Goal: Transaction & Acquisition: Purchase product/service

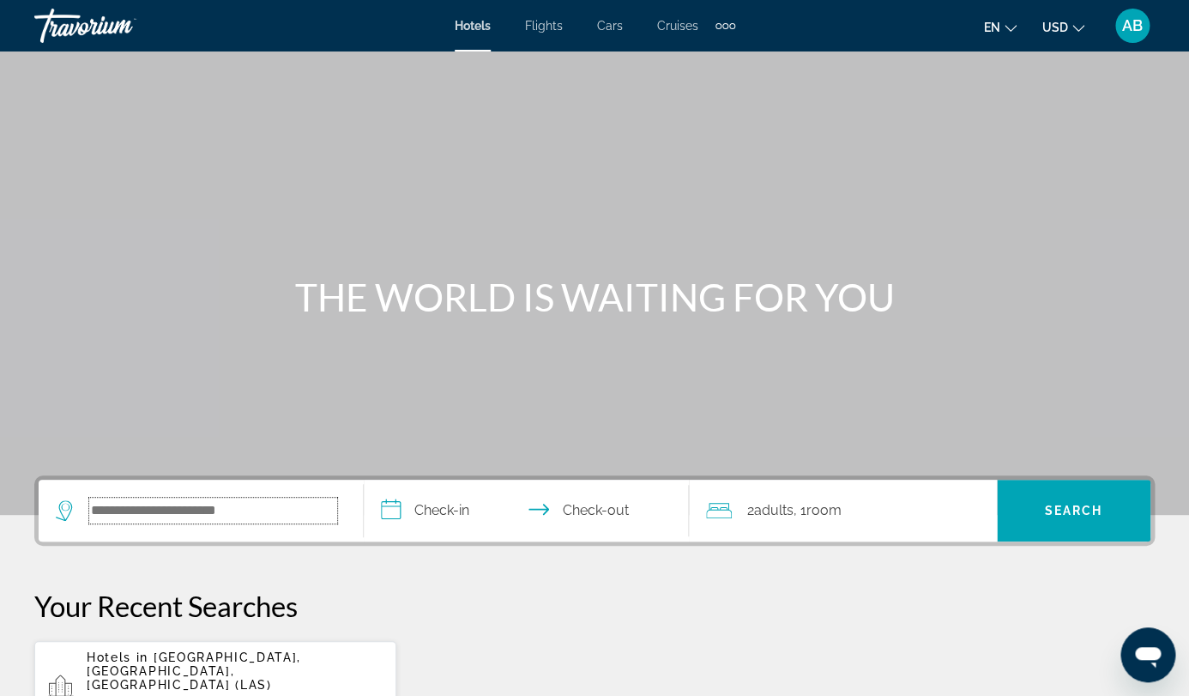
click at [252, 500] on input "Search hotel destination" at bounding box center [213, 511] width 248 height 26
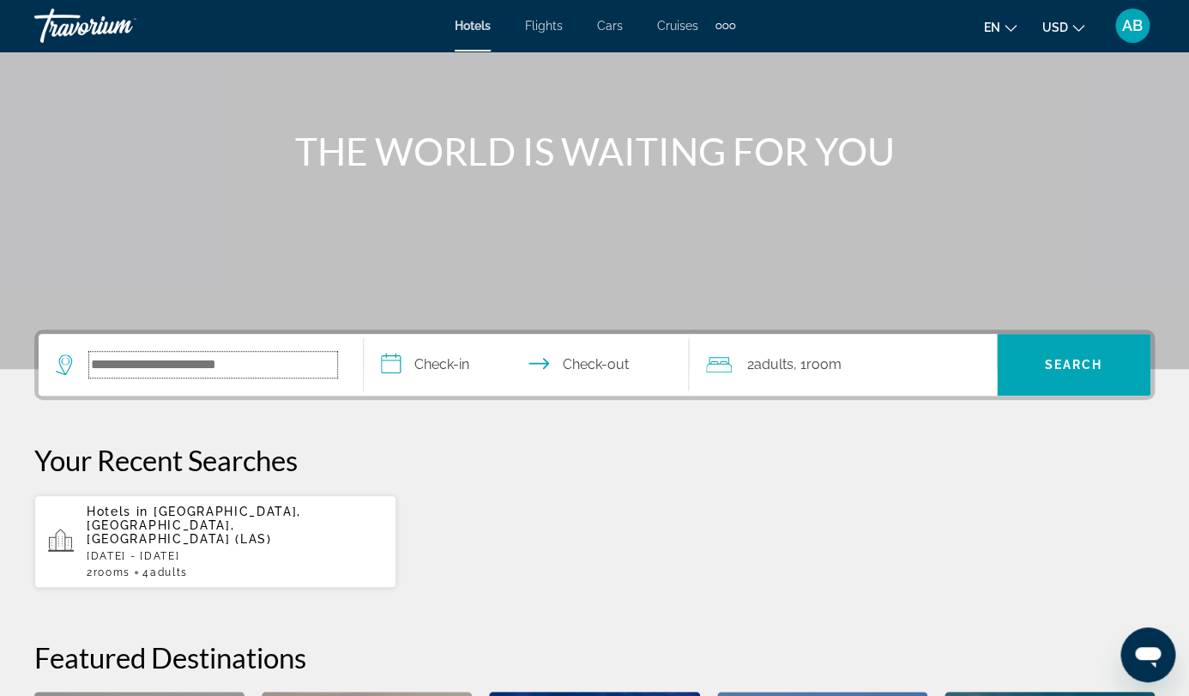
scroll to position [90, 0]
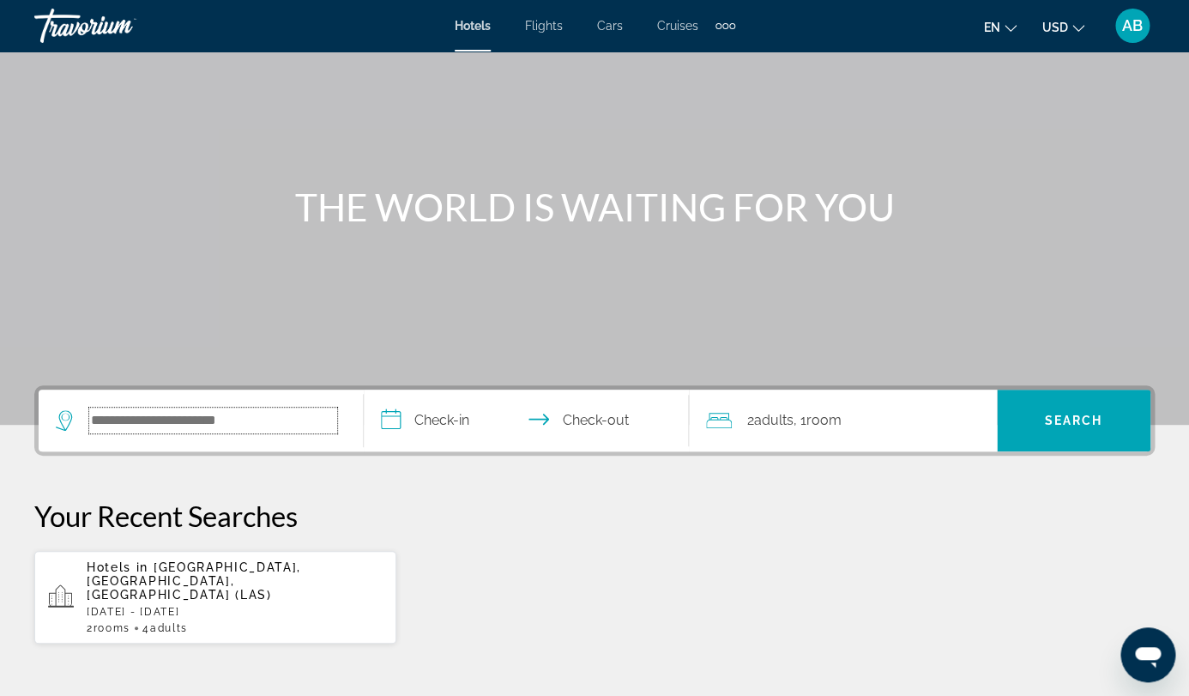
click at [292, 432] on input "Search hotel destination" at bounding box center [213, 421] width 248 height 26
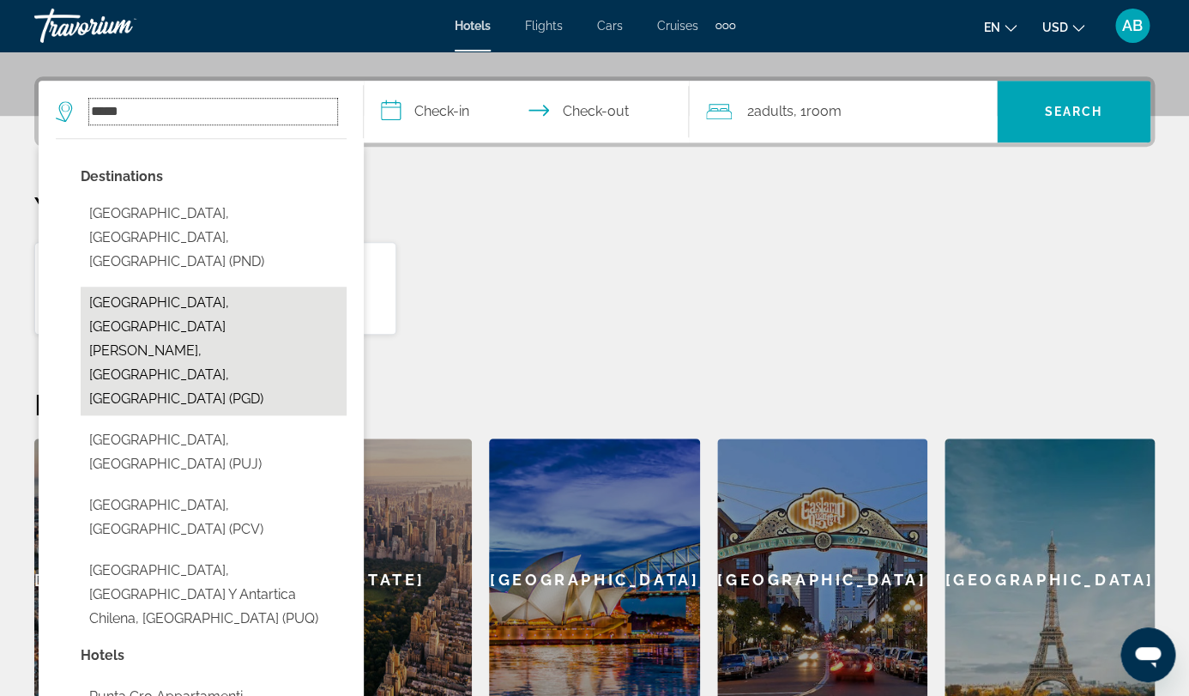
scroll to position [392, 0]
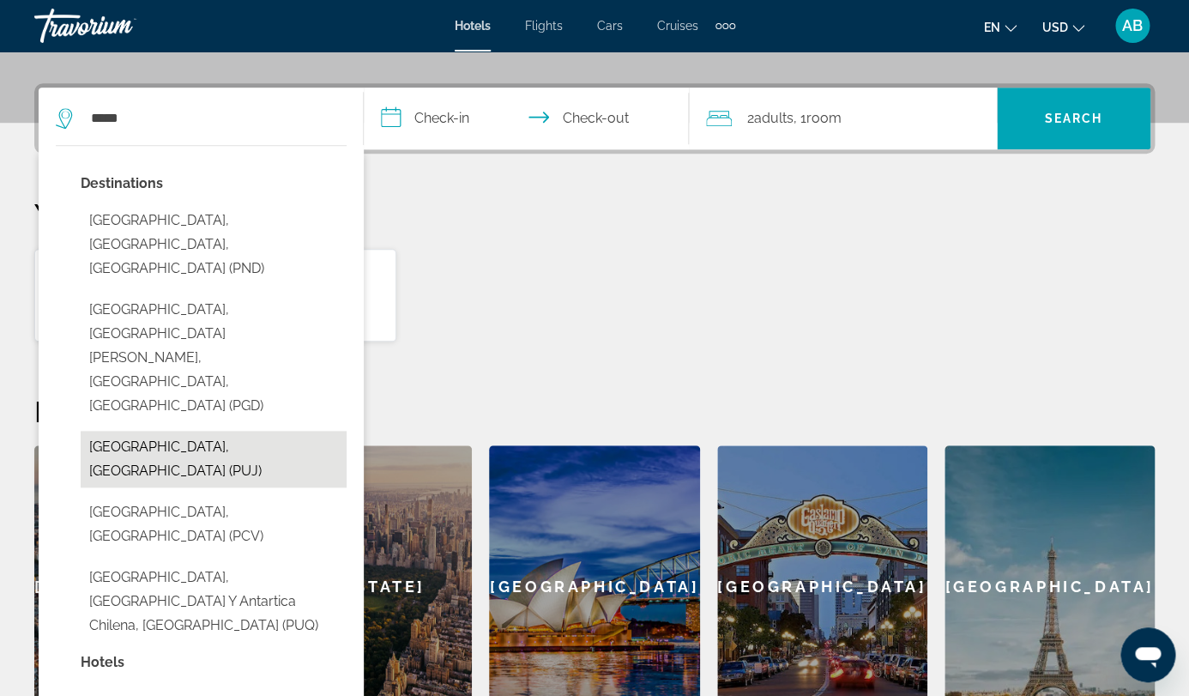
click at [255, 431] on button "[GEOGRAPHIC_DATA], [GEOGRAPHIC_DATA] (PUJ)" at bounding box center [214, 459] width 266 height 57
type input "**********"
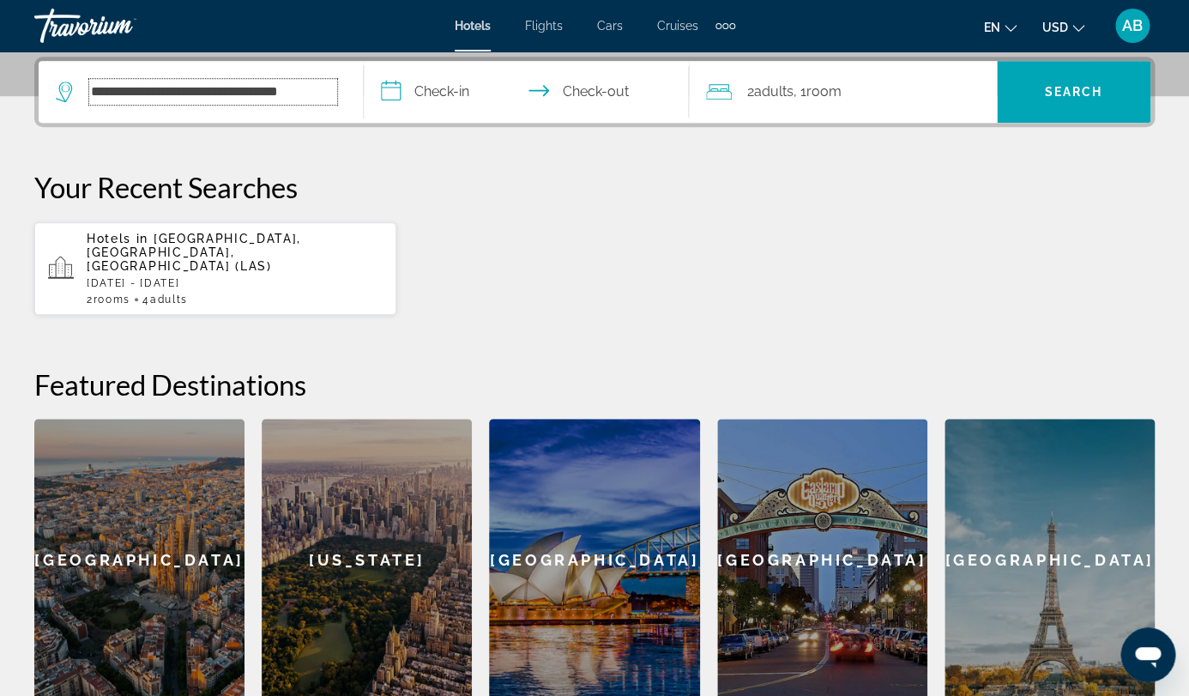
scroll to position [420, 0]
click at [523, 99] on input "**********" at bounding box center [530, 93] width 332 height 67
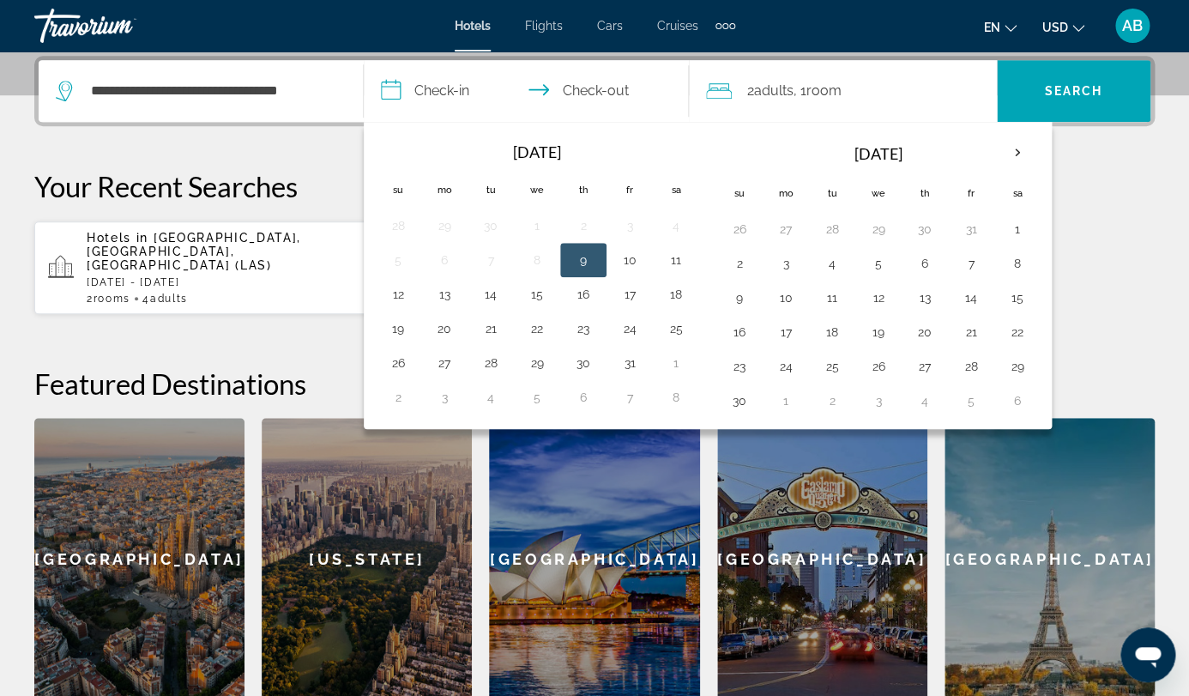
click at [597, 265] on button "9" at bounding box center [583, 260] width 27 height 24
click at [412, 289] on button "12" at bounding box center [397, 294] width 27 height 24
type input "**********"
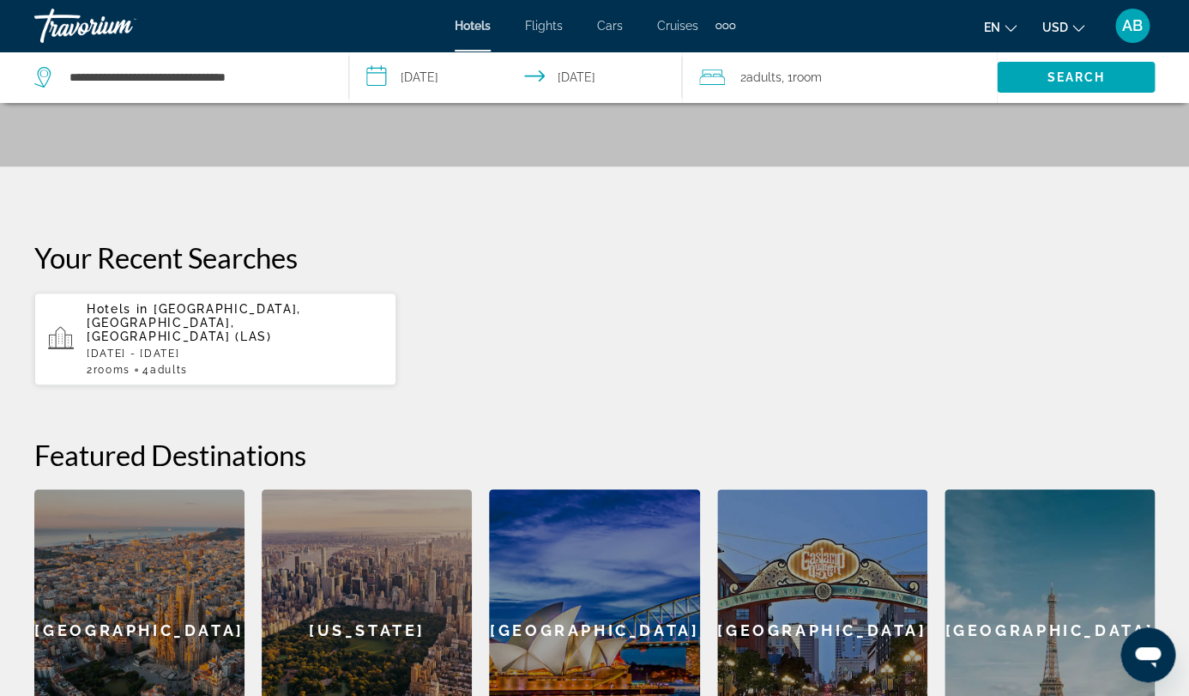
scroll to position [197, 0]
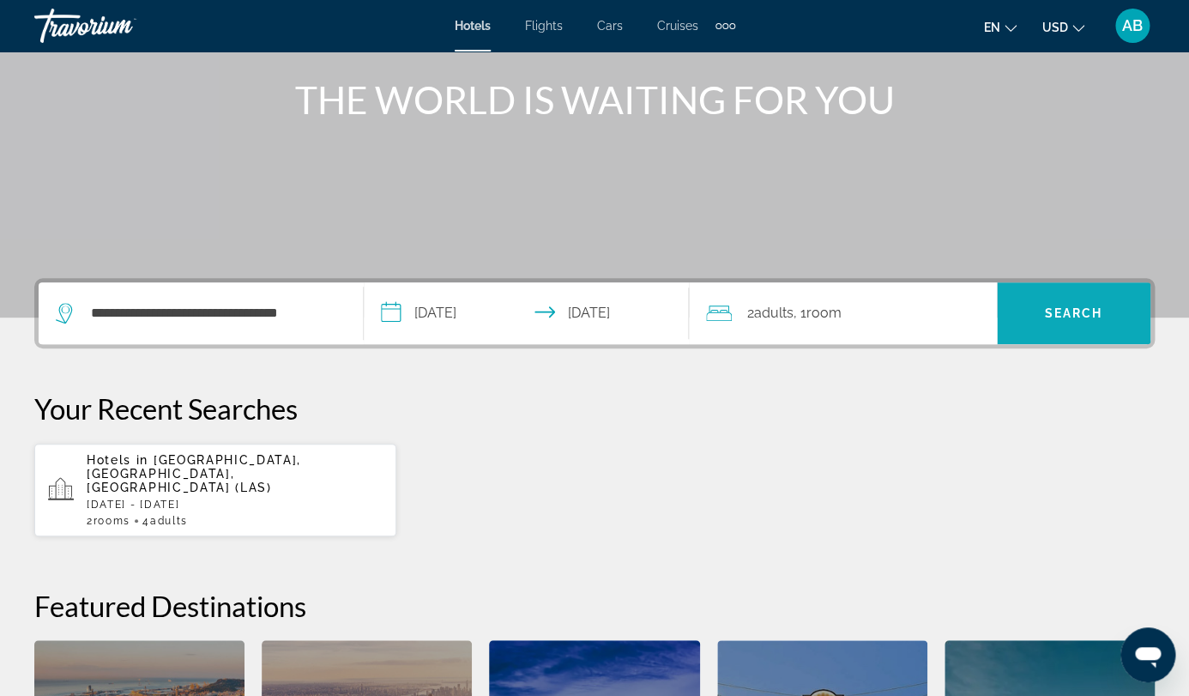
click at [1086, 317] on span "Search" at bounding box center [1073, 313] width 58 height 14
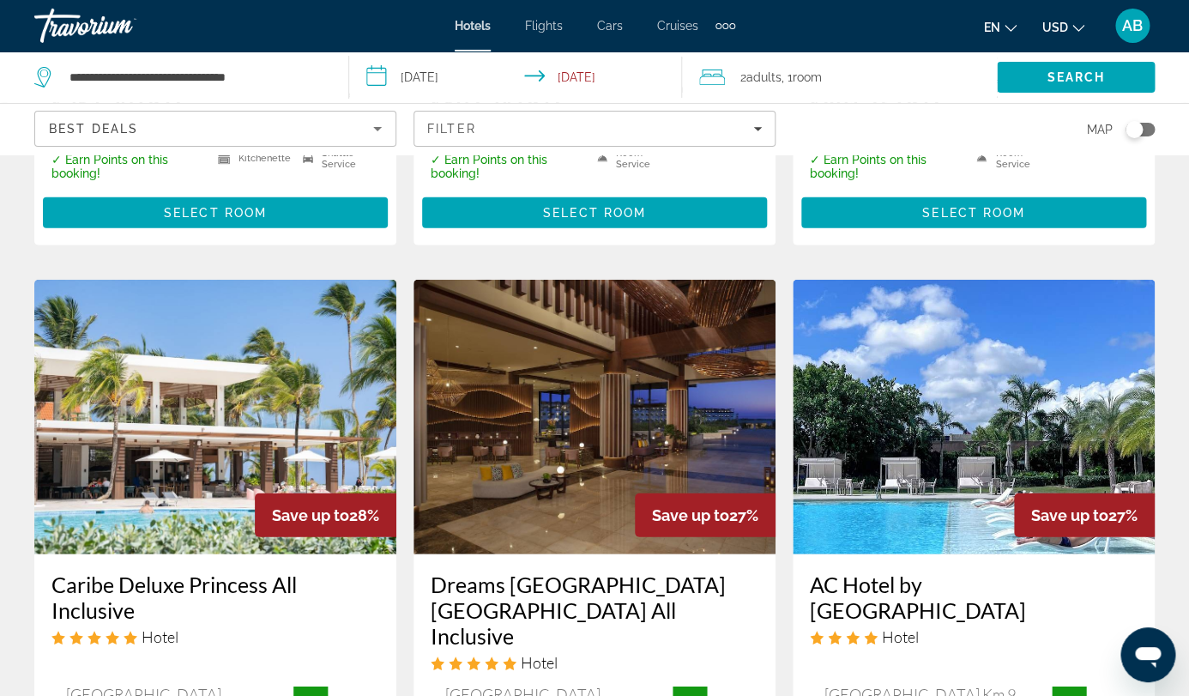
scroll to position [1414, 0]
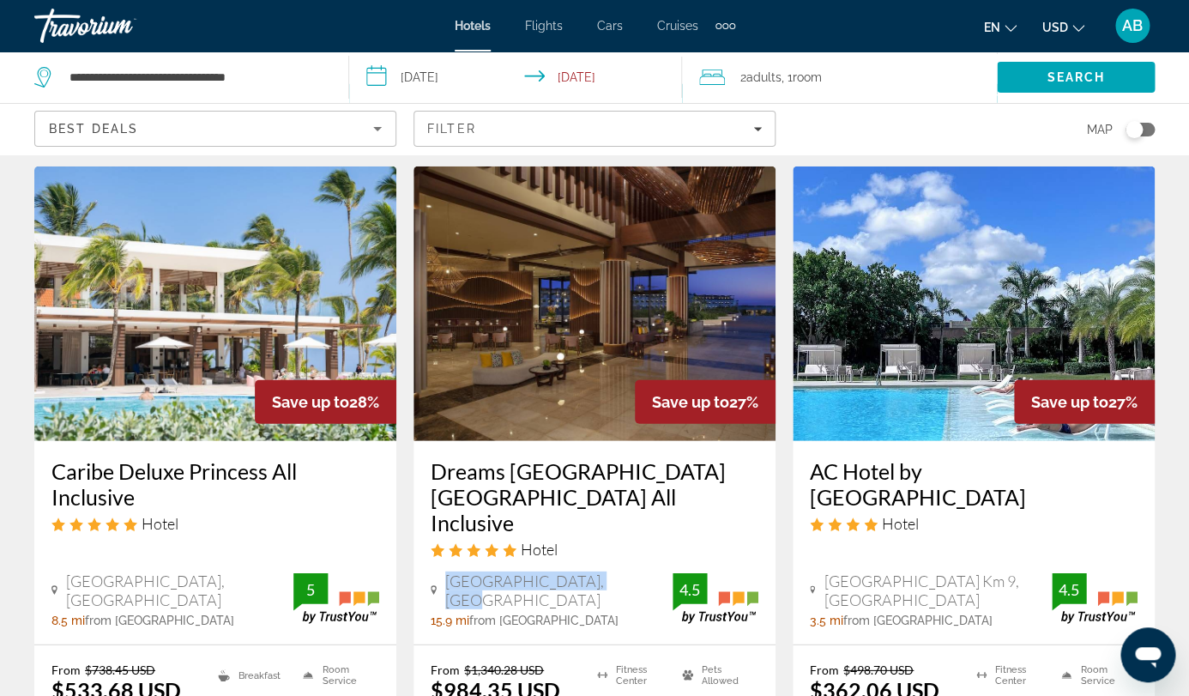
drag, startPoint x: 446, startPoint y: 474, endPoint x: 633, endPoint y: 476, distance: 187.0
click at [633, 571] on div "[GEOGRAPHIC_DATA], [GEOGRAPHIC_DATA]" at bounding box center [552, 590] width 242 height 38
copy span "[GEOGRAPHIC_DATA], [GEOGRAPHIC_DATA]"
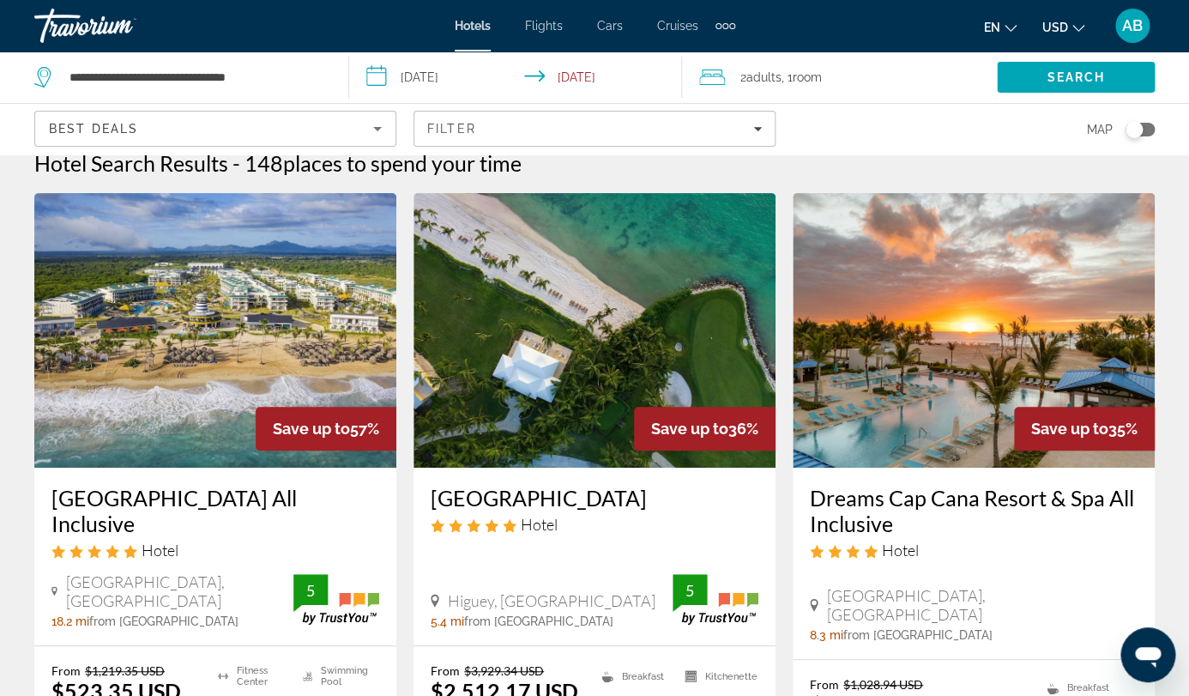
scroll to position [0, 0]
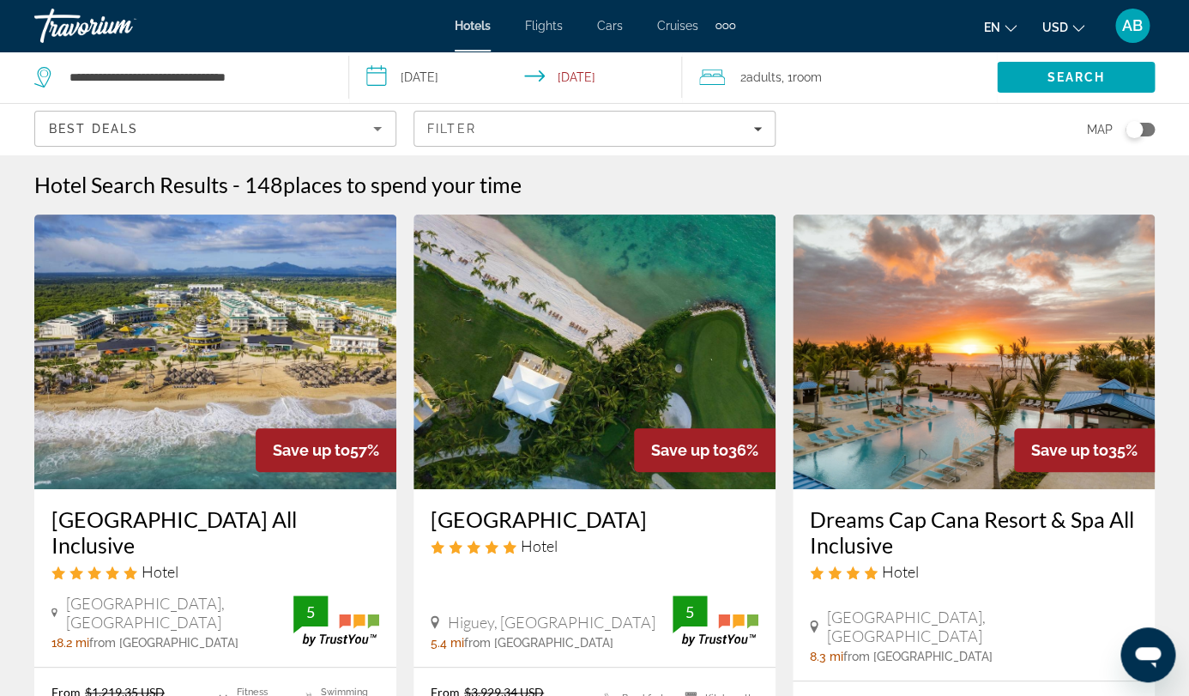
click at [699, 75] on div "2 Adult Adults , 1 Room rooms" at bounding box center [848, 77] width 298 height 24
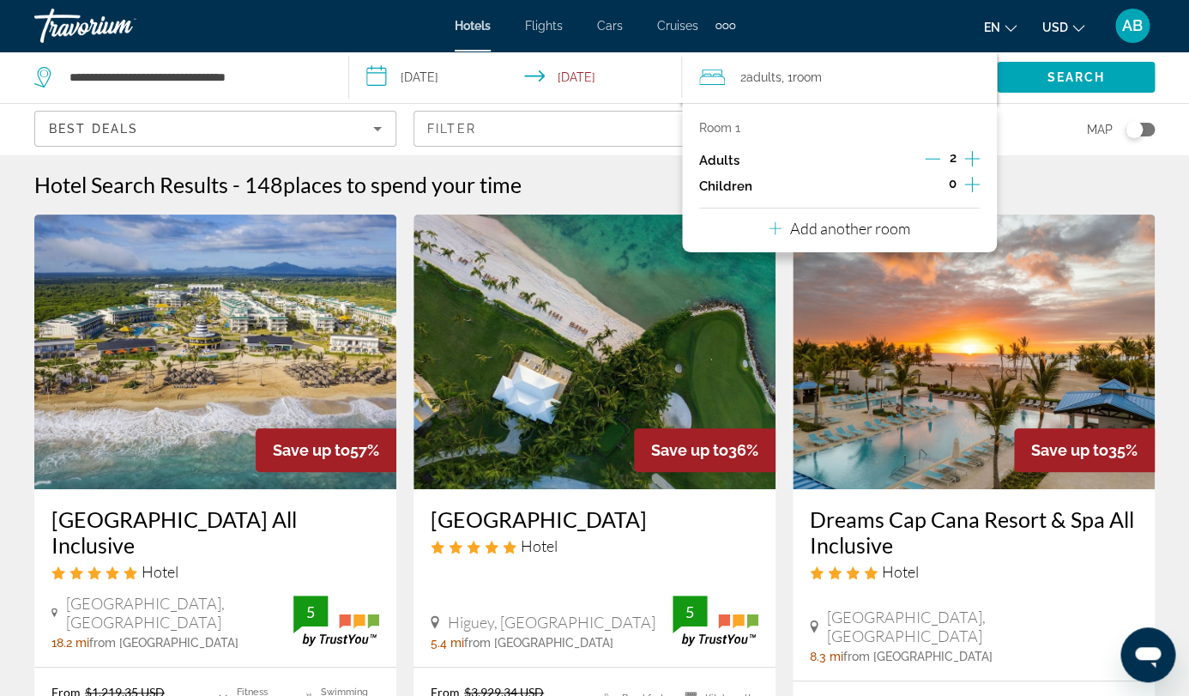
click at [790, 236] on p "Add another room" at bounding box center [850, 228] width 120 height 19
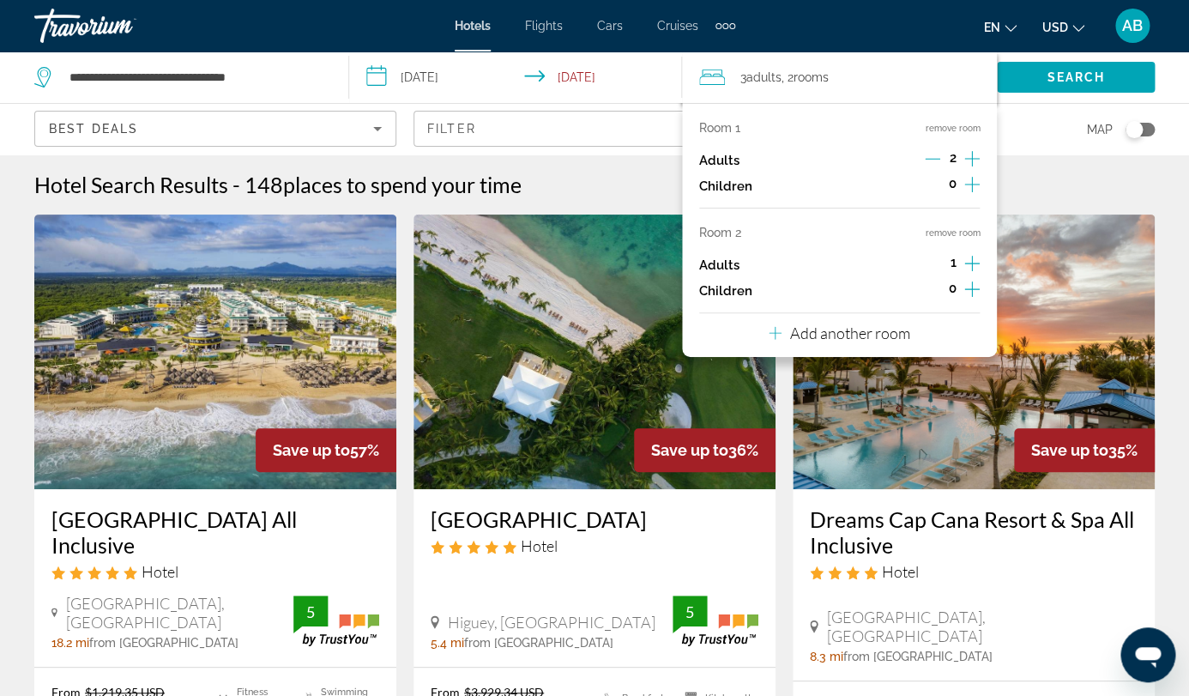
click at [964, 257] on icon "Increment adults" at bounding box center [971, 263] width 15 height 21
click at [1047, 75] on span "Search" at bounding box center [1076, 77] width 58 height 14
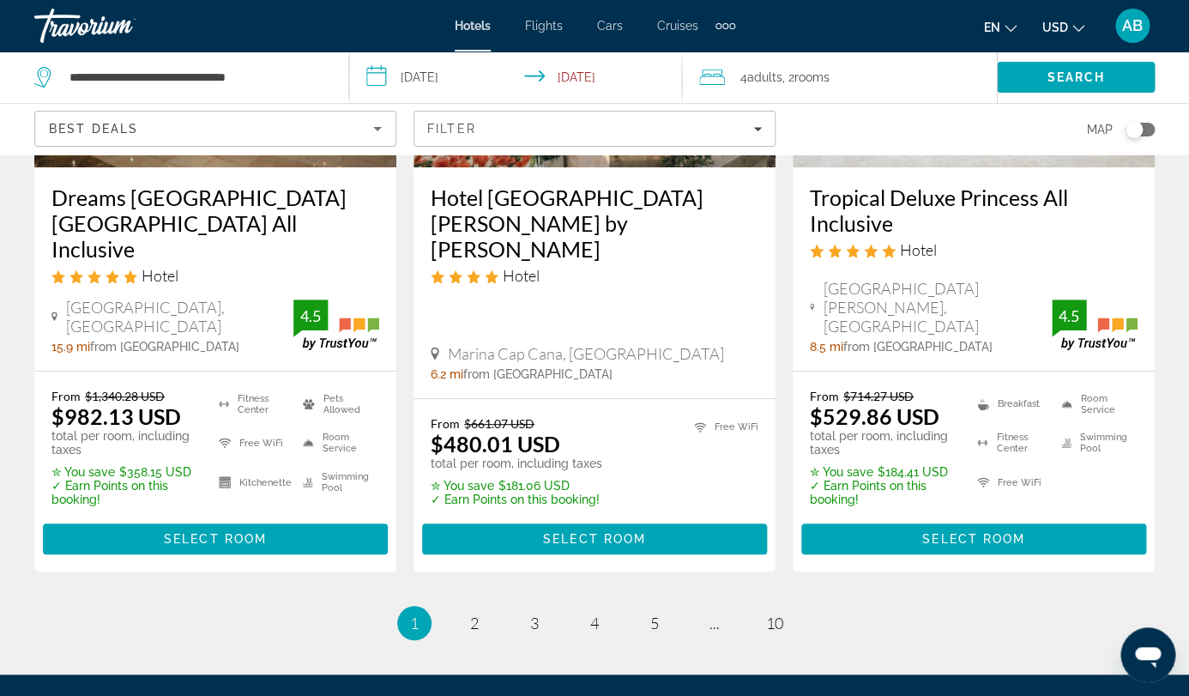
scroll to position [2430, 0]
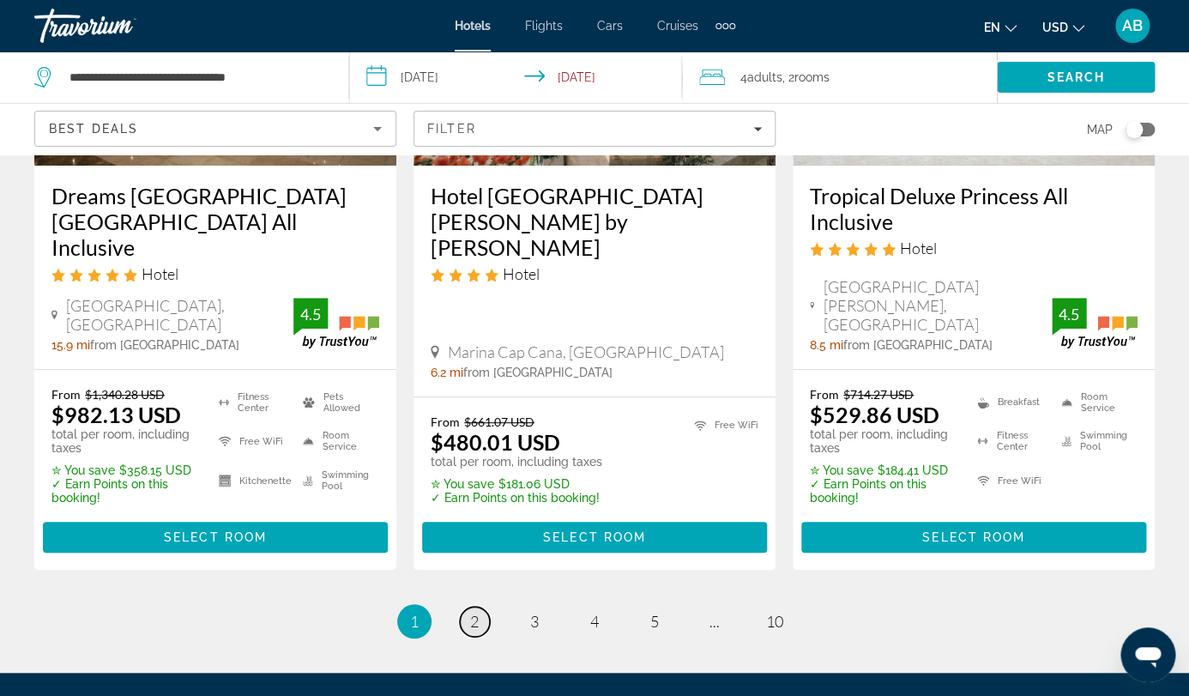
click at [476, 612] on span "2" at bounding box center [474, 621] width 9 height 19
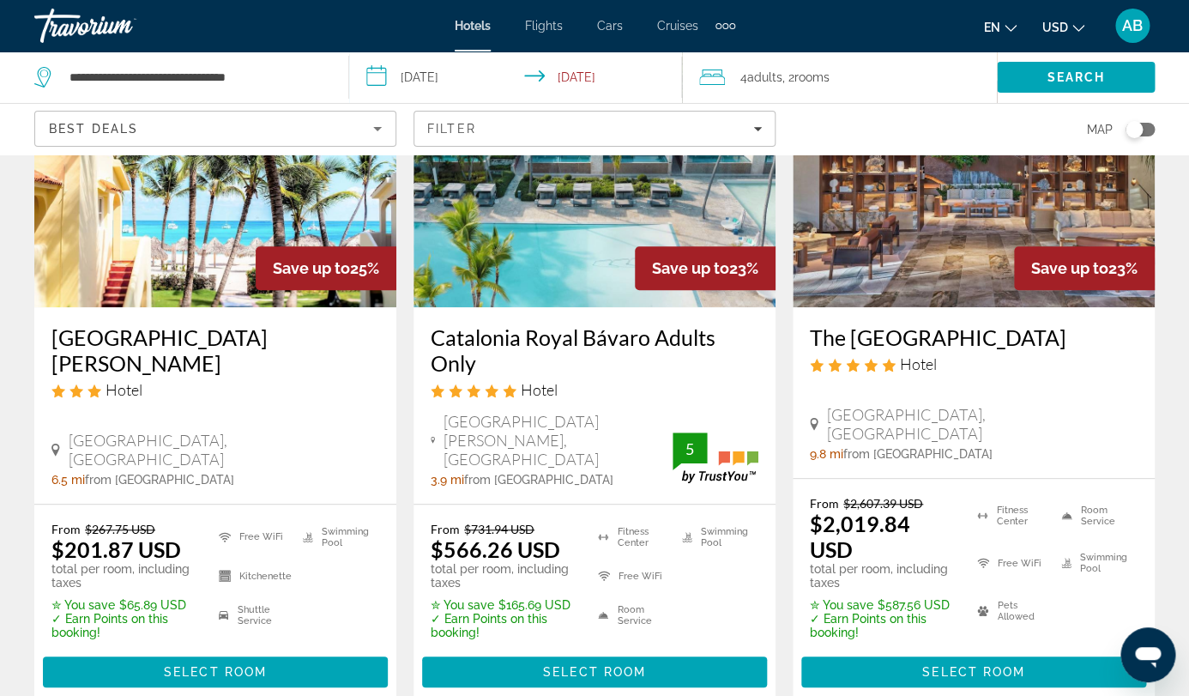
scroll to position [206, 0]
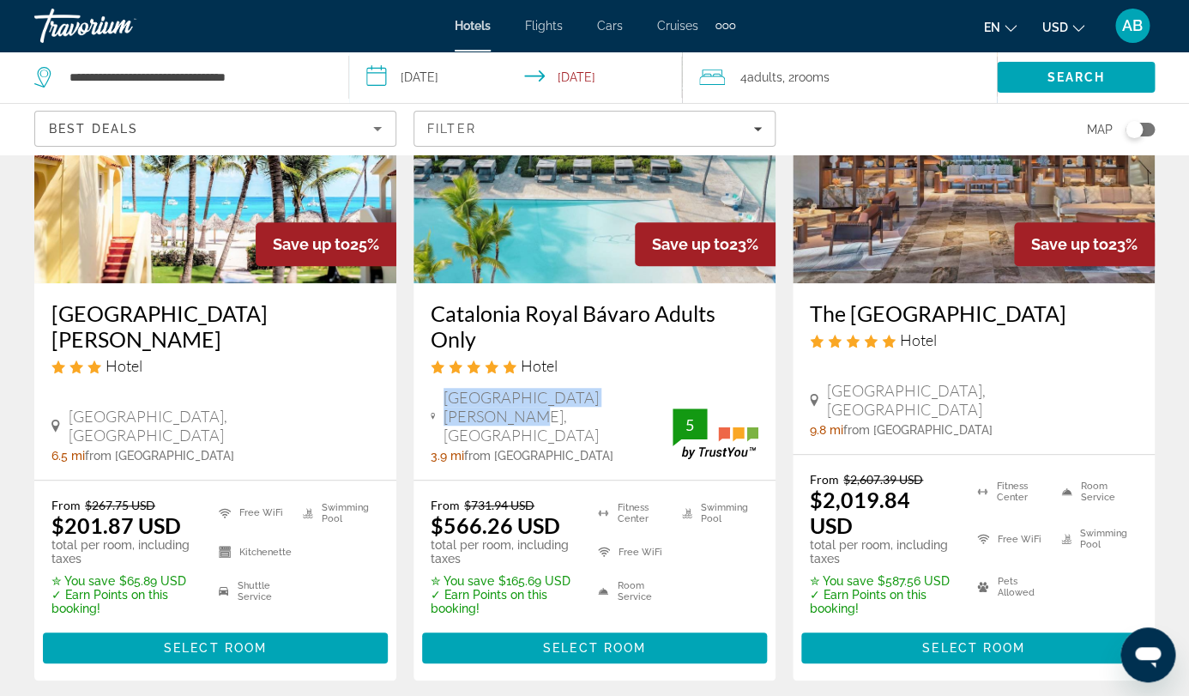
drag, startPoint x: 642, startPoint y: 369, endPoint x: 450, endPoint y: 369, distance: 192.2
click at [450, 388] on span "[GEOGRAPHIC_DATA][PERSON_NAME], [GEOGRAPHIC_DATA]" at bounding box center [558, 416] width 229 height 57
copy span "[GEOGRAPHIC_DATA][PERSON_NAME], [GEOGRAPHIC_DATA]"
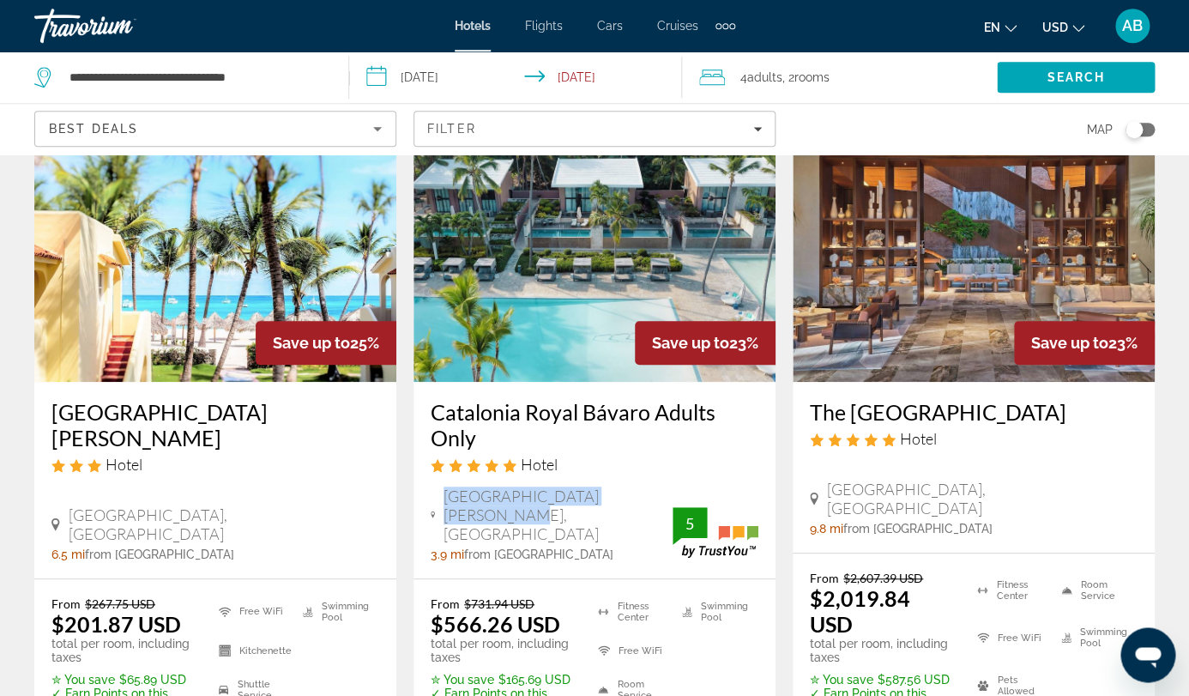
scroll to position [233, 0]
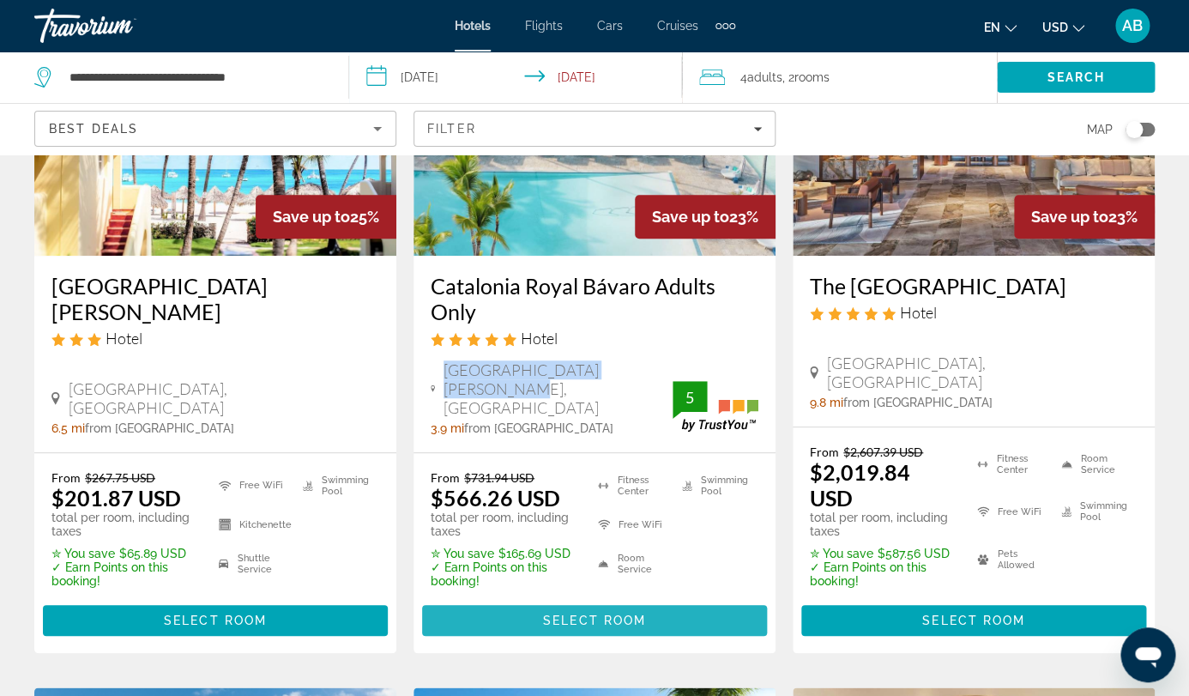
click at [567, 613] on span "Select Room" at bounding box center [594, 620] width 103 height 14
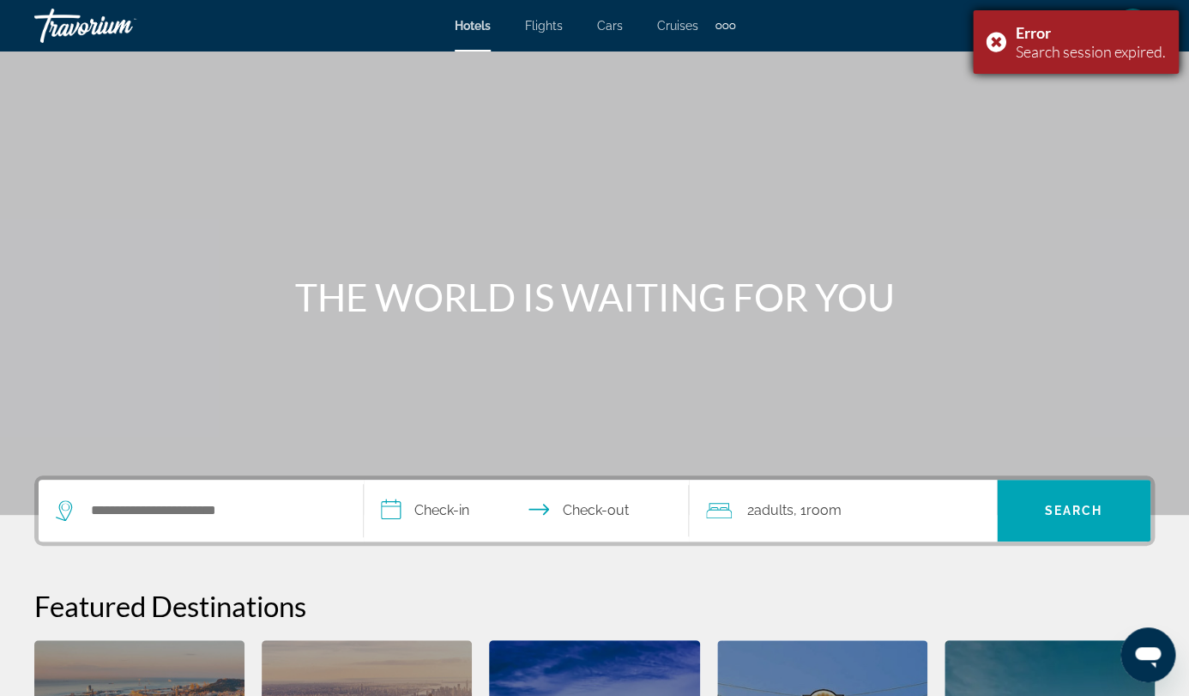
click at [998, 46] on div "Error Search session expired." at bounding box center [1076, 41] width 206 height 63
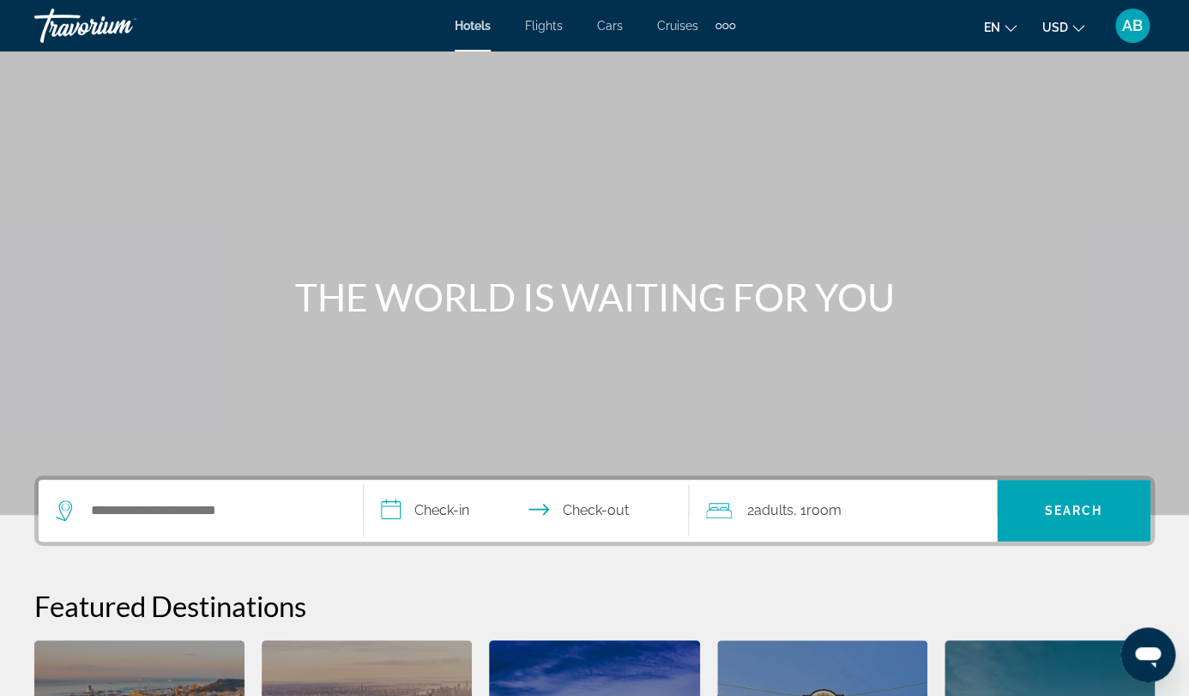
click at [1068, 30] on span "USD" at bounding box center [1055, 28] width 26 height 14
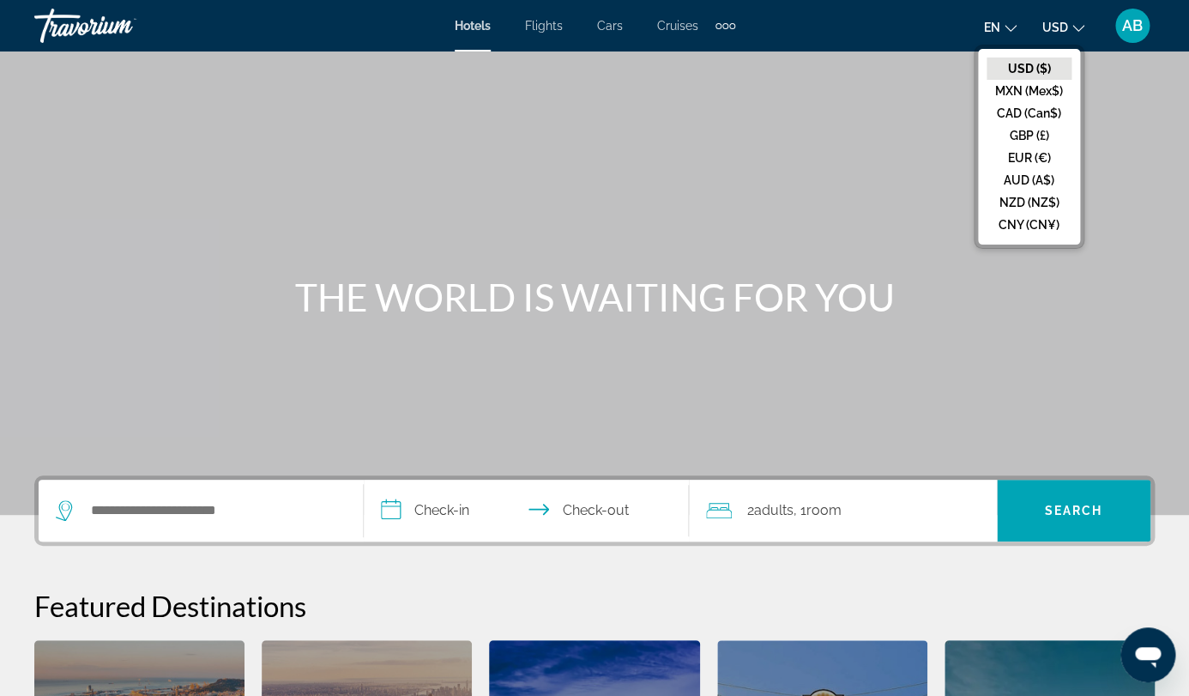
click at [1119, 32] on div "AB" at bounding box center [1132, 26] width 34 height 34
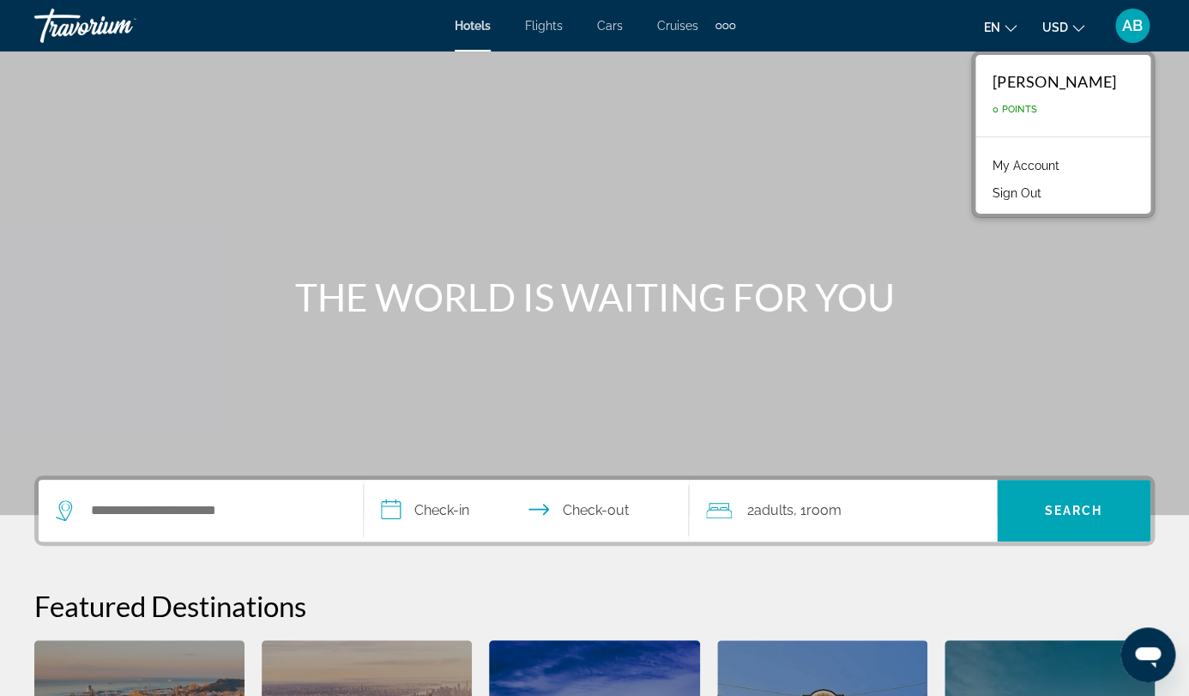
click at [1015, 195] on button "Sign Out" at bounding box center [1017, 193] width 66 height 22
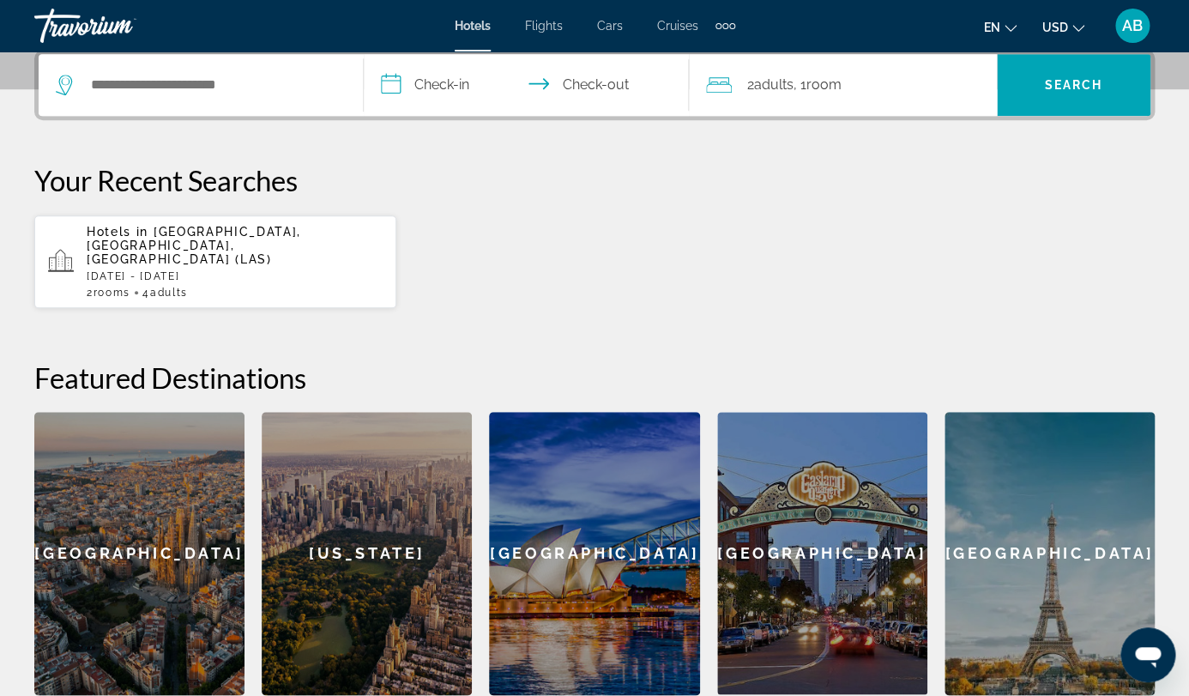
click at [186, 111] on div "Search widget" at bounding box center [201, 85] width 290 height 62
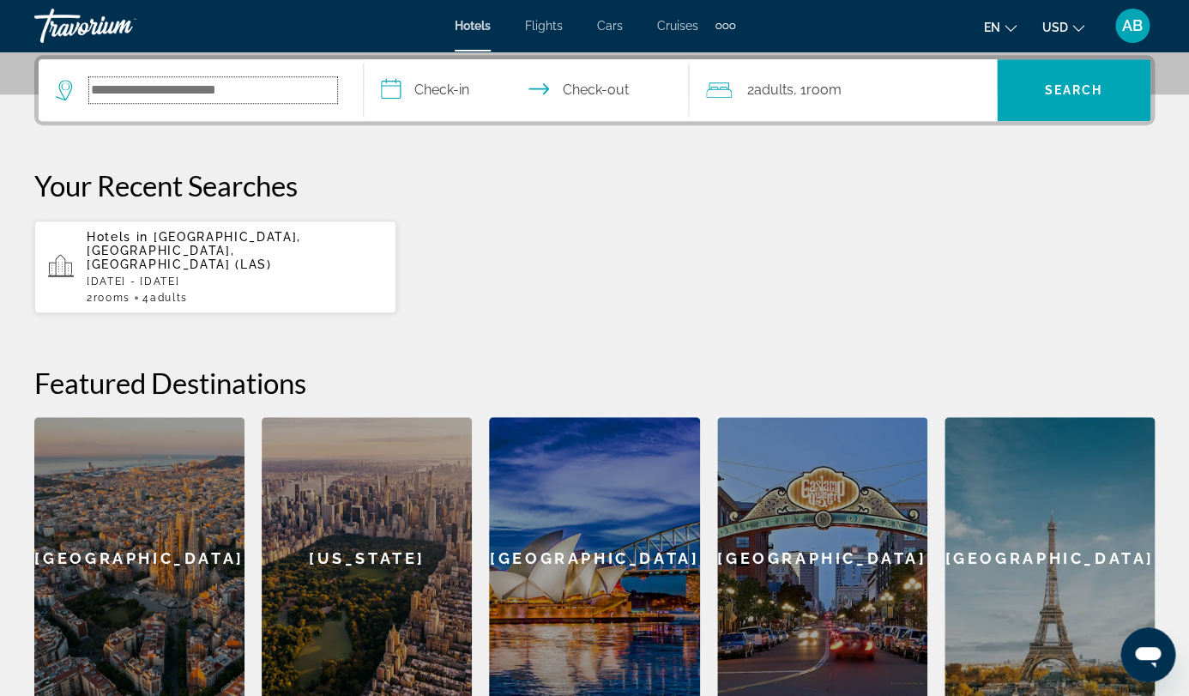
click at [191, 94] on input "Search hotel destination" at bounding box center [213, 90] width 248 height 26
click at [191, 94] on input "Search hotel destination" at bounding box center [213, 91] width 248 height 26
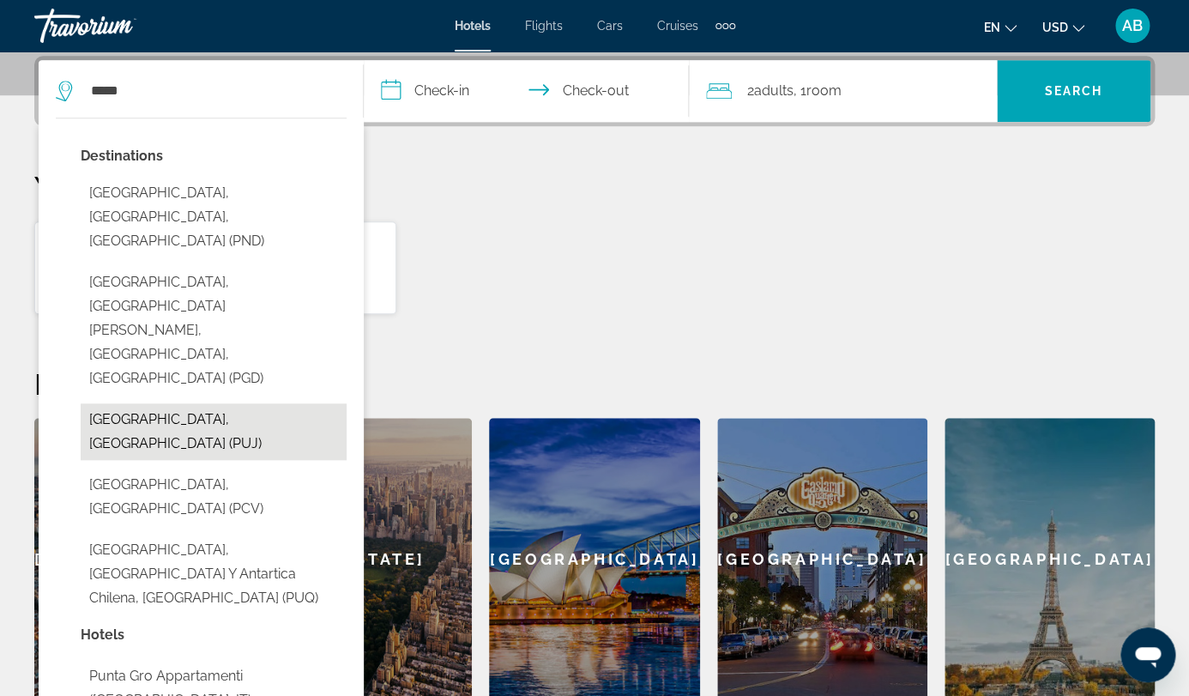
click at [233, 403] on button "[GEOGRAPHIC_DATA], [GEOGRAPHIC_DATA] (PUJ)" at bounding box center [214, 431] width 266 height 57
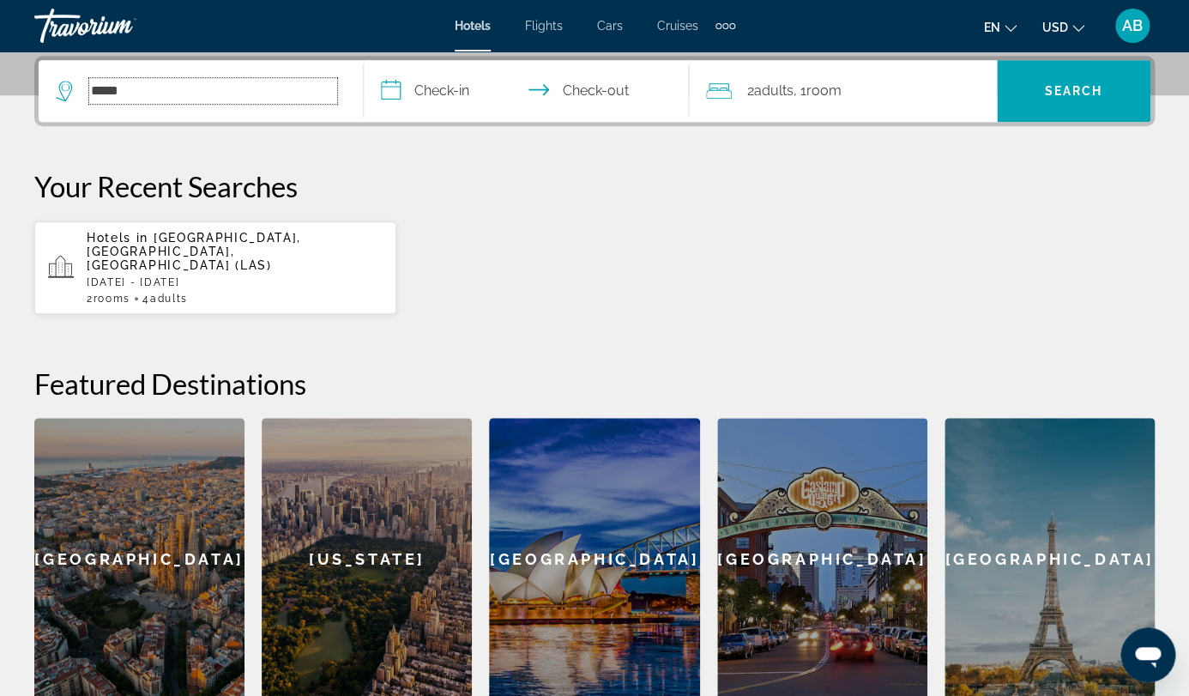
type input "**********"
click at [528, 97] on input "**********" at bounding box center [530, 93] width 332 height 67
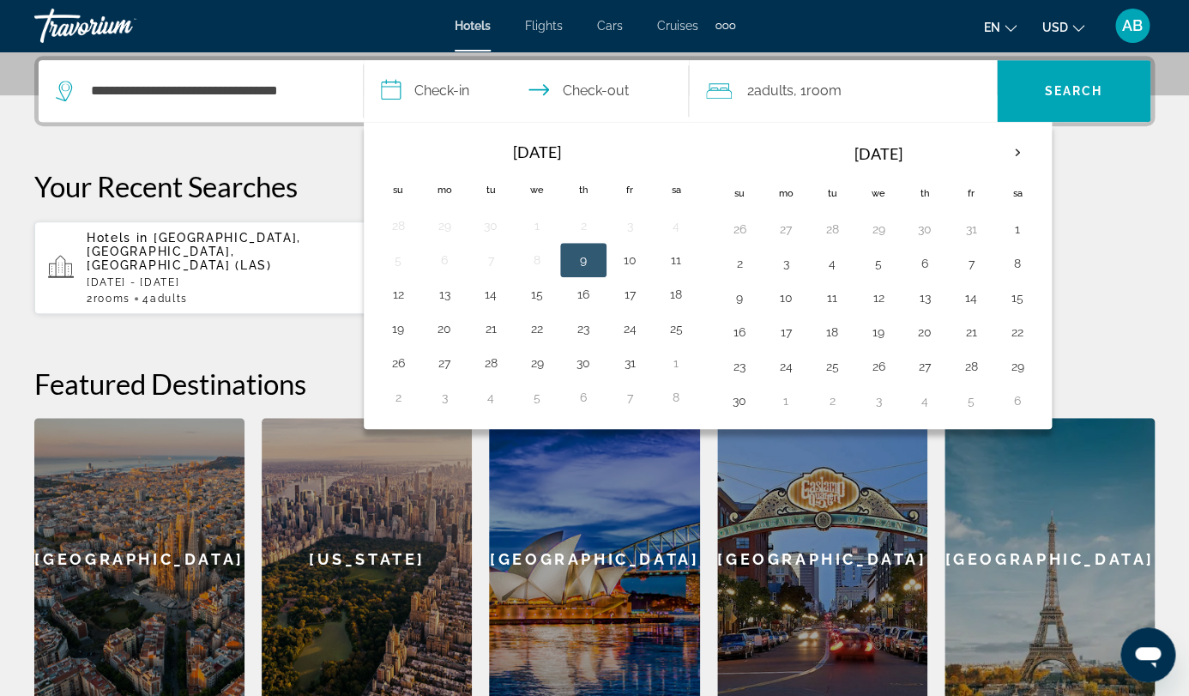
click at [607, 253] on td "9" at bounding box center [583, 260] width 46 height 34
click at [412, 291] on button "12" at bounding box center [397, 294] width 27 height 24
click at [597, 265] on button "9" at bounding box center [583, 260] width 27 height 24
type input "**********"
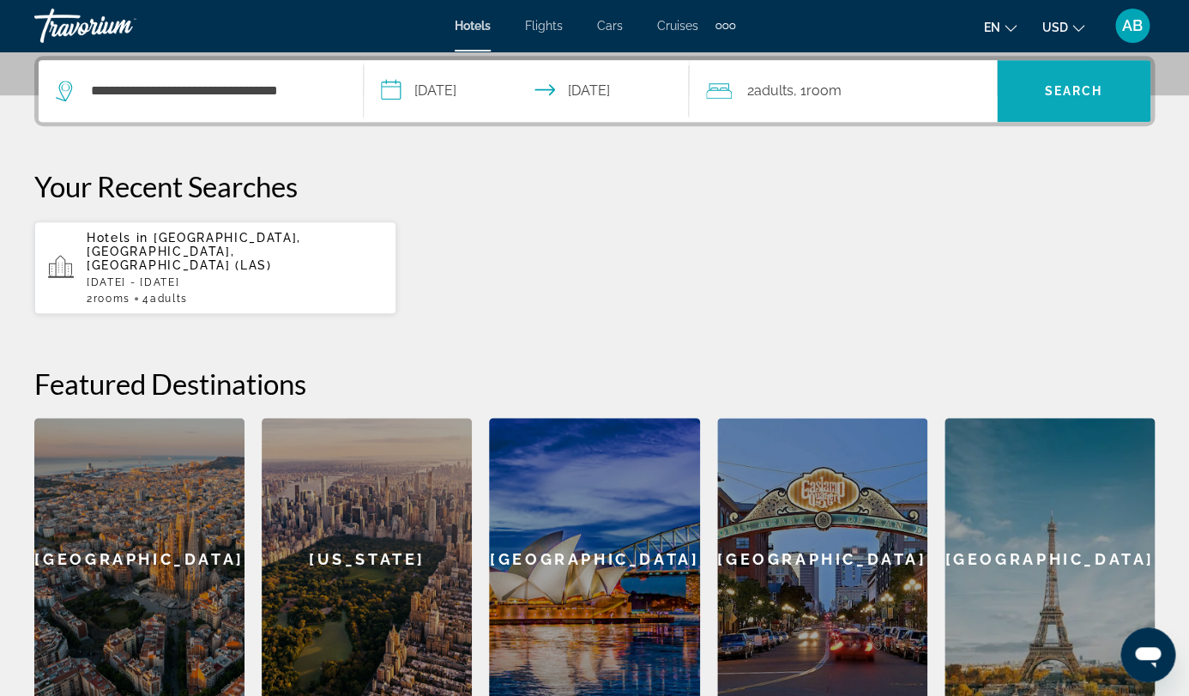
click at [1055, 97] on span "Search" at bounding box center [1073, 91] width 58 height 14
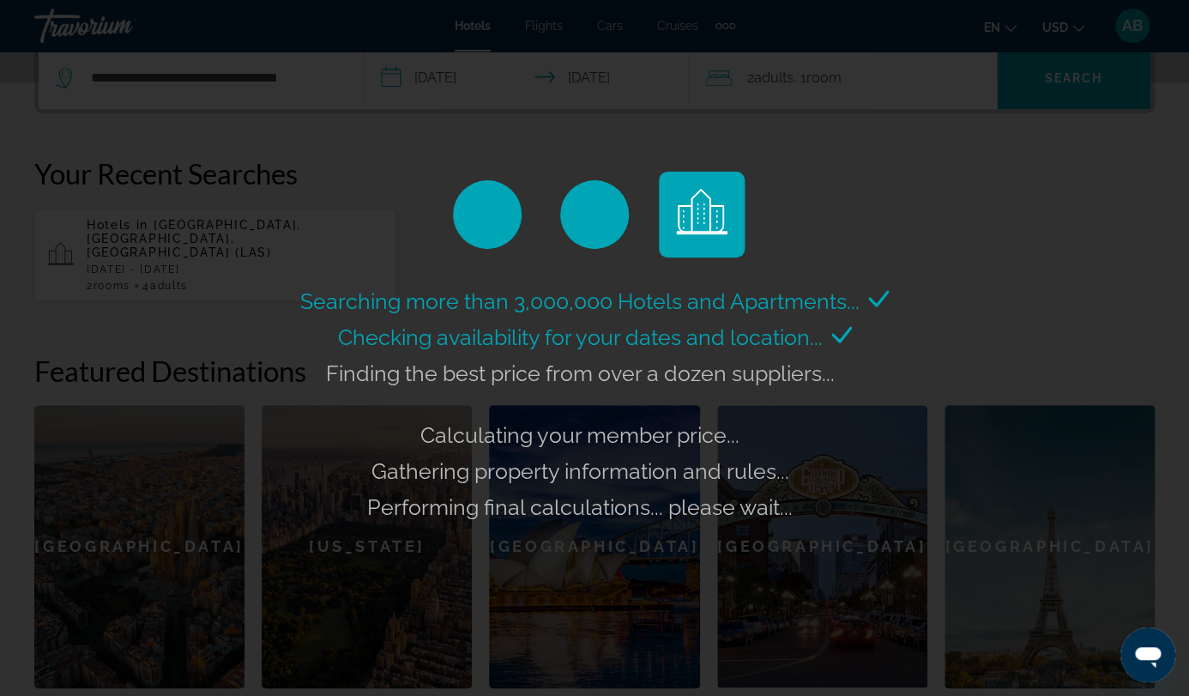
scroll to position [433, 0]
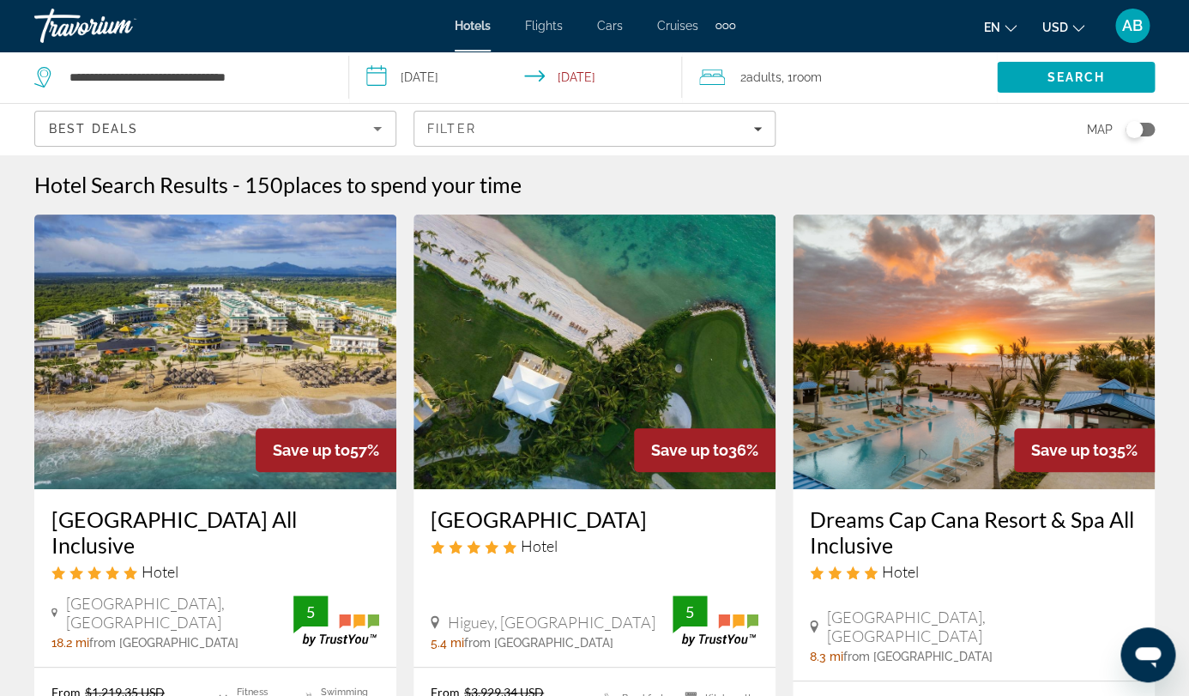
click at [793, 78] on span "Room" at bounding box center [807, 77] width 29 height 14
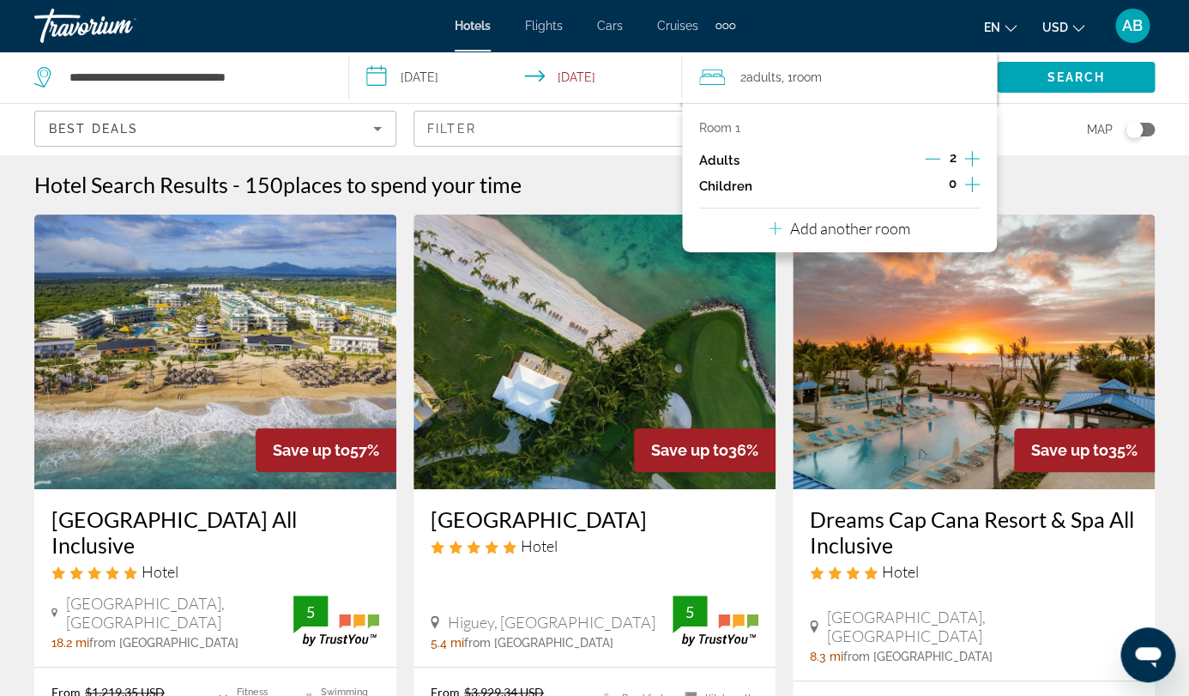
click at [790, 226] on p "Add another room" at bounding box center [850, 228] width 120 height 19
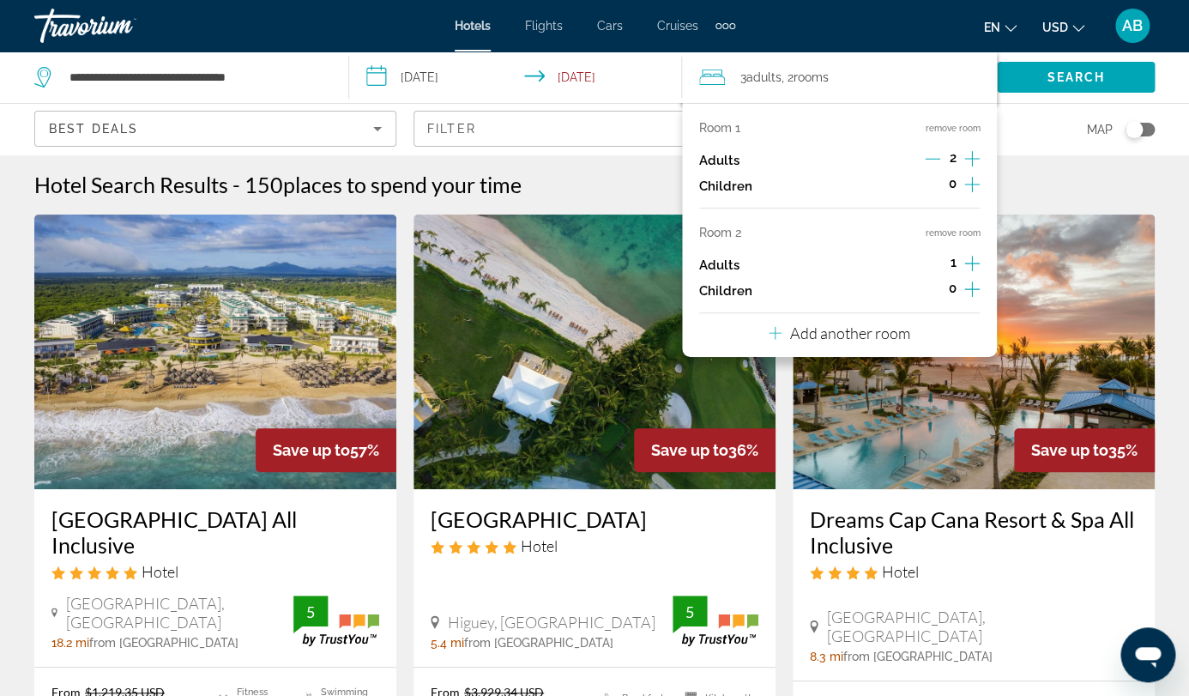
click at [964, 263] on icon "Increment adults" at bounding box center [971, 263] width 15 height 15
click at [979, 172] on div "Hotel Search Results - 150 places to spend your time" at bounding box center [594, 185] width 1120 height 26
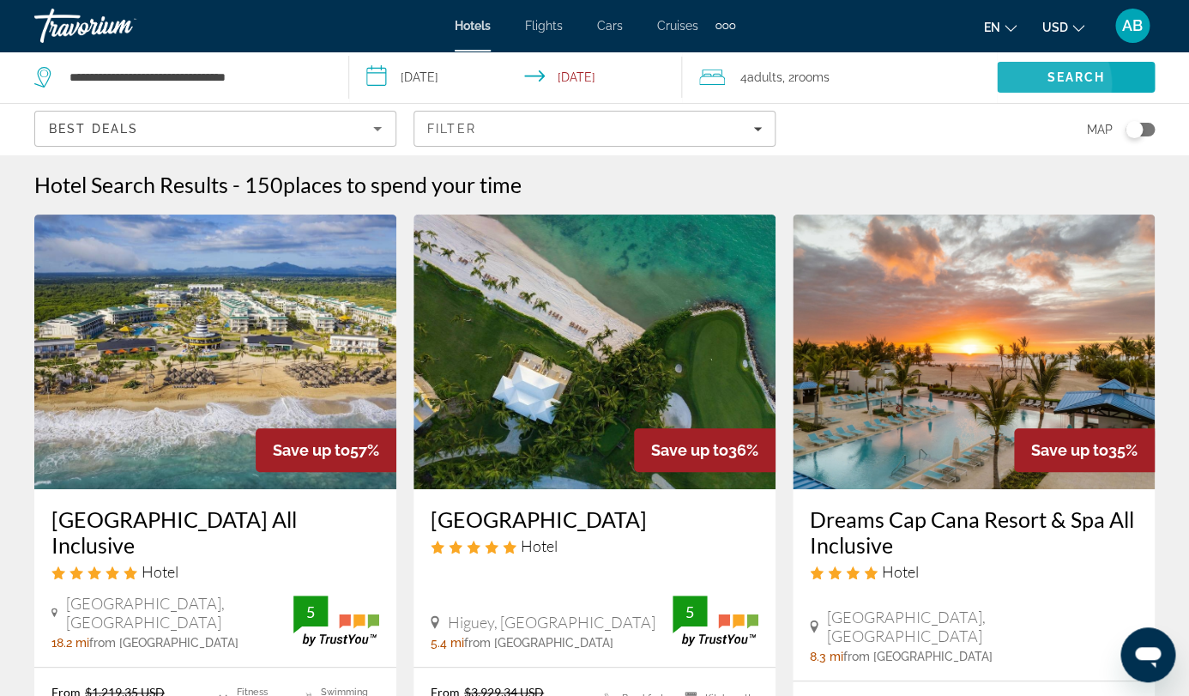
click at [1047, 84] on span "Search" at bounding box center [1076, 77] width 58 height 14
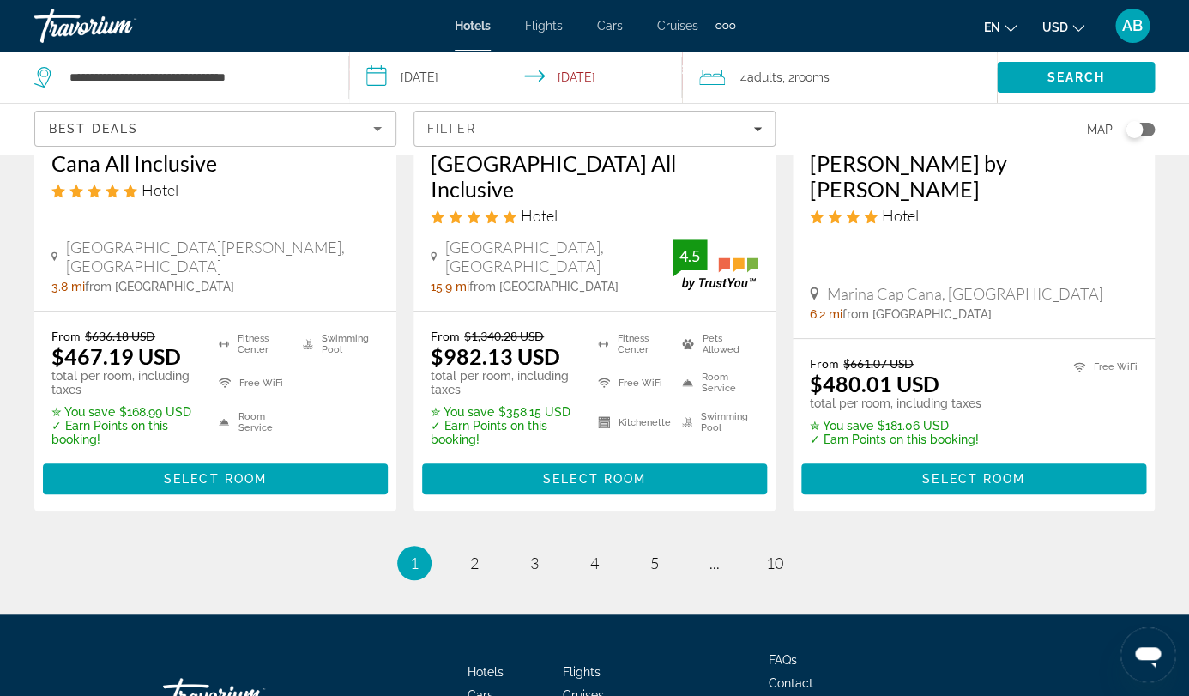
scroll to position [2501, 0]
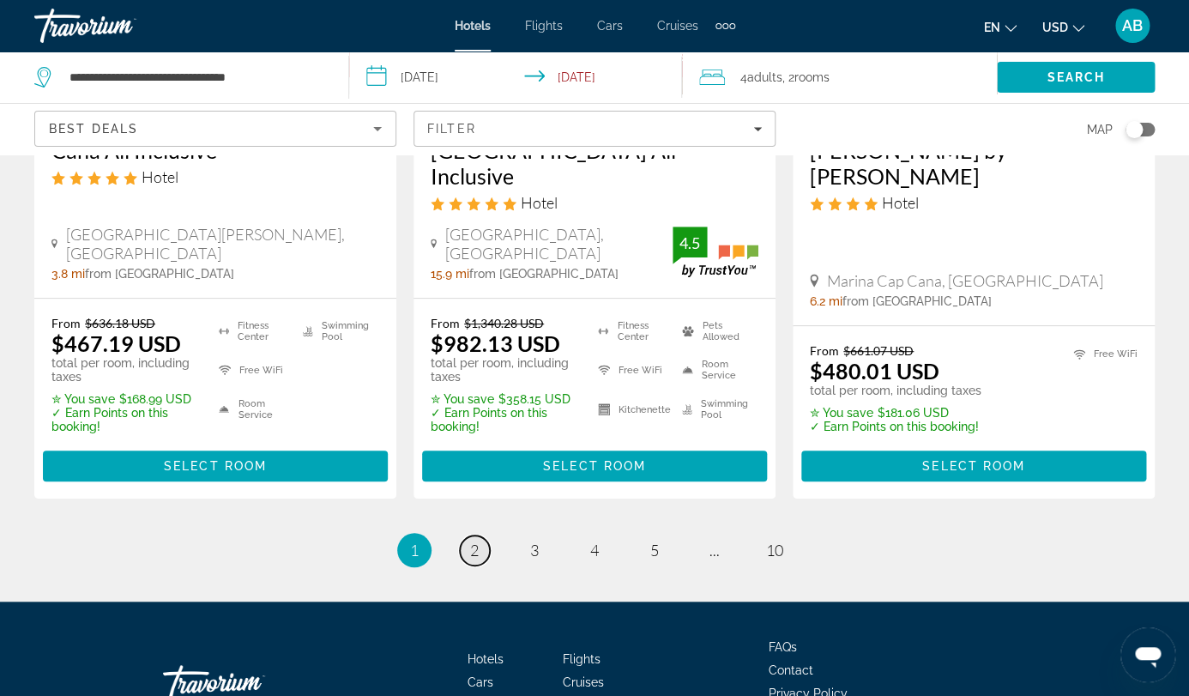
click at [468, 535] on link "page 2" at bounding box center [475, 550] width 30 height 30
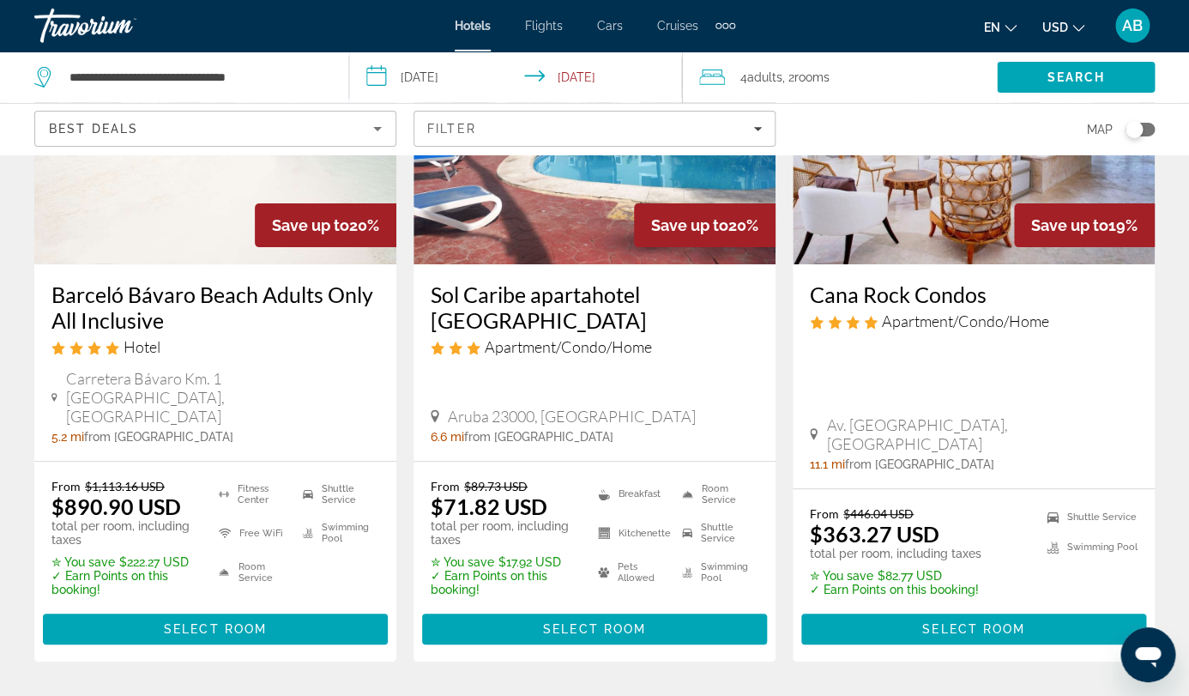
scroll to position [2375, 0]
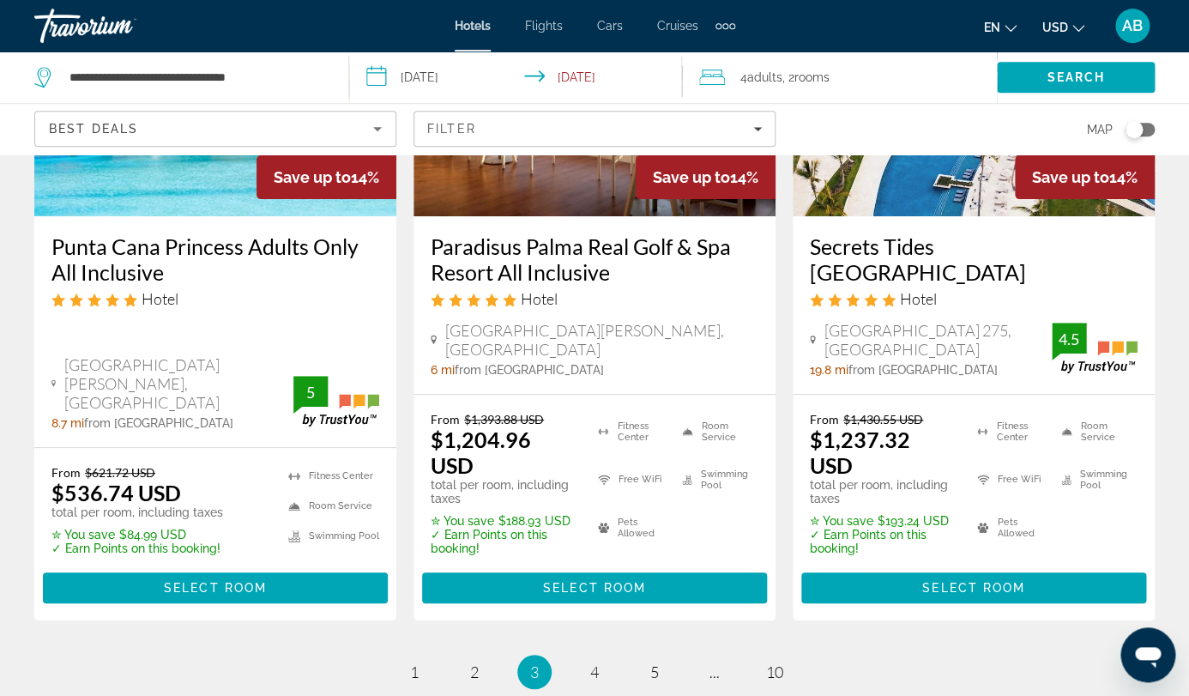
scroll to position [2471, 0]
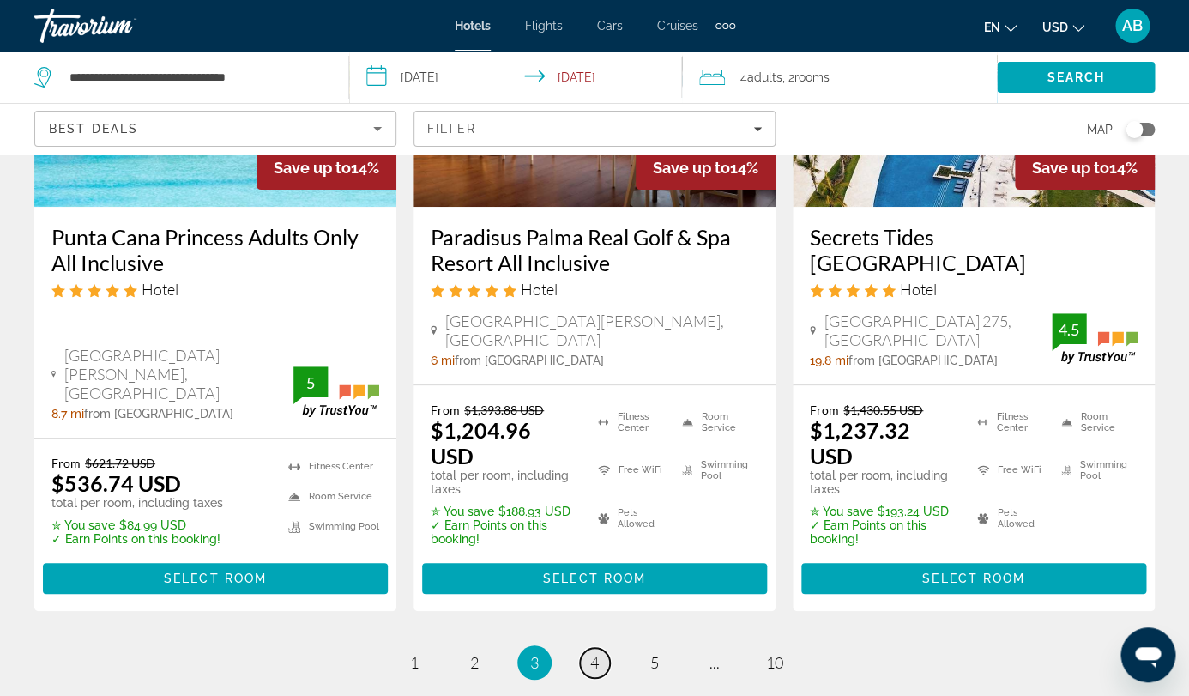
click at [599, 648] on link "page 4" at bounding box center [595, 663] width 30 height 30
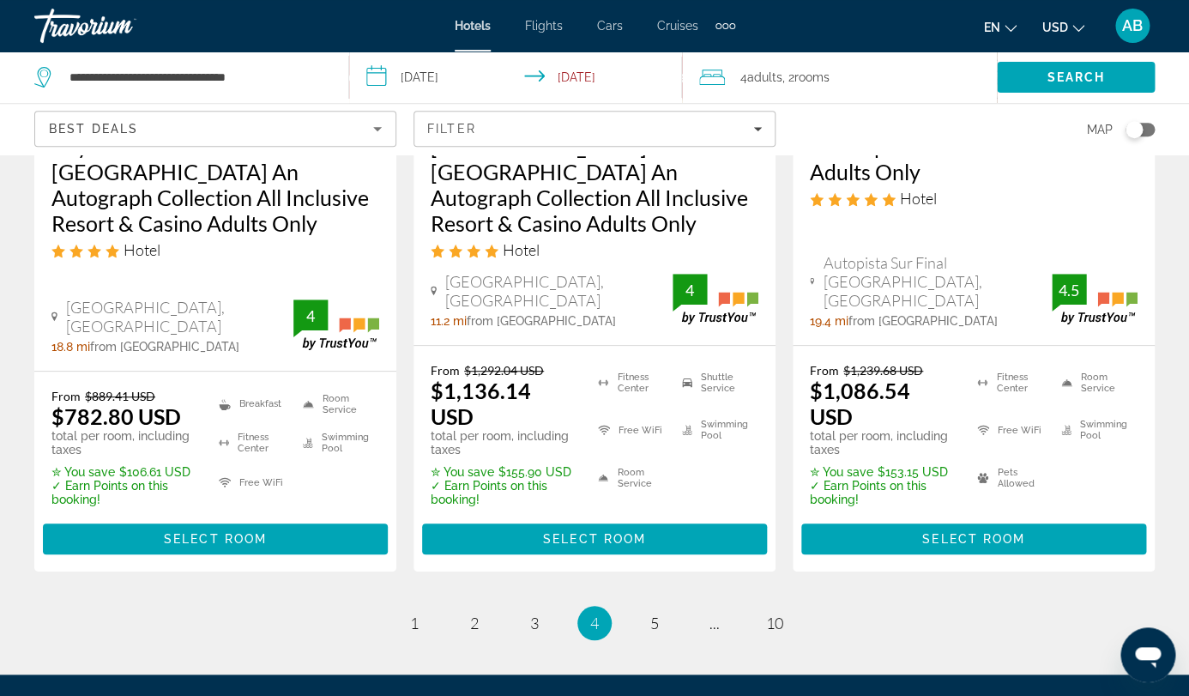
scroll to position [2527, 0]
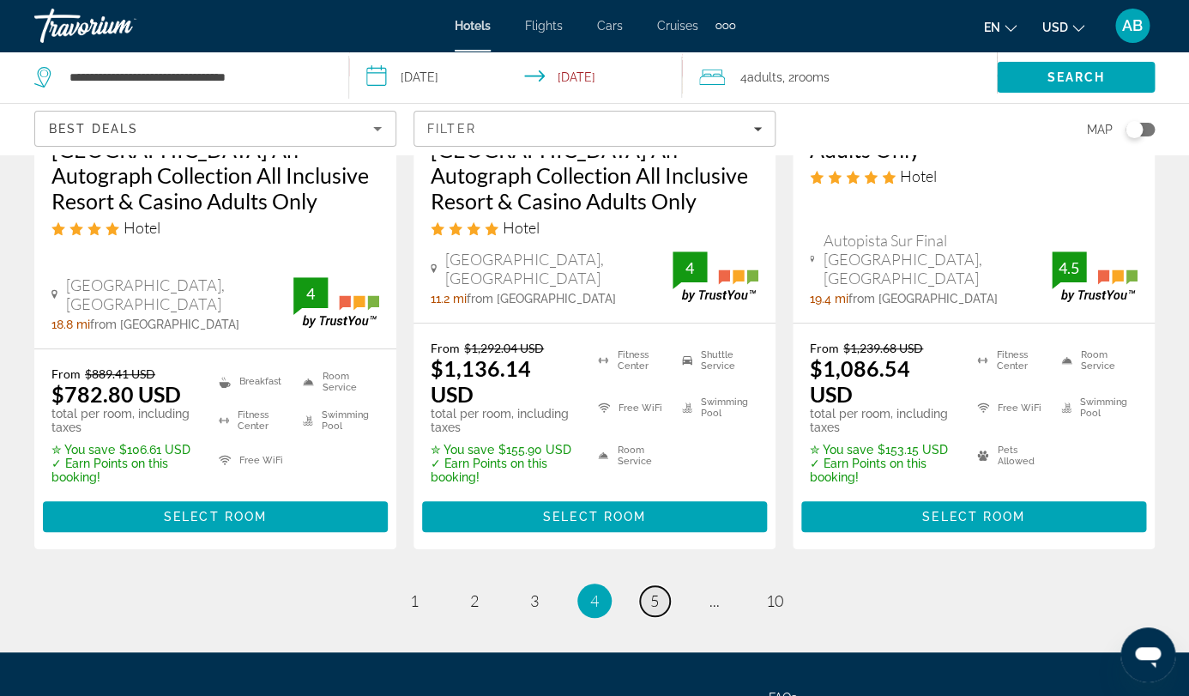
click at [644, 586] on link "page 5" at bounding box center [655, 601] width 30 height 30
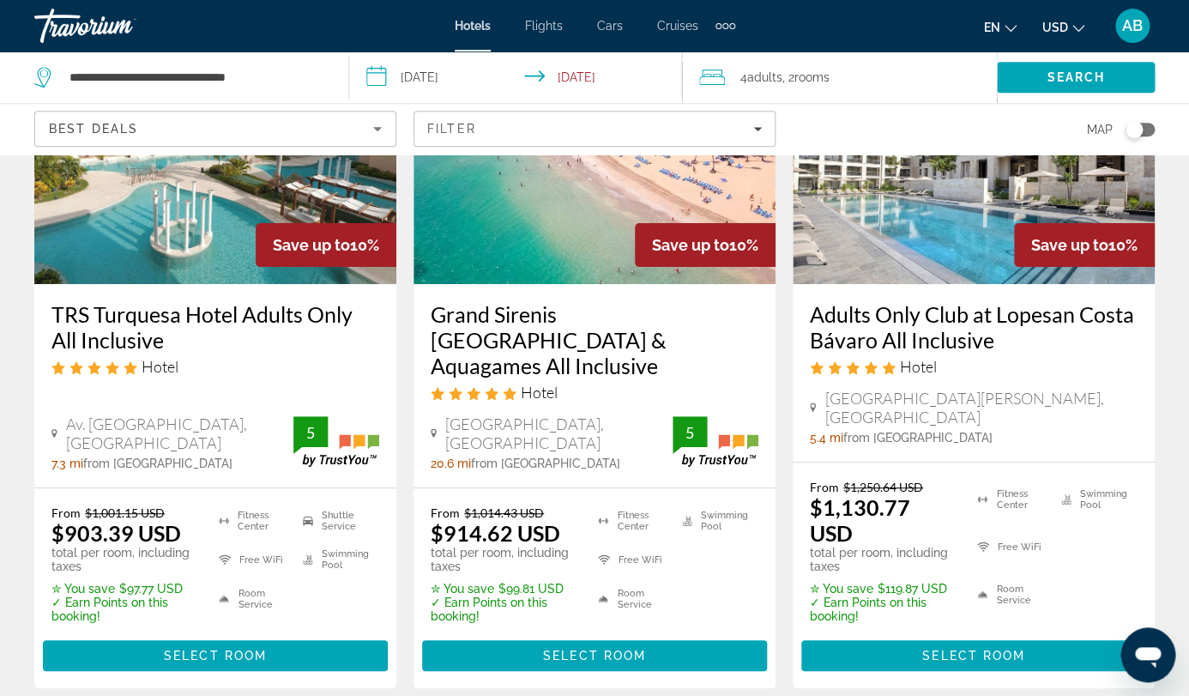
scroll to position [2402, 0]
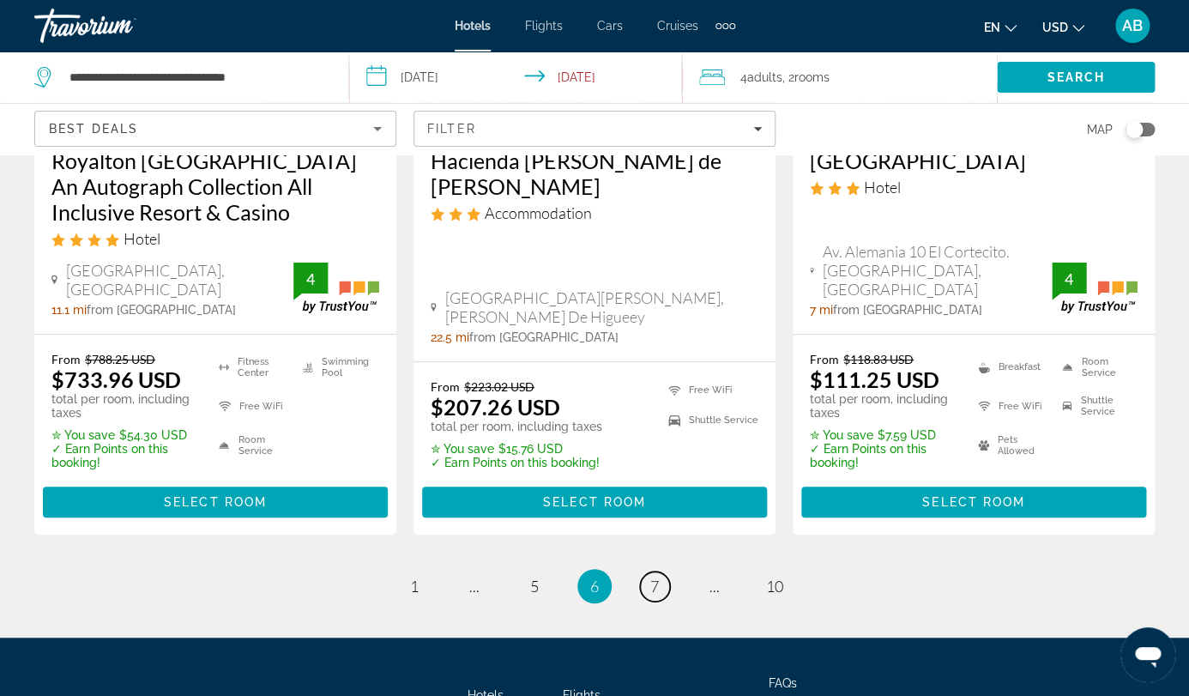
scroll to position [2449, 0]
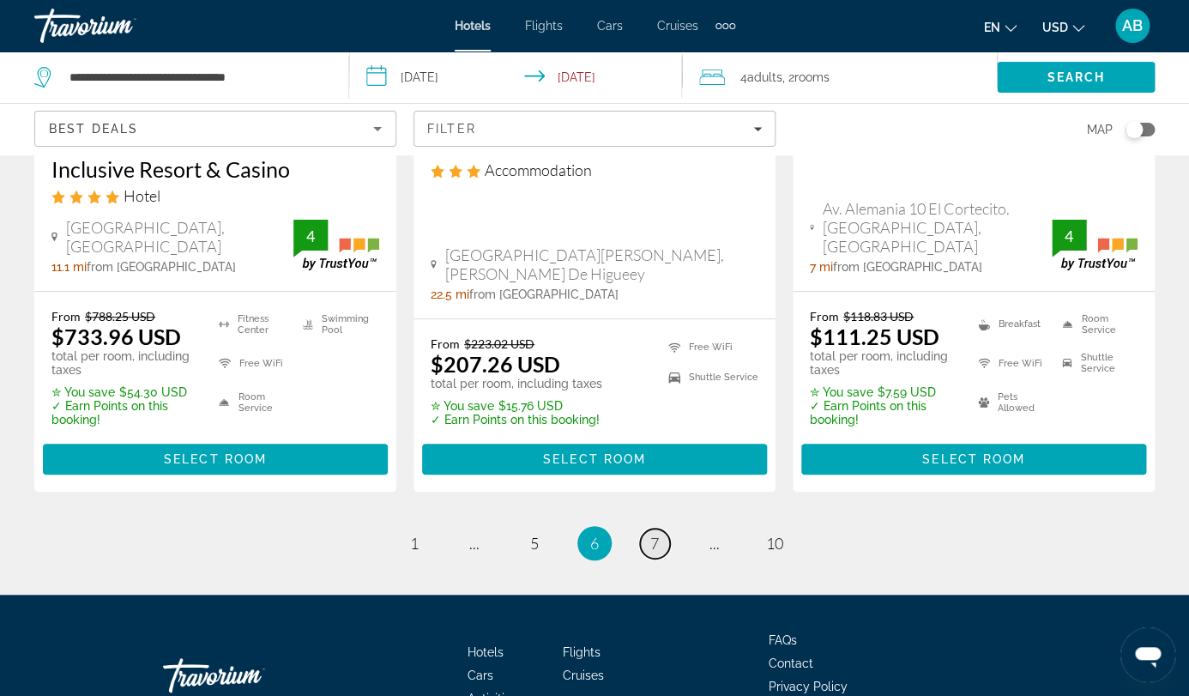
click at [652, 534] on span "7" at bounding box center [654, 543] width 9 height 19
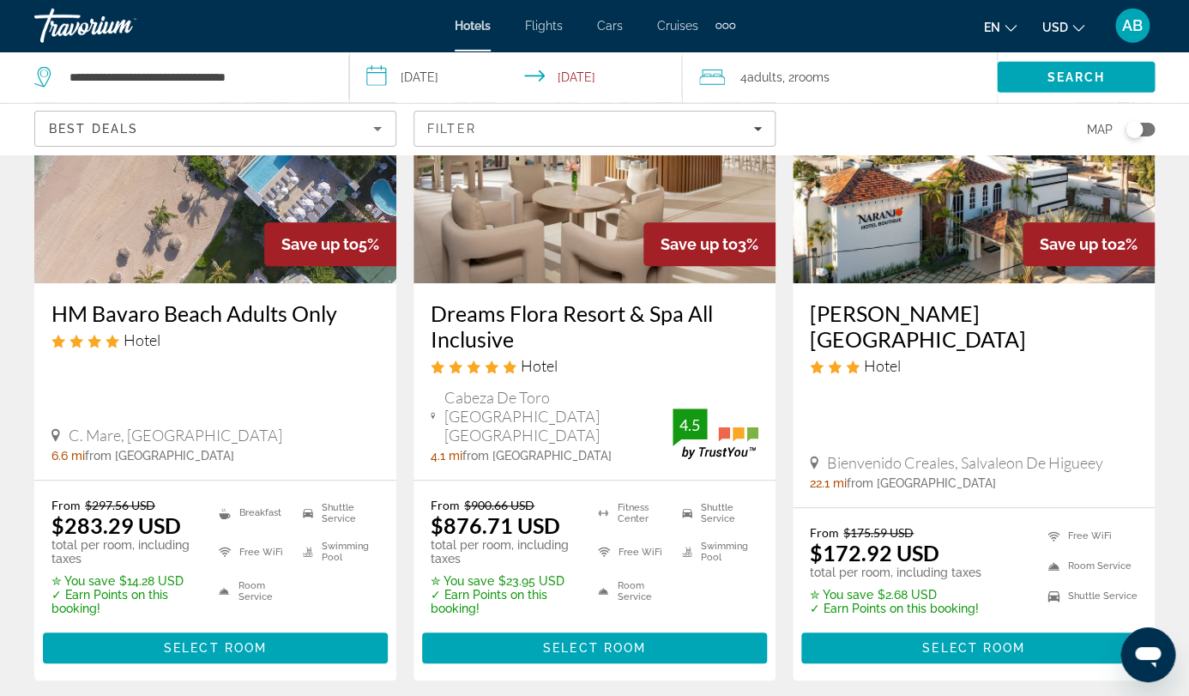
scroll to position [192, 0]
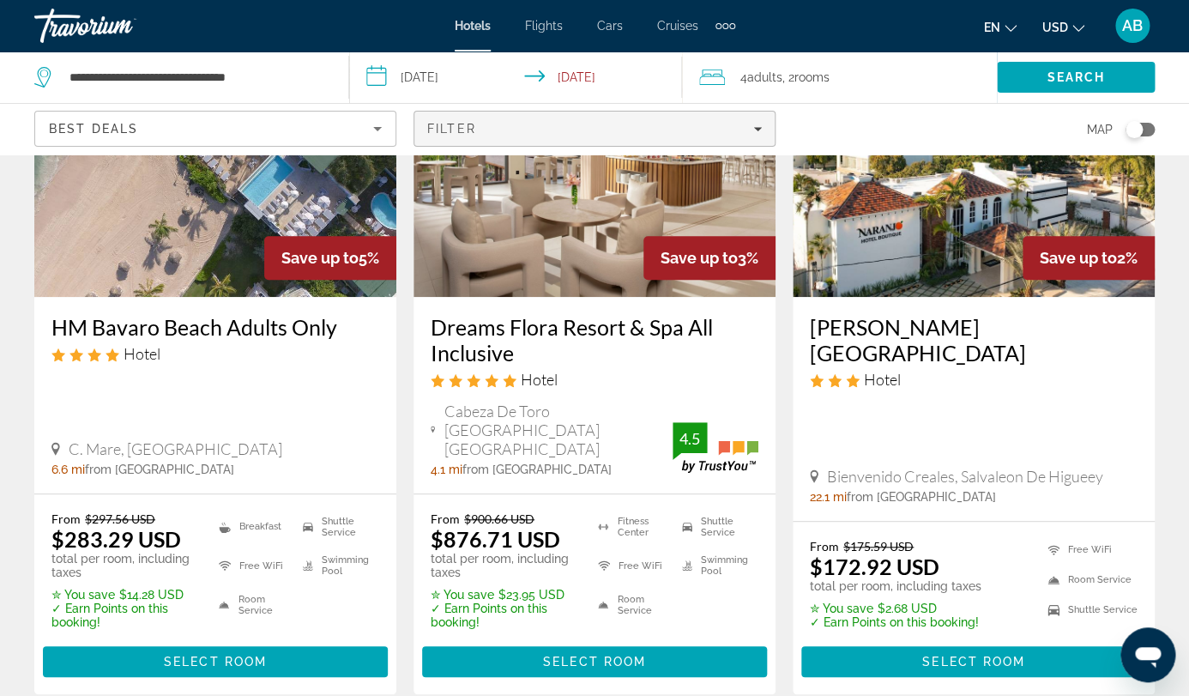
click at [476, 122] on span "Filter" at bounding box center [451, 129] width 49 height 14
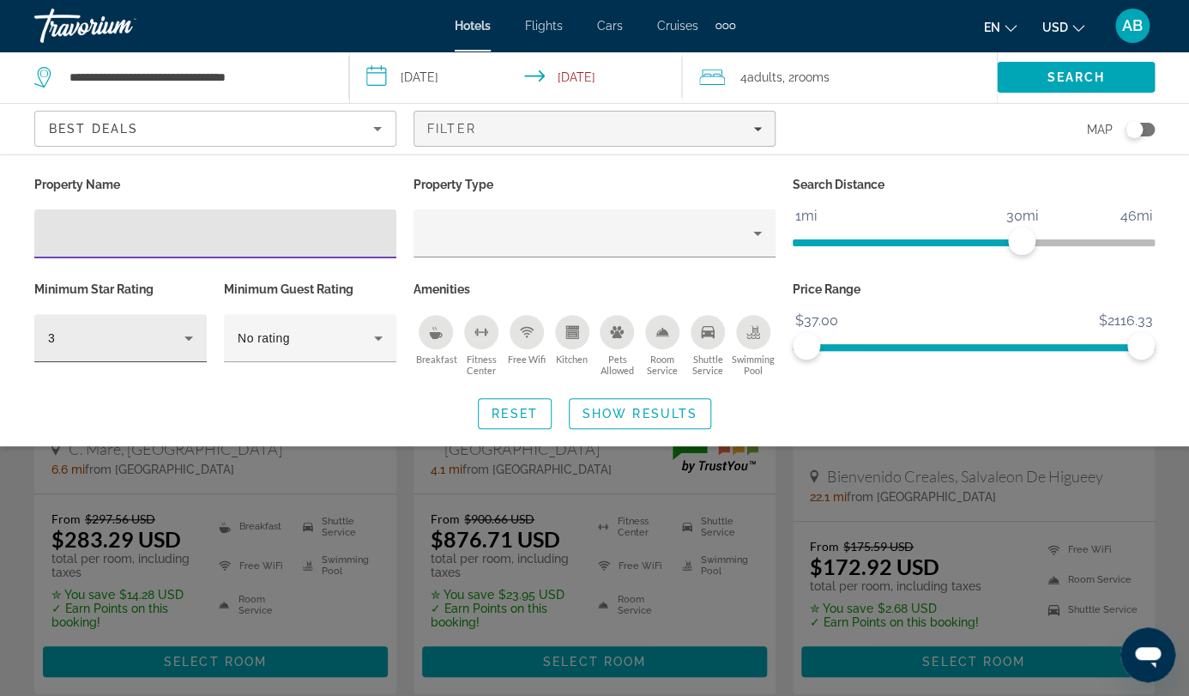
click at [105, 314] on div "3" at bounding box center [120, 338] width 145 height 48
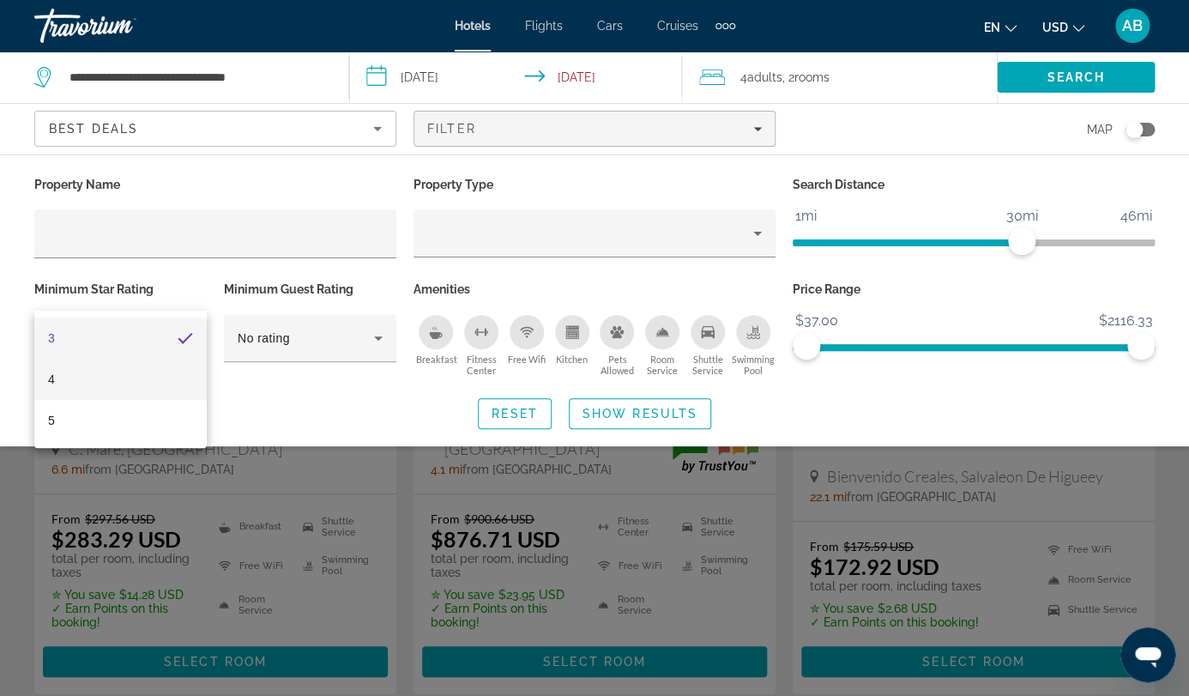
click at [106, 377] on mat-option "4" at bounding box center [120, 379] width 172 height 41
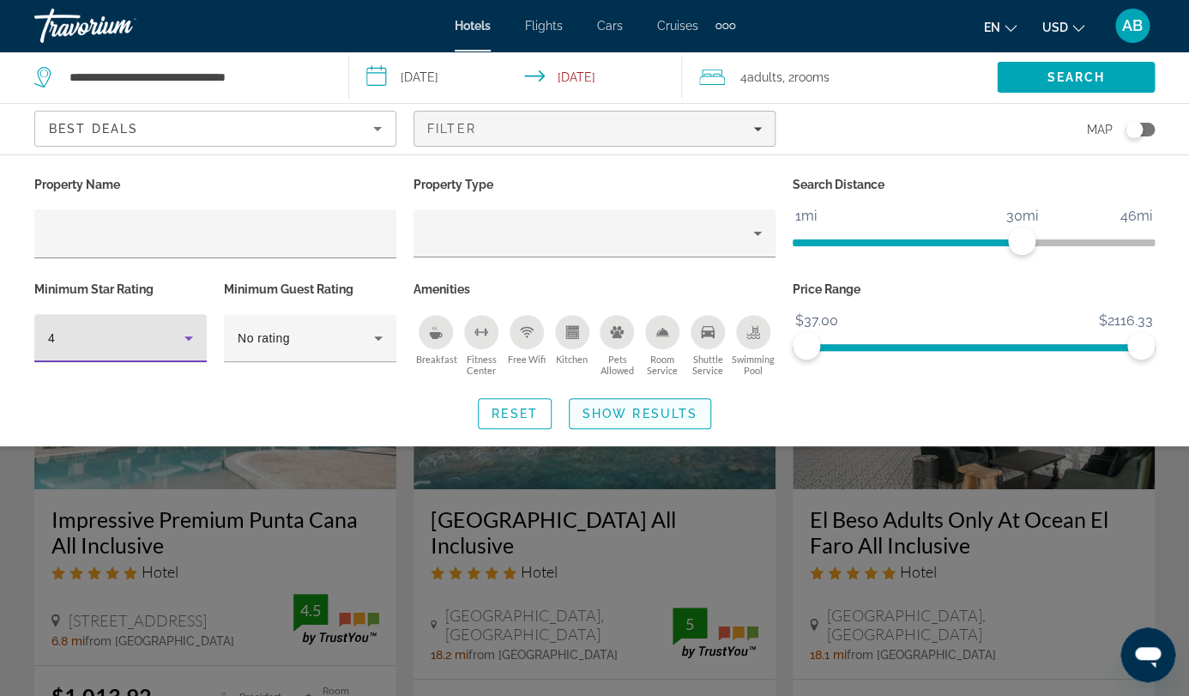
click at [628, 407] on span "Show Results" at bounding box center [640, 414] width 115 height 14
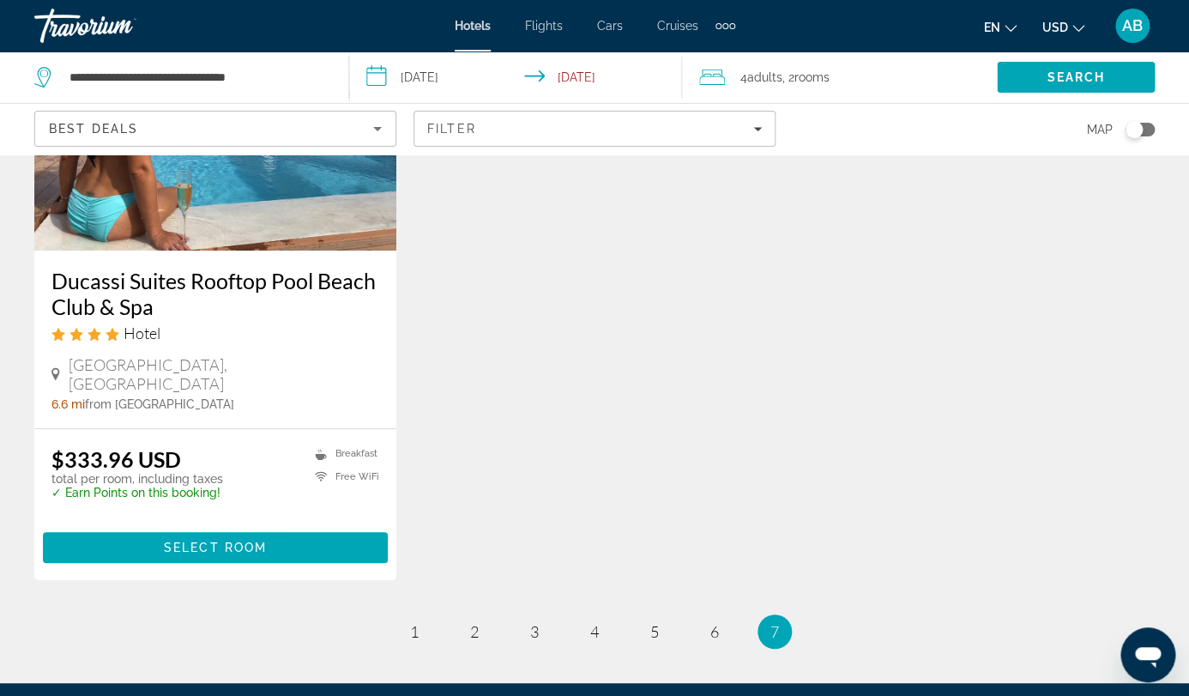
scroll to position [2347, 0]
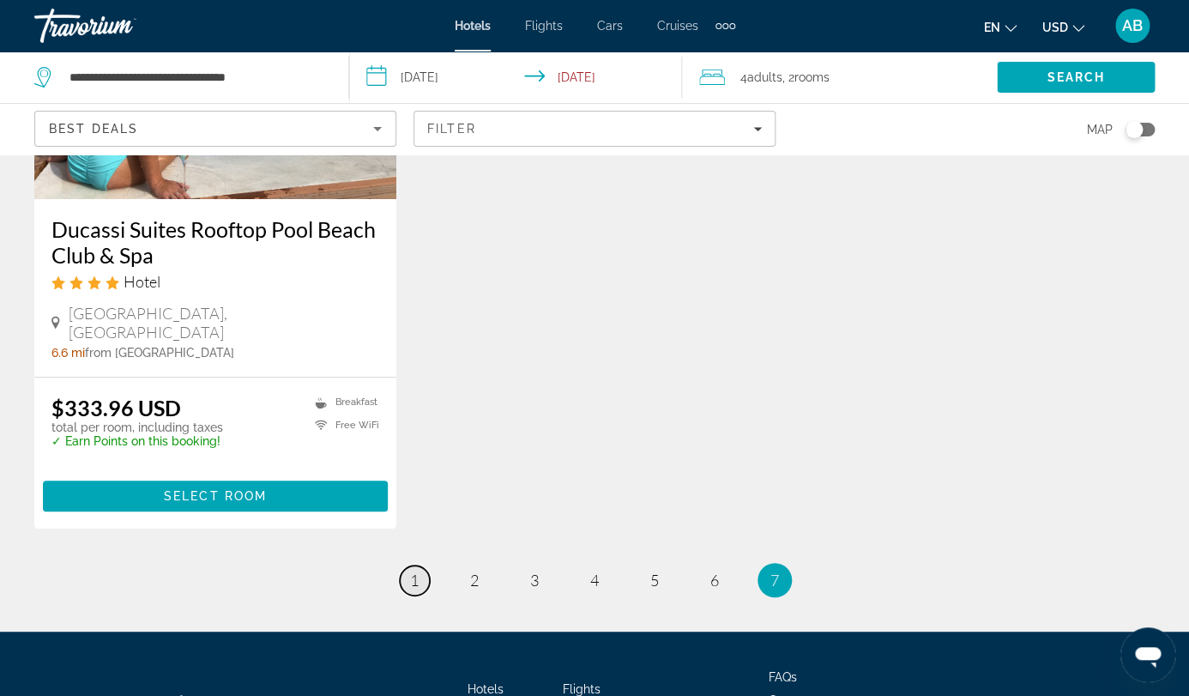
click at [420, 565] on link "page 1" at bounding box center [415, 580] width 30 height 30
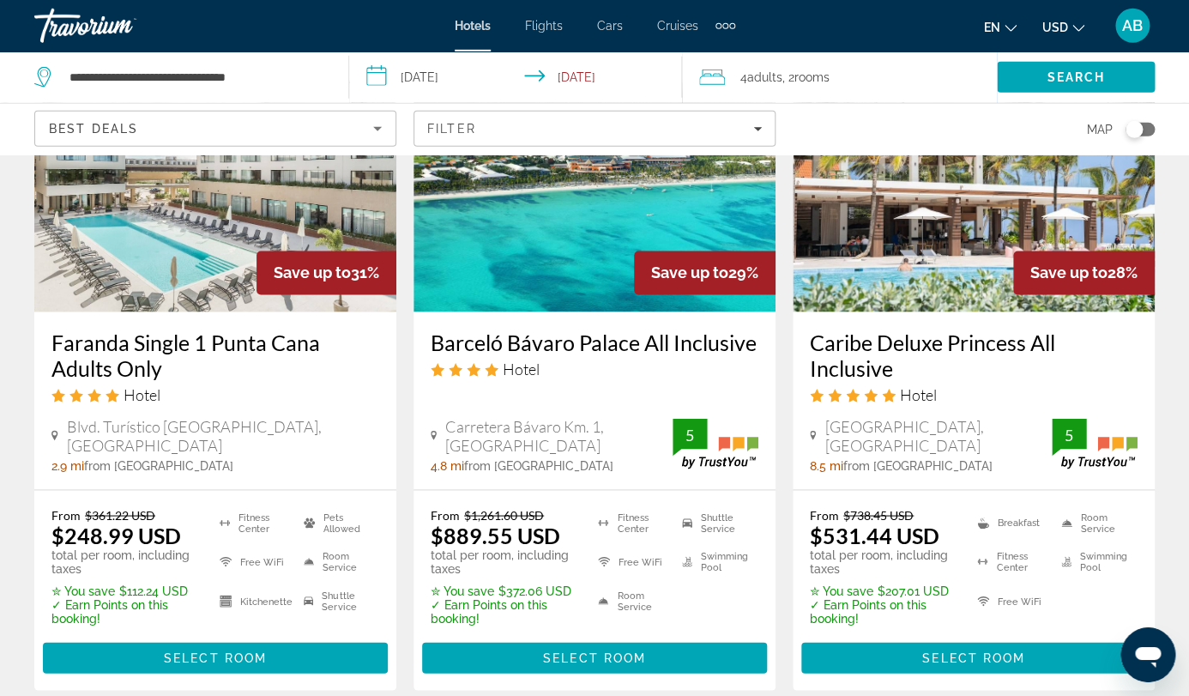
scroll to position [892, 0]
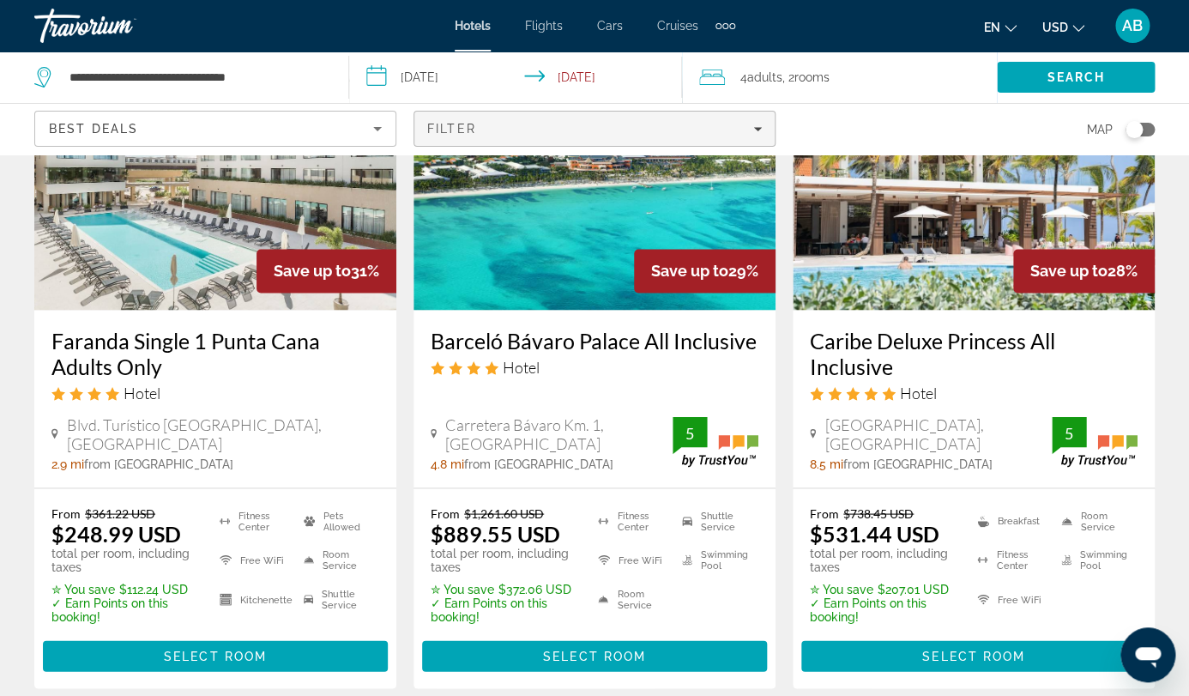
click at [775, 108] on span "Filters" at bounding box center [594, 128] width 360 height 41
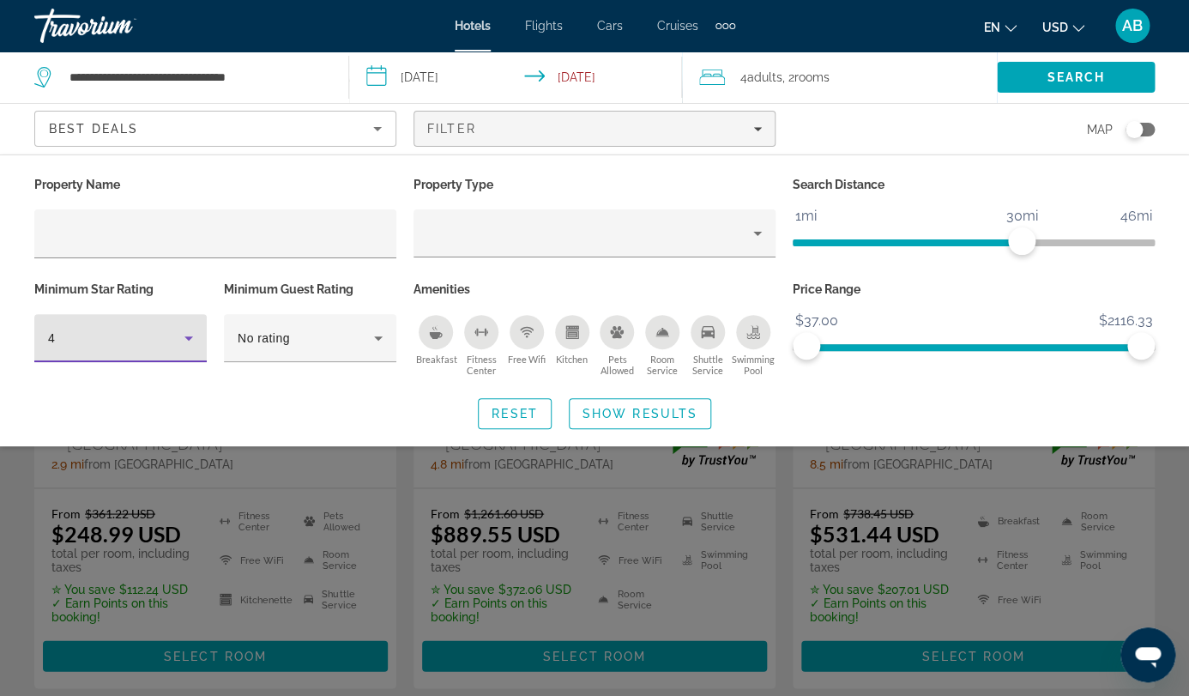
click at [151, 328] on div "4" at bounding box center [116, 338] width 136 height 21
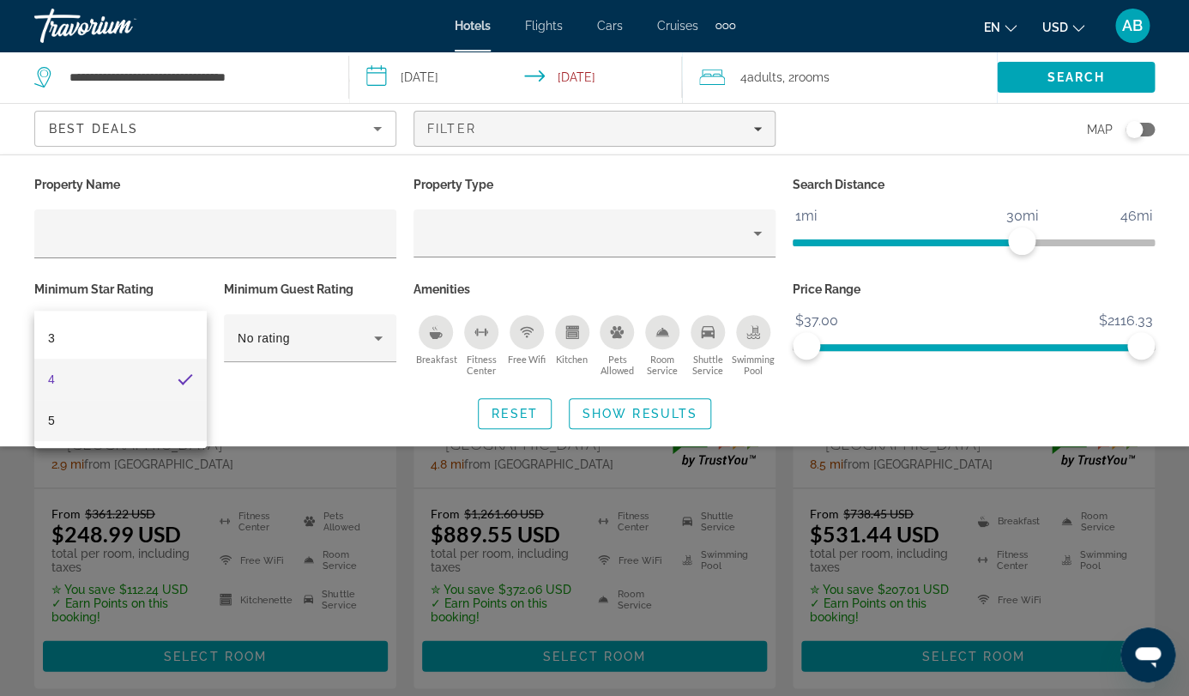
click at [119, 409] on mat-option "5" at bounding box center [120, 420] width 172 height 41
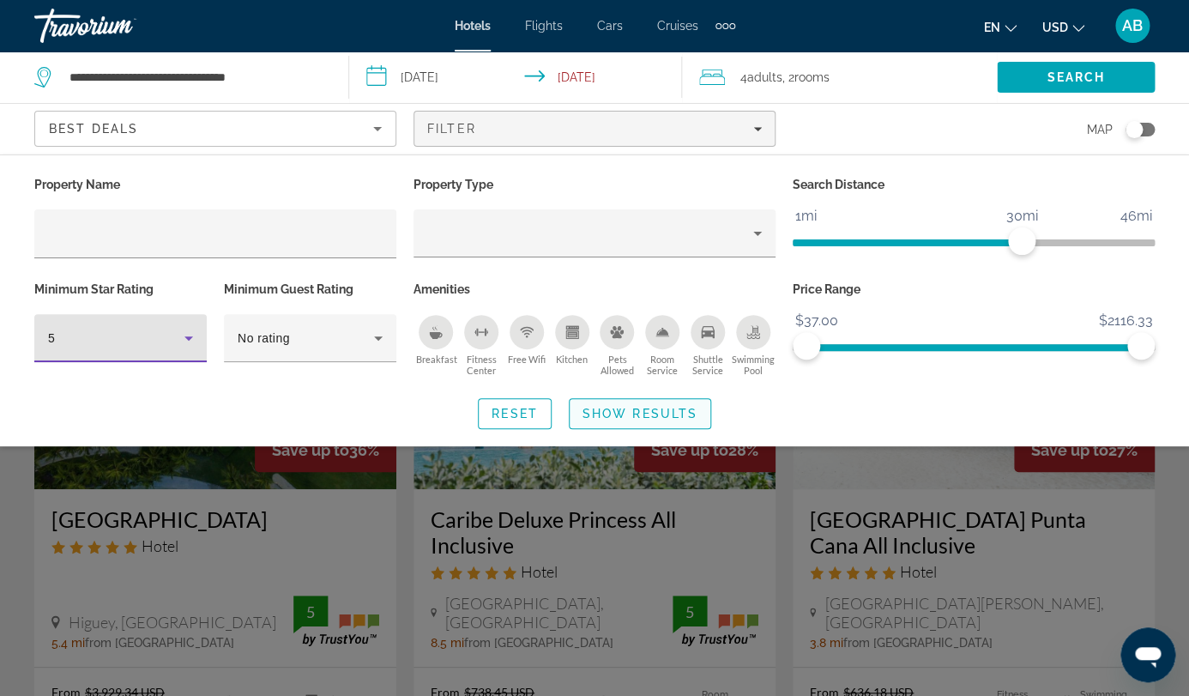
click at [670, 407] on span "Show Results" at bounding box center [640, 414] width 115 height 14
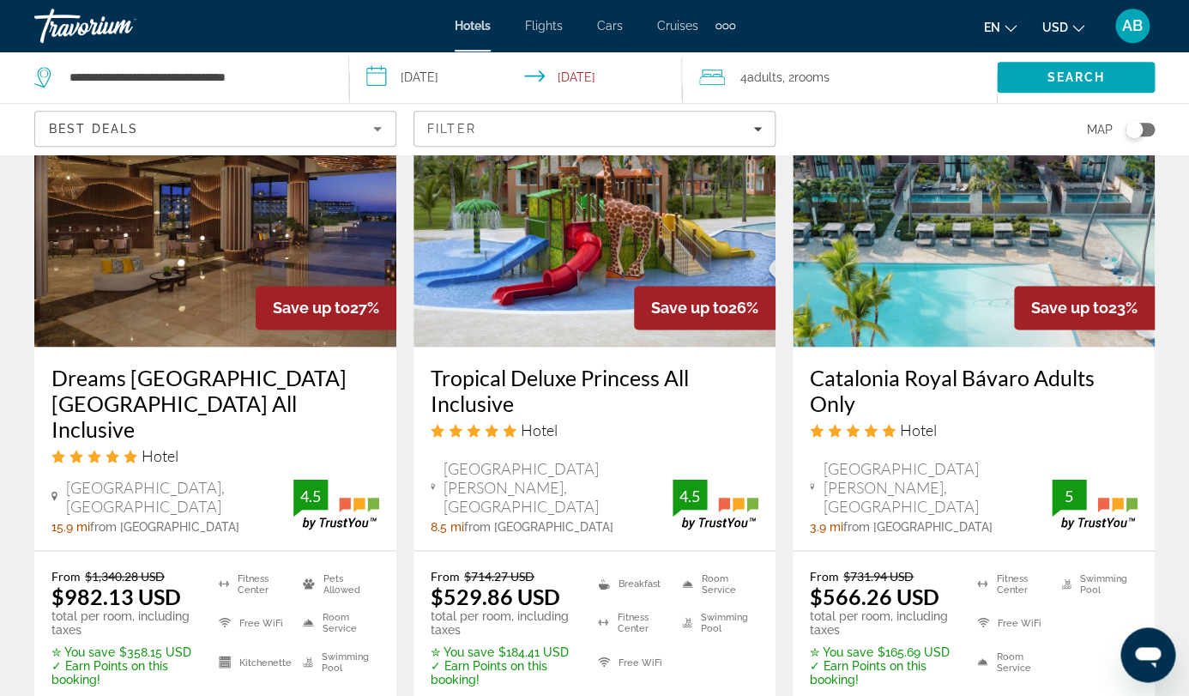
scroll to position [851, 0]
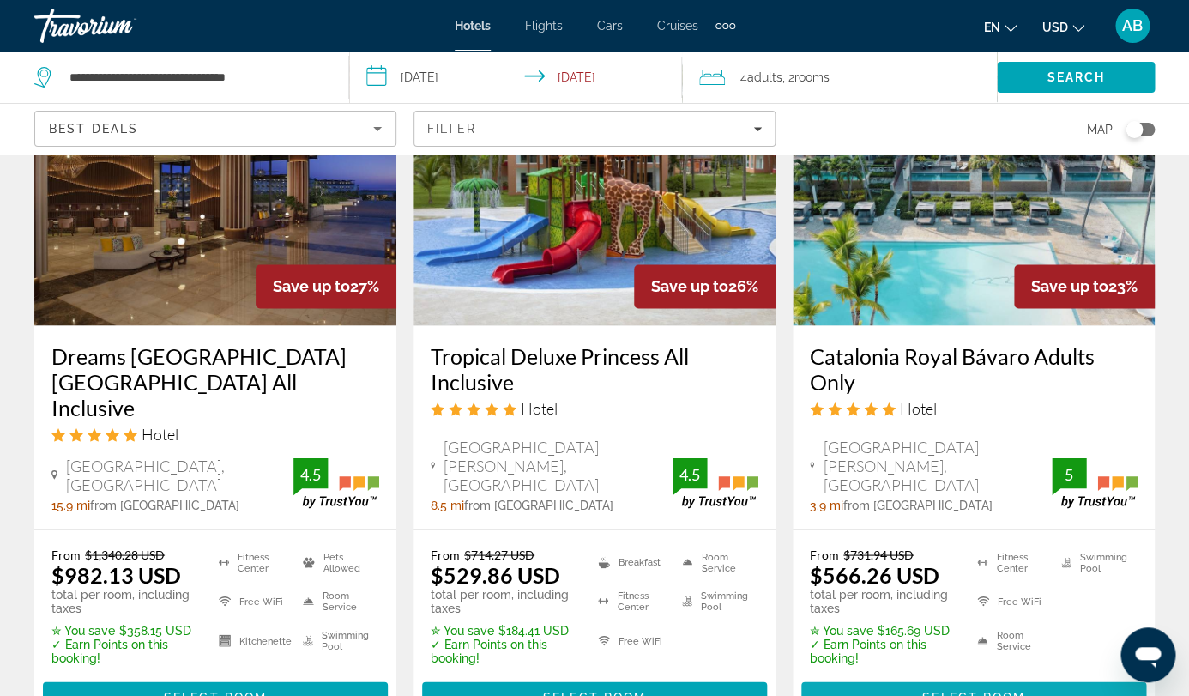
click at [966, 690] on span "Select Room" at bounding box center [973, 697] width 103 height 14
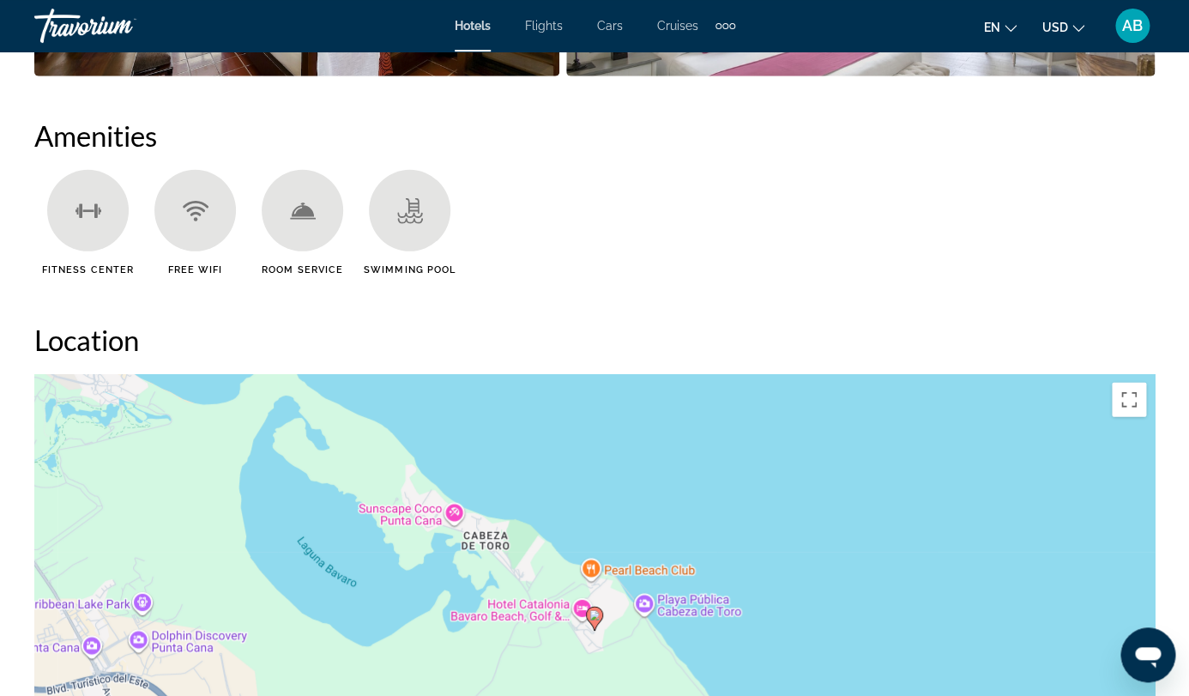
scroll to position [1675, 0]
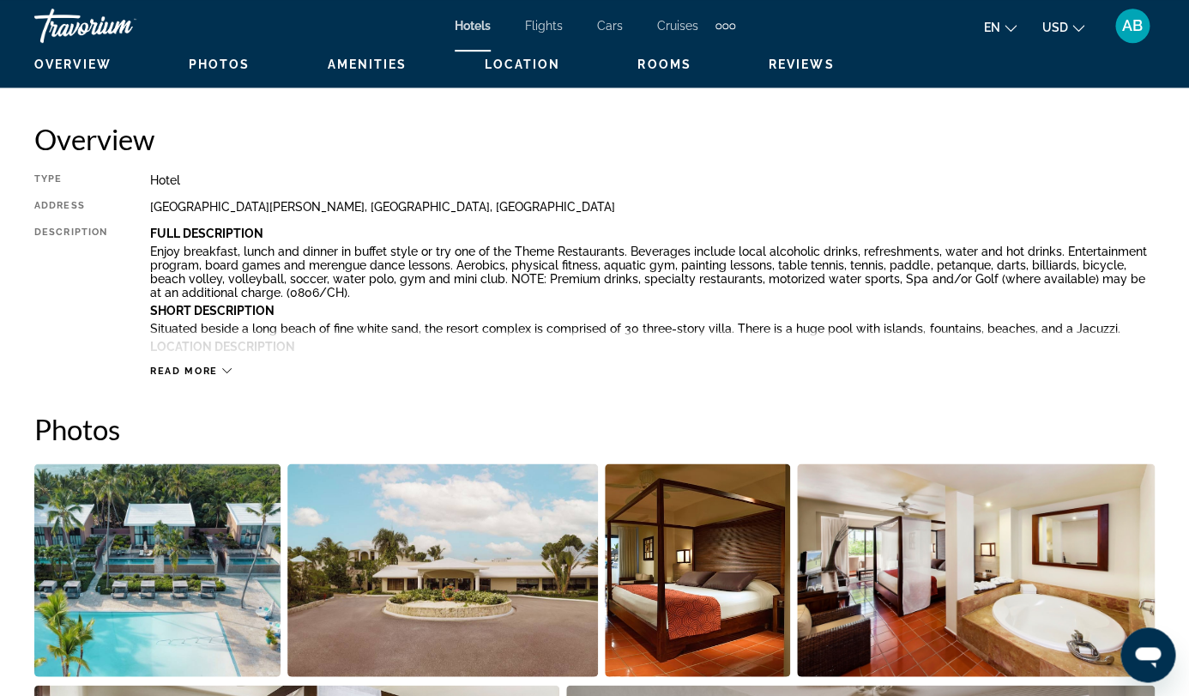
scroll to position [0, 0]
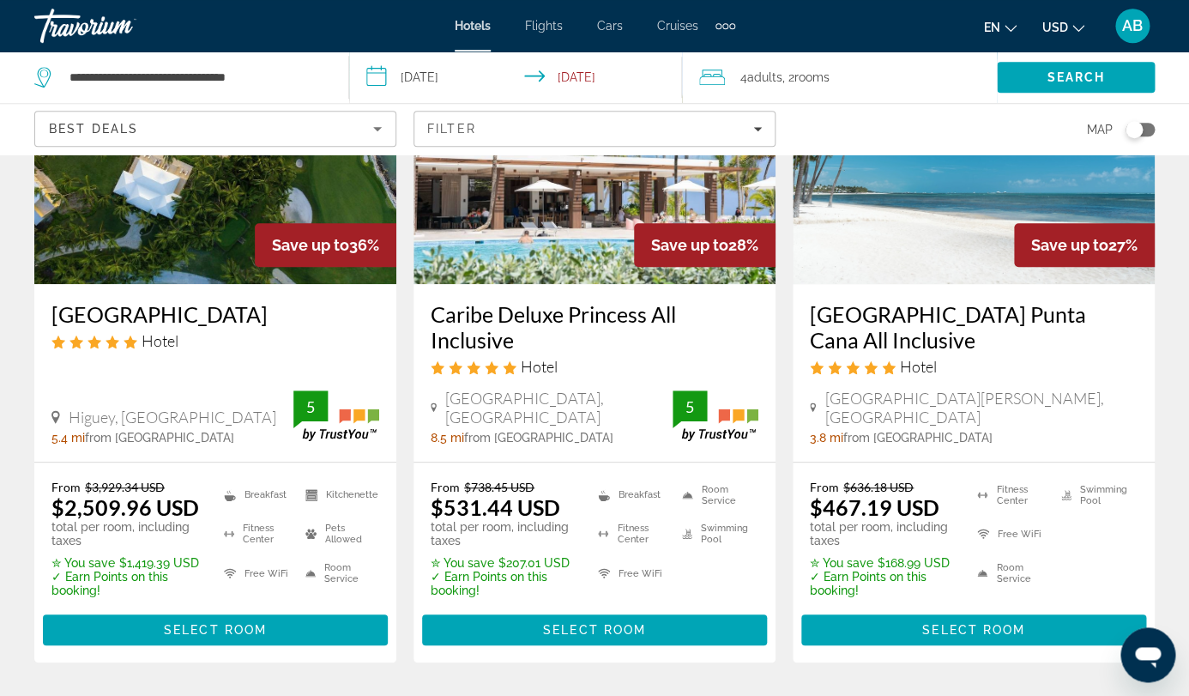
scroll to position [206, 0]
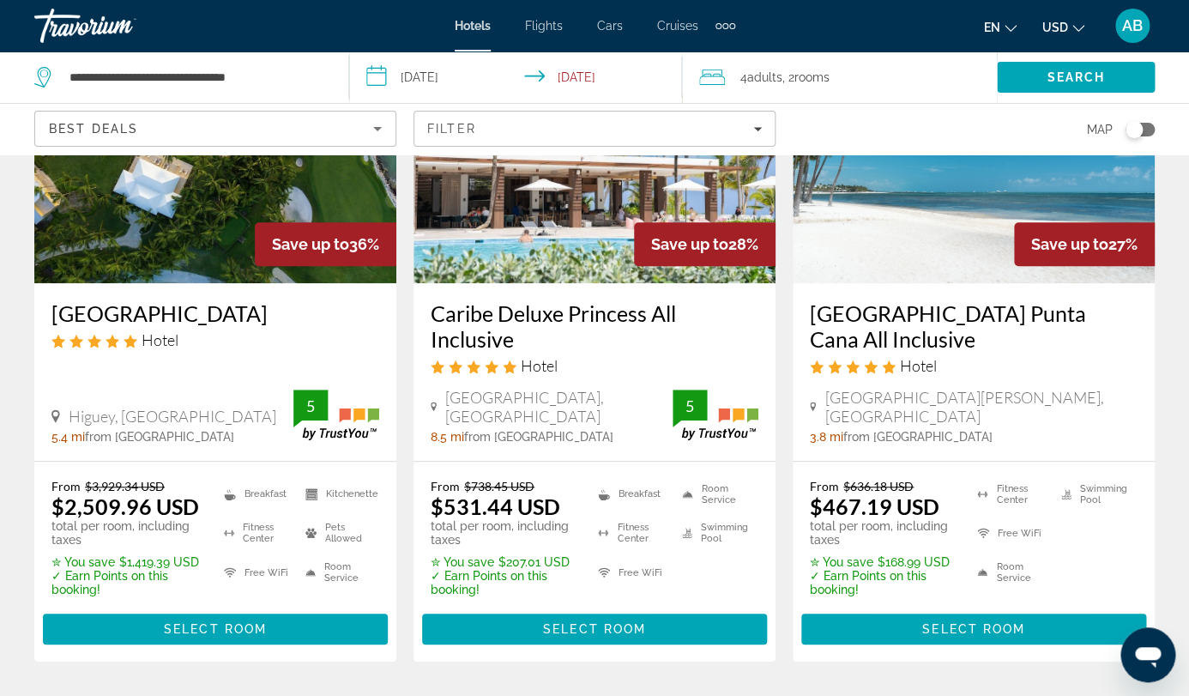
click at [592, 622] on span "Select Room" at bounding box center [594, 629] width 103 height 14
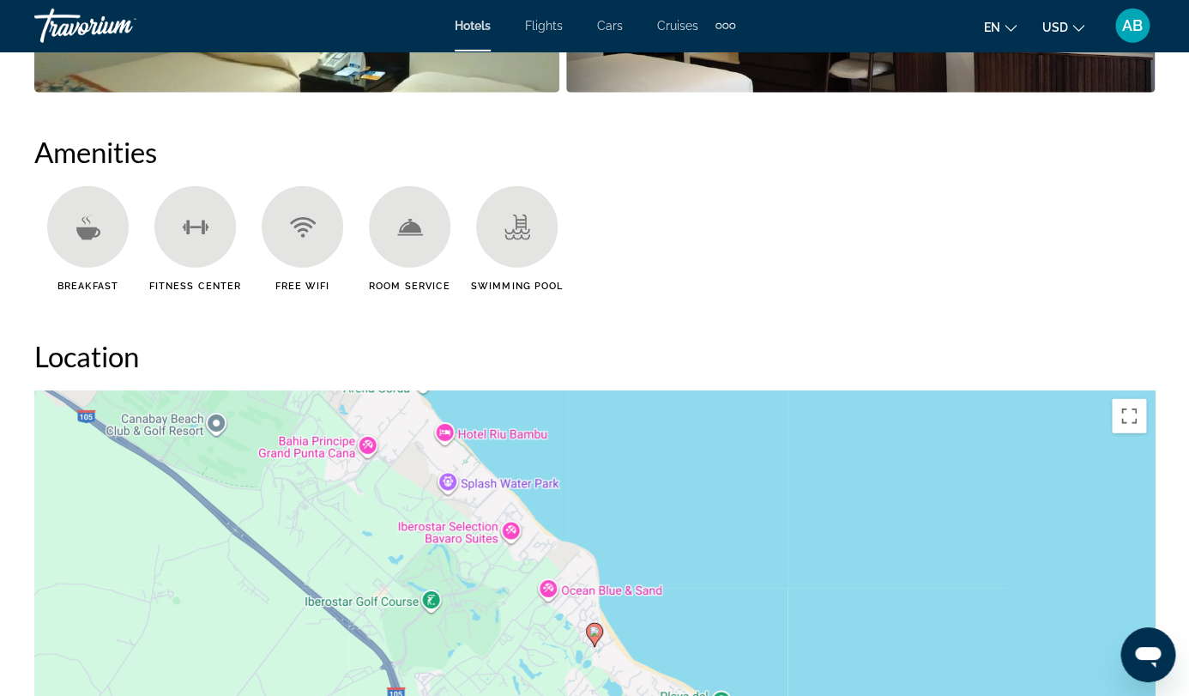
scroll to position [1290, 0]
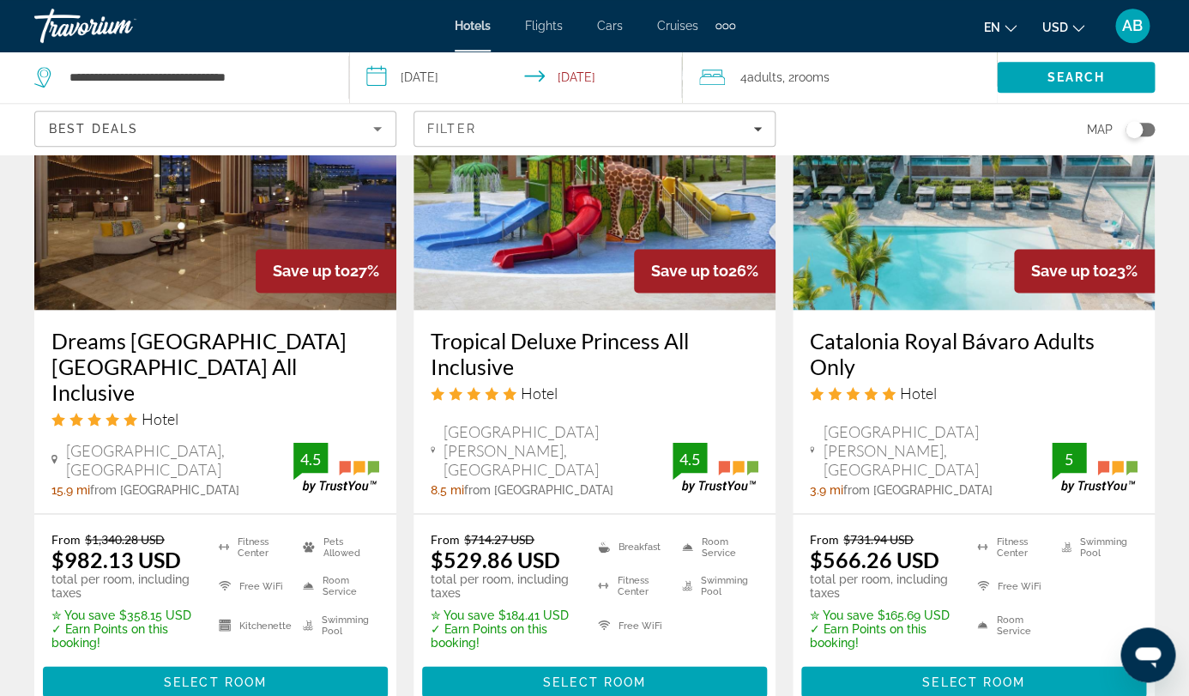
scroll to position [865, 0]
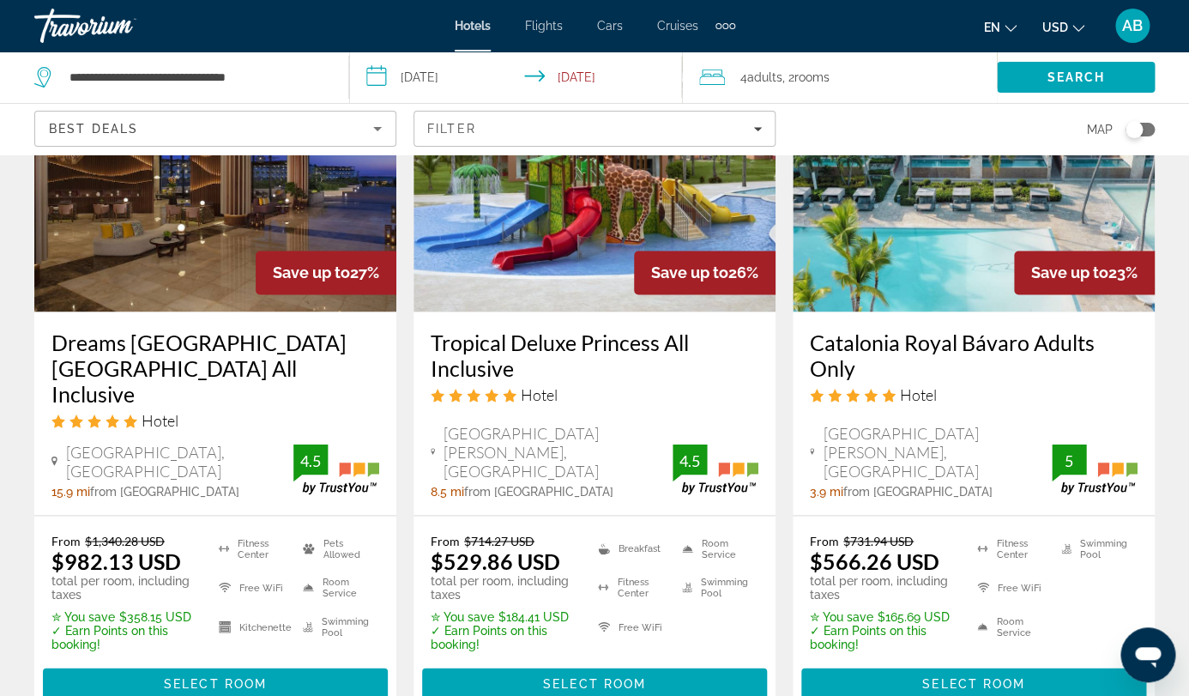
click at [195, 239] on img "Main content" at bounding box center [215, 174] width 362 height 275
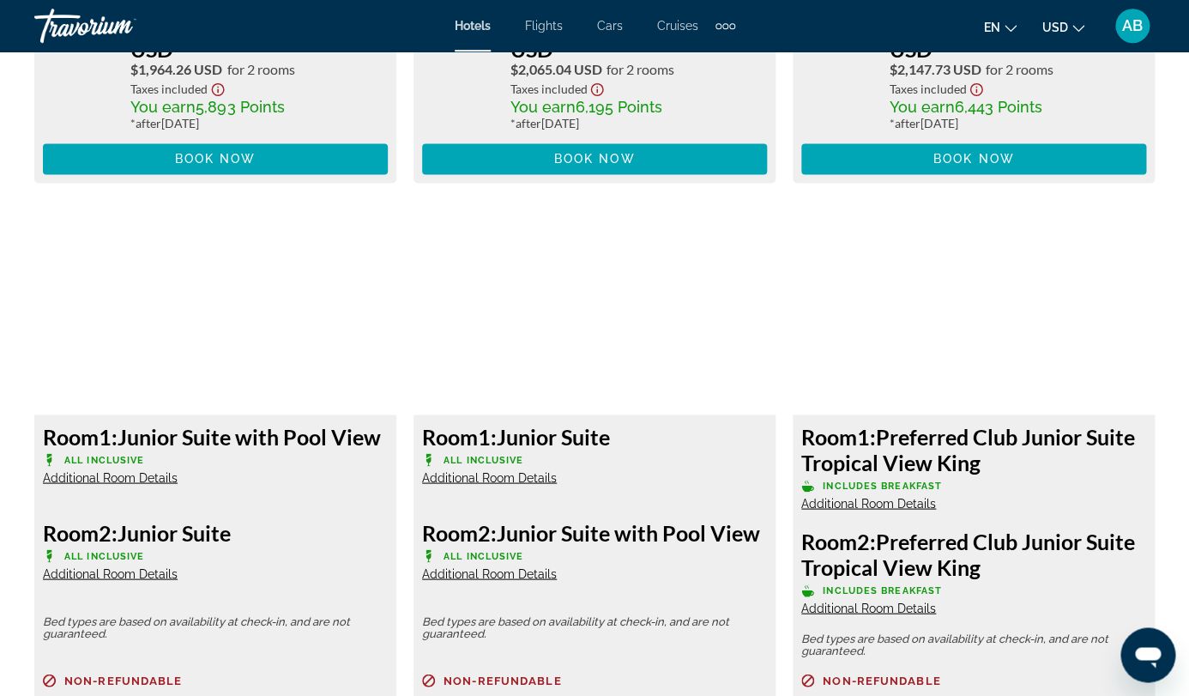
scroll to position [3404, 0]
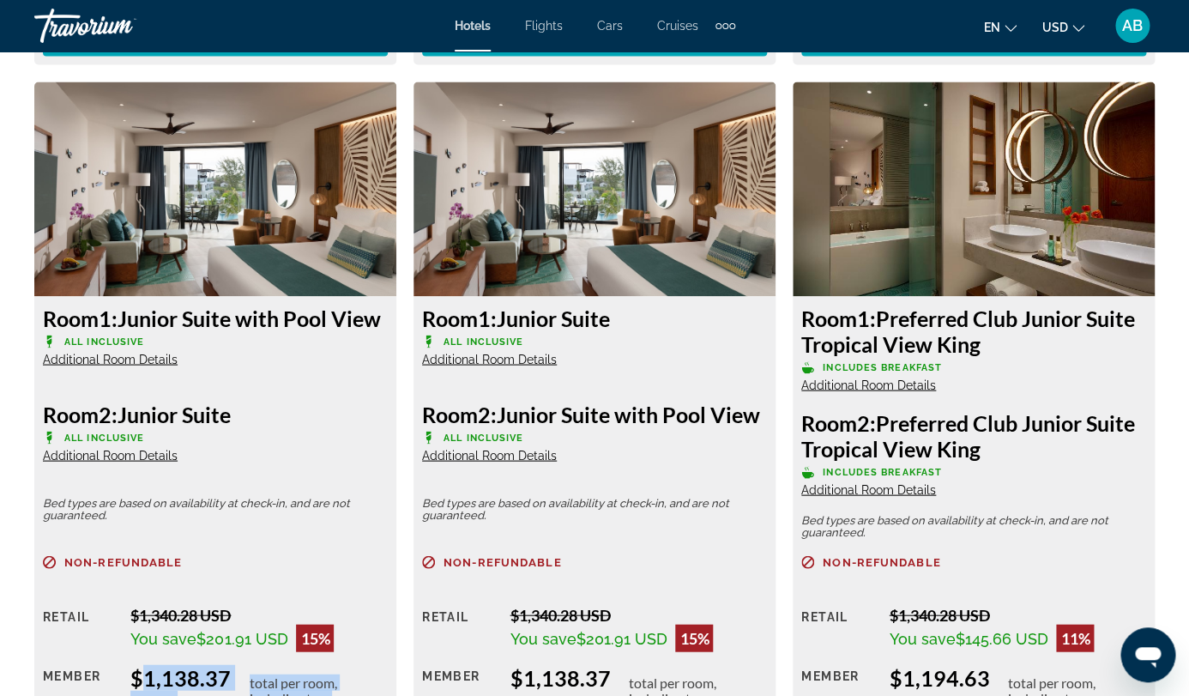
drag, startPoint x: 331, startPoint y: 403, endPoint x: 134, endPoint y: 382, distance: 198.5
click at [134, 664] on div "$1,138.37 USD total per room, including taxes" at bounding box center [258, 689] width 257 height 51
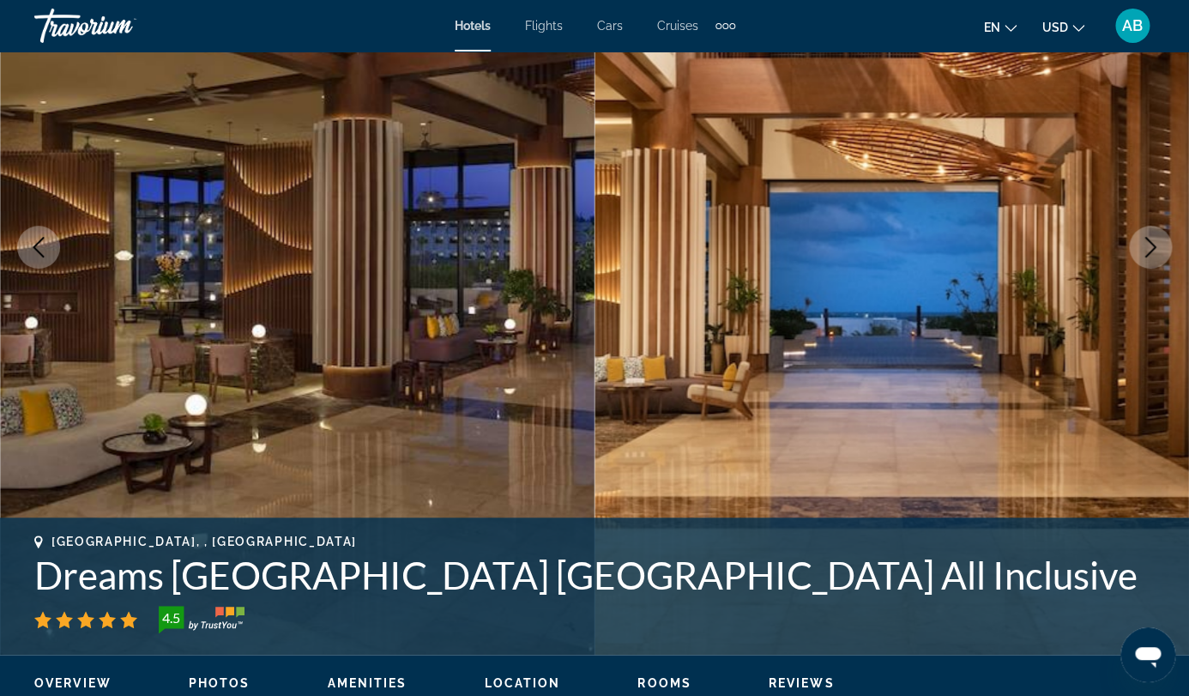
scroll to position [0, 0]
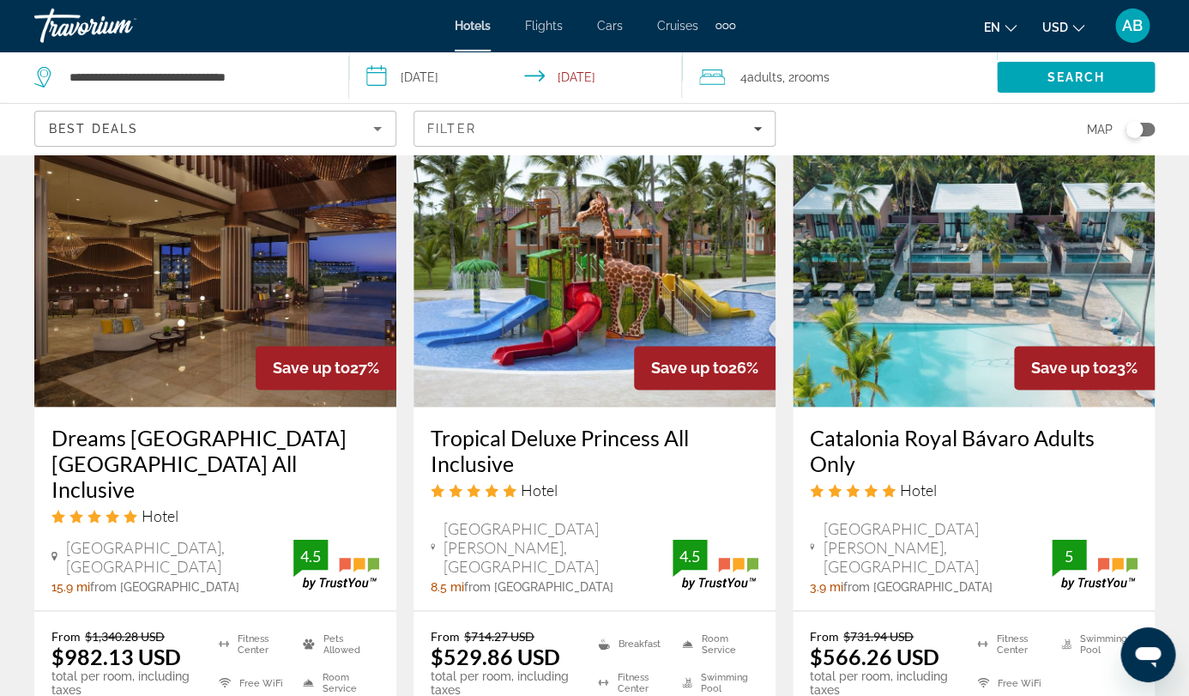
scroll to position [824, 0]
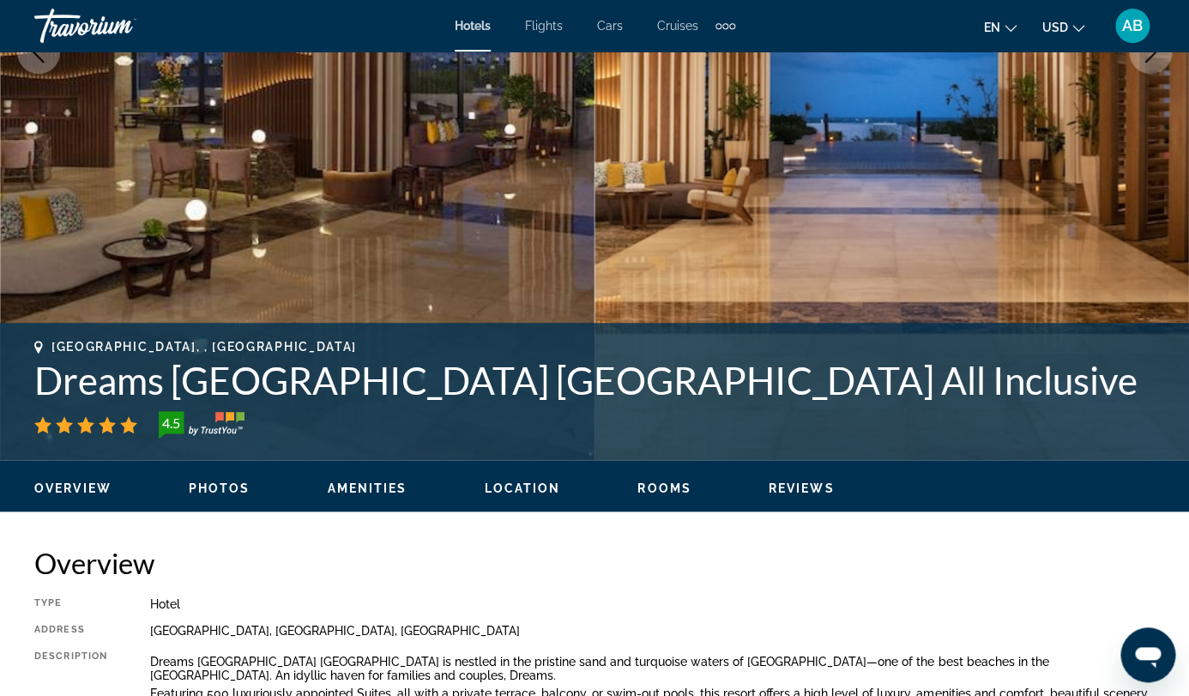
scroll to position [412, 0]
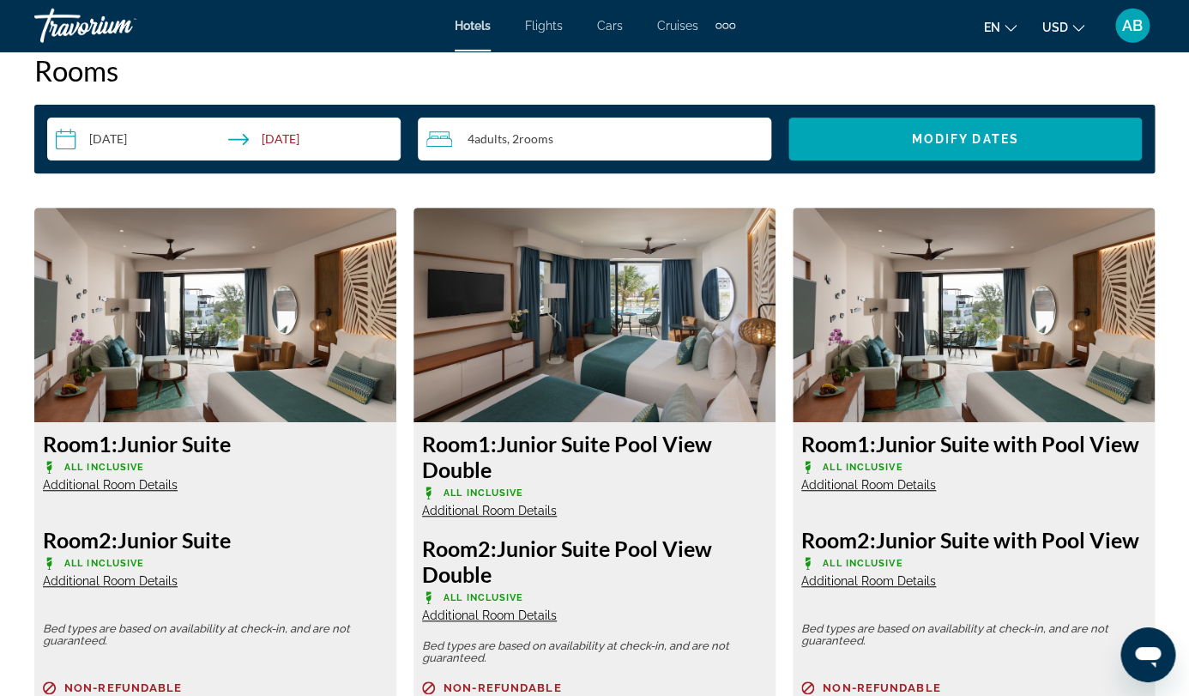
scroll to position [2498, 0]
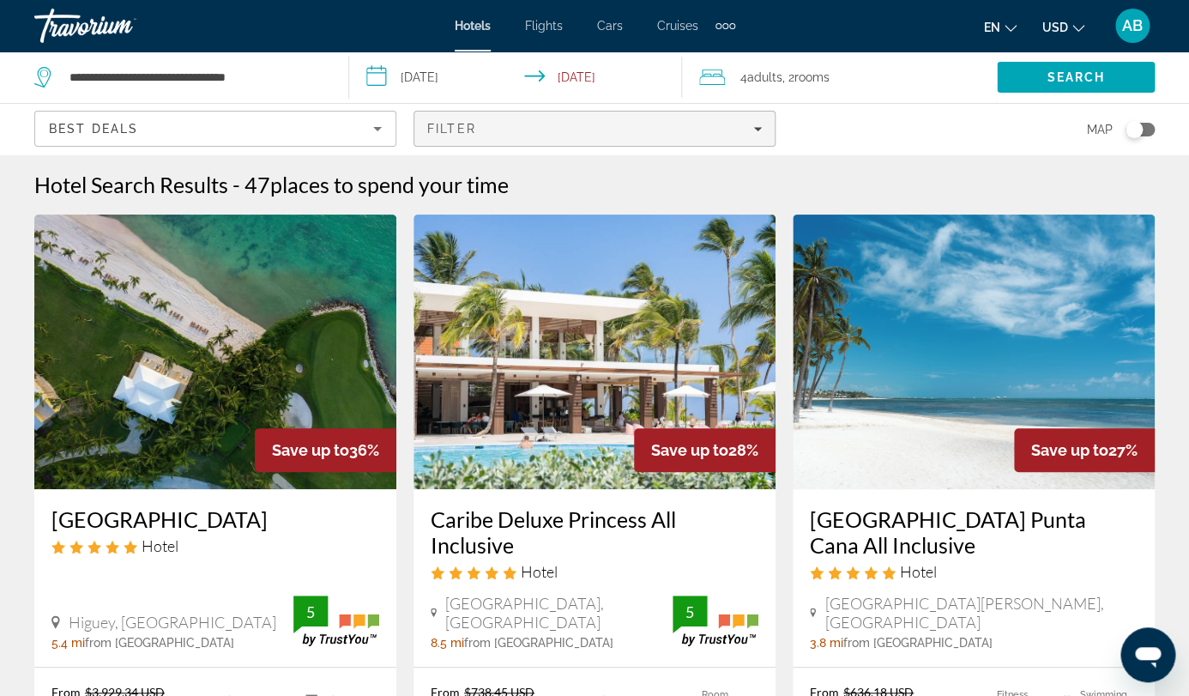
click at [775, 108] on span "Filters" at bounding box center [594, 128] width 360 height 41
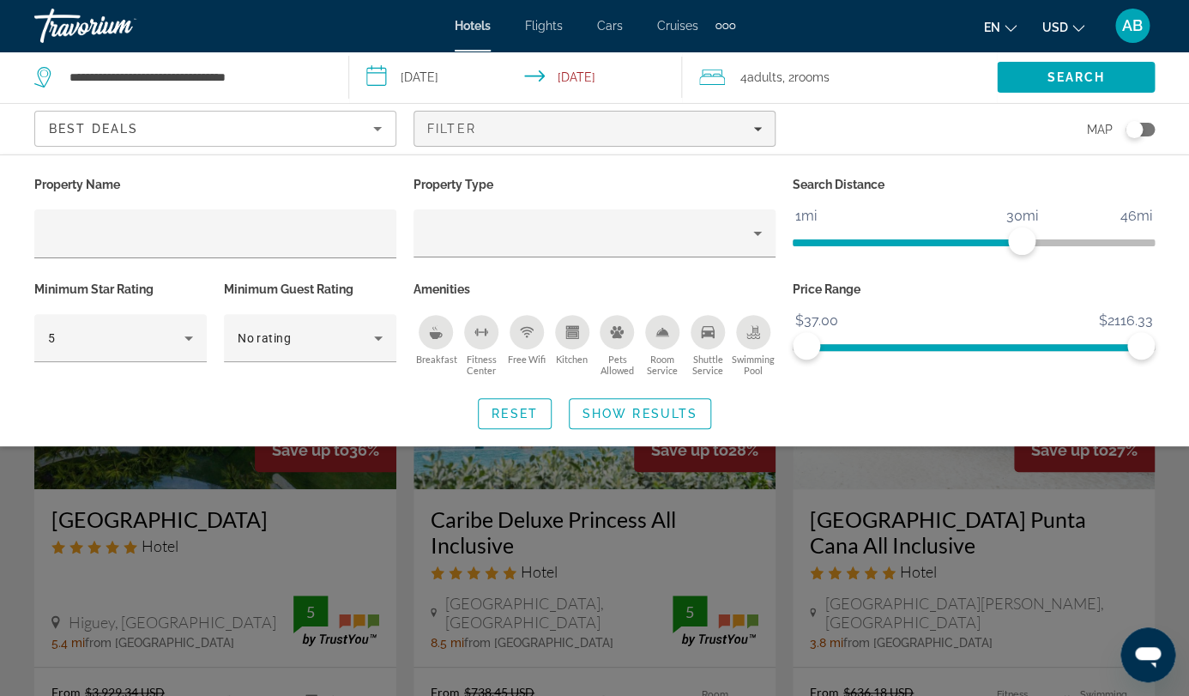
click at [144, 362] on div "Hotel Filters" at bounding box center [120, 371] width 172 height 19
click at [147, 314] on div "5" at bounding box center [120, 338] width 145 height 48
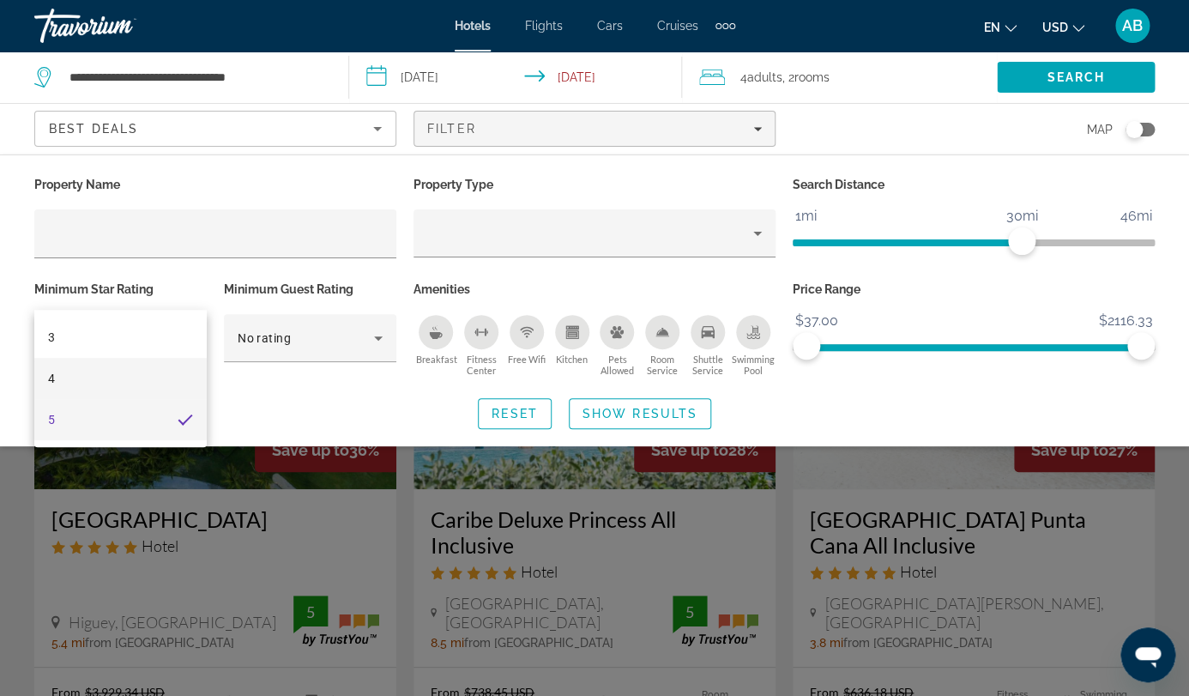
click at [118, 363] on mat-option "4" at bounding box center [120, 378] width 172 height 41
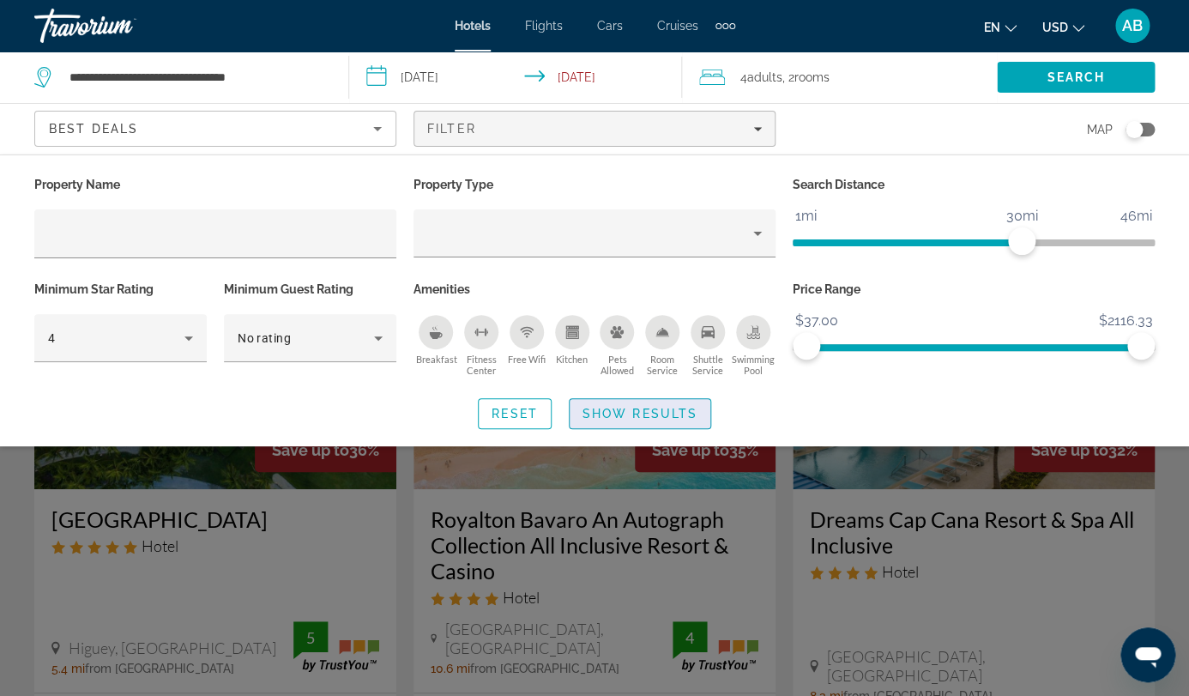
click at [591, 407] on span "Show Results" at bounding box center [640, 414] width 115 height 14
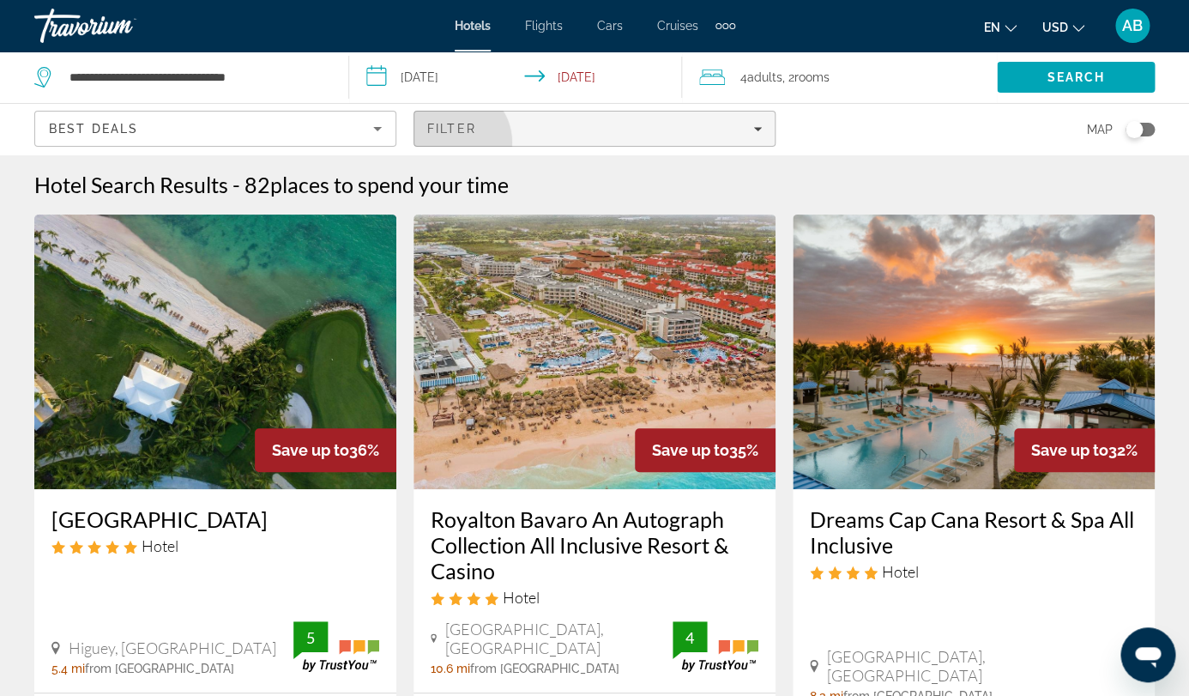
click at [775, 108] on span "Filters" at bounding box center [594, 128] width 360 height 41
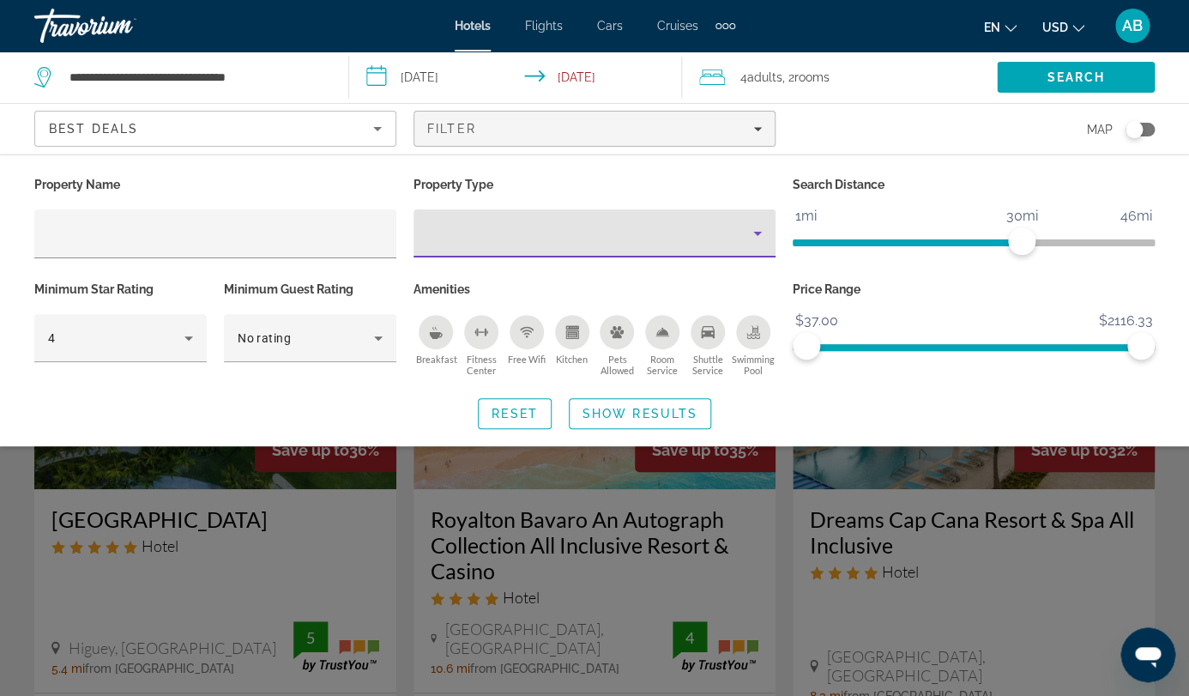
click at [576, 223] on div "Property type" at bounding box center [590, 233] width 326 height 21
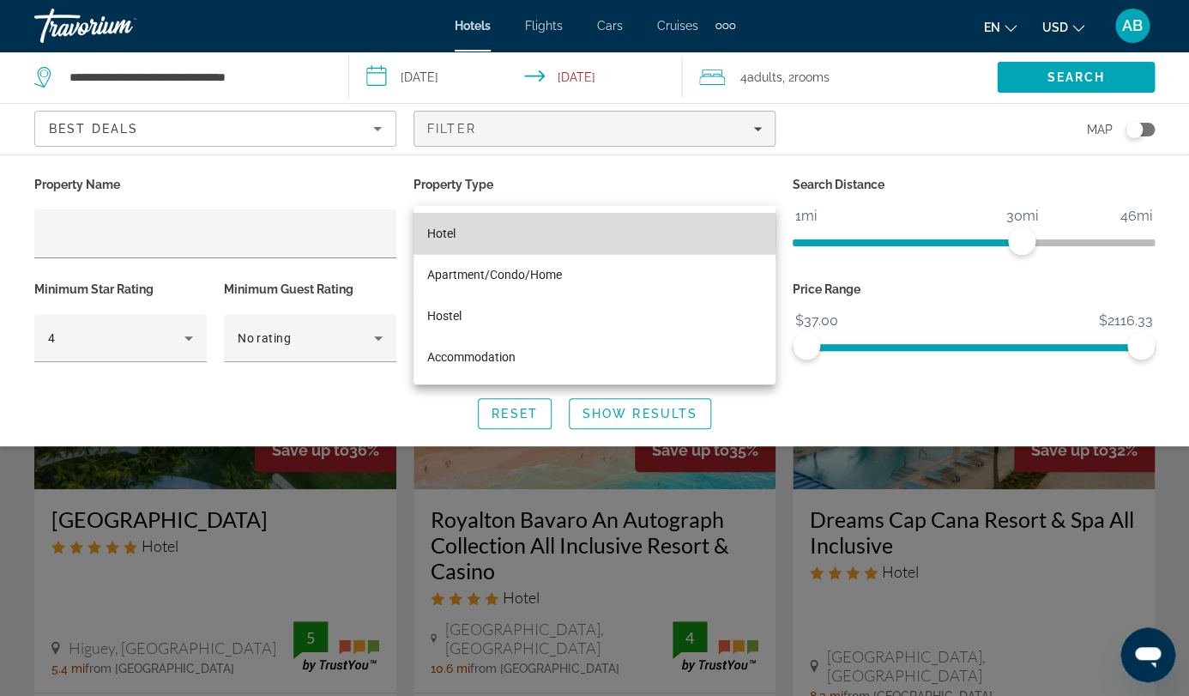
click at [547, 233] on mat-option "Hotel" at bounding box center [595, 233] width 362 height 41
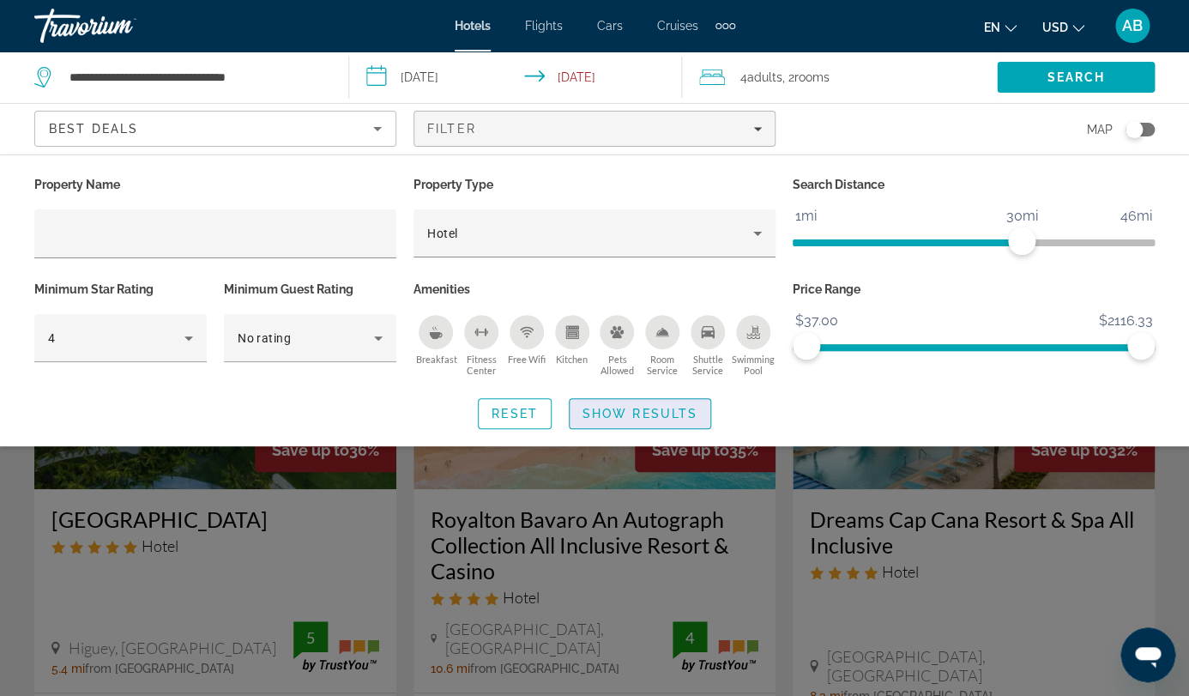
click at [625, 407] on span "Show Results" at bounding box center [640, 414] width 115 height 14
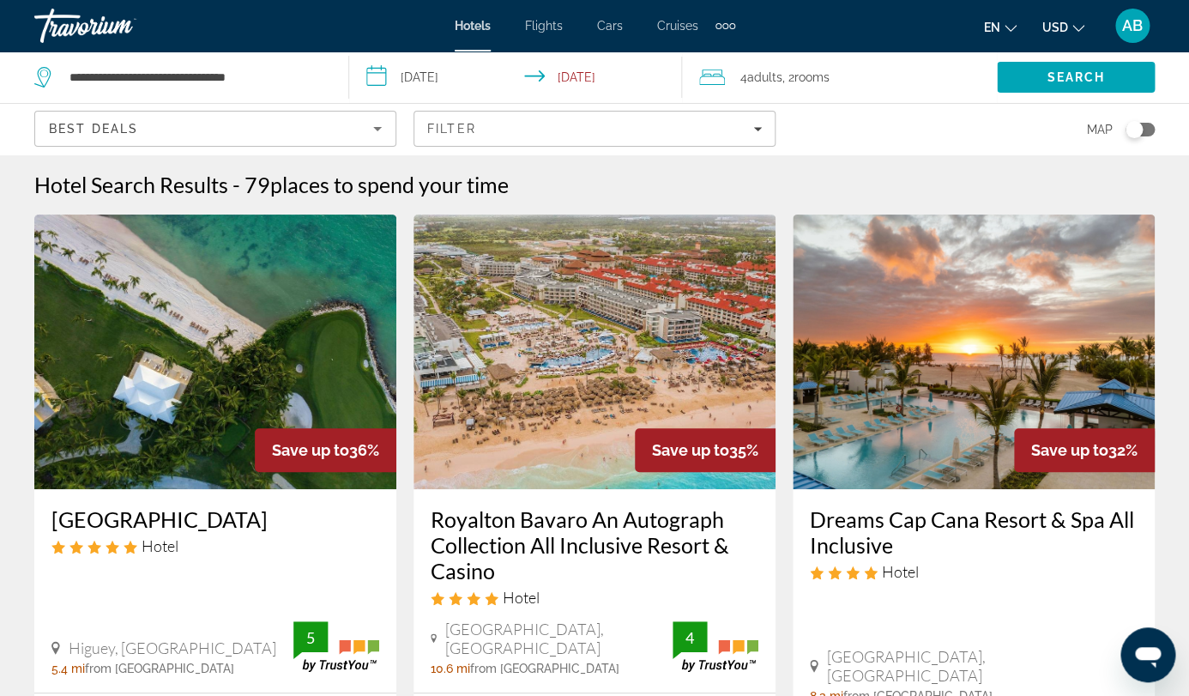
click at [262, 323] on img "Main content" at bounding box center [215, 351] width 362 height 275
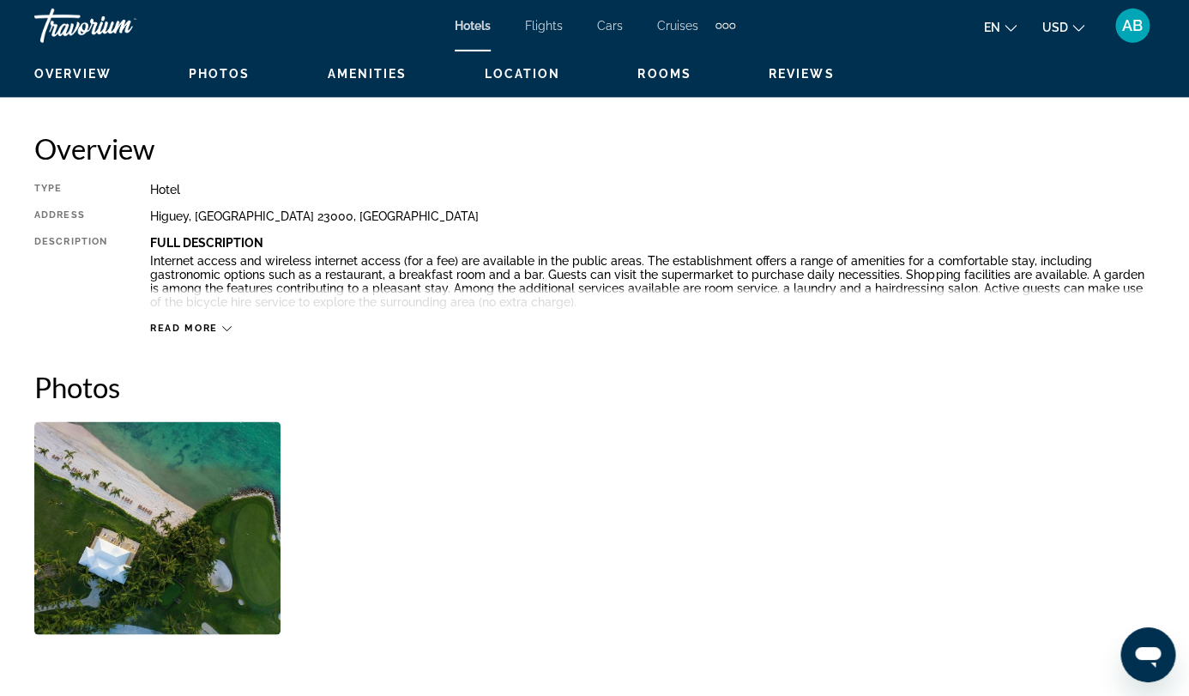
scroll to position [824, 0]
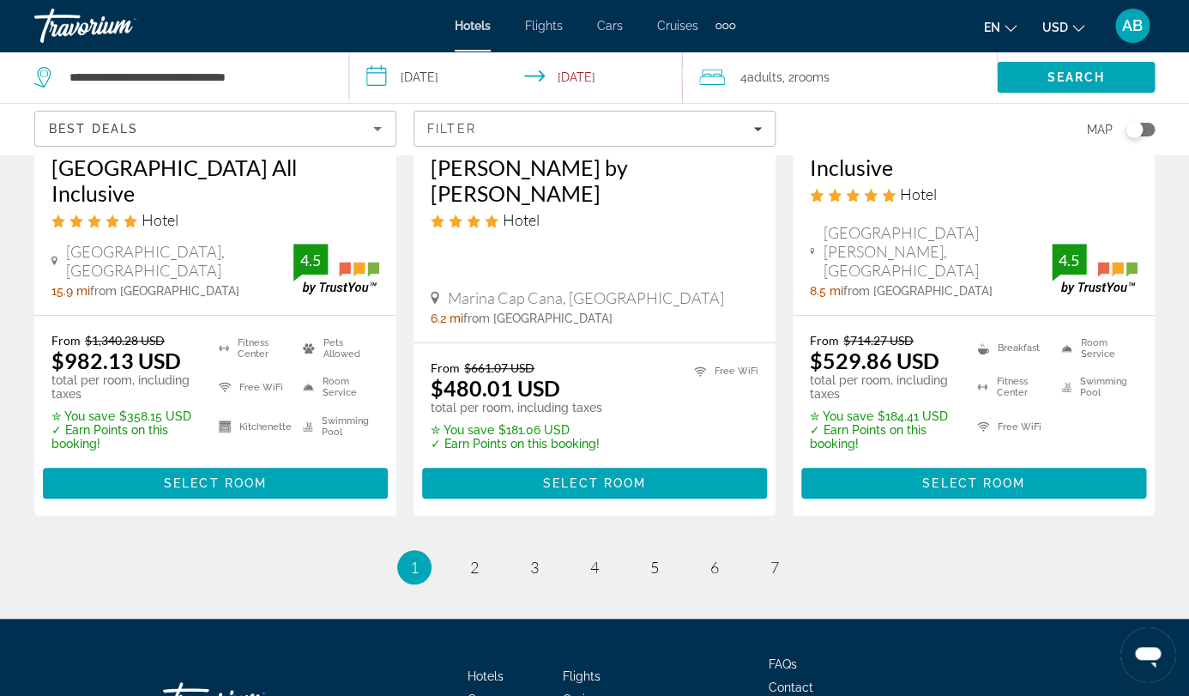
scroll to position [2485, 0]
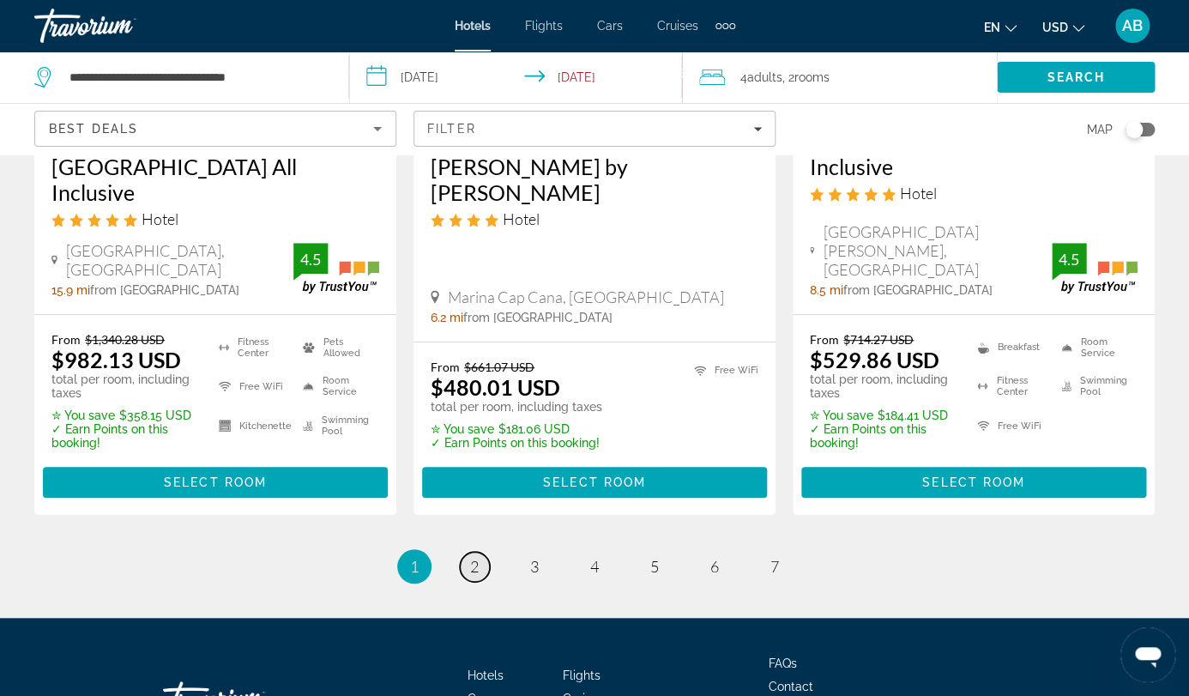
click at [475, 557] on span "2" at bounding box center [474, 566] width 9 height 19
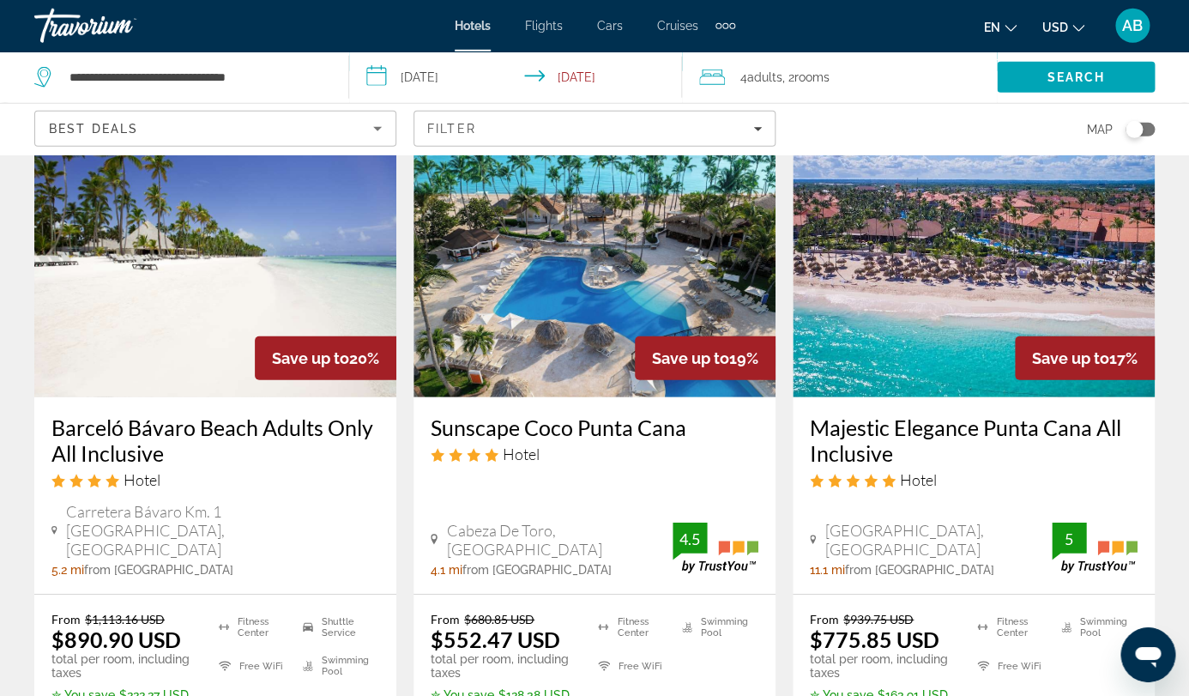
scroll to position [1537, 0]
click at [154, 239] on img "Main content" at bounding box center [215, 259] width 362 height 275
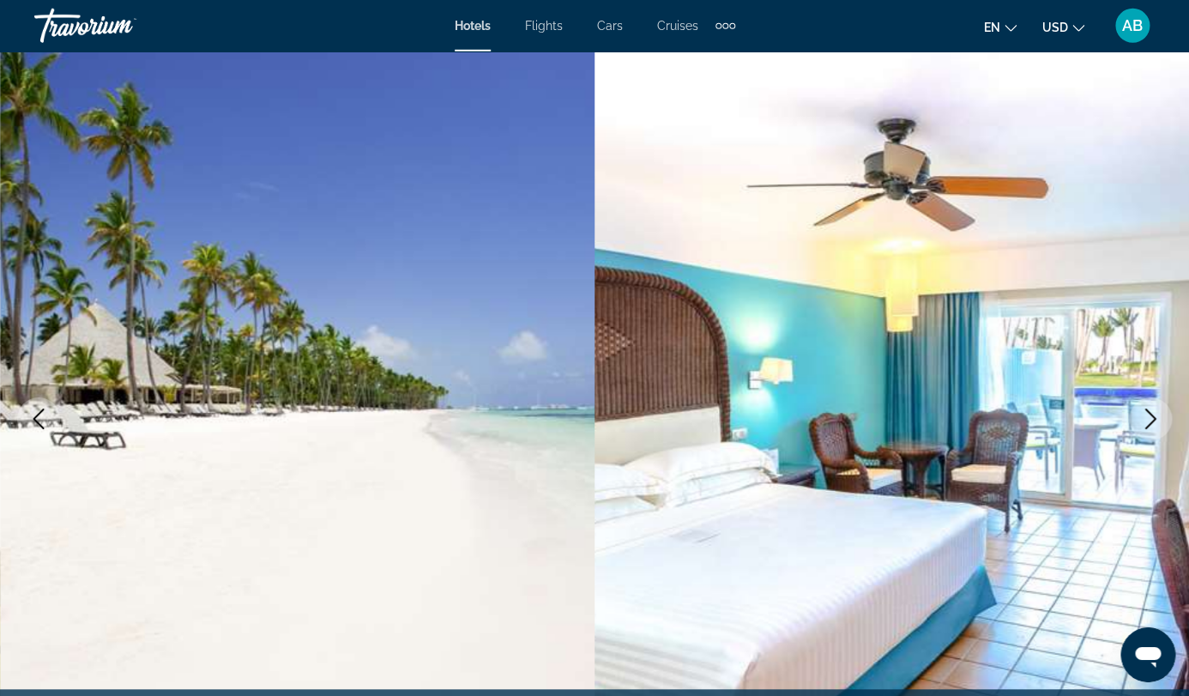
scroll to position [41, 0]
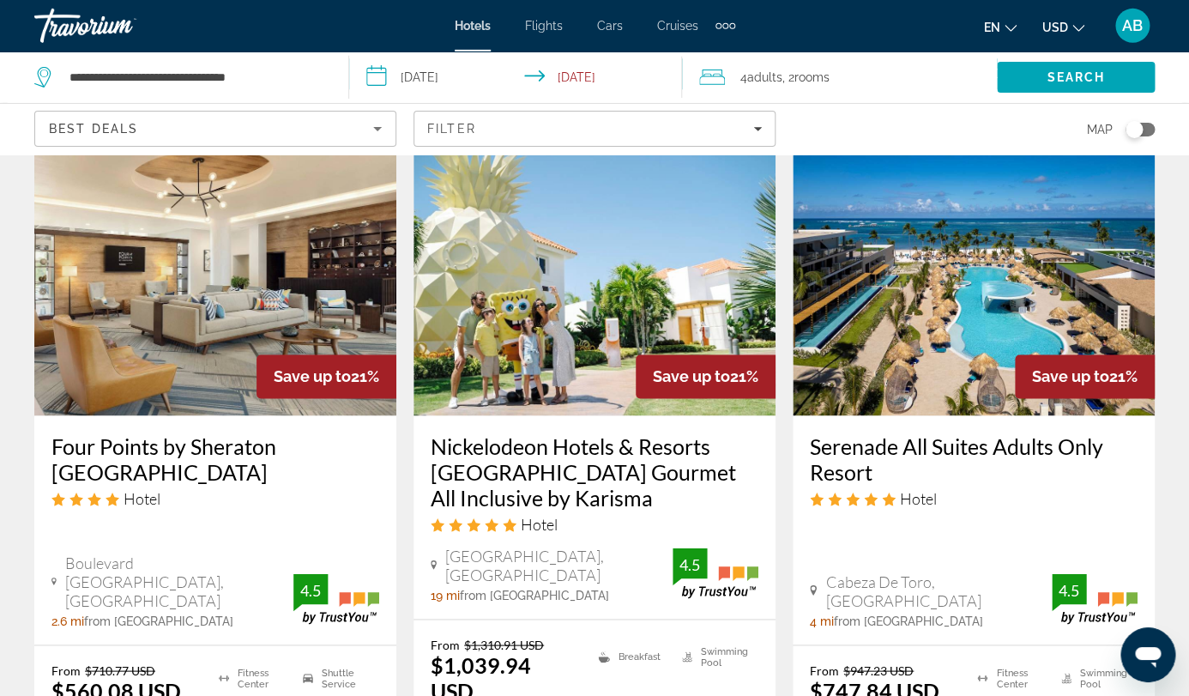
scroll to position [769, 0]
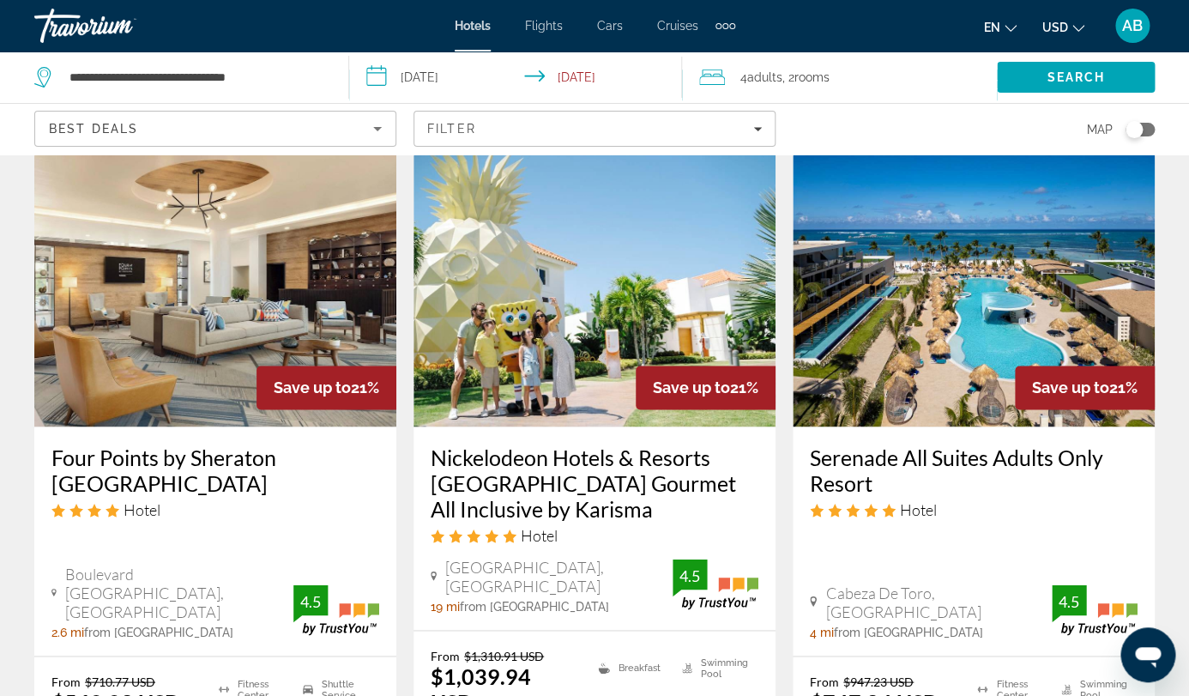
click at [867, 317] on img "Main content" at bounding box center [974, 289] width 362 height 275
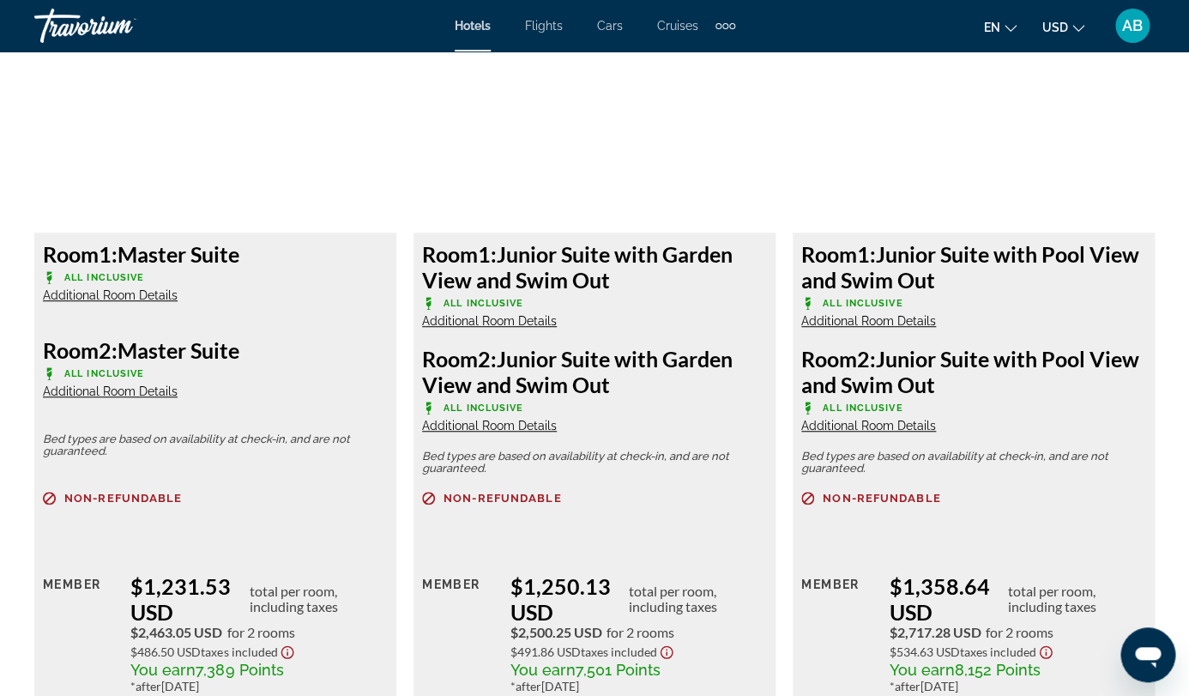
scroll to position [4686, 0]
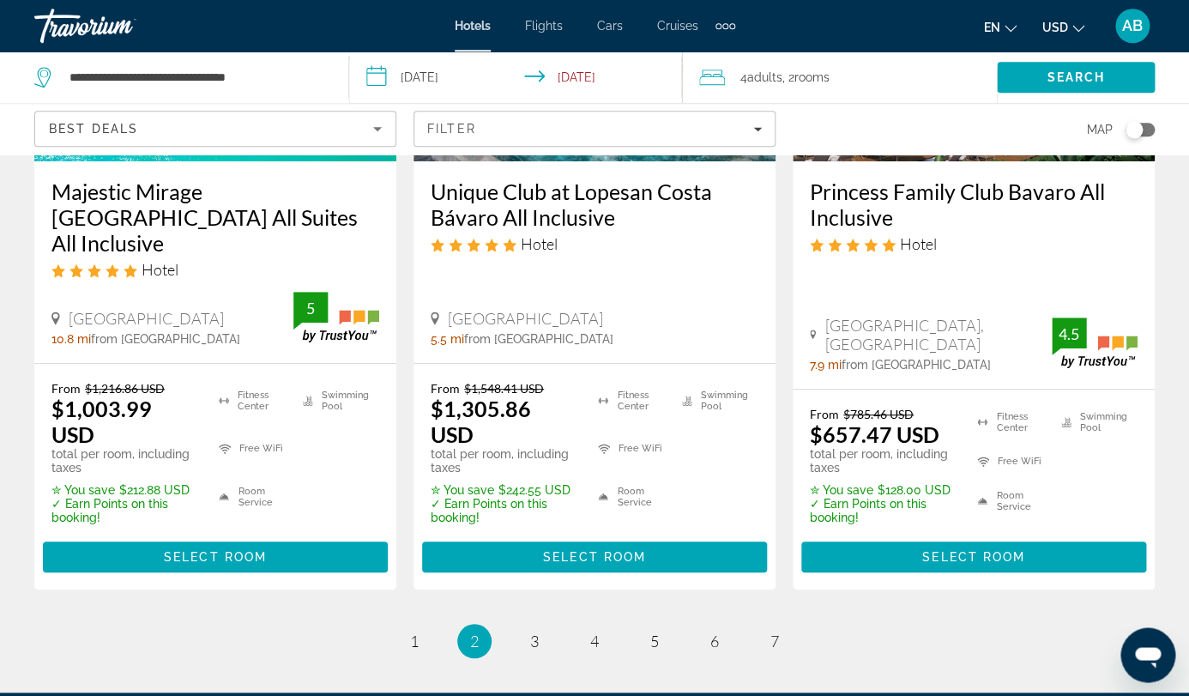
scroll to position [2517, 0]
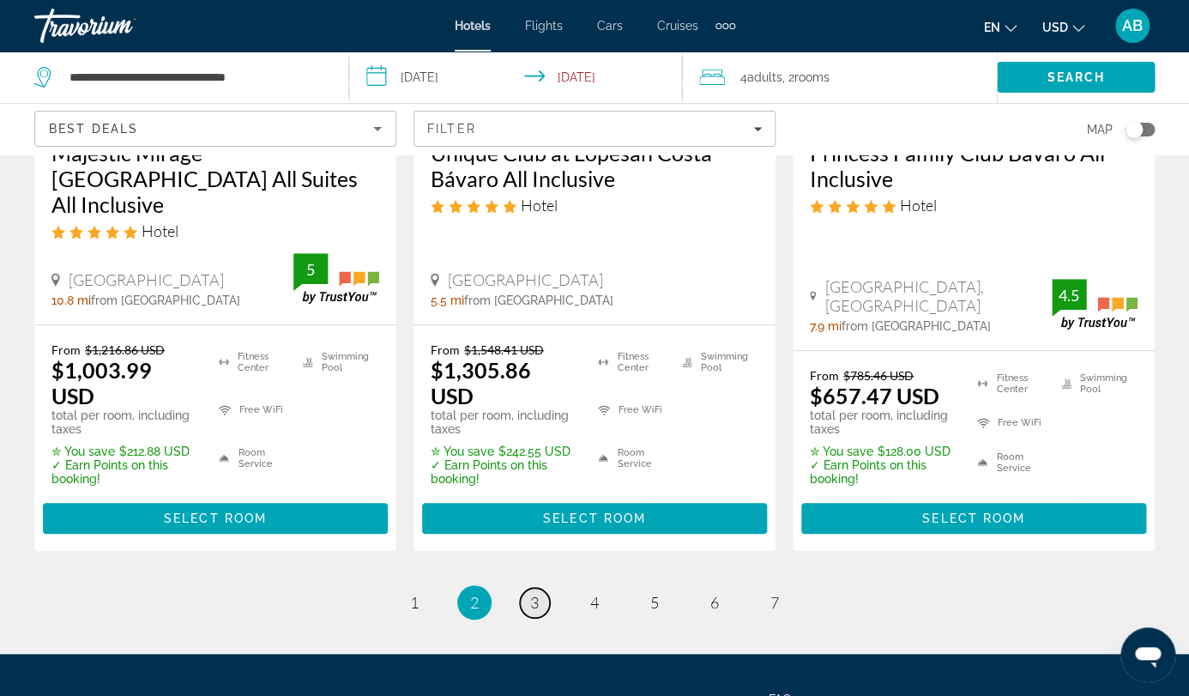
click at [534, 593] on span "3" at bounding box center [534, 602] width 9 height 19
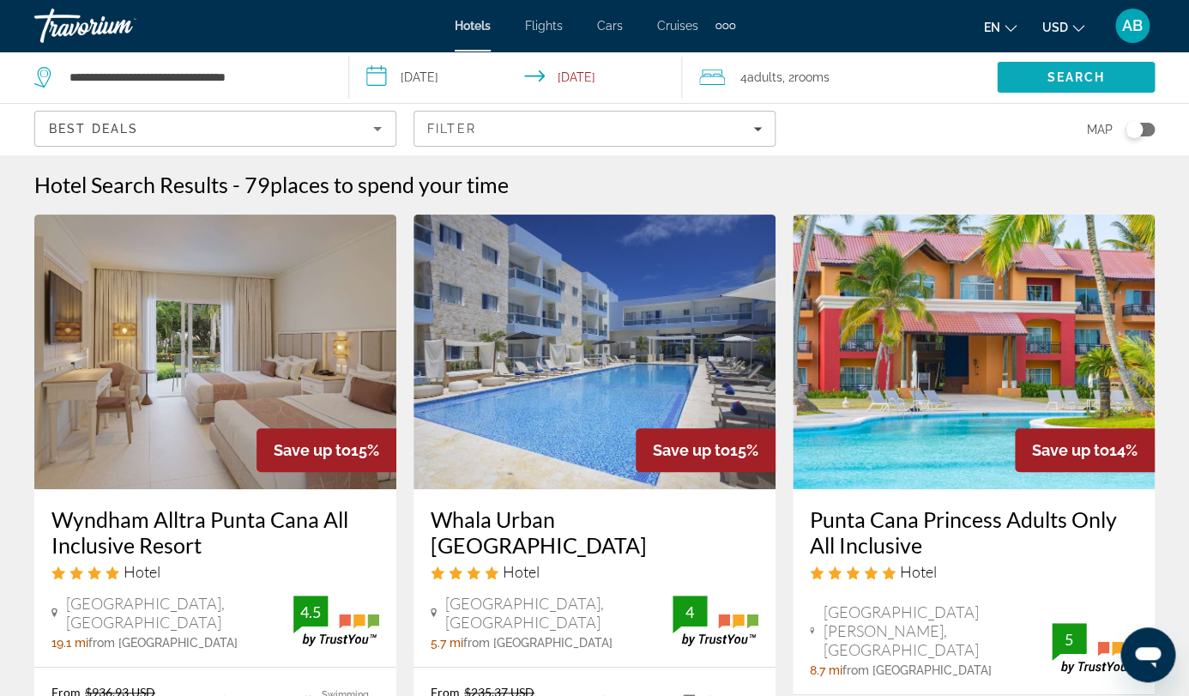
click at [1047, 82] on span "Search" at bounding box center [1076, 77] width 58 height 14
click at [977, 104] on div "Best Deals Filter Map" at bounding box center [594, 129] width 1120 height 51
click at [776, 111] on button "Filter" at bounding box center [595, 129] width 362 height 36
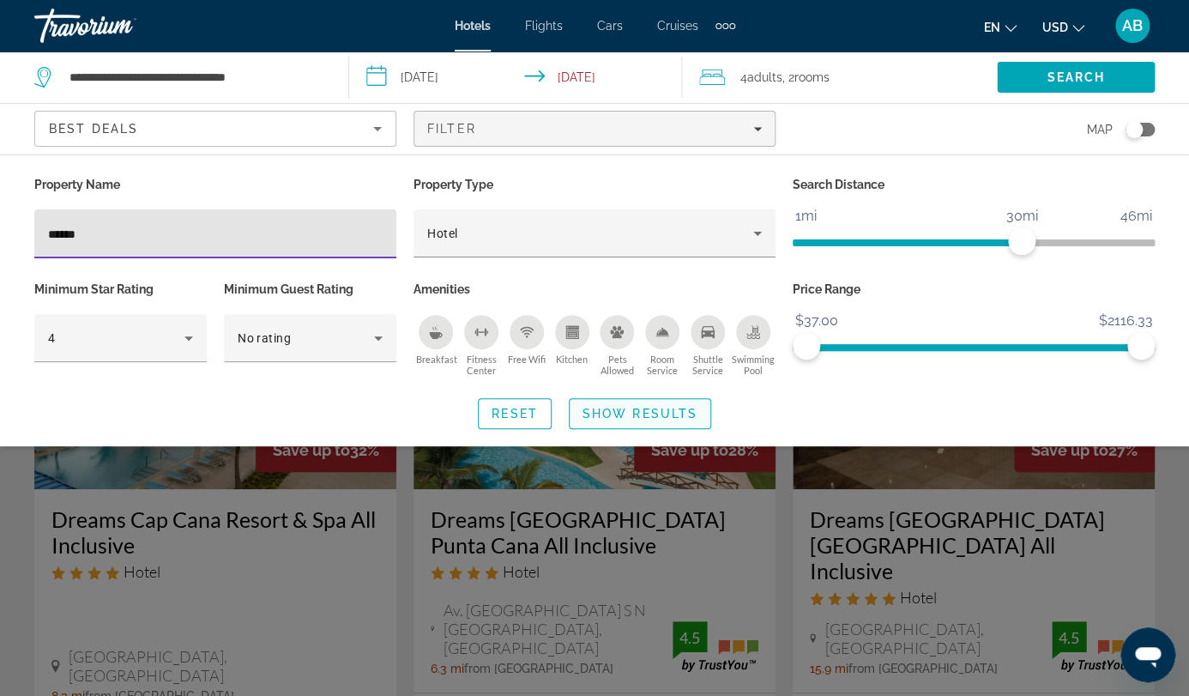
type input "******"
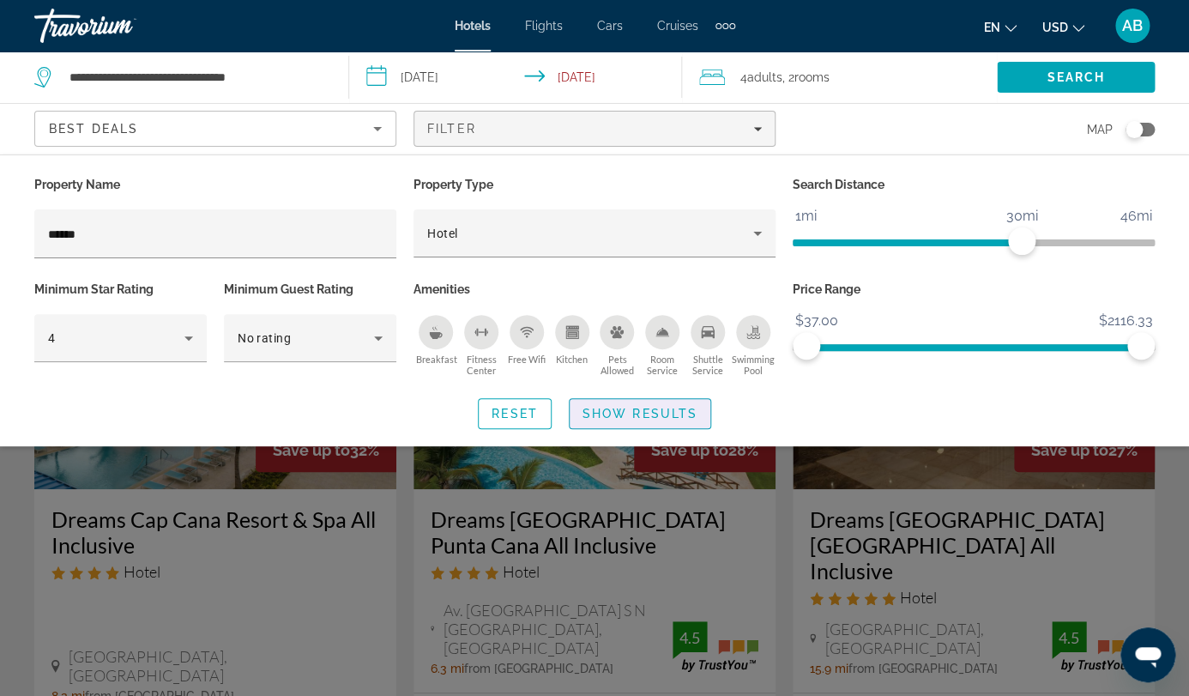
click at [607, 398] on button "Show Results" at bounding box center [640, 413] width 142 height 31
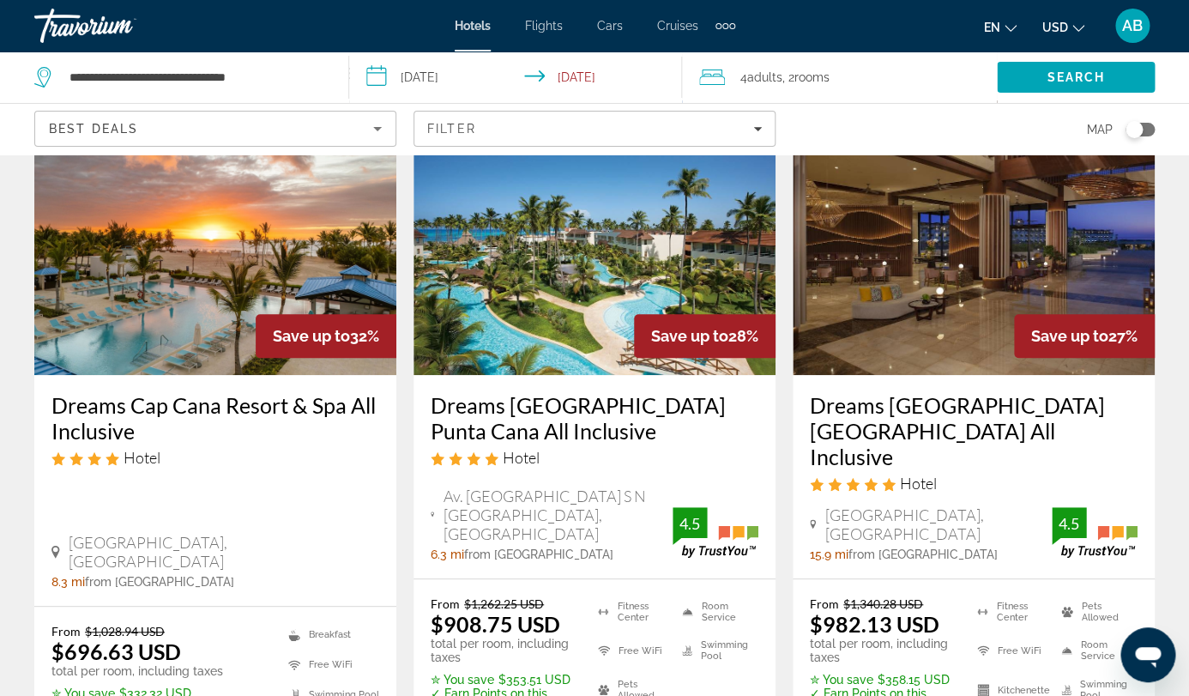
scroll to position [55, 0]
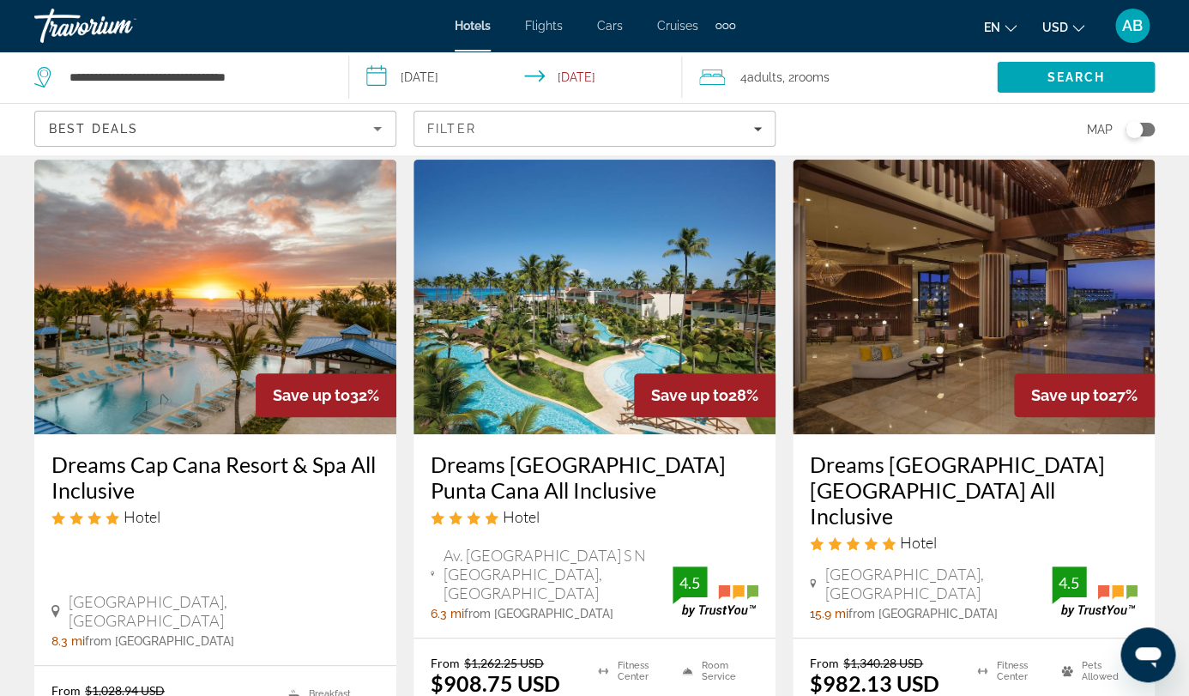
click at [271, 265] on img "Main content" at bounding box center [215, 297] width 362 height 275
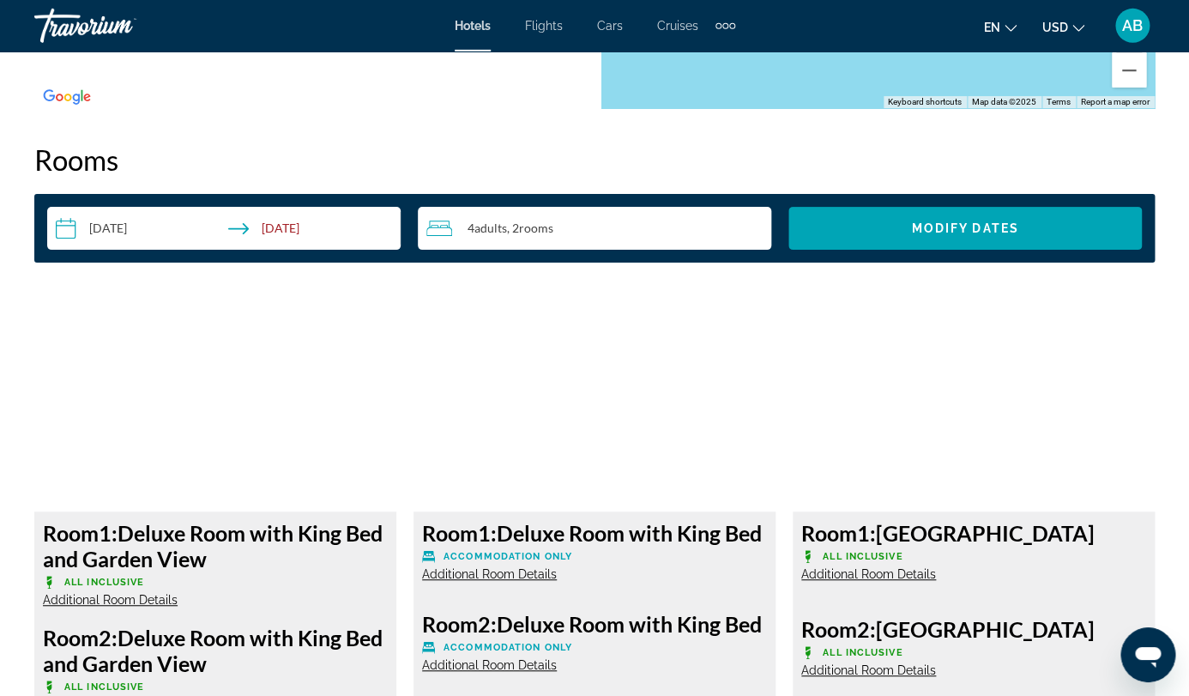
scroll to position [2649, 0]
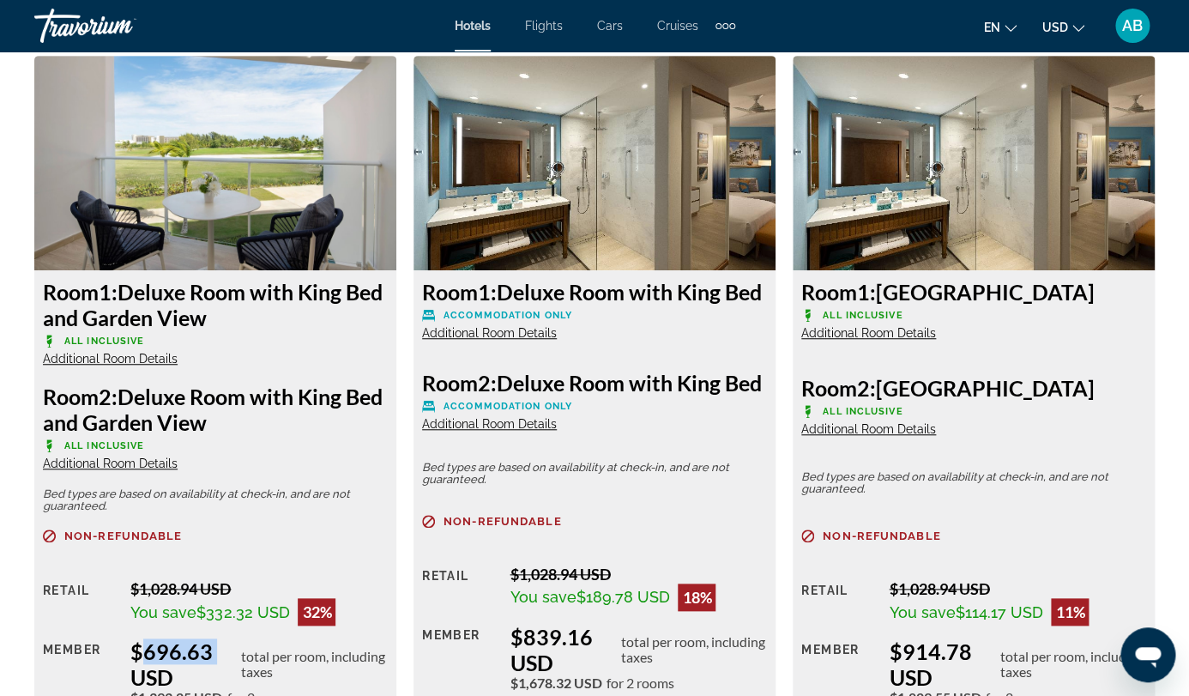
drag, startPoint x: 143, startPoint y: 363, endPoint x: 212, endPoint y: 363, distance: 68.6
click at [212, 638] on div "$696.63 USD total per room, including taxes" at bounding box center [258, 663] width 257 height 51
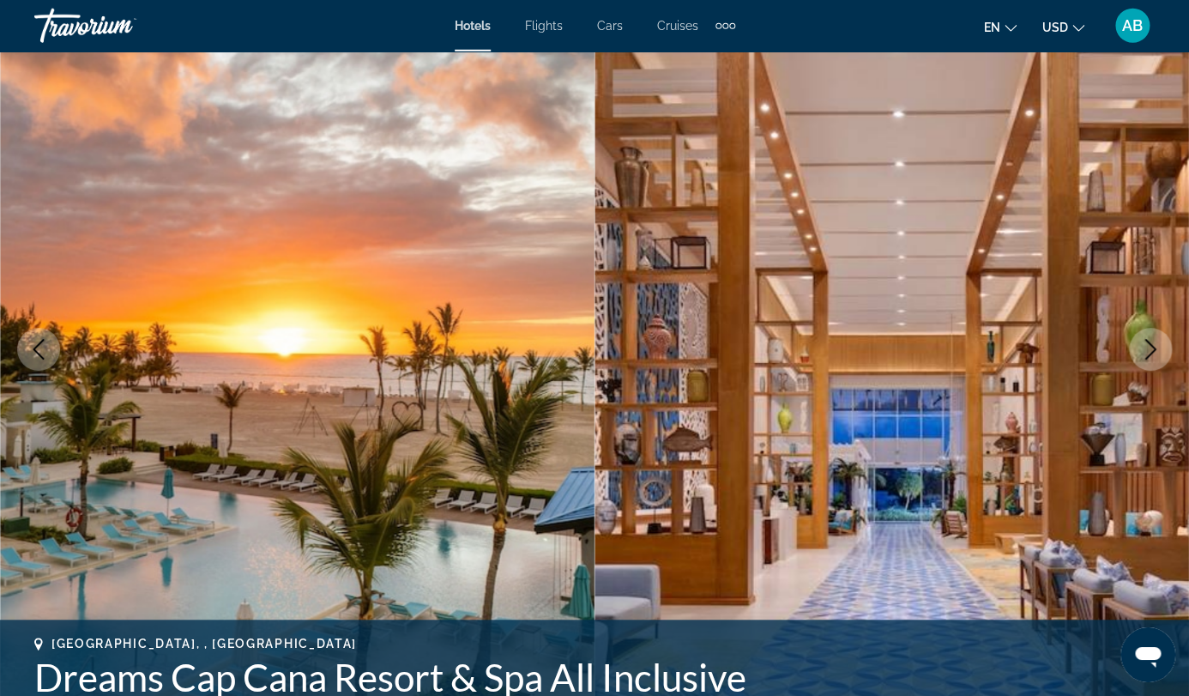
scroll to position [110, 0]
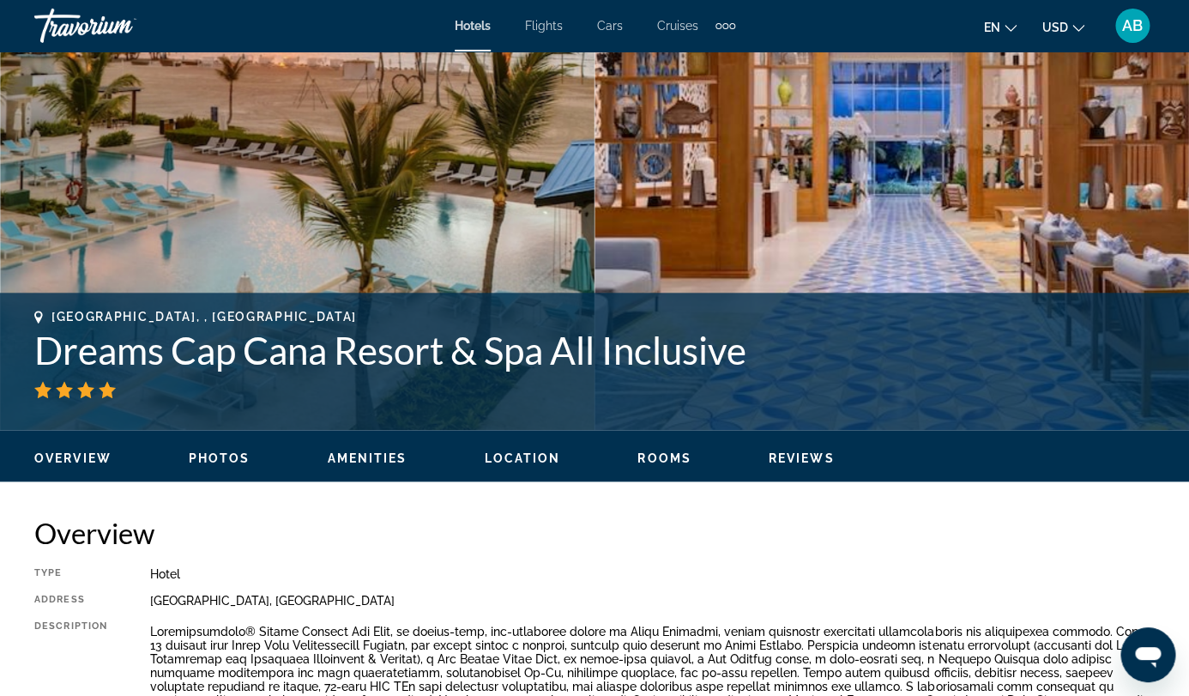
scroll to position [103, 0]
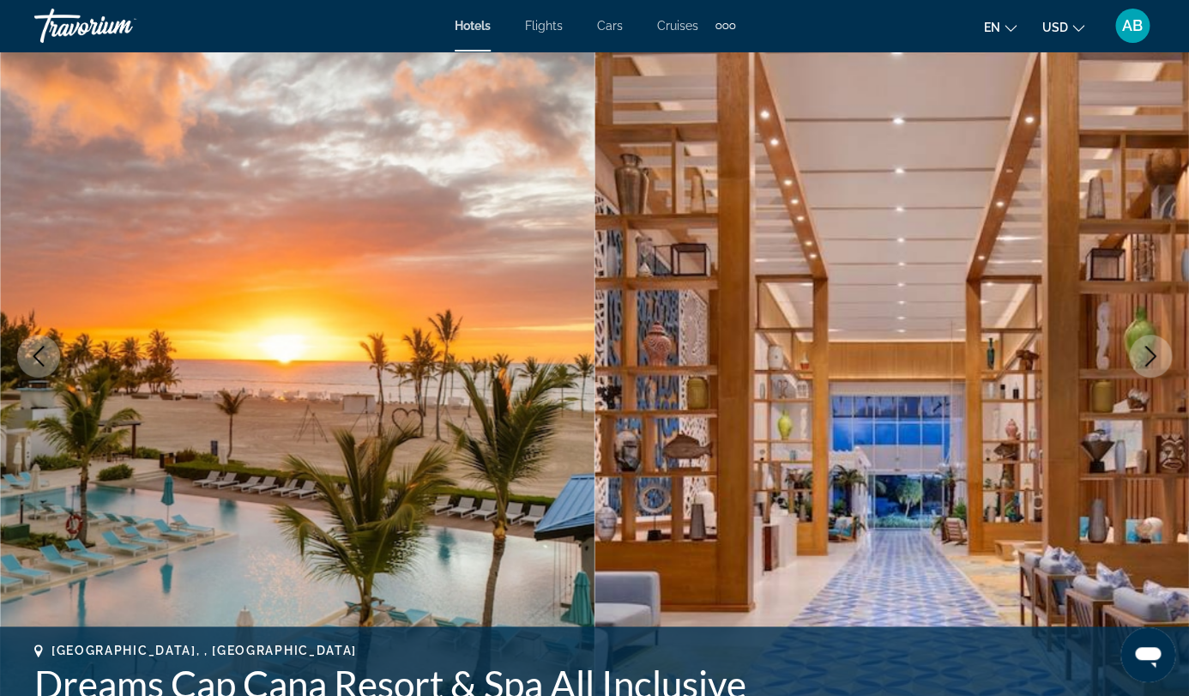
drag, startPoint x: 43, startPoint y: 380, endPoint x: 760, endPoint y: 416, distance: 718.1
click at [760, 643] on div "[GEOGRAPHIC_DATA], , [GEOGRAPHIC_DATA] Dreams [GEOGRAPHIC_DATA] & Spa All Inclu…" at bounding box center [594, 687] width 1120 height 88
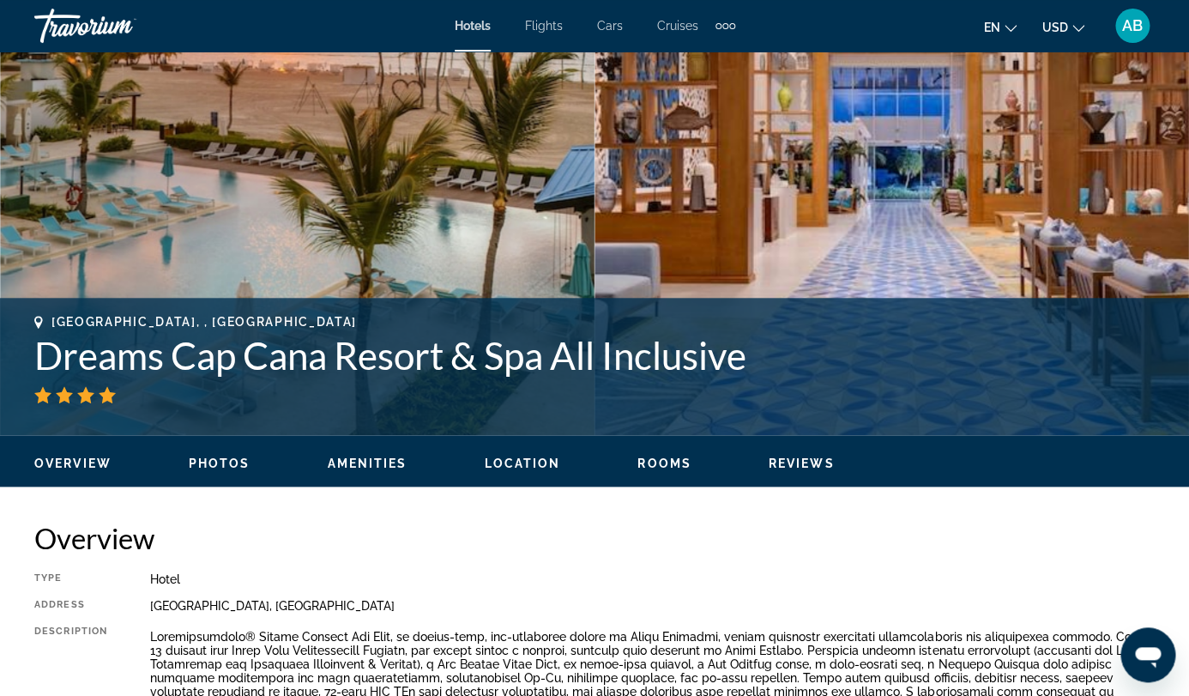
scroll to position [432, 0]
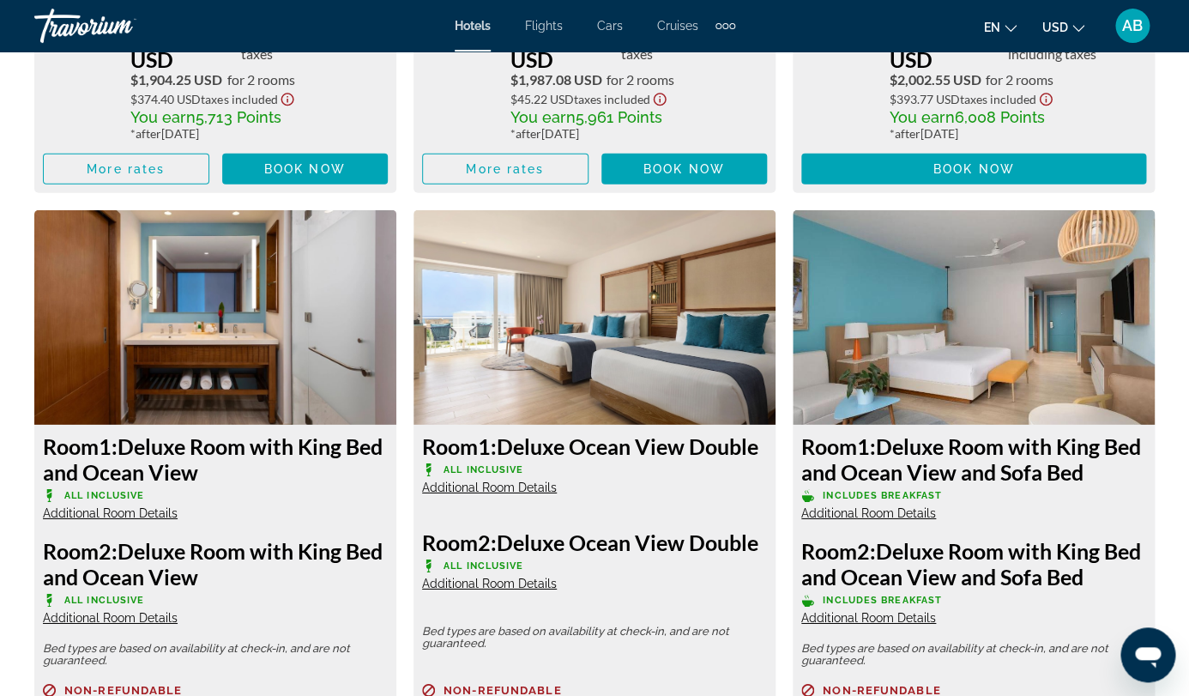
scroll to position [4008, 0]
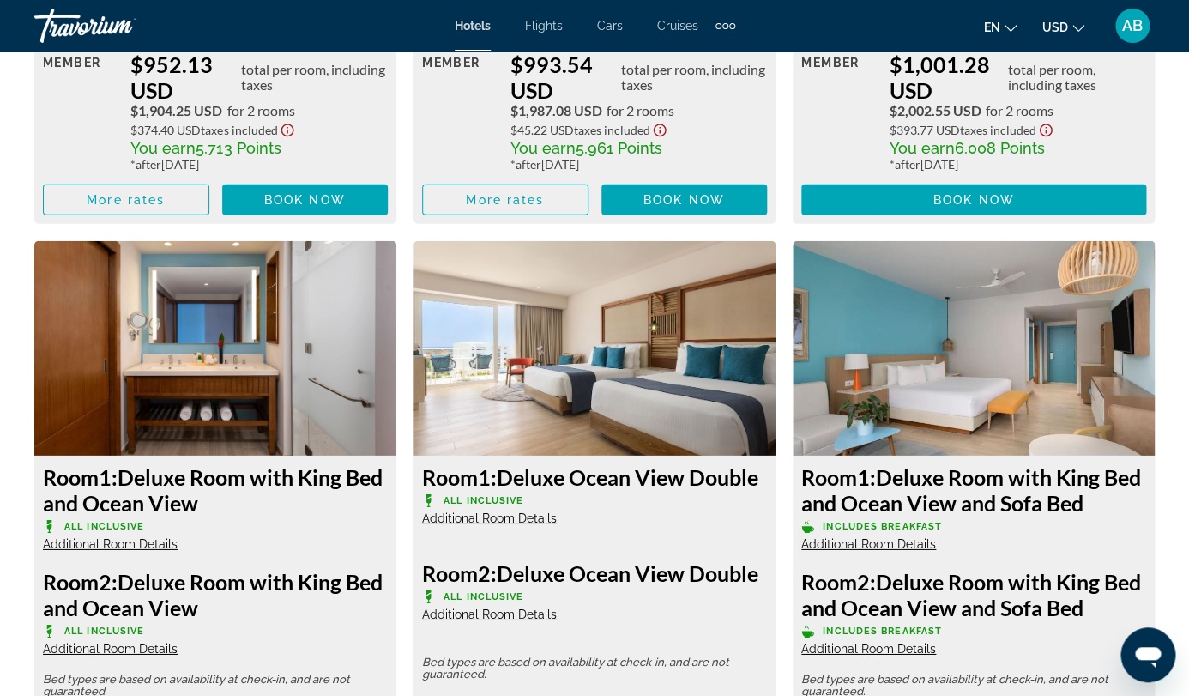
click at [501, 591] on span "All Inclusive" at bounding box center [484, 596] width 80 height 11
click at [506, 607] on span "Additional Room Details" at bounding box center [489, 614] width 135 height 14
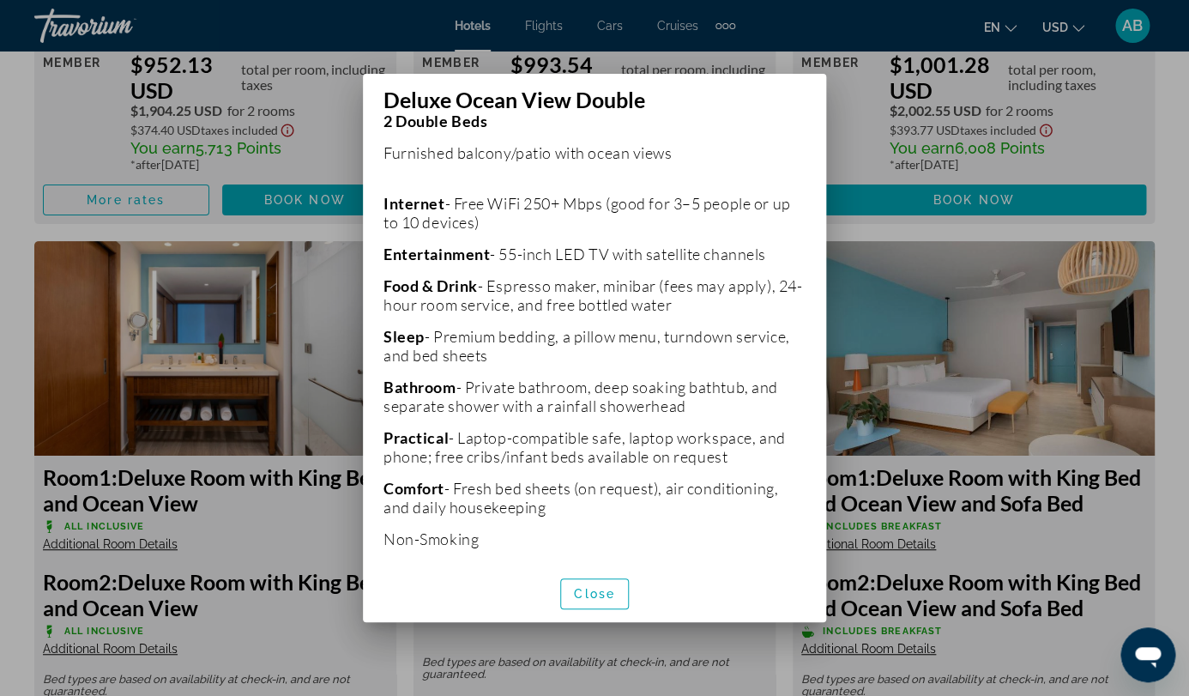
scroll to position [342, 0]
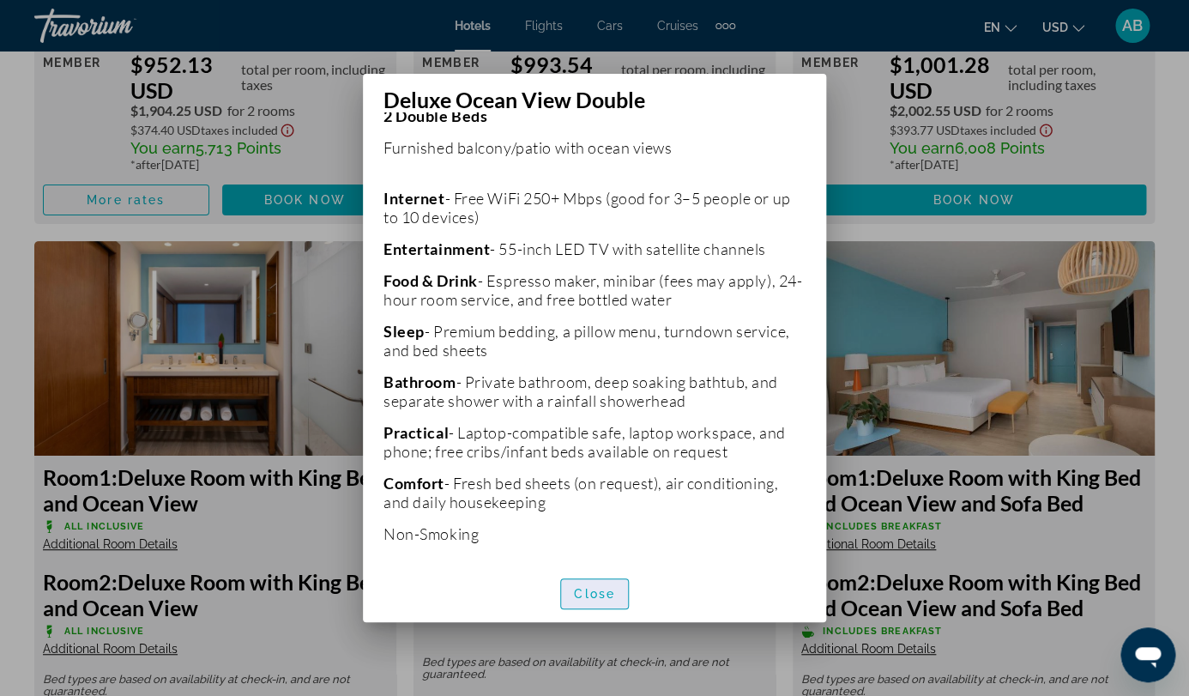
click at [607, 590] on span "Close" at bounding box center [594, 594] width 41 height 14
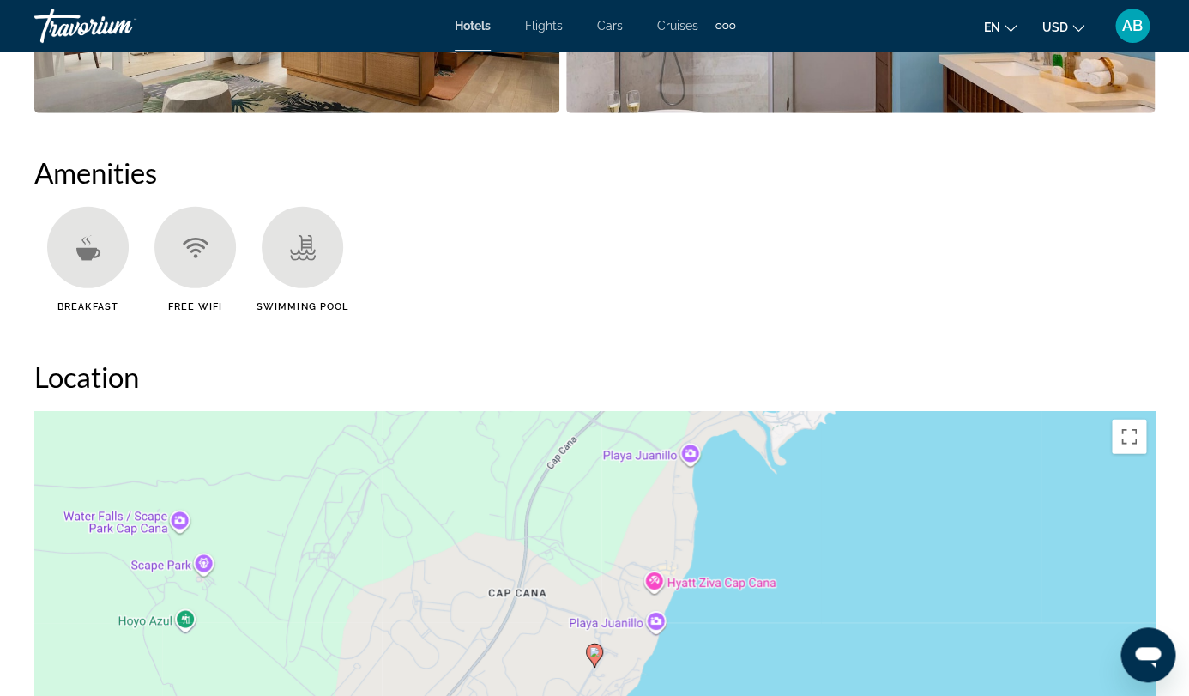
scroll to position [1592, 0]
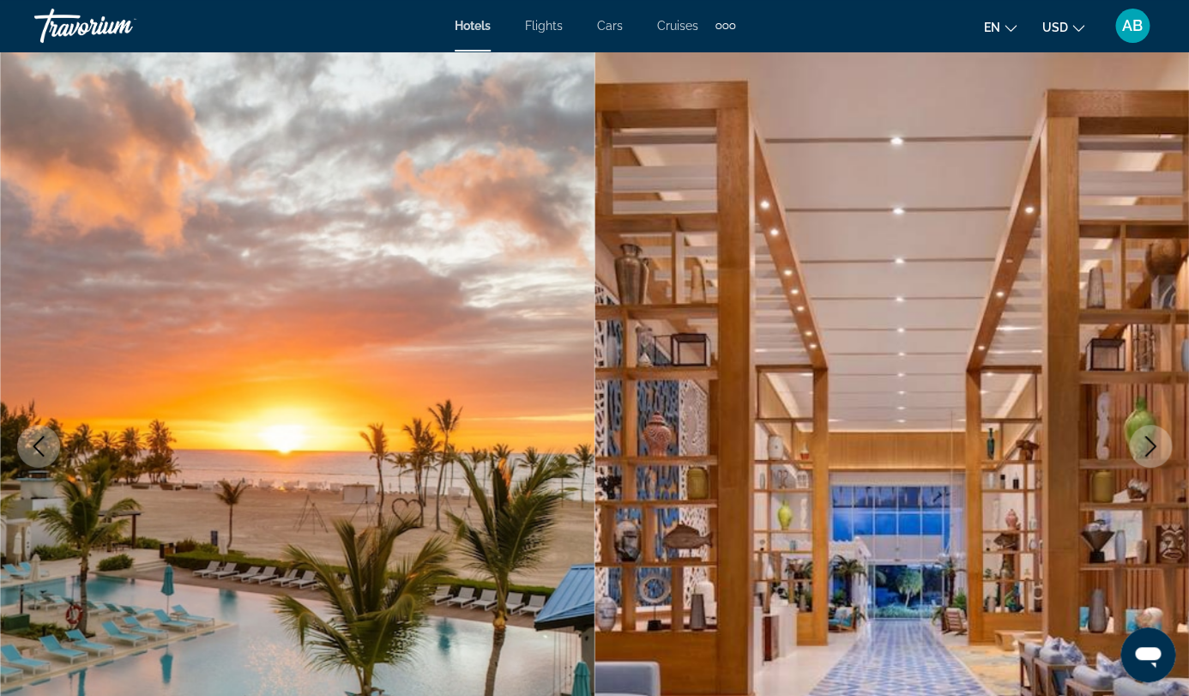
scroll to position [14, 0]
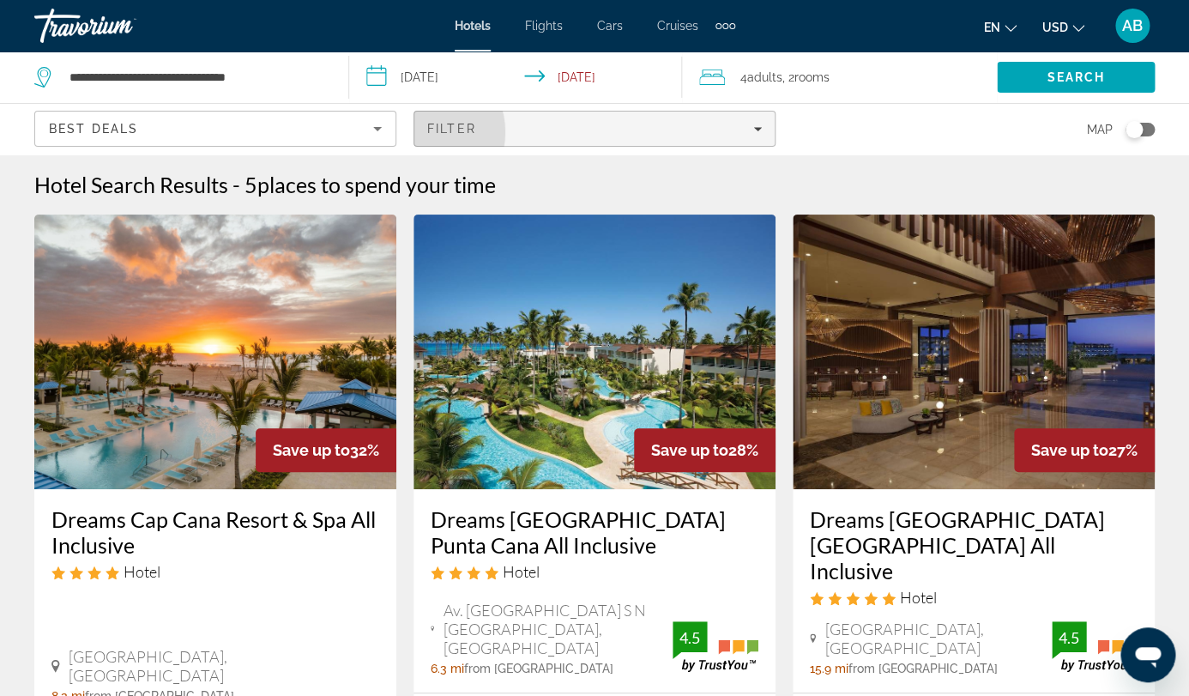
click at [775, 108] on span "Filters" at bounding box center [594, 128] width 360 height 41
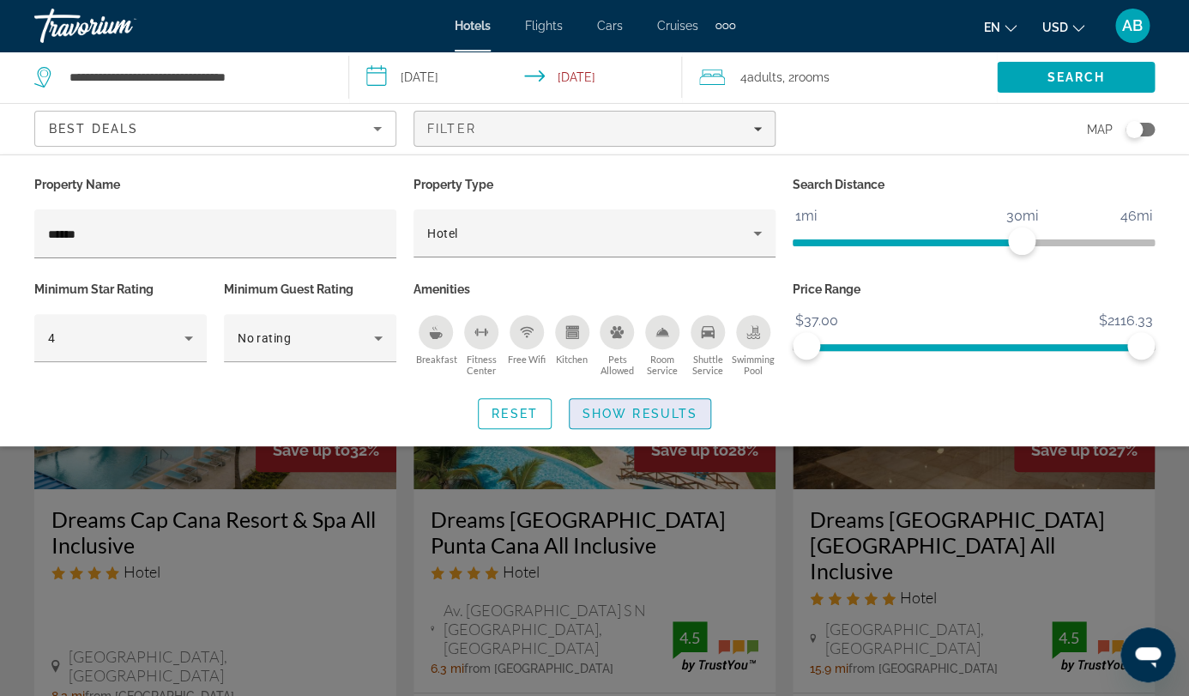
click at [640, 407] on span "Show Results" at bounding box center [640, 414] width 115 height 14
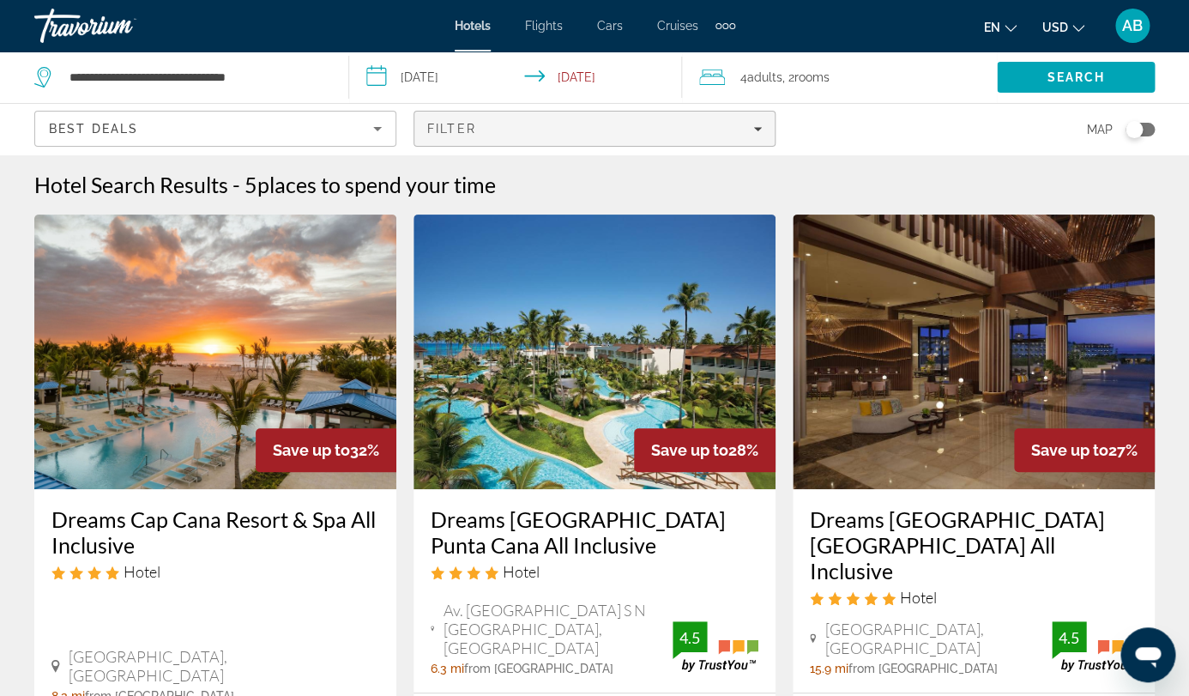
click at [775, 108] on span "Filters" at bounding box center [594, 128] width 360 height 41
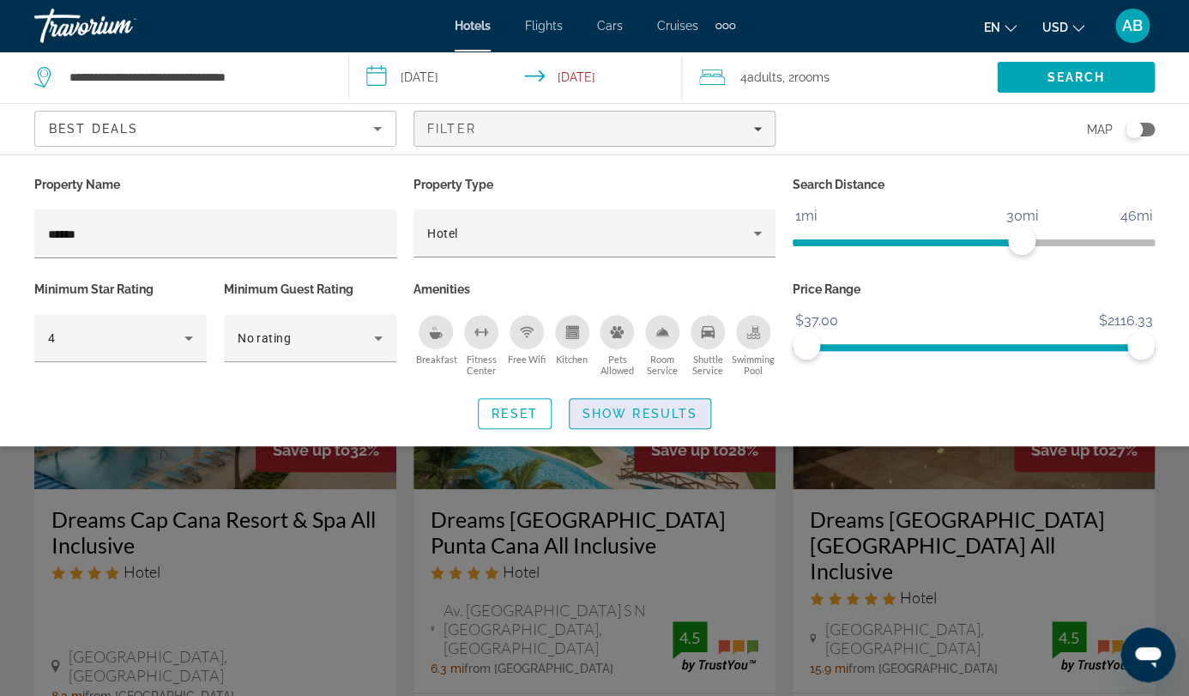
click at [674, 407] on span "Show Results" at bounding box center [640, 414] width 115 height 14
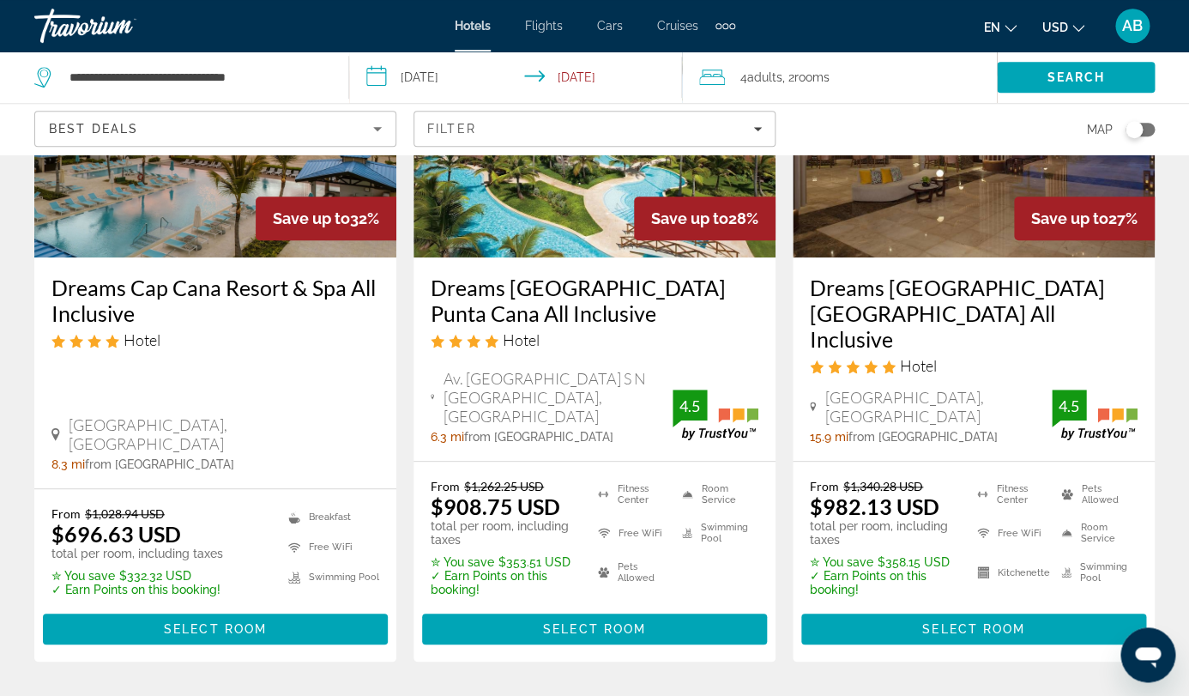
scroll to position [124, 0]
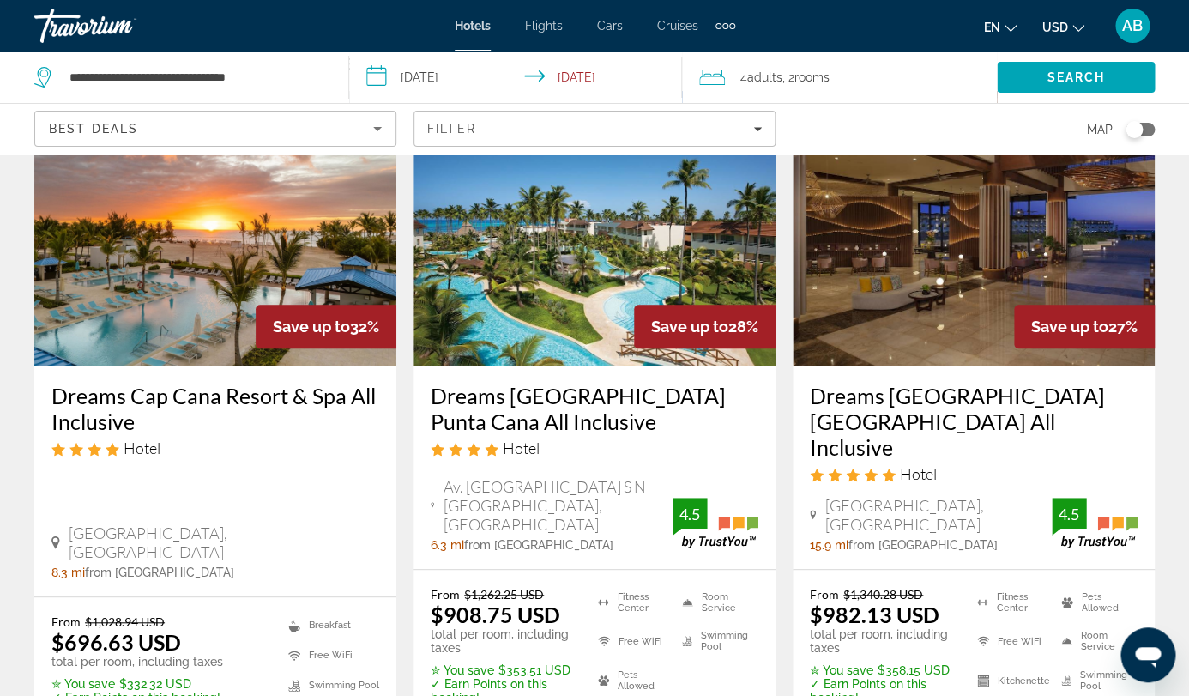
click at [944, 299] on img "Main content" at bounding box center [974, 228] width 362 height 275
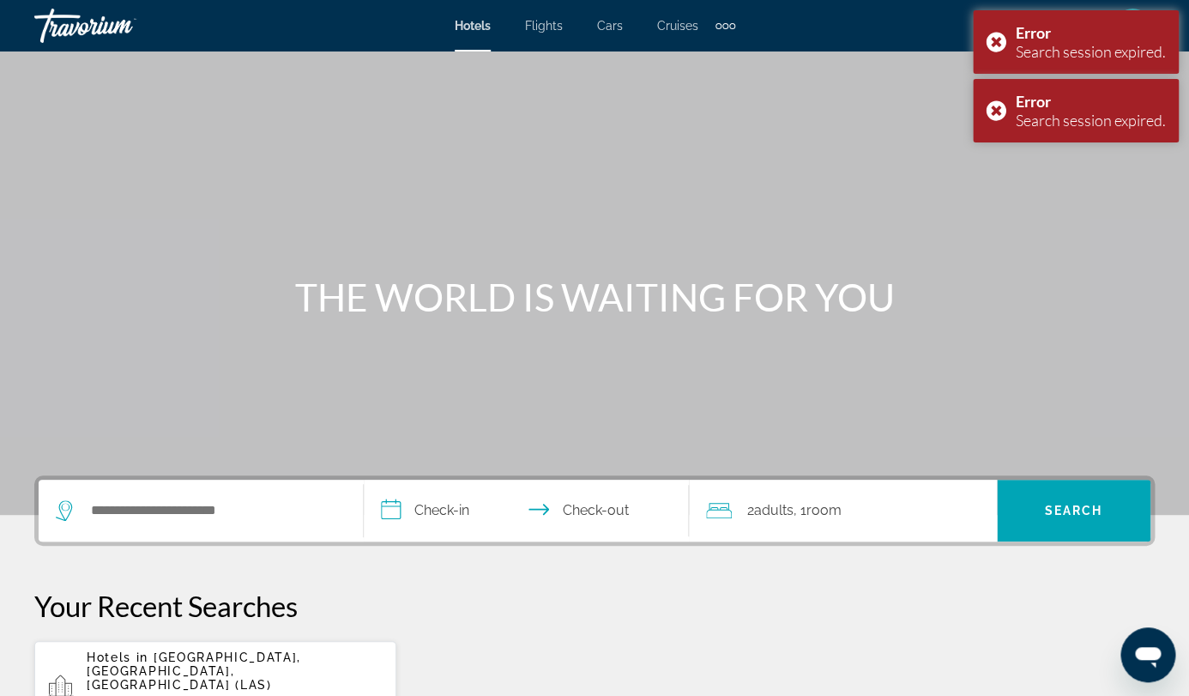
click at [193, 525] on div "Search widget" at bounding box center [201, 511] width 290 height 62
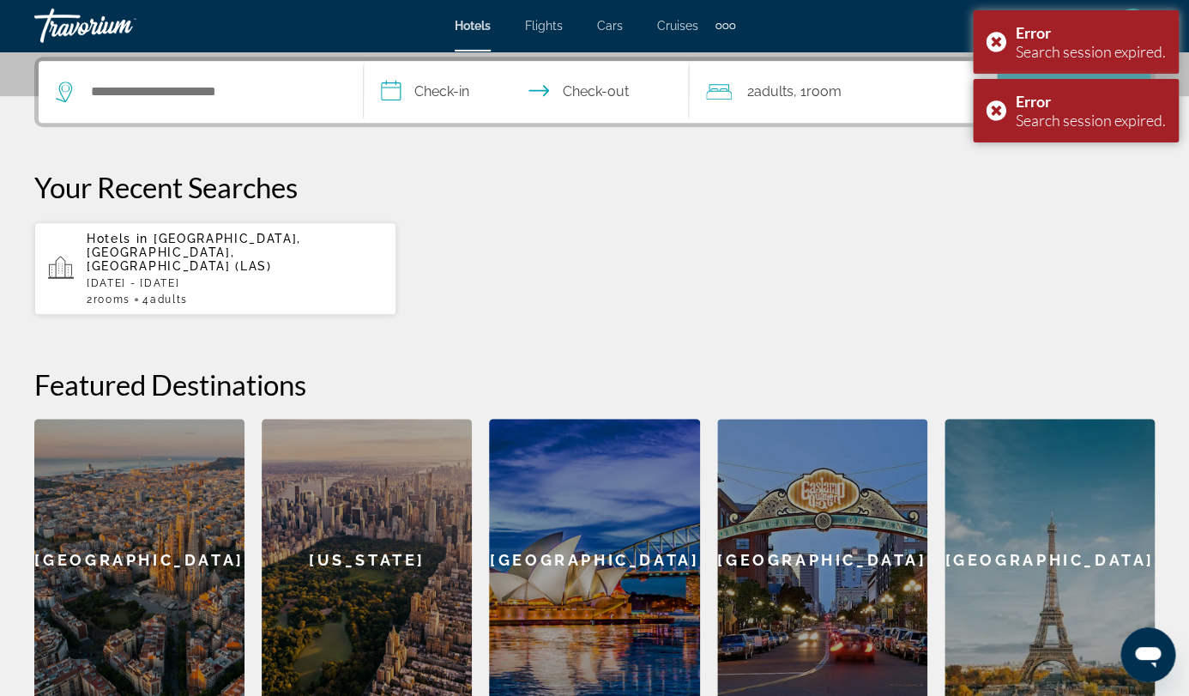
scroll to position [420, 0]
click at [212, 95] on input "Search hotel destination" at bounding box center [213, 91] width 248 height 26
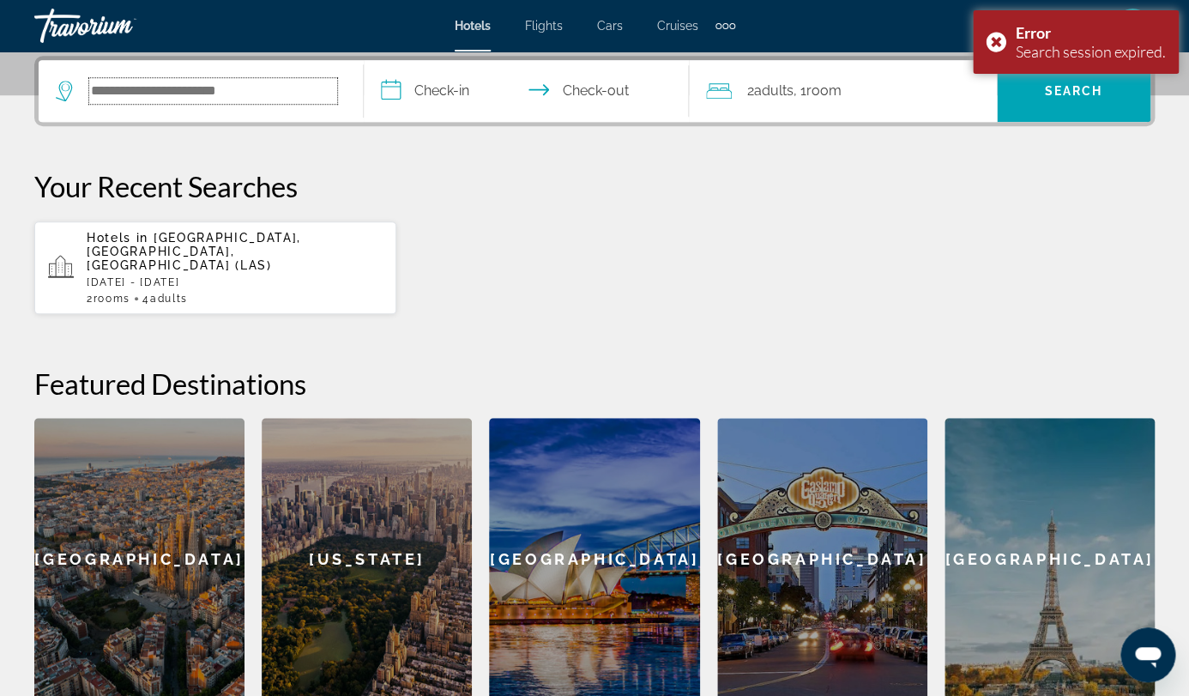
click at [322, 102] on input "Search hotel destination" at bounding box center [213, 91] width 248 height 26
click at [529, 91] on input "**********" at bounding box center [530, 93] width 332 height 67
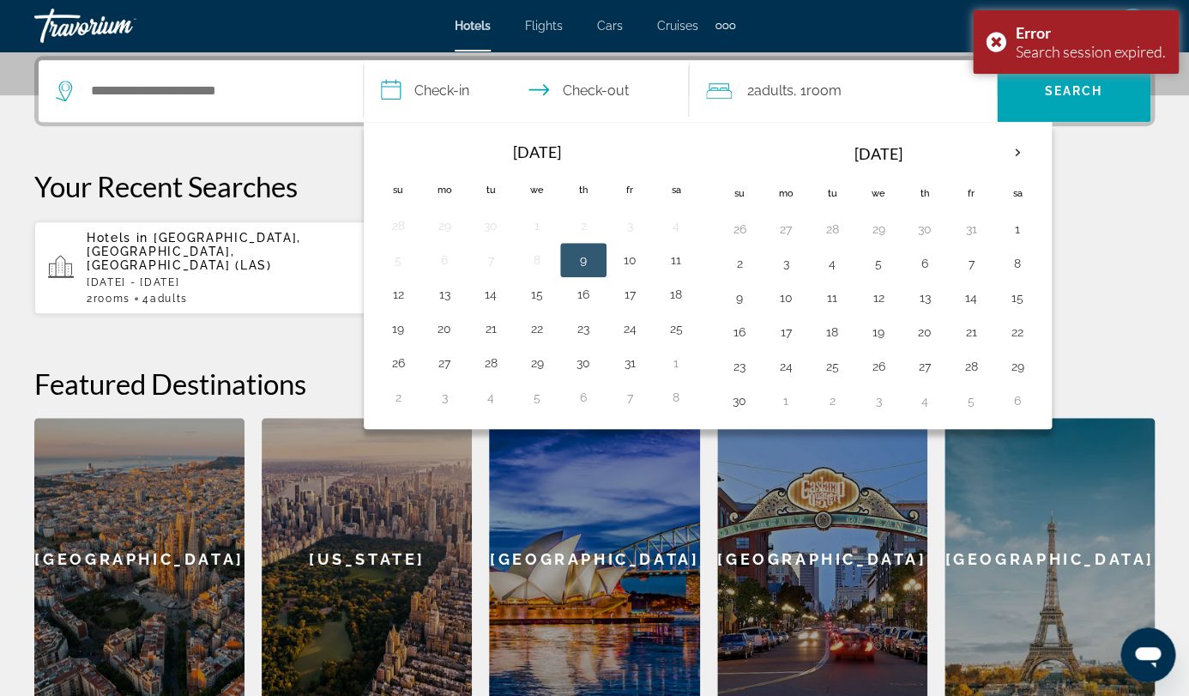
click at [597, 261] on button "9" at bounding box center [583, 260] width 27 height 24
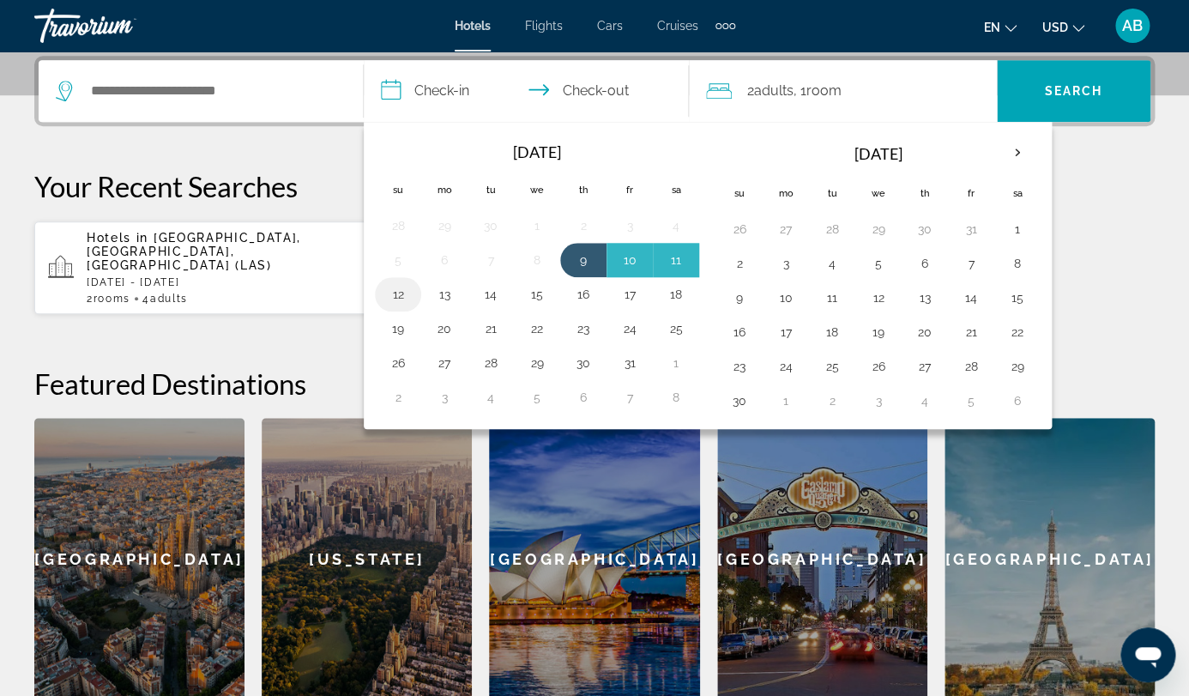
click at [412, 299] on button "12" at bounding box center [397, 294] width 27 height 24
type input "**********"
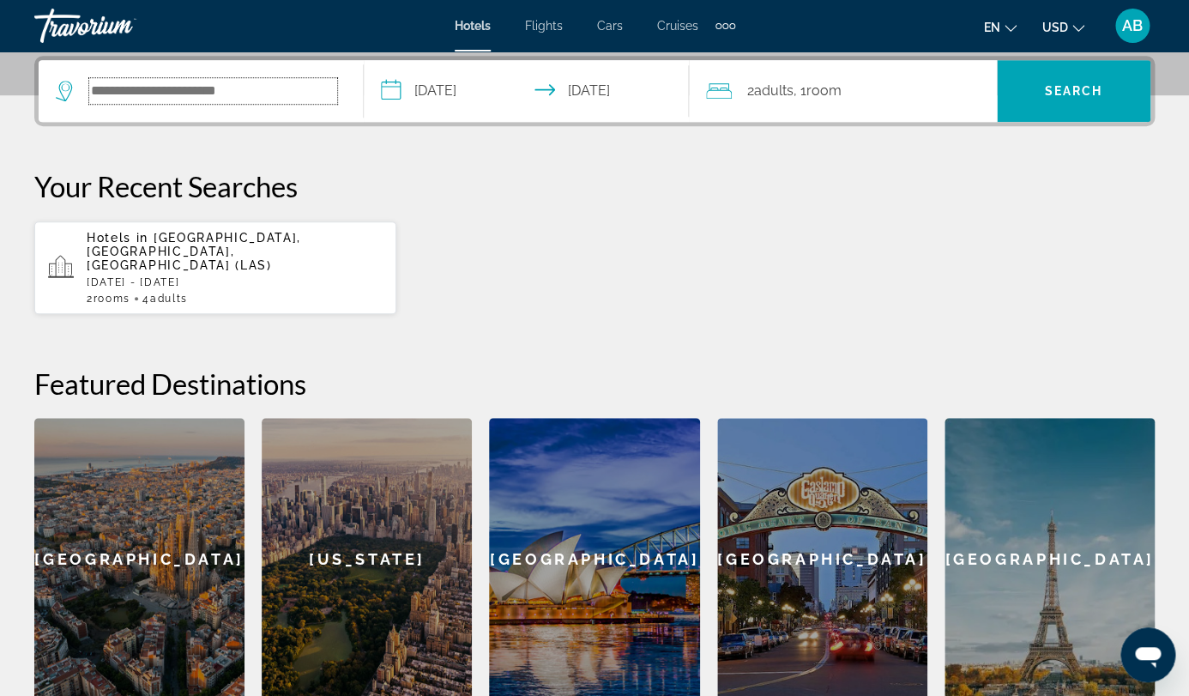
click at [333, 100] on input "Search hotel destination" at bounding box center [213, 91] width 248 height 26
drag, startPoint x: 333, startPoint y: 100, endPoint x: 329, endPoint y: 89, distance: 11.7
click at [333, 100] on input "Search hotel destination" at bounding box center [213, 91] width 248 height 26
click at [329, 90] on input "Search hotel destination" at bounding box center [213, 91] width 248 height 26
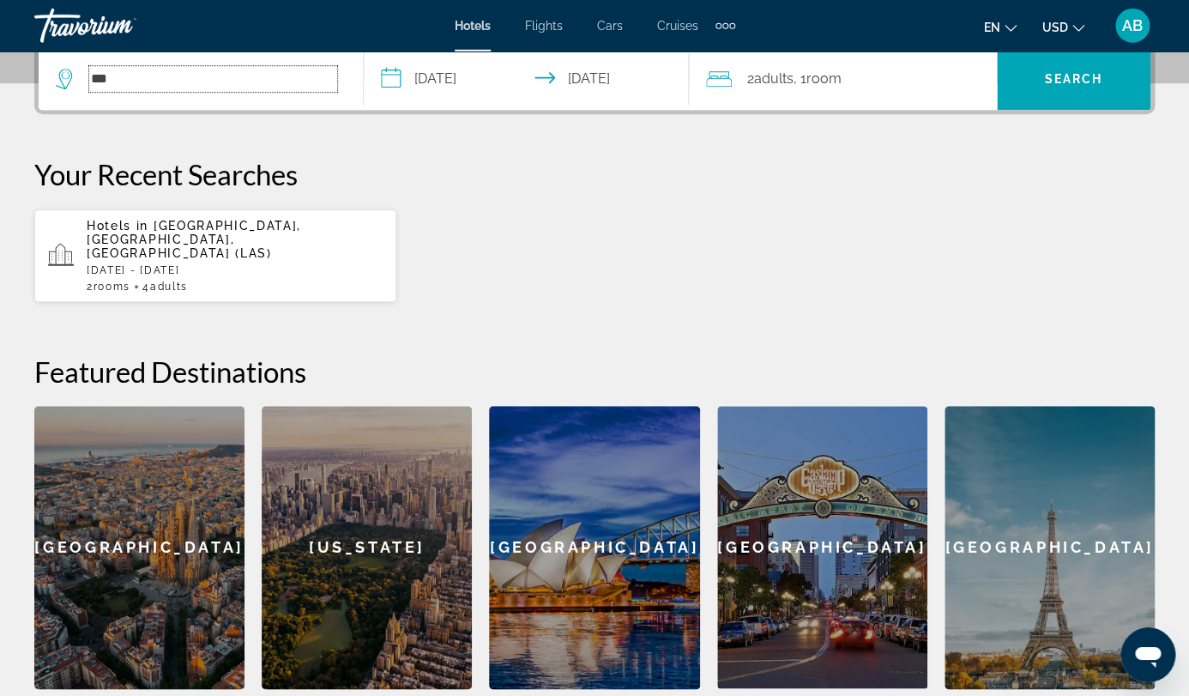
scroll to position [433, 0]
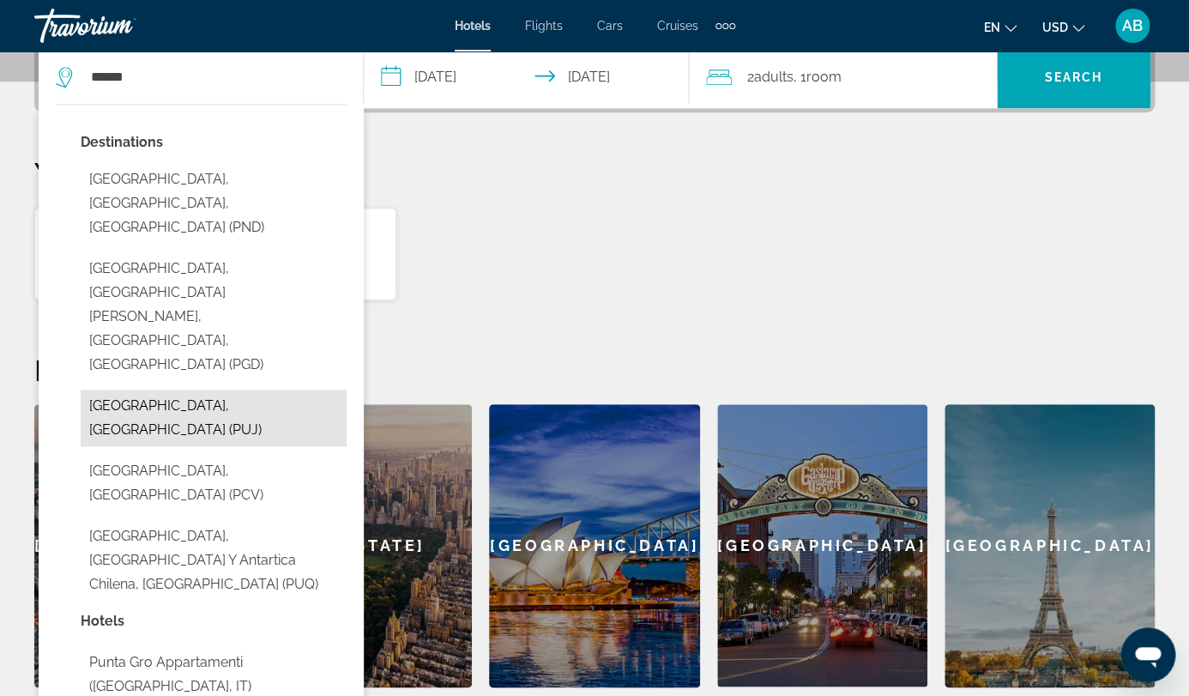
drag, startPoint x: 328, startPoint y: 282, endPoint x: 377, endPoint y: 278, distance: 49.9
click at [328, 390] on button "[GEOGRAPHIC_DATA], [GEOGRAPHIC_DATA] (PUJ)" at bounding box center [214, 418] width 266 height 57
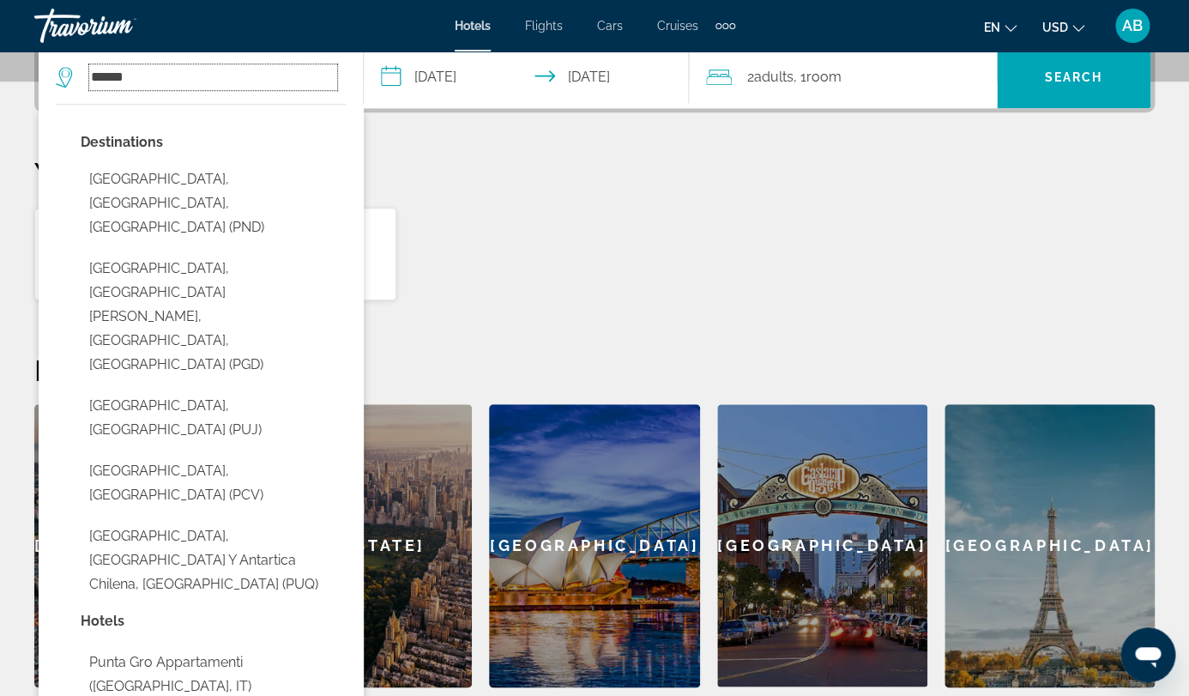
type input "**********"
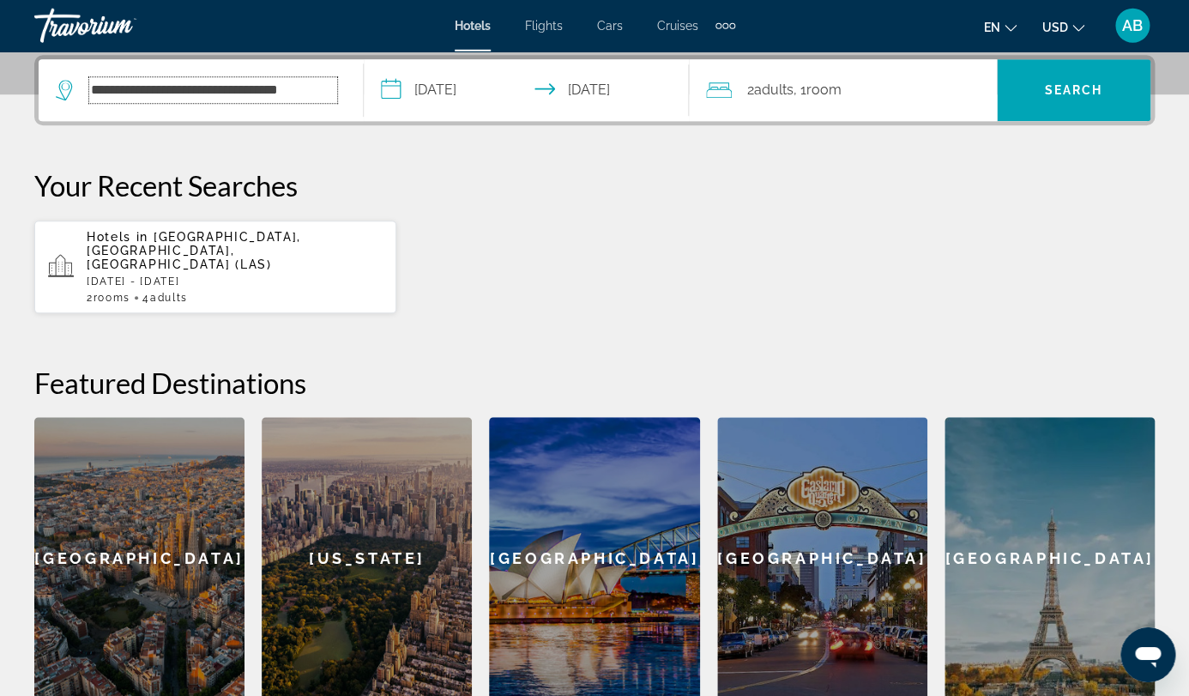
scroll to position [420, 0]
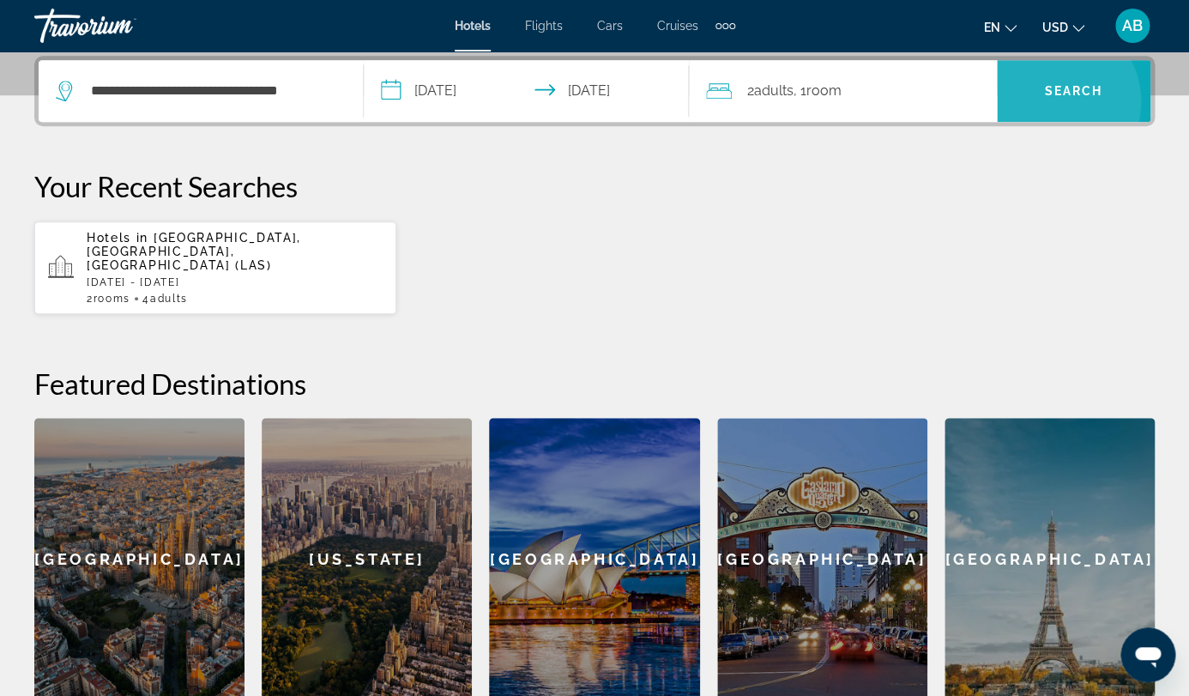
click at [1072, 101] on span "Search" at bounding box center [1074, 90] width 154 height 41
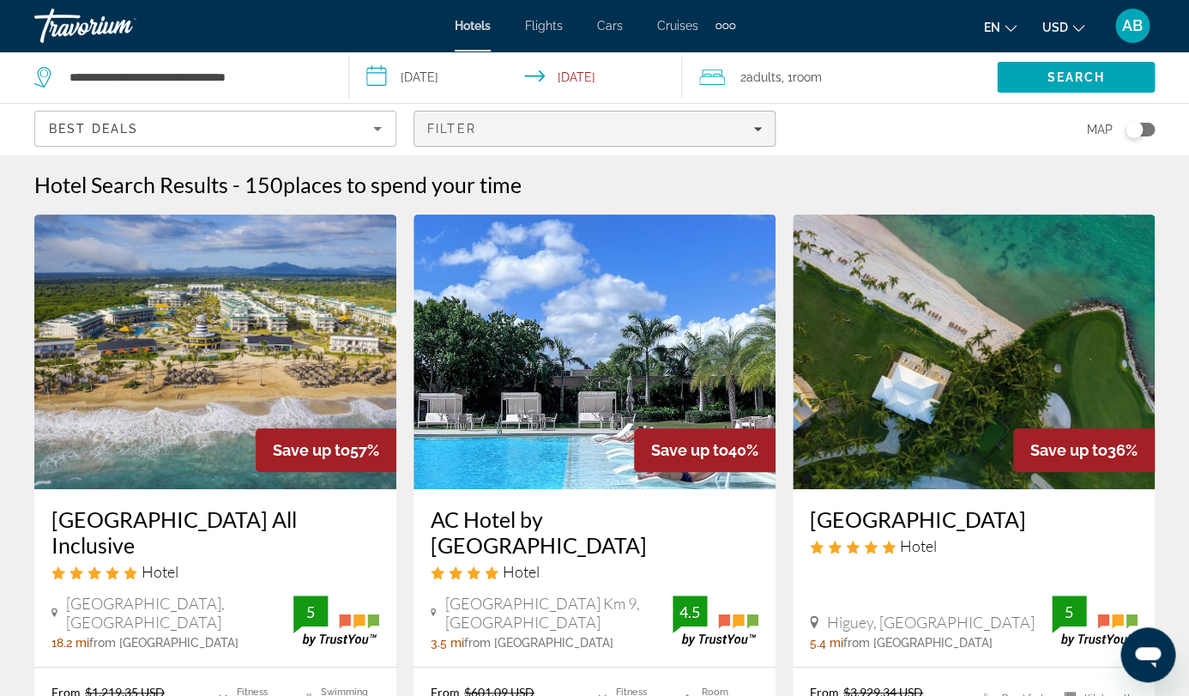
click at [476, 122] on span "Filter" at bounding box center [451, 129] width 49 height 14
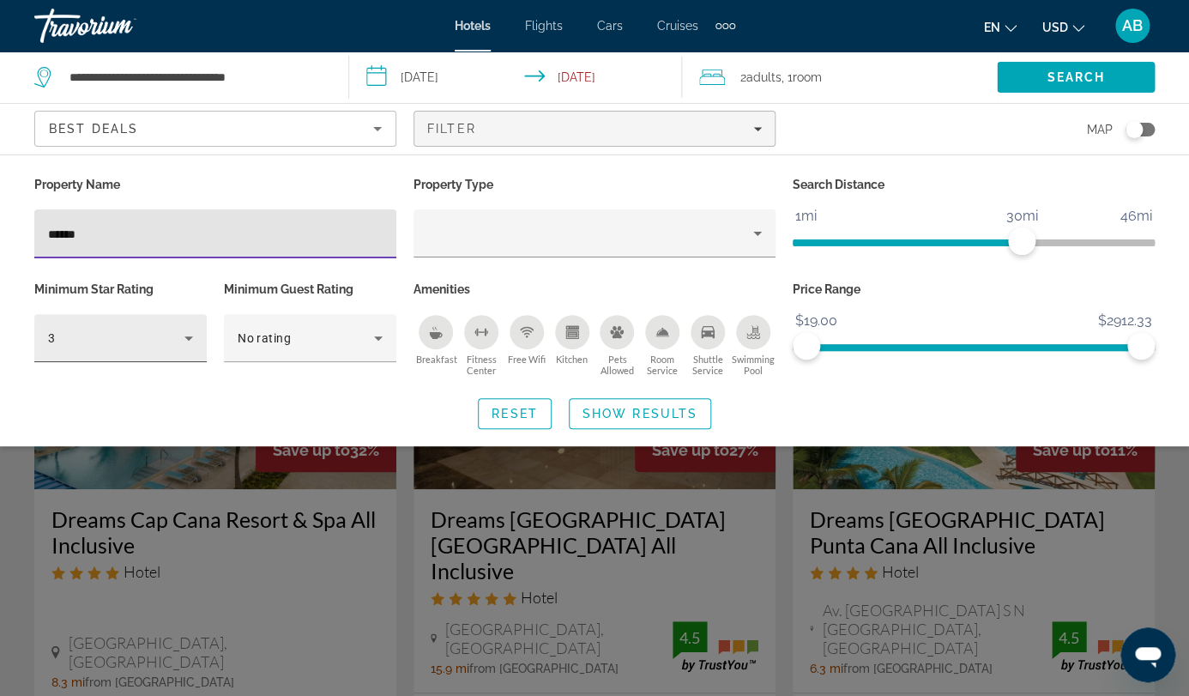
type input "******"
click at [167, 328] on div "3" at bounding box center [116, 338] width 136 height 21
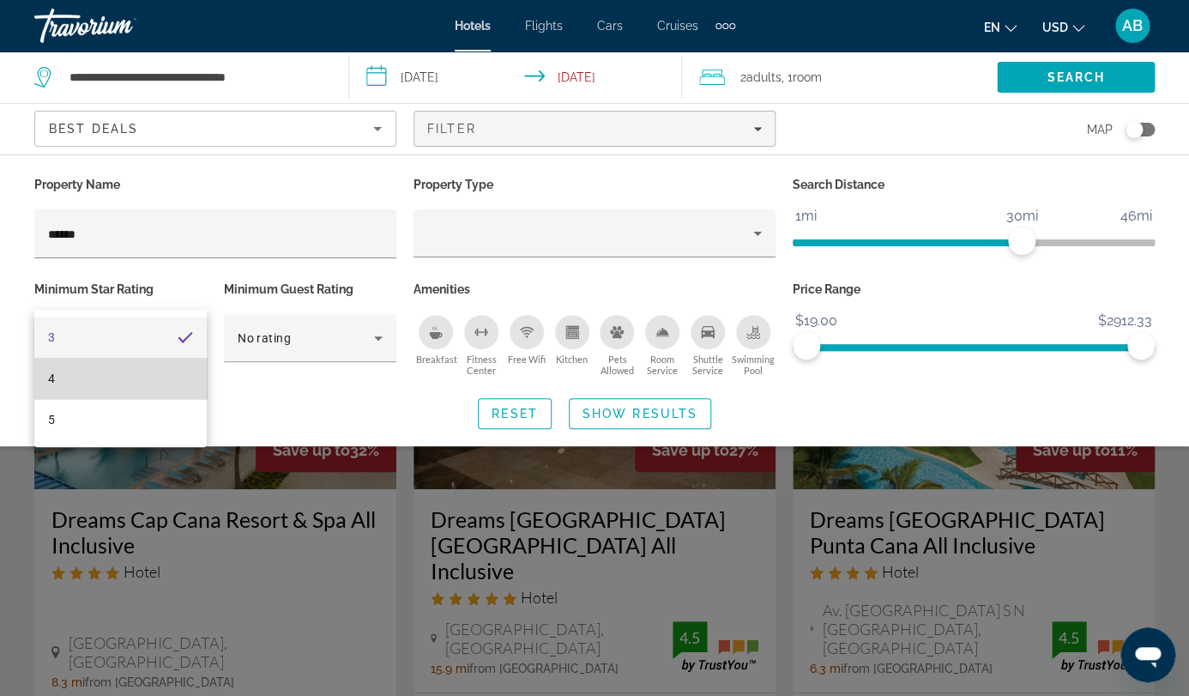
click at [152, 367] on mat-option "4" at bounding box center [120, 378] width 172 height 41
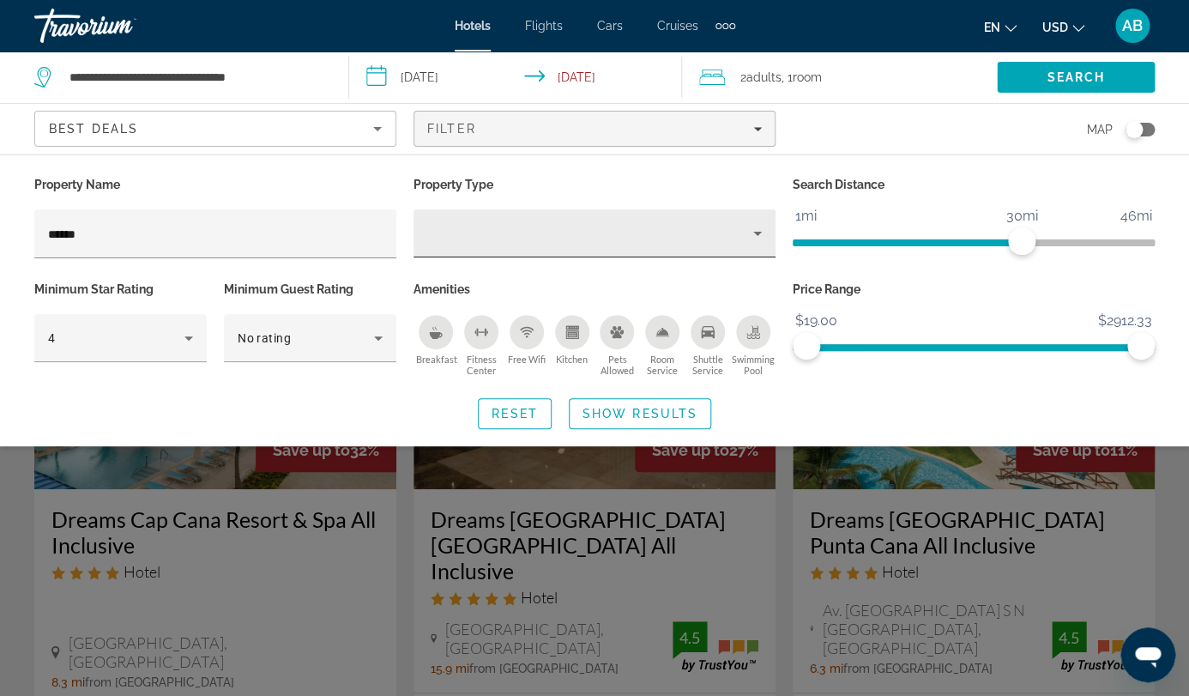
click at [468, 209] on div "Hotel Filters" at bounding box center [594, 233] width 335 height 48
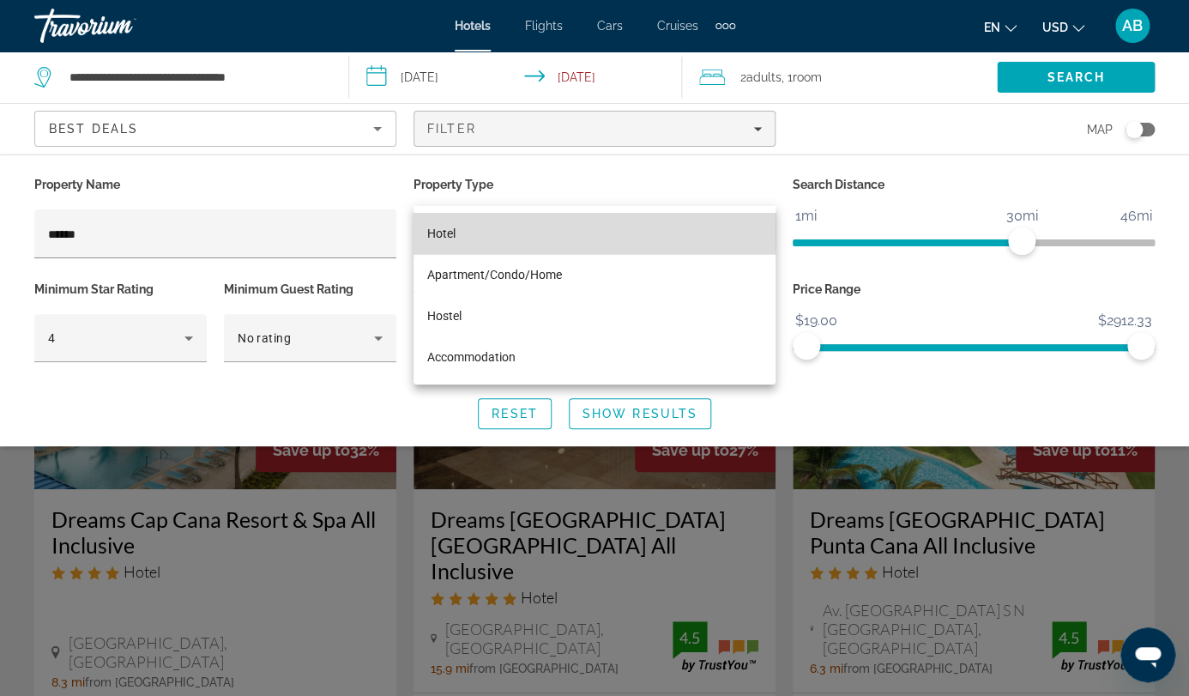
click at [470, 221] on mat-option "Hotel" at bounding box center [595, 233] width 362 height 41
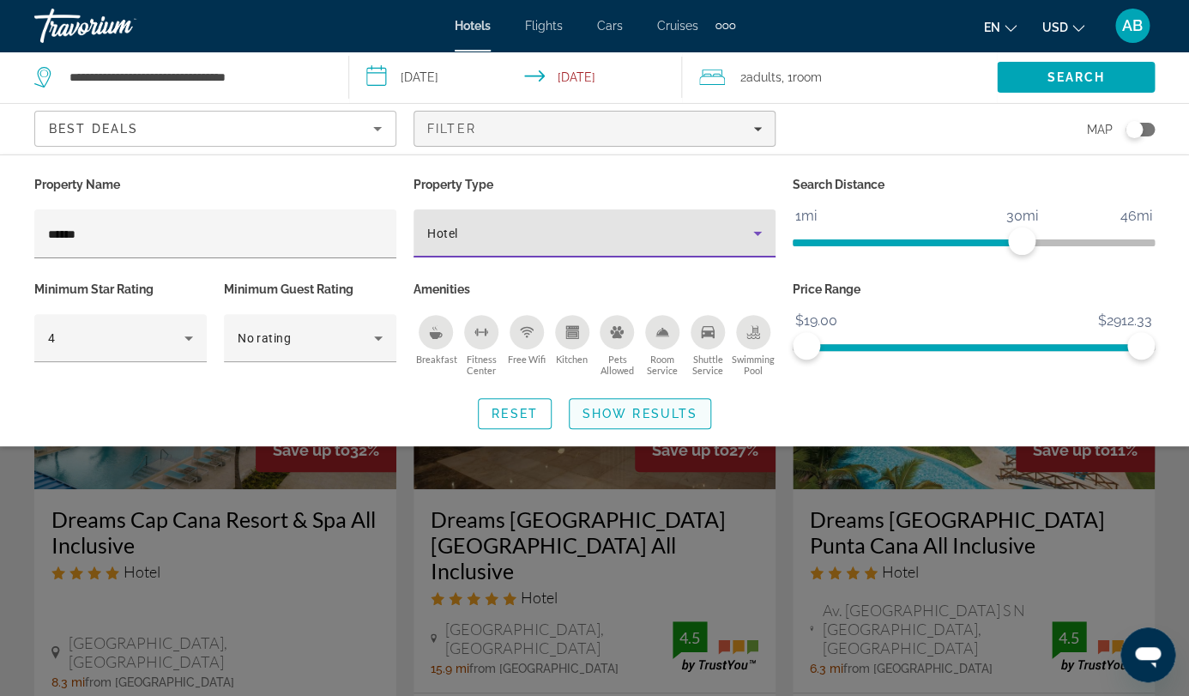
click at [611, 393] on span "Search widget" at bounding box center [640, 413] width 141 height 41
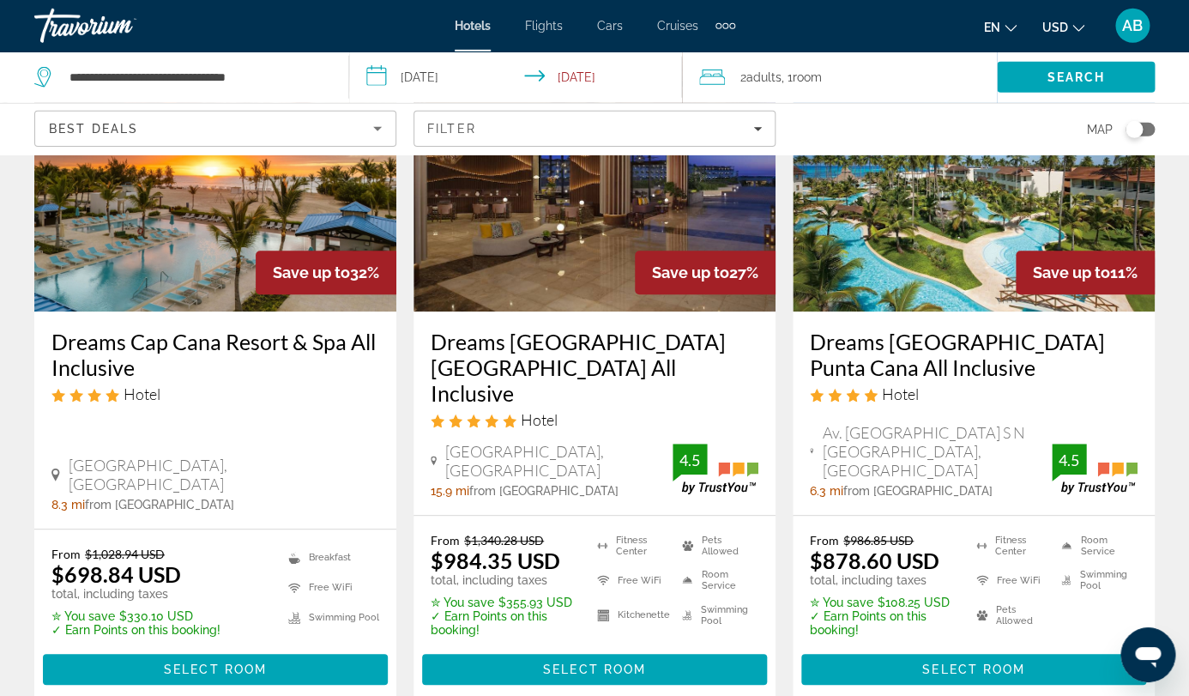
scroll to position [178, 0]
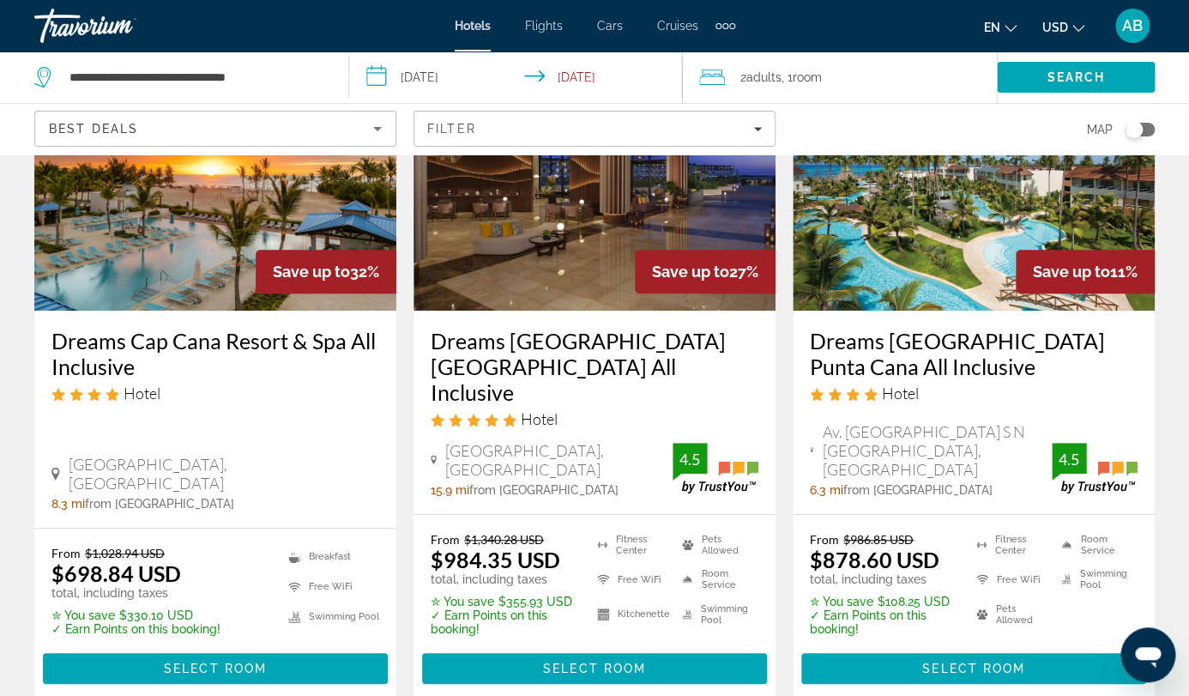
click at [532, 229] on img "Main content" at bounding box center [595, 173] width 362 height 275
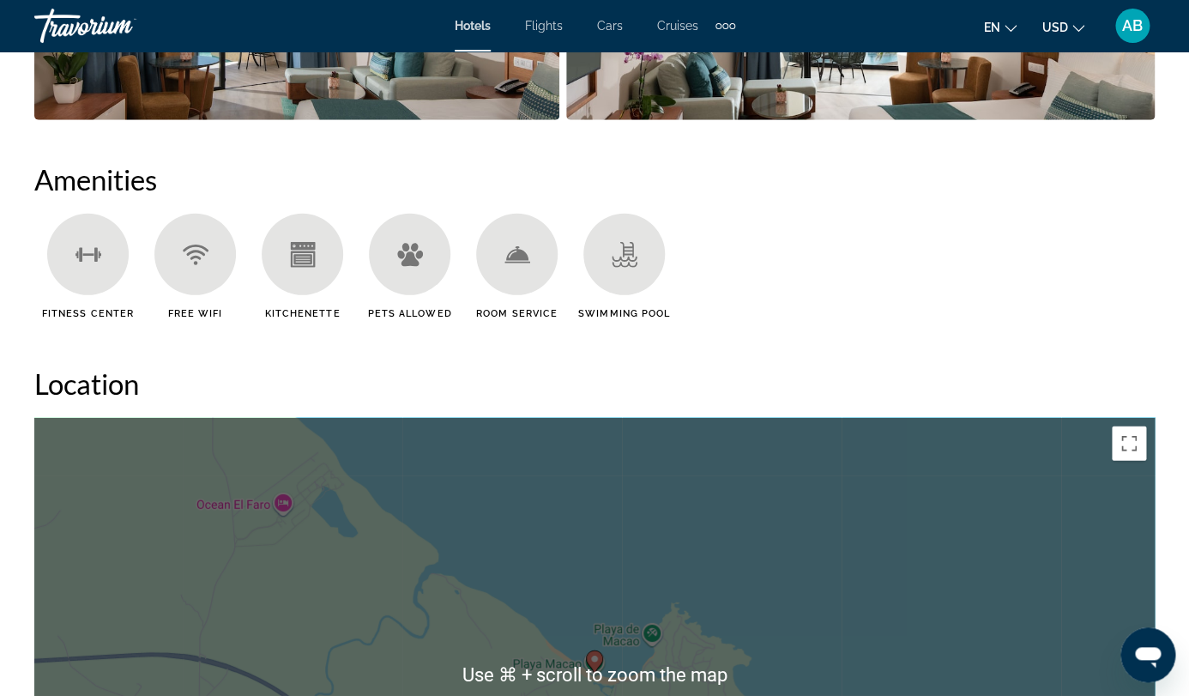
scroll to position [1634, 0]
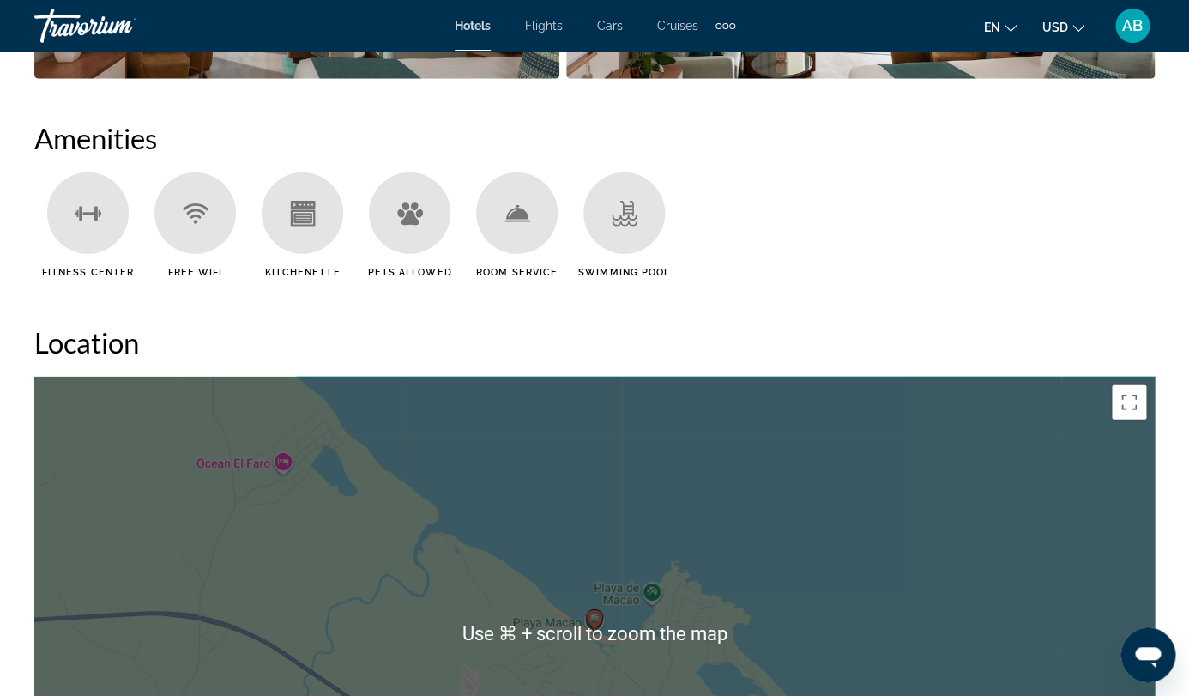
click at [999, 474] on div "To activate drag with keyboard, press Alt + Enter. Once in keyboard drag state,…" at bounding box center [594, 634] width 1120 height 515
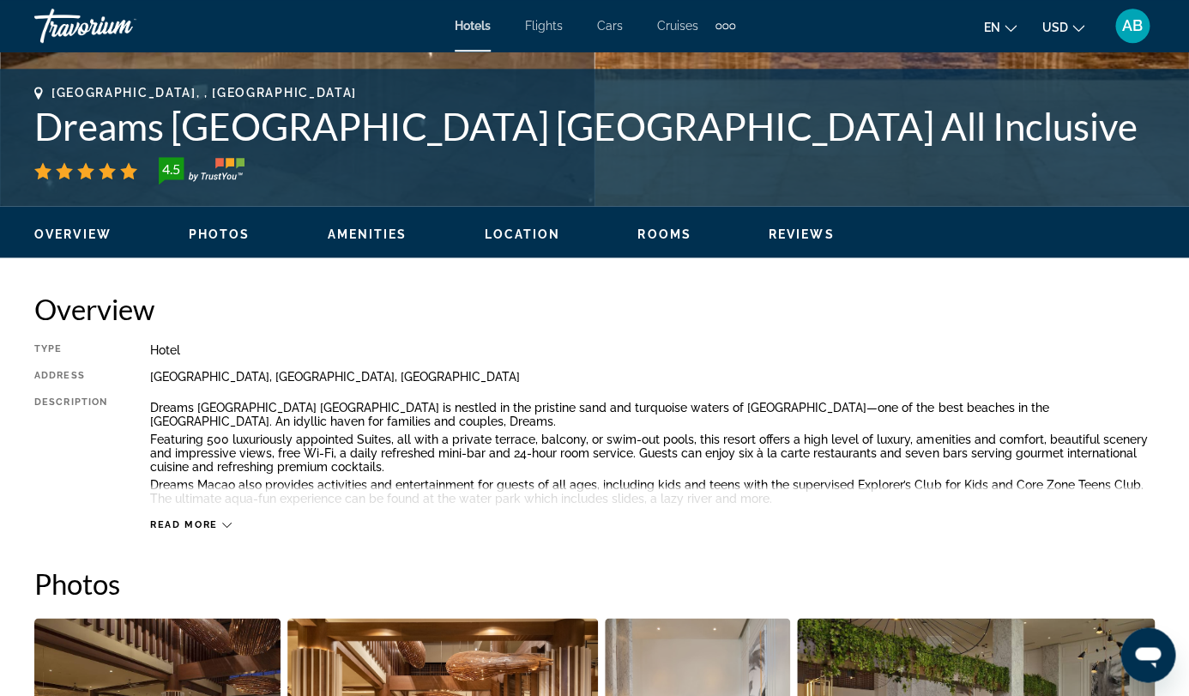
scroll to position [0, 0]
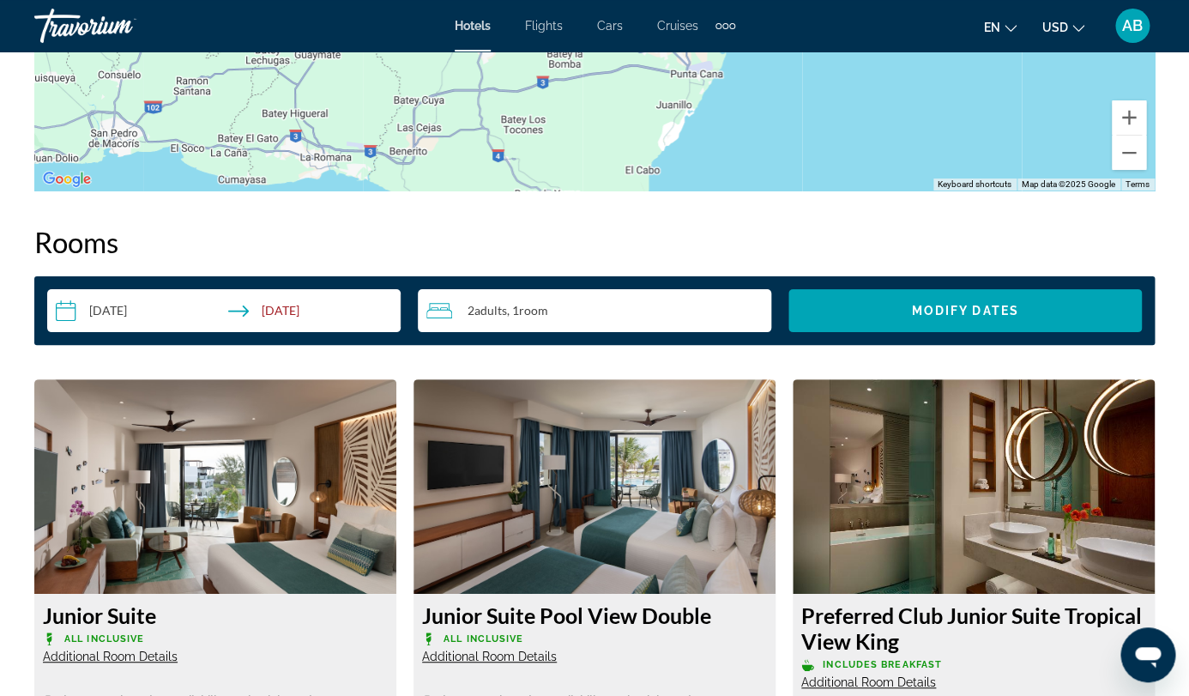
scroll to position [2389, 0]
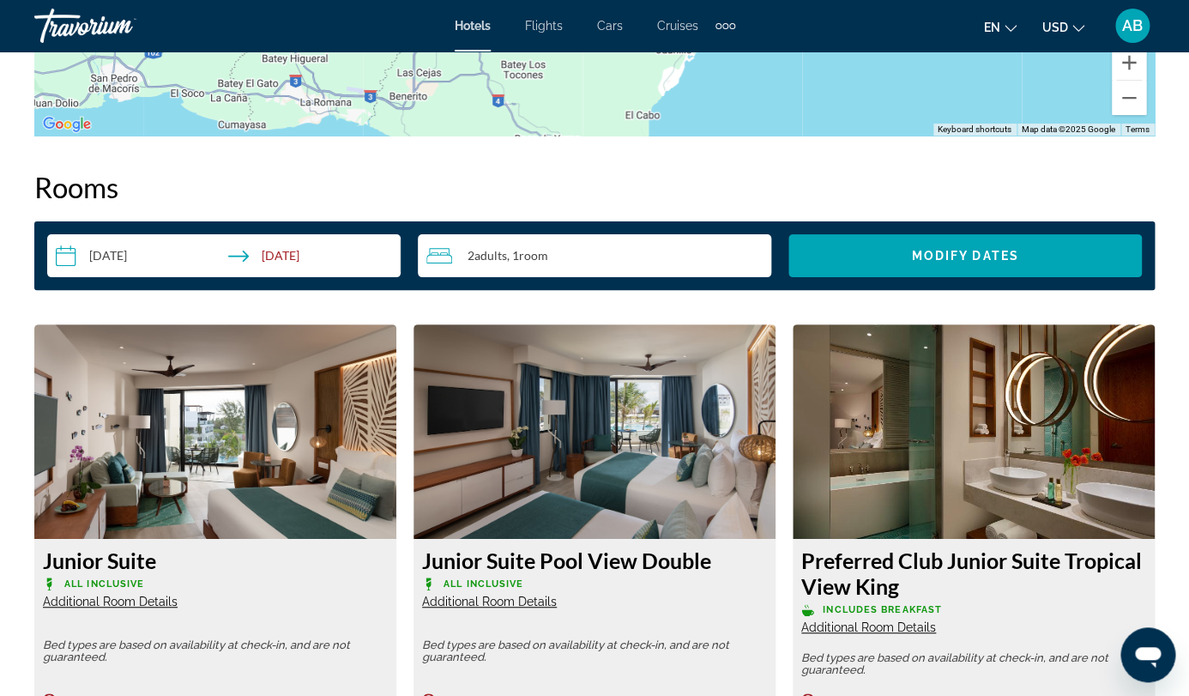
click at [214, 324] on img "Main content" at bounding box center [215, 431] width 362 height 214
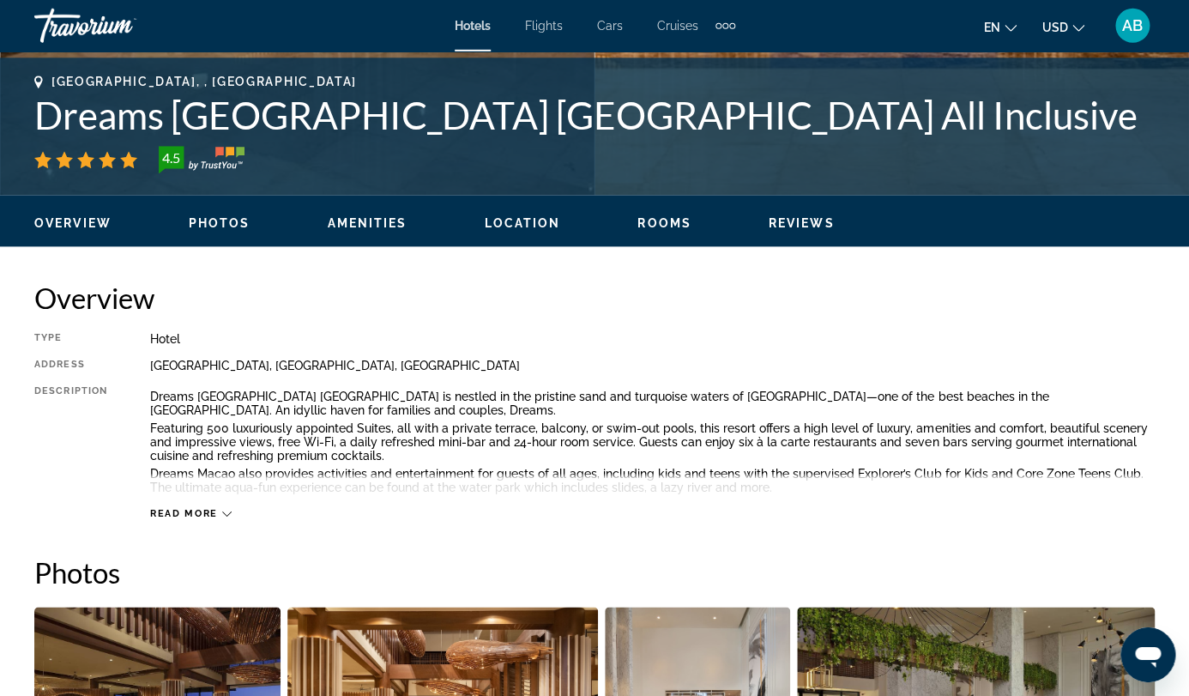
scroll to position [687, 0]
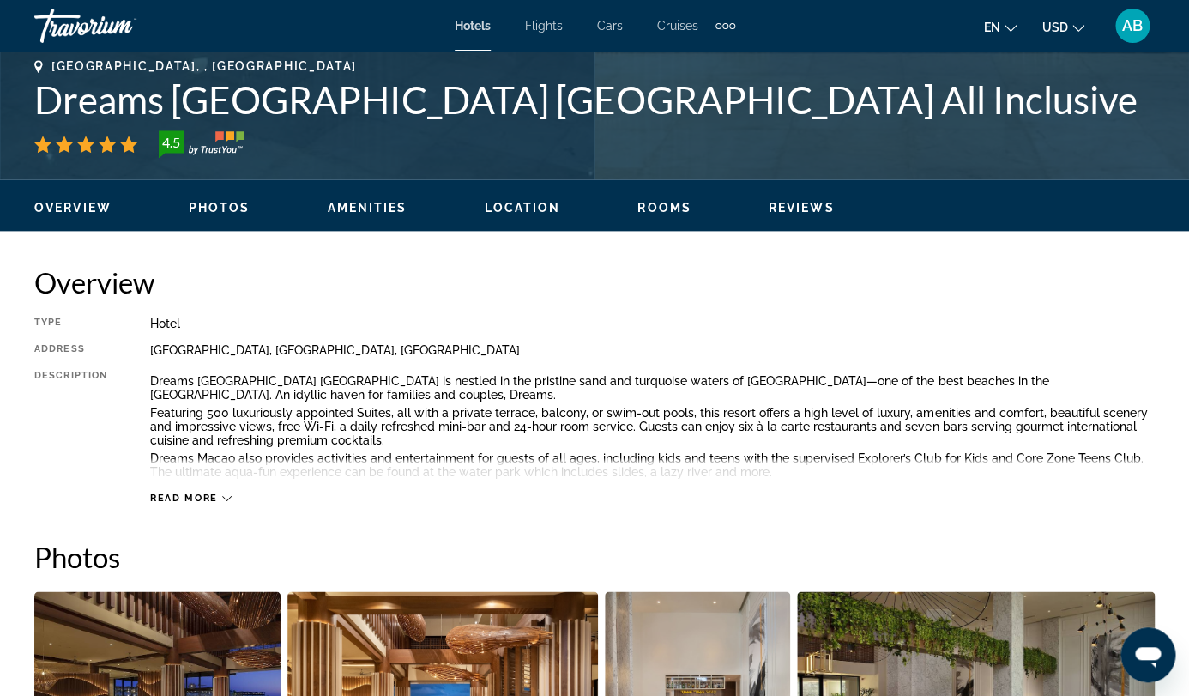
click at [212, 492] on button "Read more" at bounding box center [191, 498] width 82 height 13
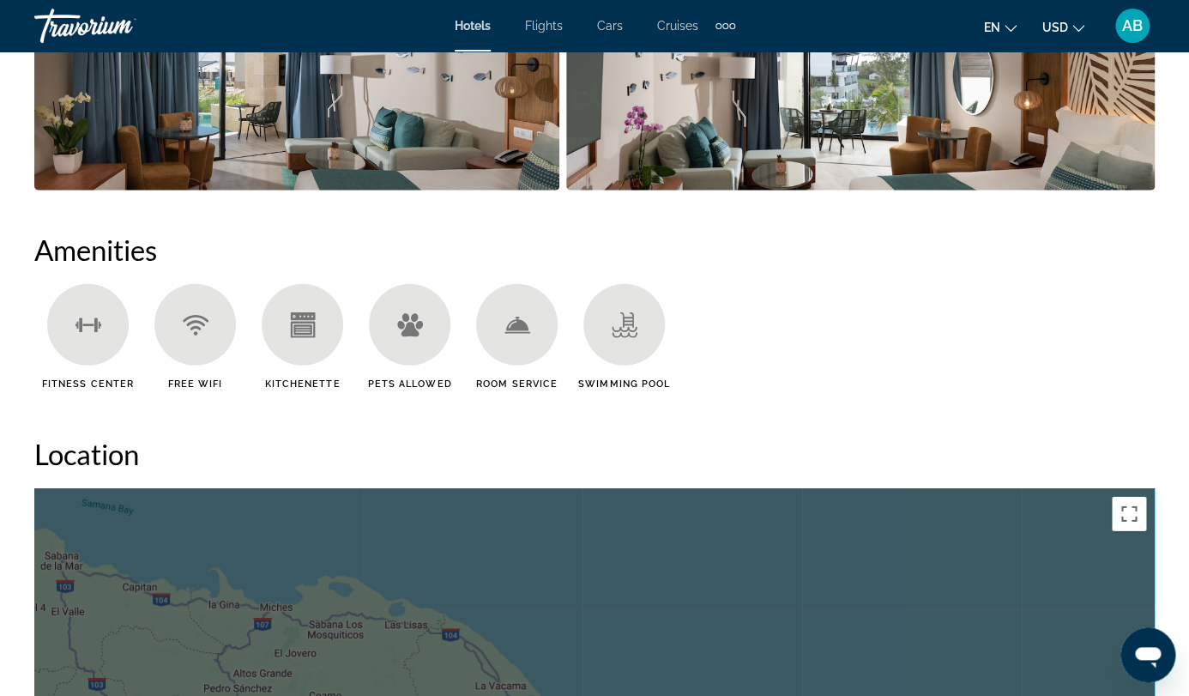
scroll to position [1525, 0]
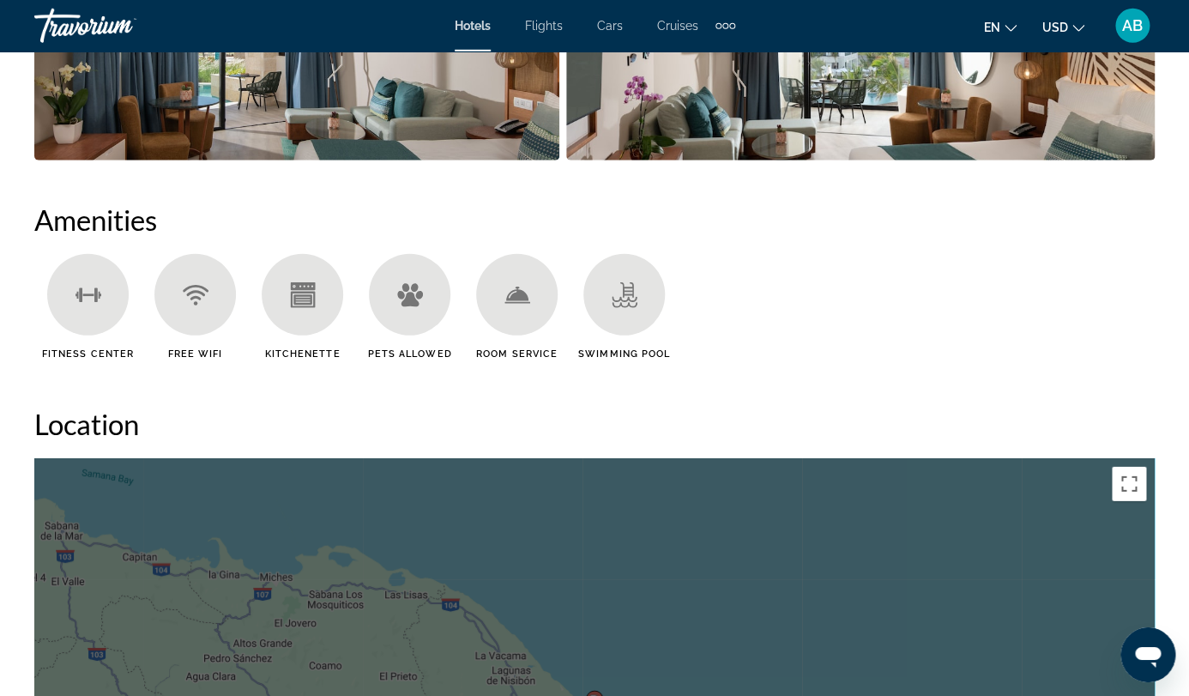
scroll to position [1552, 0]
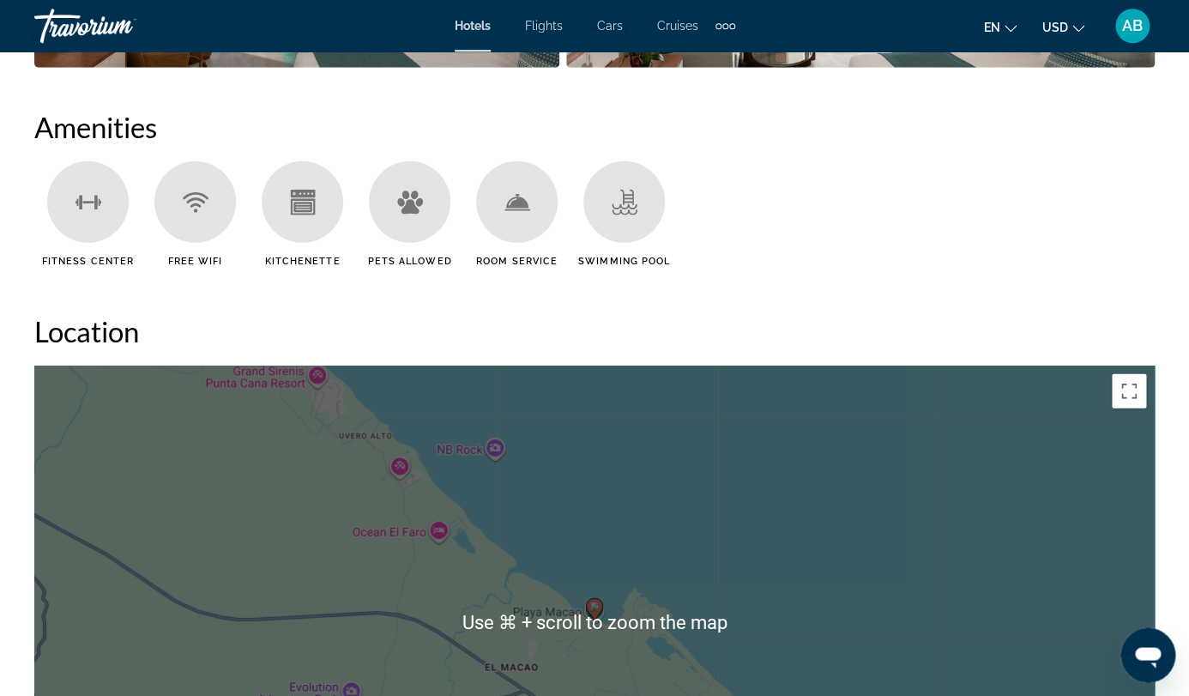
scroll to position [1648, 0]
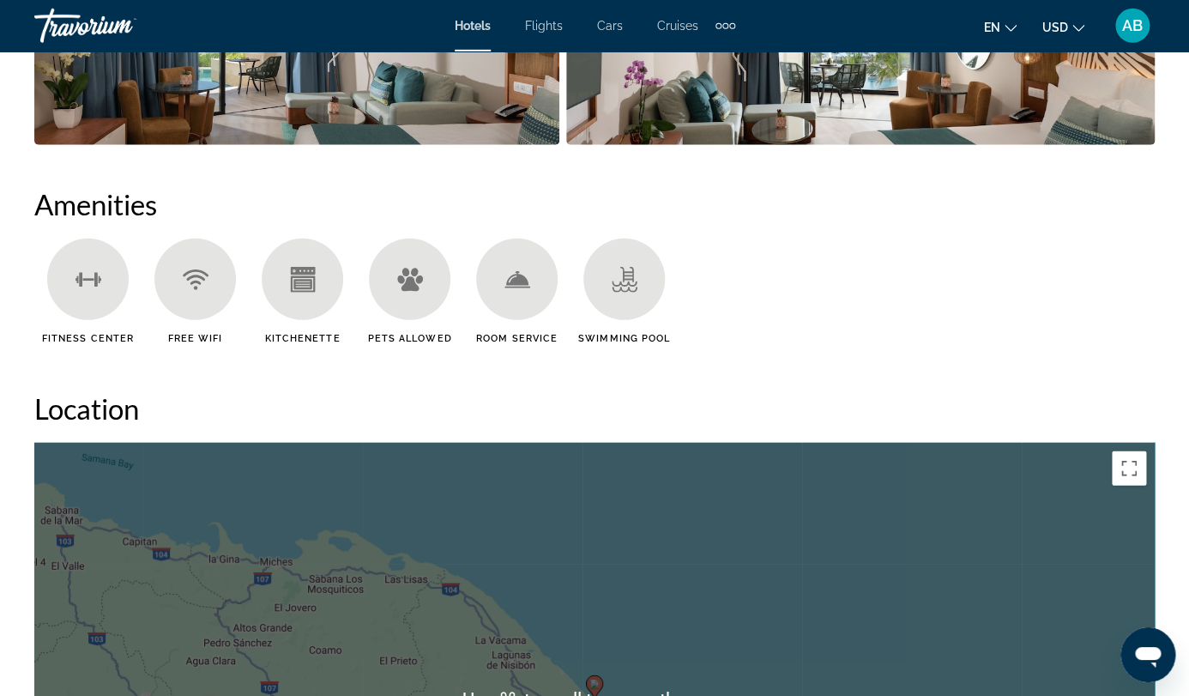
scroll to position [1566, 0]
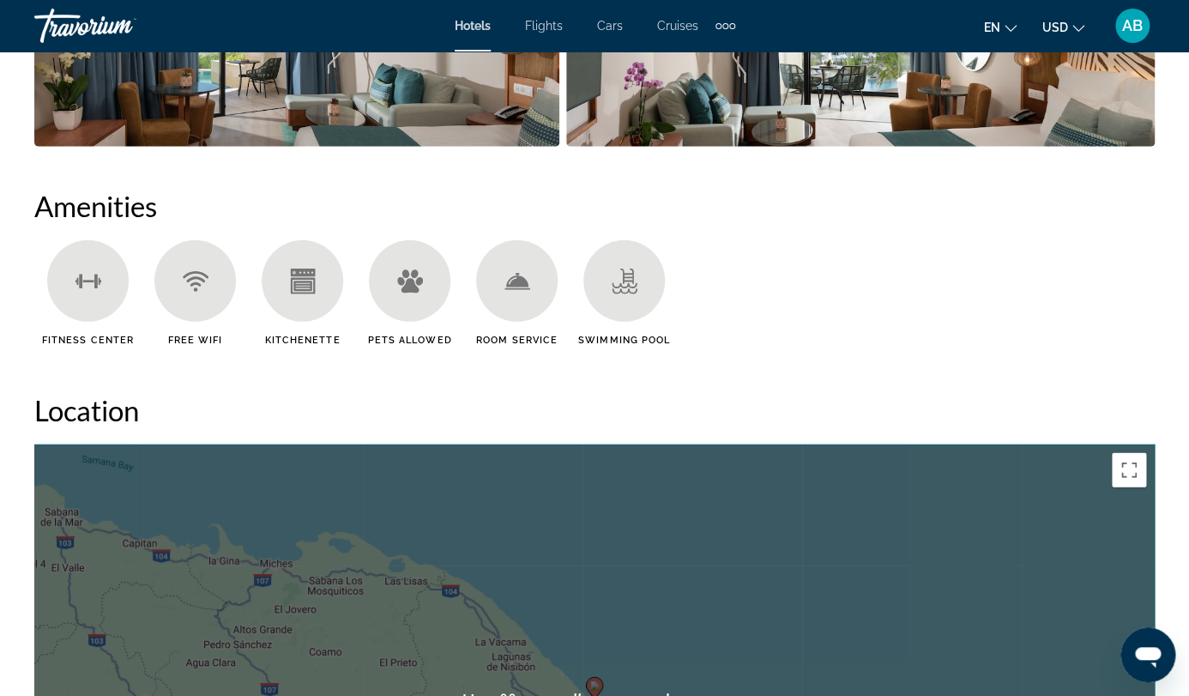
click at [607, 444] on div "To activate drag with keyboard, press Alt + Enter. Once in keyboard drag state,…" at bounding box center [594, 701] width 1120 height 515
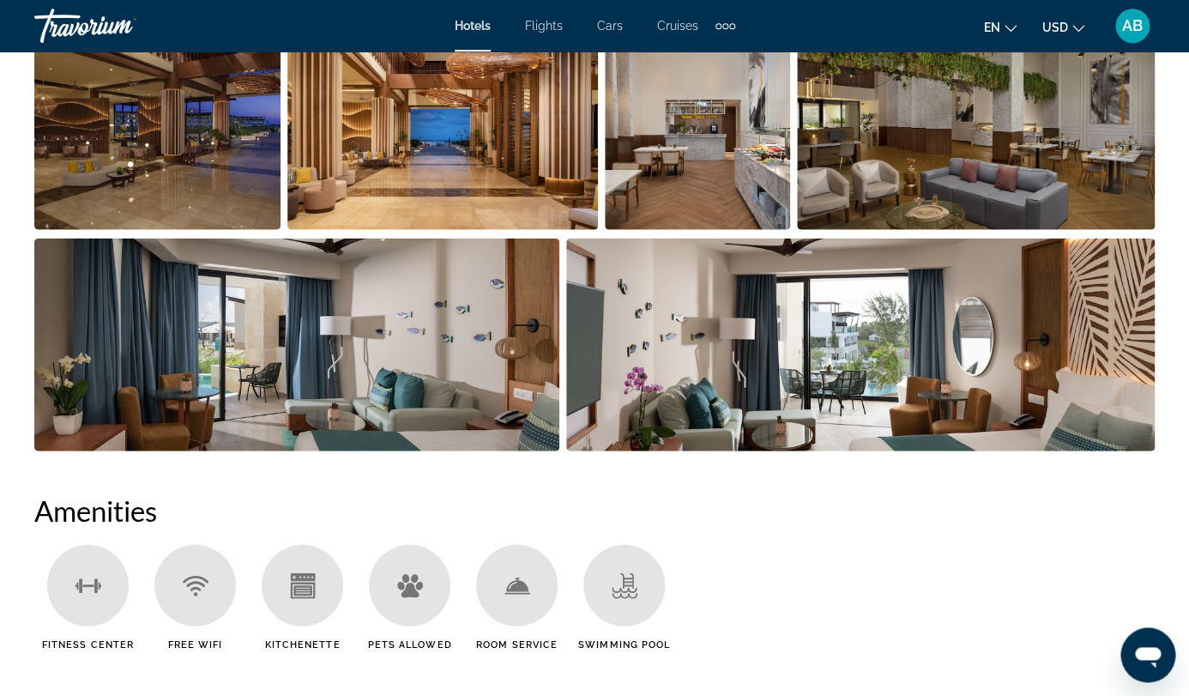
scroll to position [1154, 0]
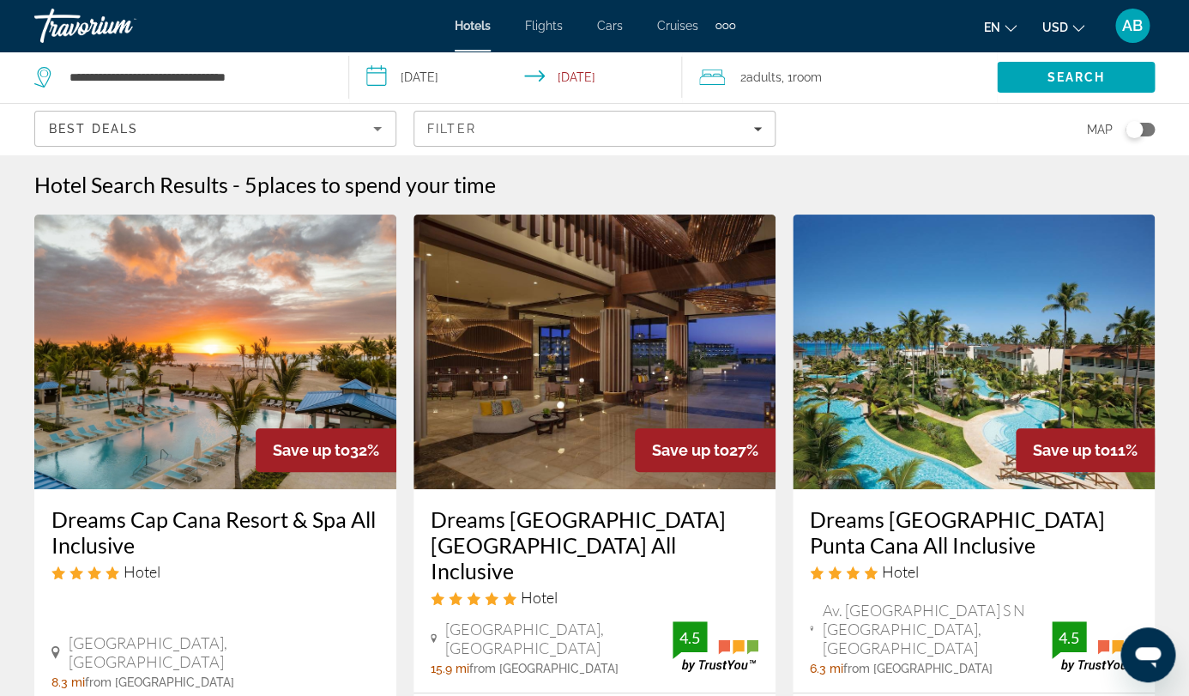
click at [271, 264] on img "Main content" at bounding box center [215, 351] width 362 height 275
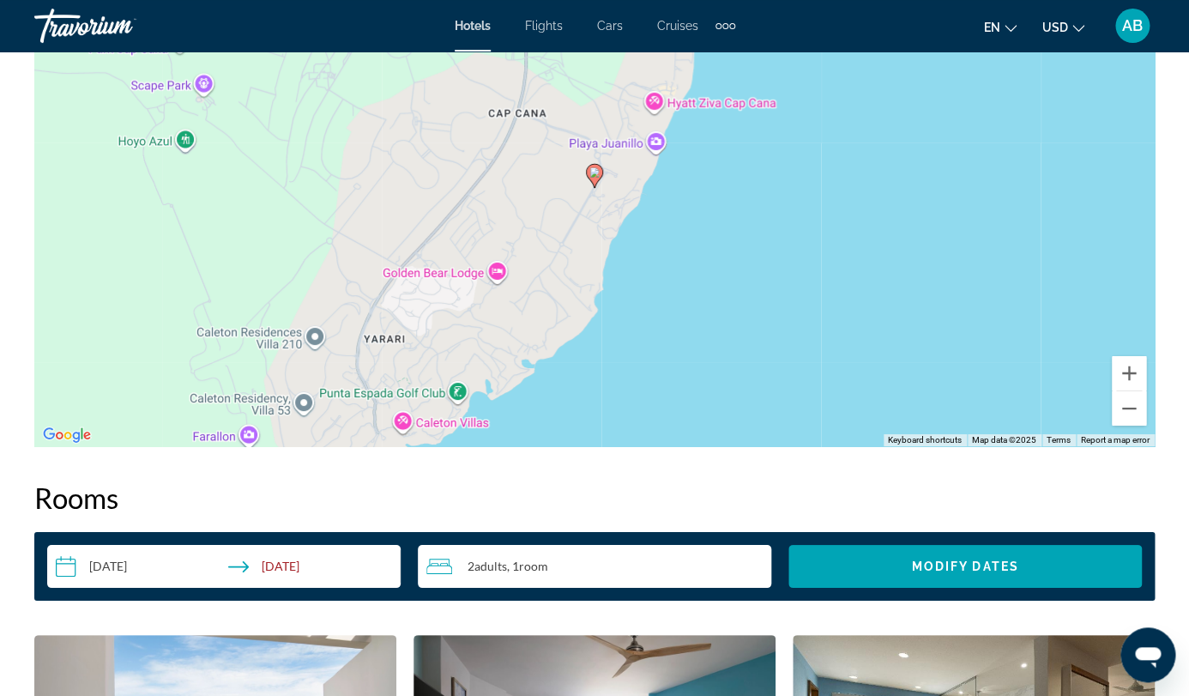
scroll to position [1963, 0]
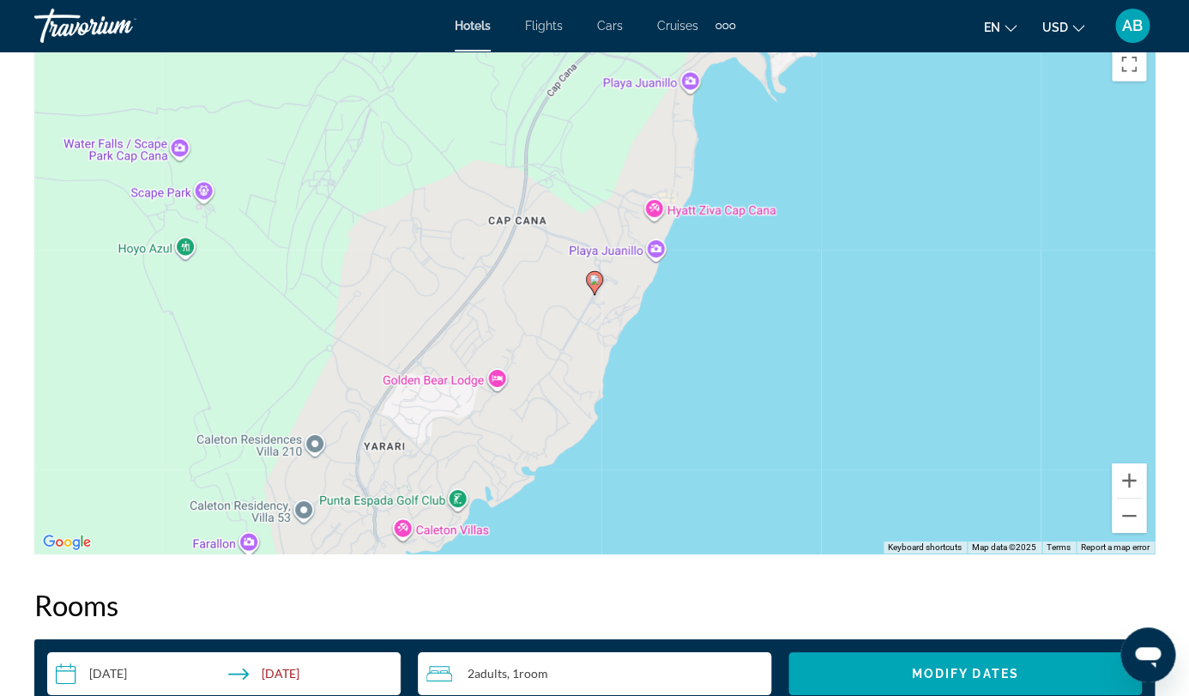
click at [555, 663] on div "2 Adult Adults , 1 Room rooms" at bounding box center [598, 673] width 345 height 21
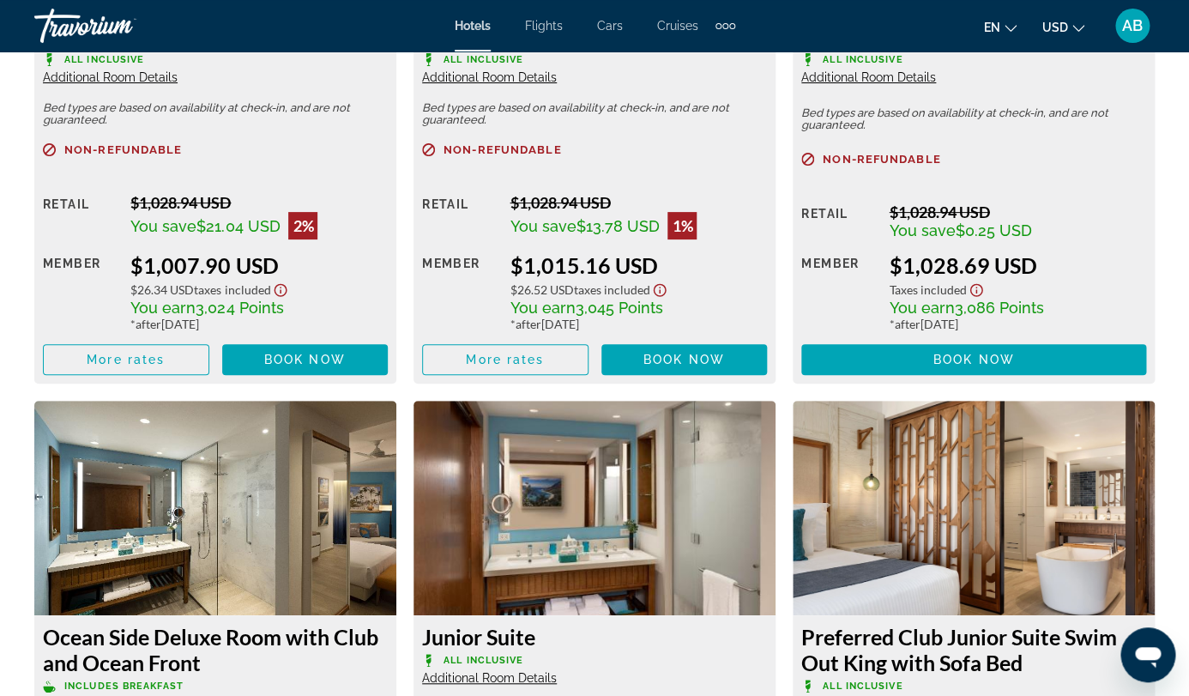
scroll to position [4818, 0]
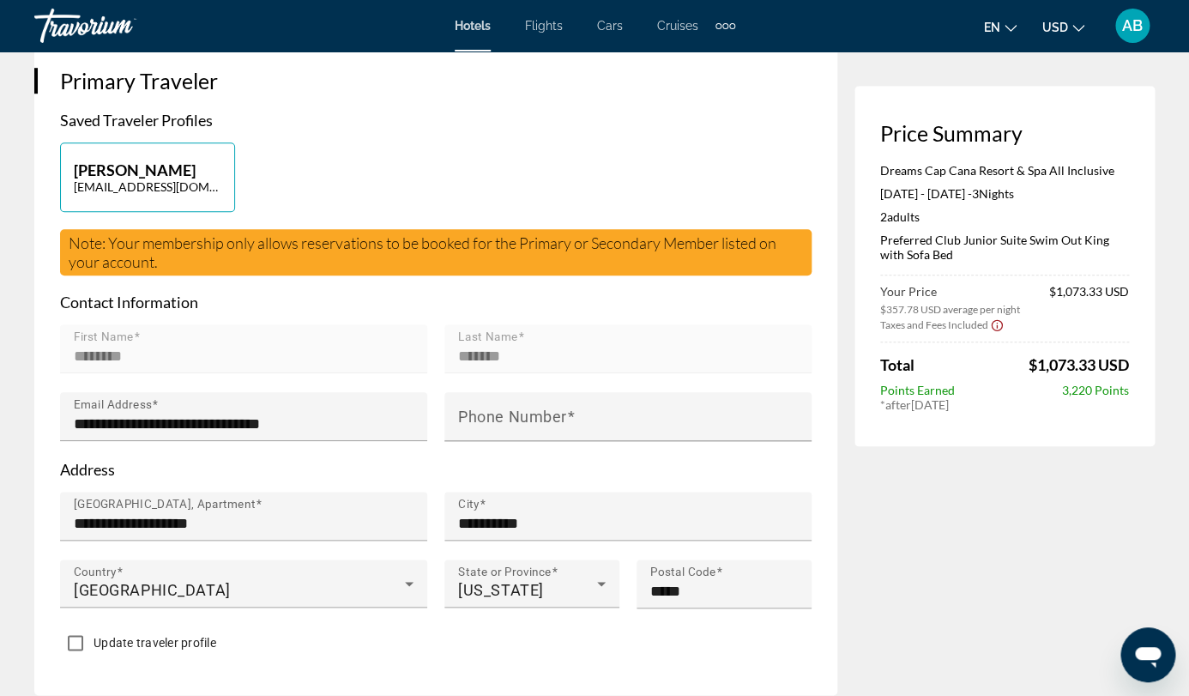
scroll to position [398, 0]
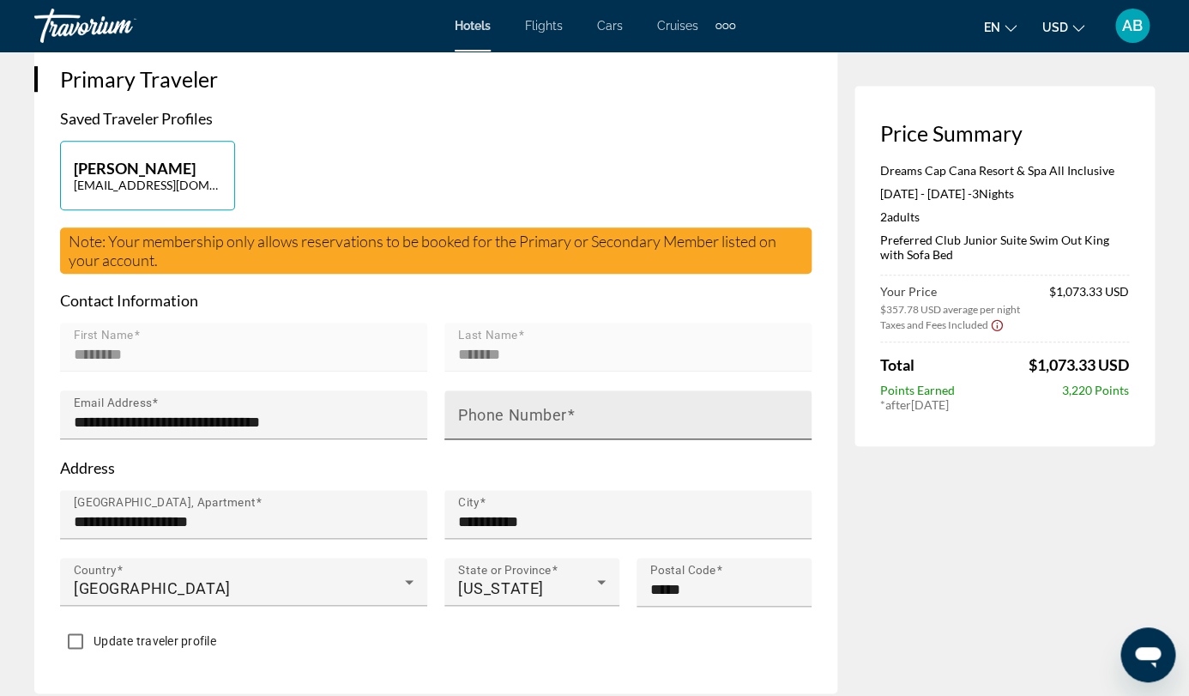
click at [493, 403] on div "Phone Number" at bounding box center [633, 414] width 350 height 49
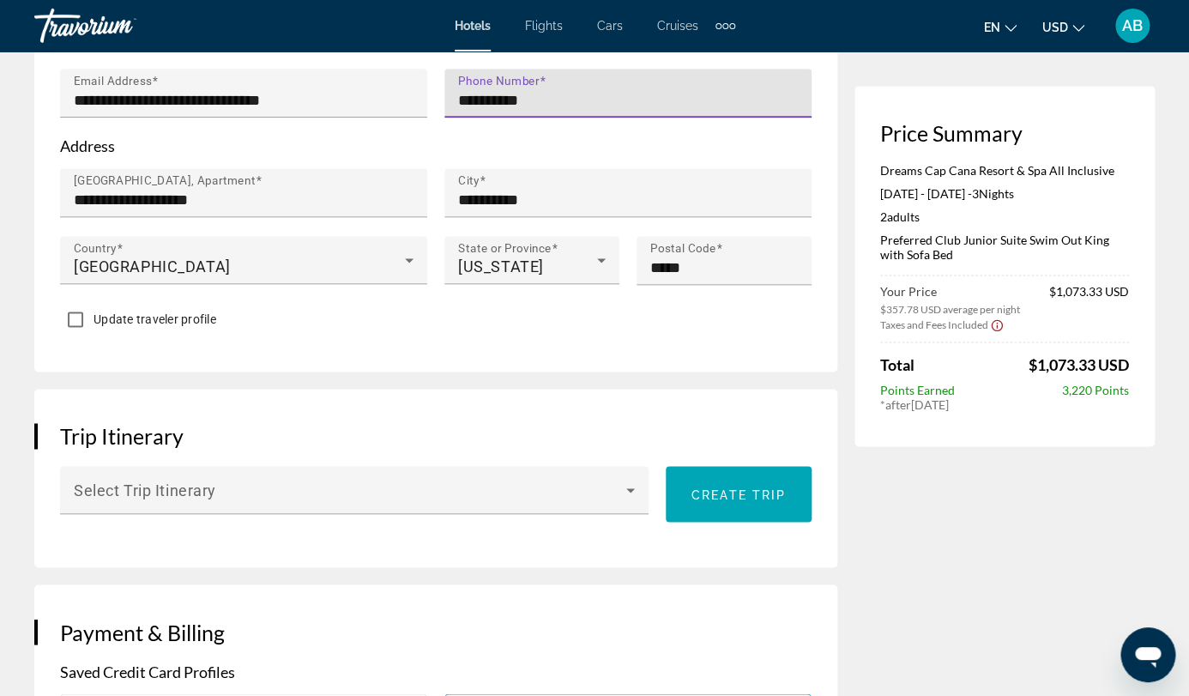
scroll to position [782, 0]
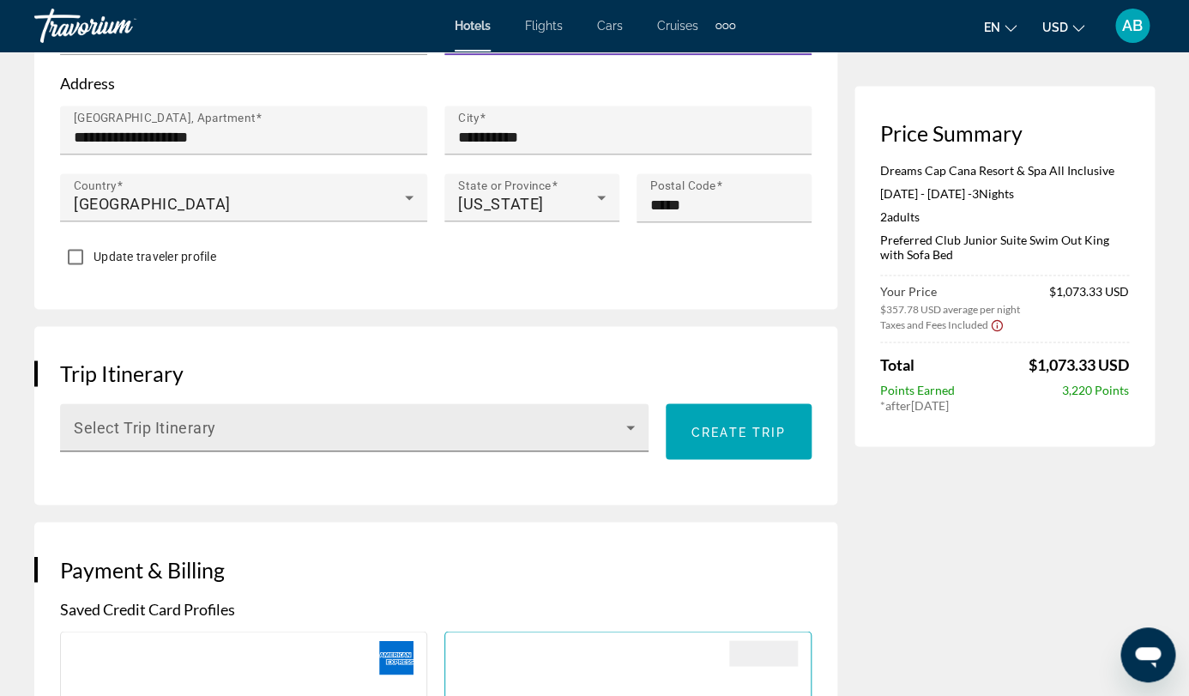
type input "**********"
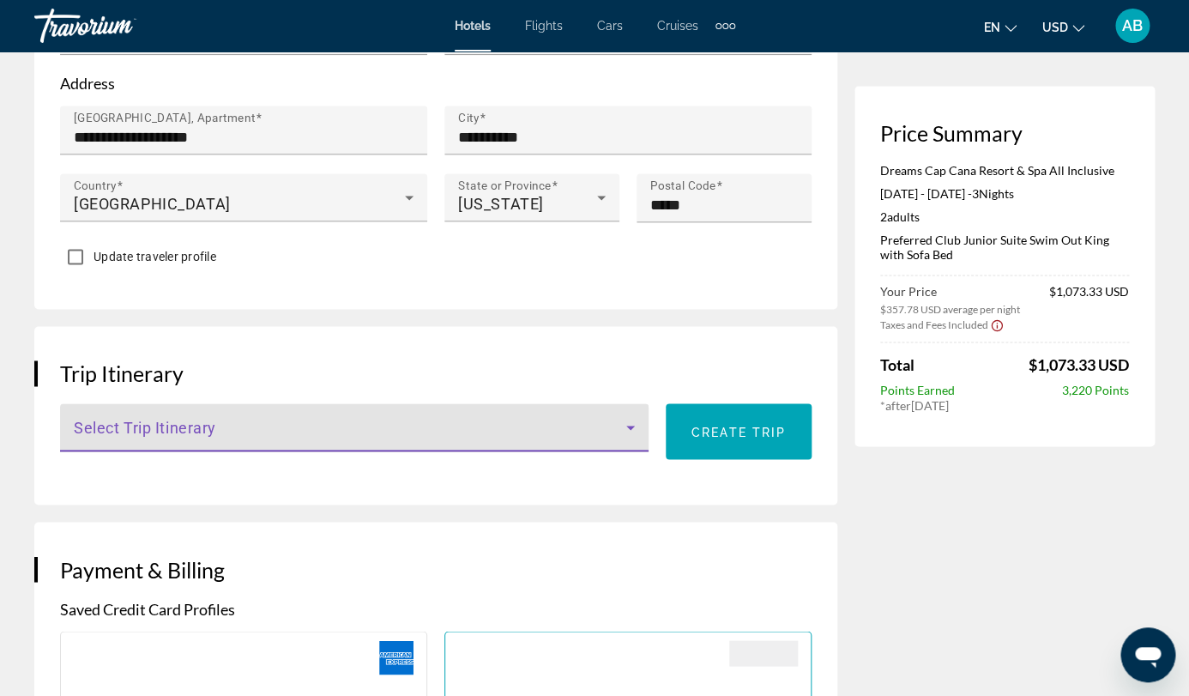
click at [446, 436] on span "Main content" at bounding box center [350, 434] width 553 height 21
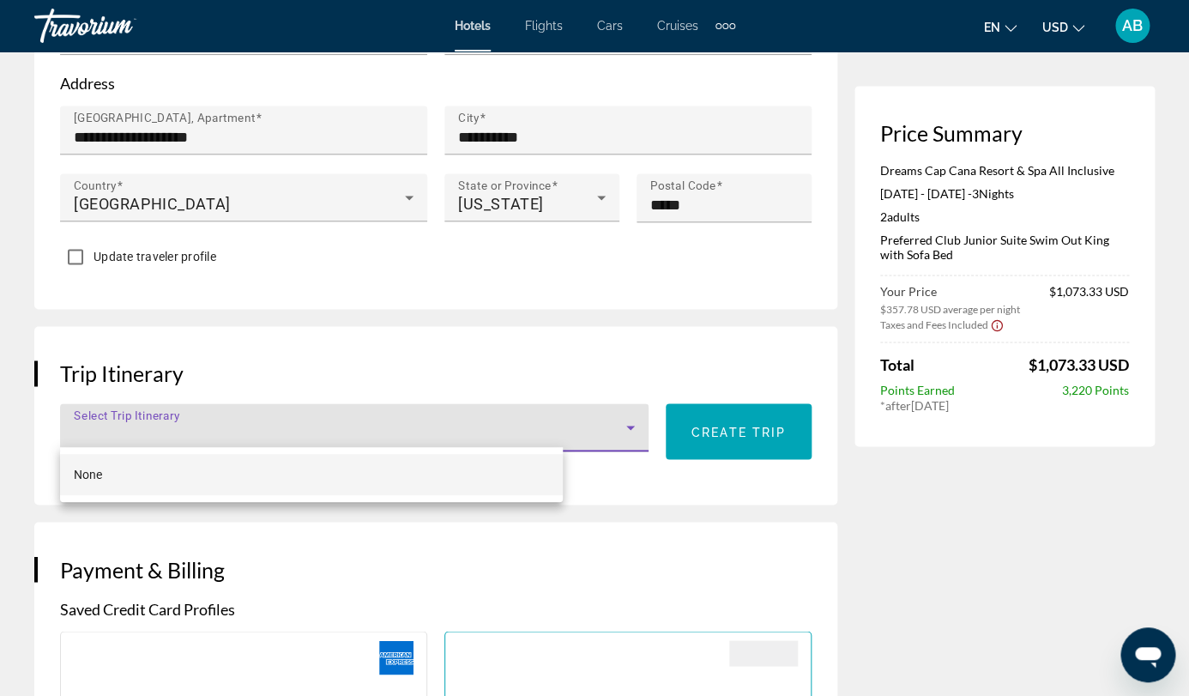
click at [480, 373] on div at bounding box center [594, 348] width 1189 height 696
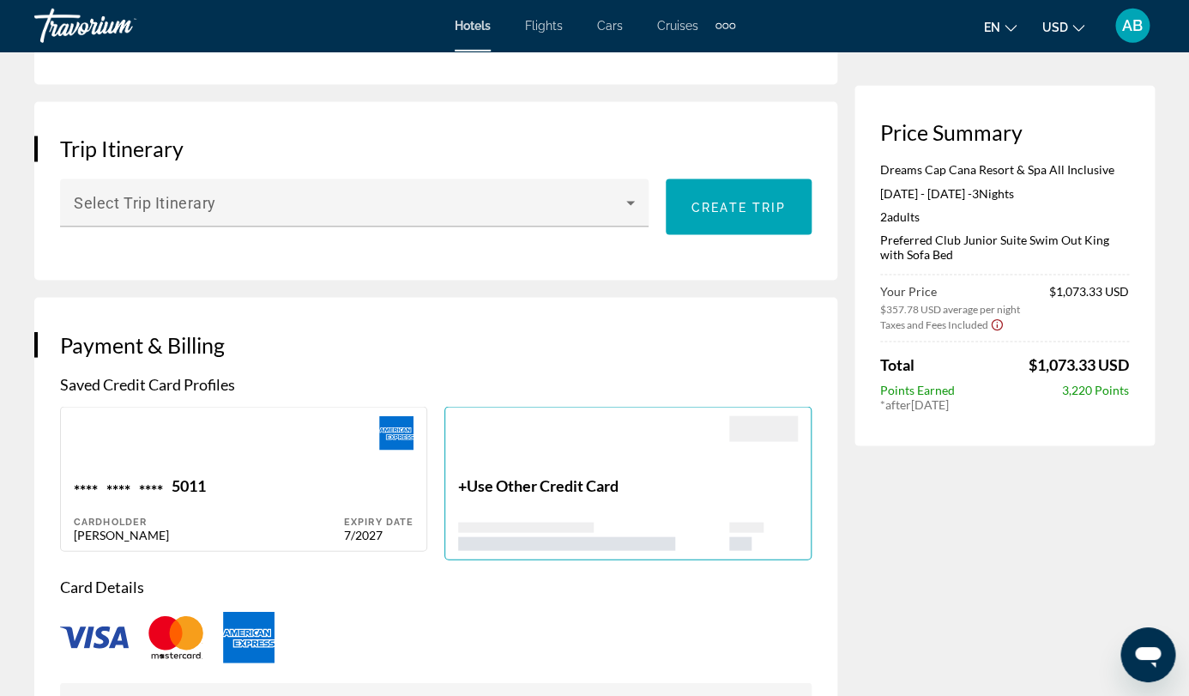
scroll to position [1030, 0]
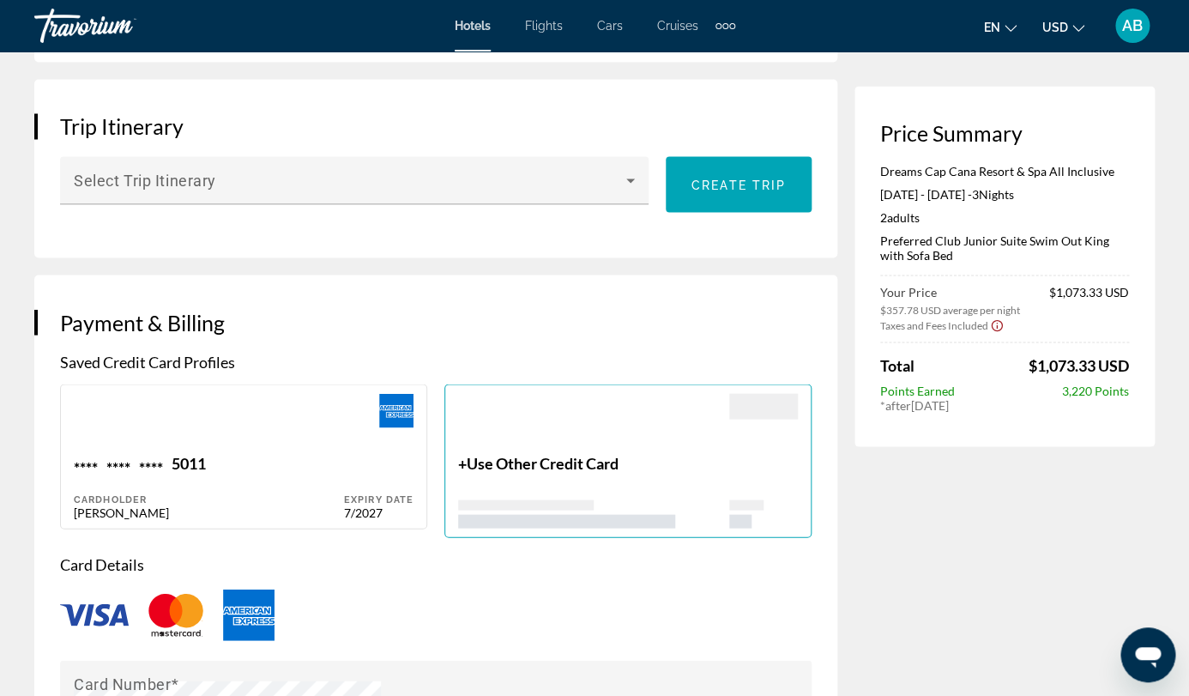
click at [344, 444] on div "Main content" at bounding box center [378, 423] width 69 height 60
type input "********"
type input "*******"
type input "**********"
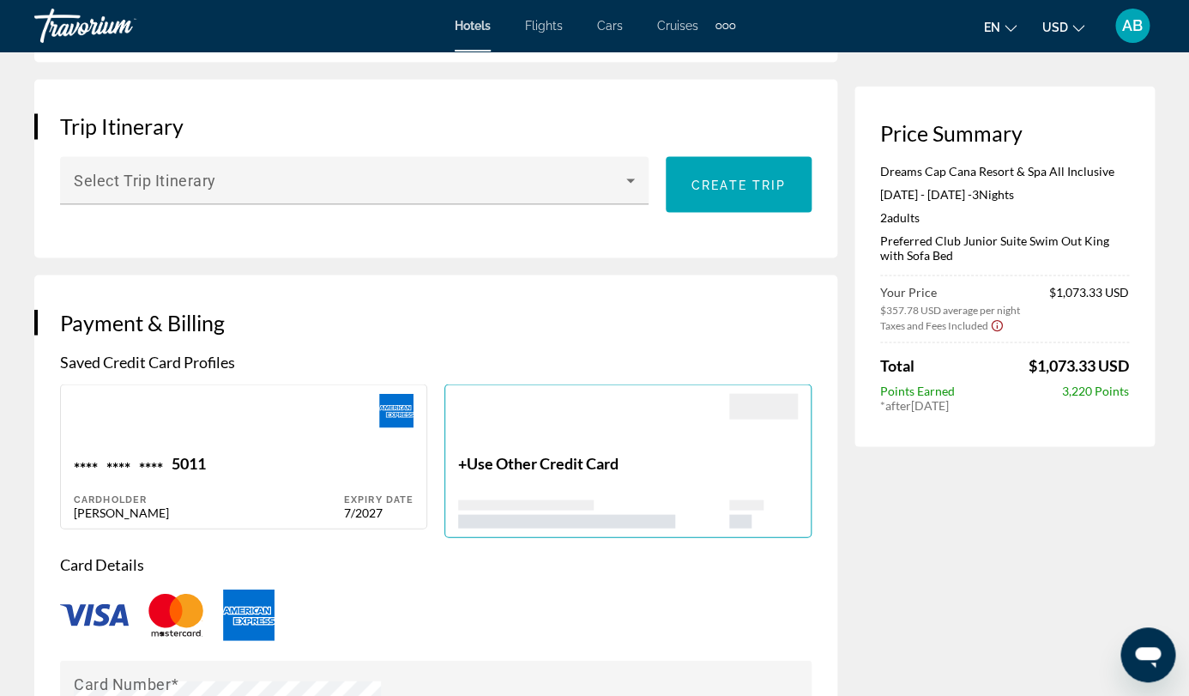
type input "**********"
type input "*****"
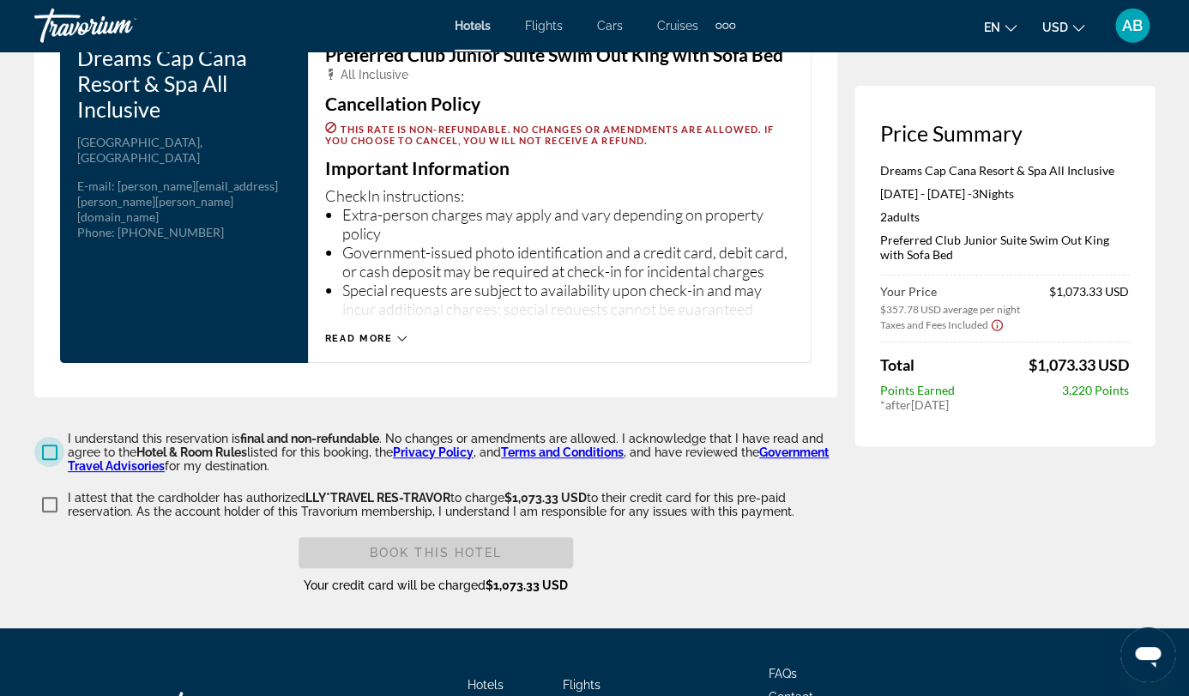
scroll to position [2306, 0]
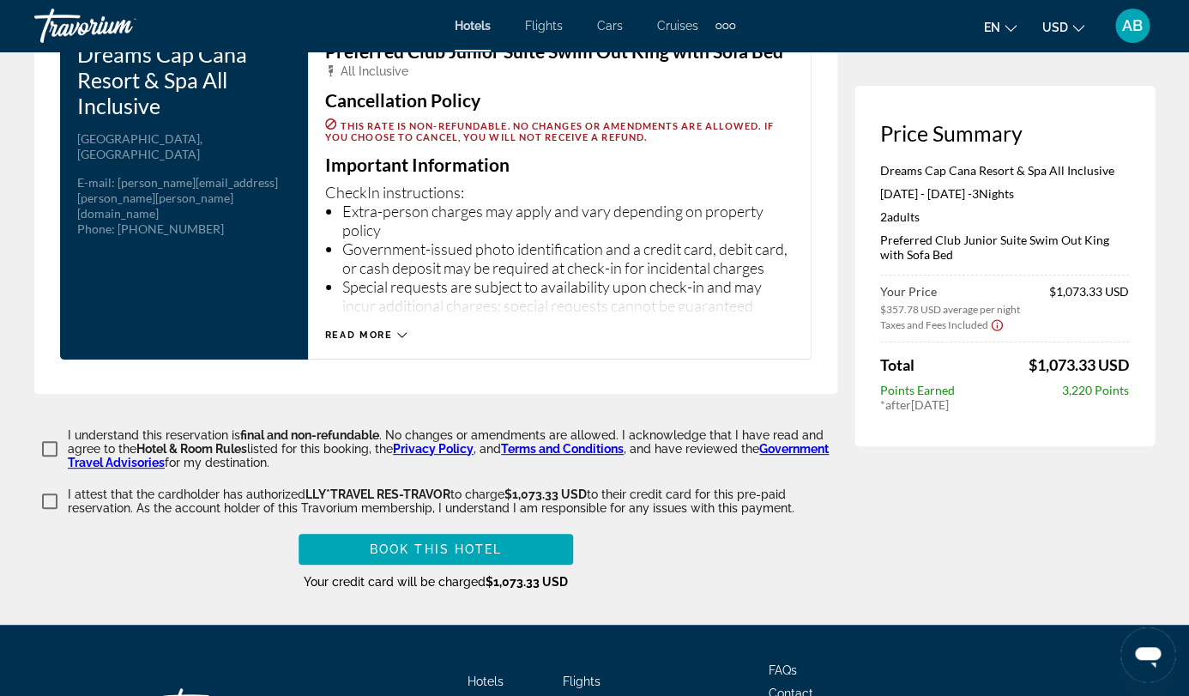
click at [360, 329] on span "Read more" at bounding box center [359, 334] width 68 height 11
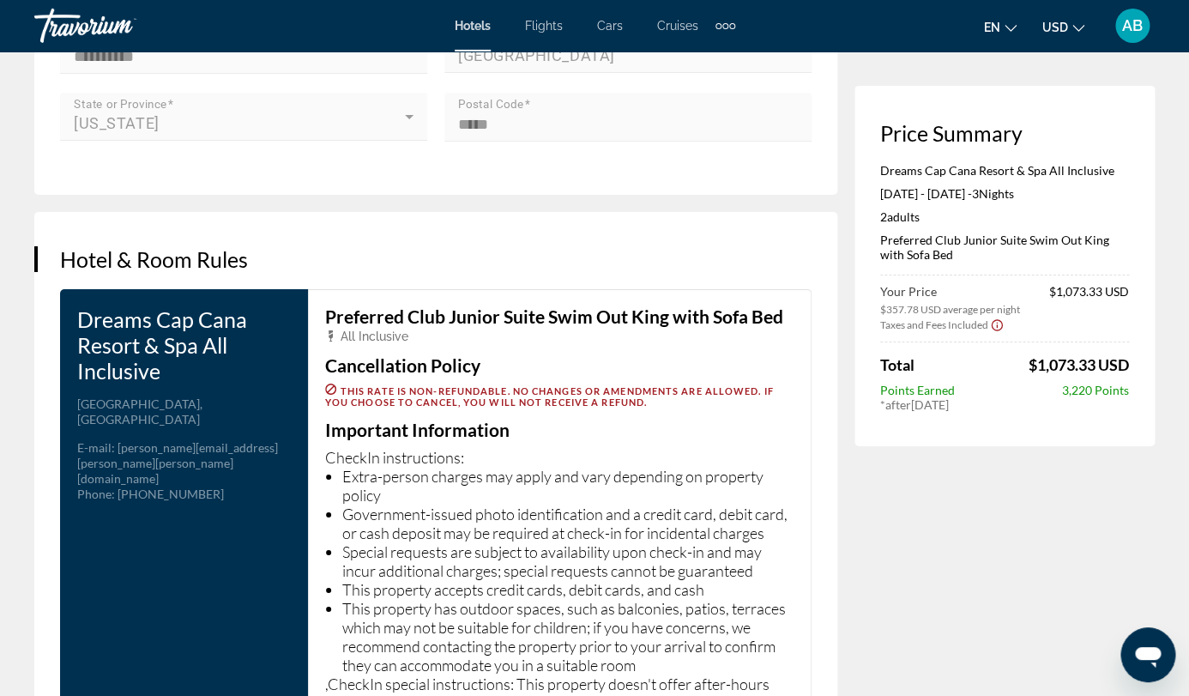
scroll to position [2715, 0]
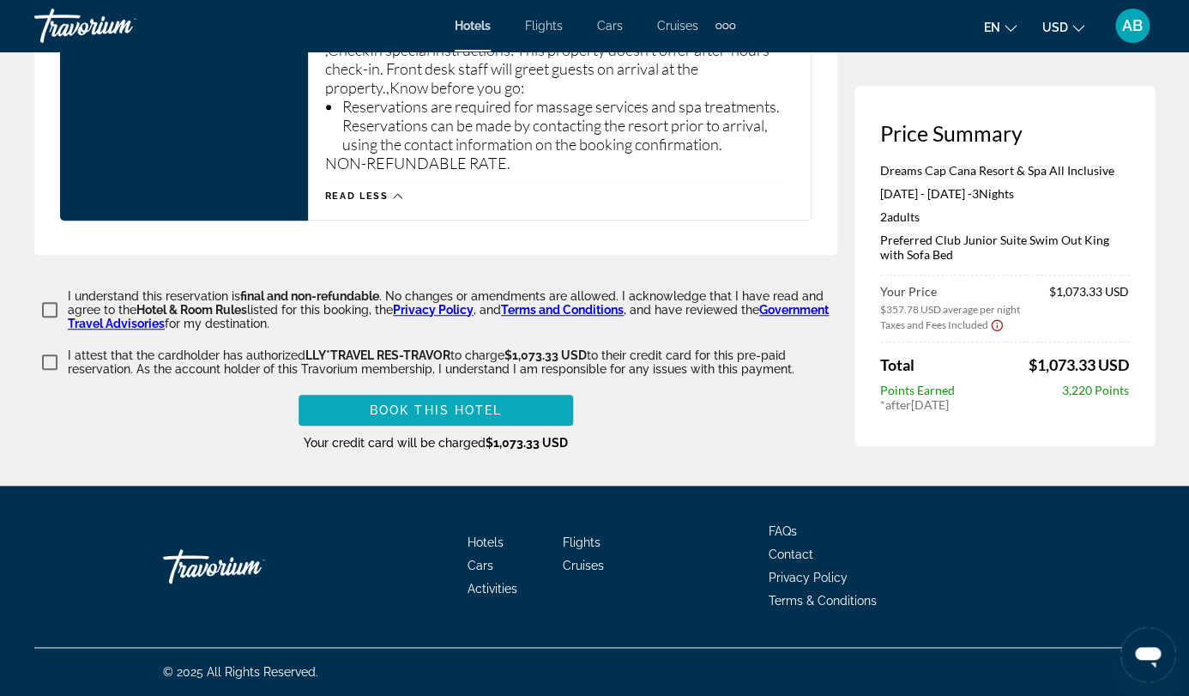
click at [392, 404] on span "Book this hotel" at bounding box center [436, 410] width 133 height 14
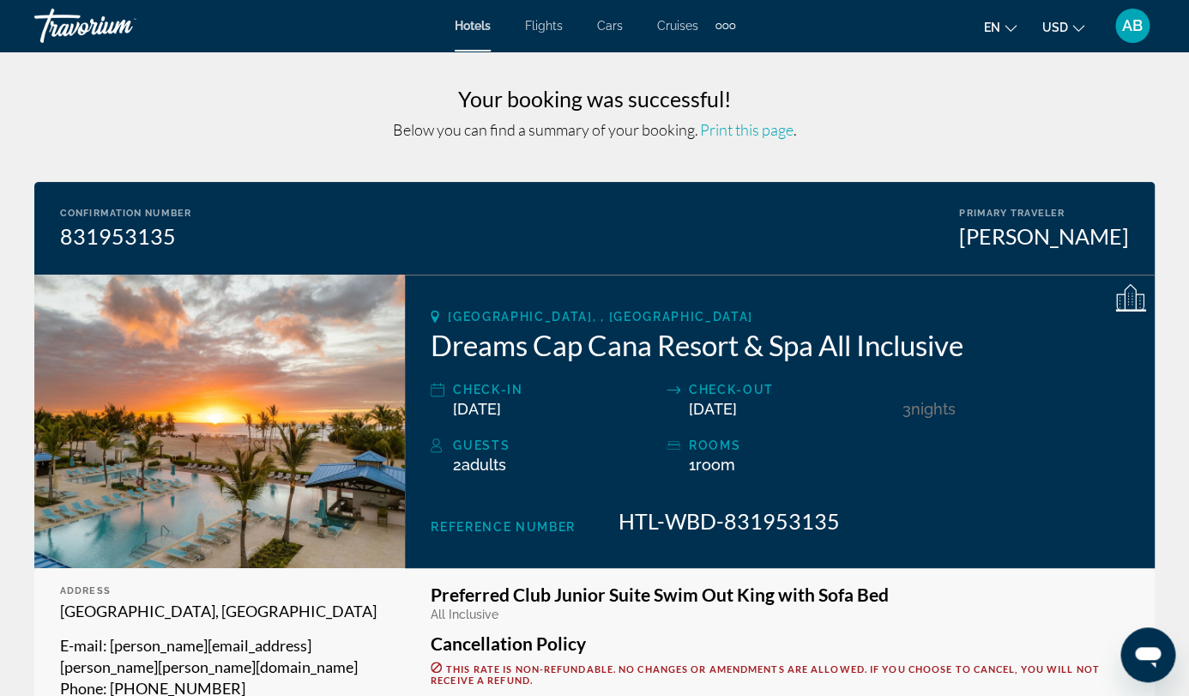
click at [455, 33] on span "Hotels" at bounding box center [473, 26] width 36 height 14
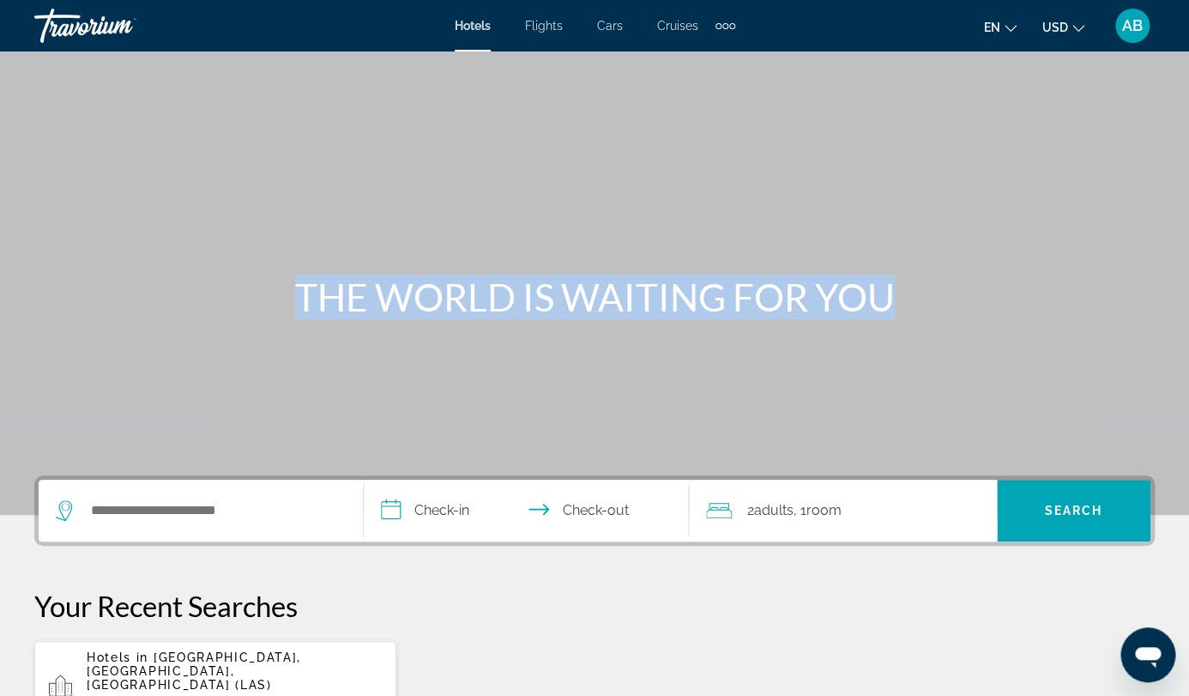
drag, startPoint x: 365, startPoint y: 468, endPoint x: 348, endPoint y: 507, distance: 41.9
click at [348, 507] on section "**********" at bounding box center [594, 560] width 1189 height 1120
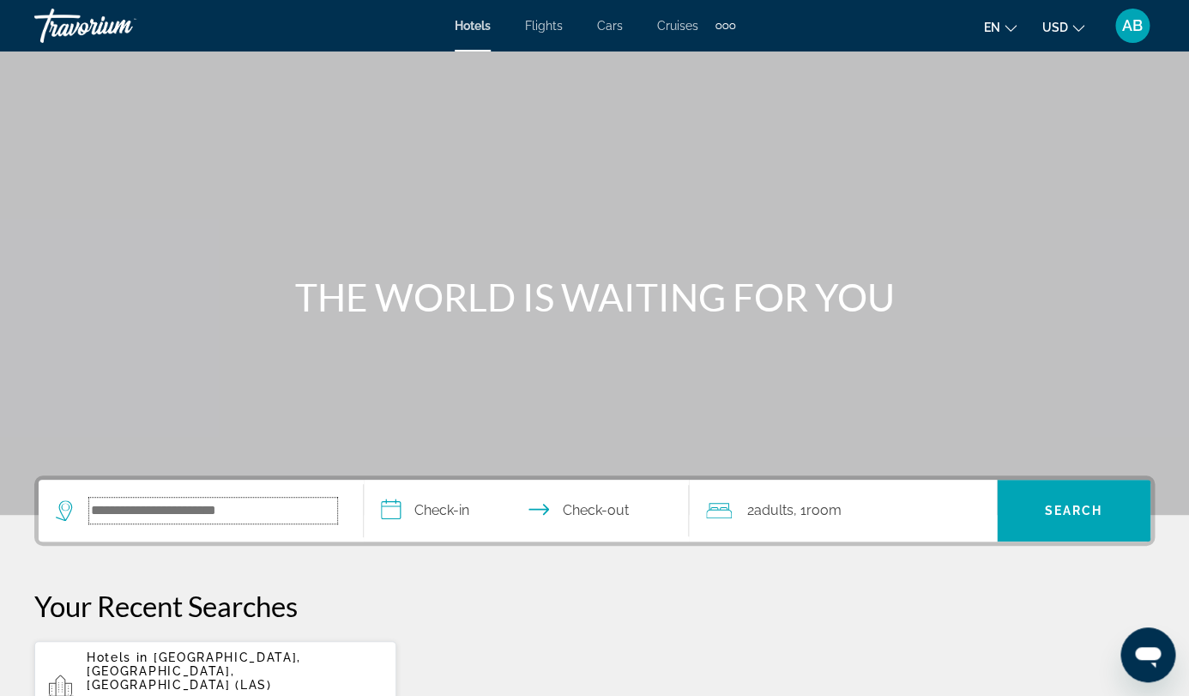
click at [337, 507] on input "Search hotel destination" at bounding box center [213, 511] width 248 height 26
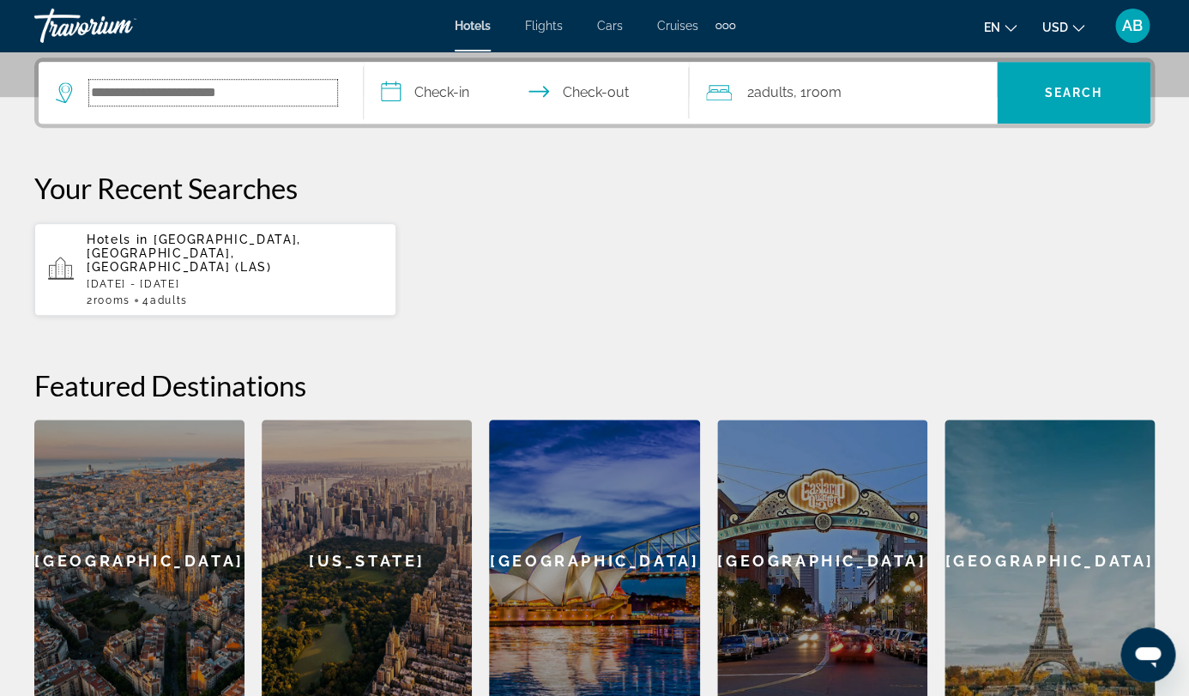
scroll to position [420, 0]
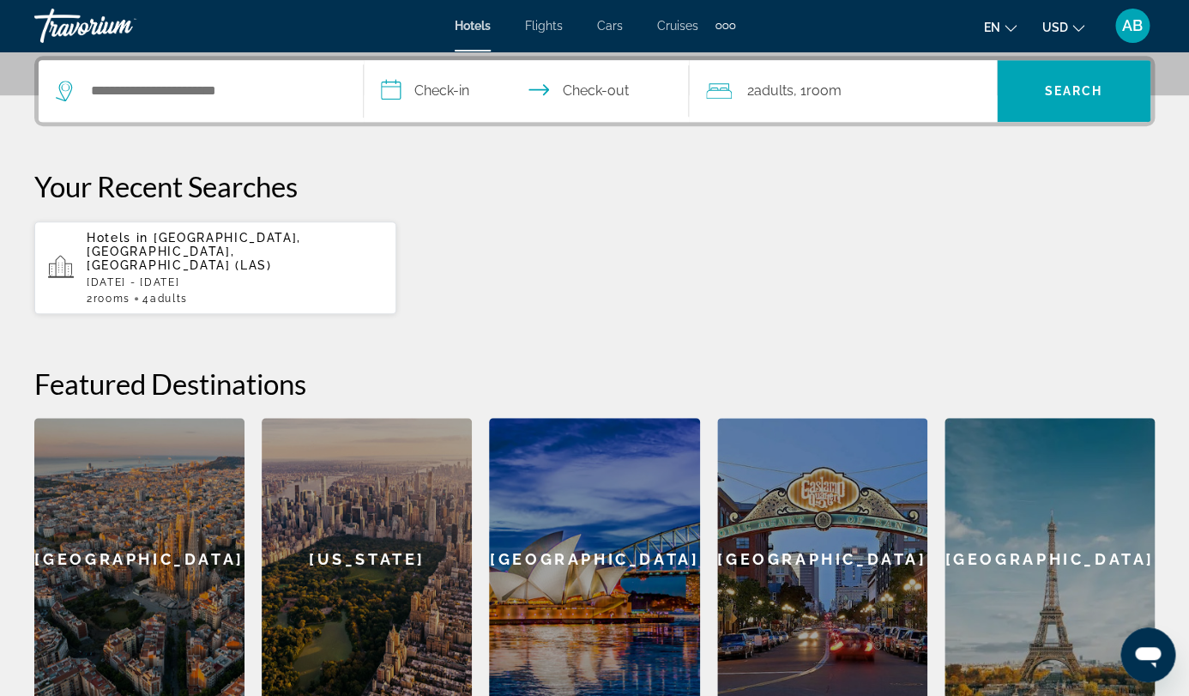
click at [493, 98] on input "**********" at bounding box center [530, 93] width 332 height 67
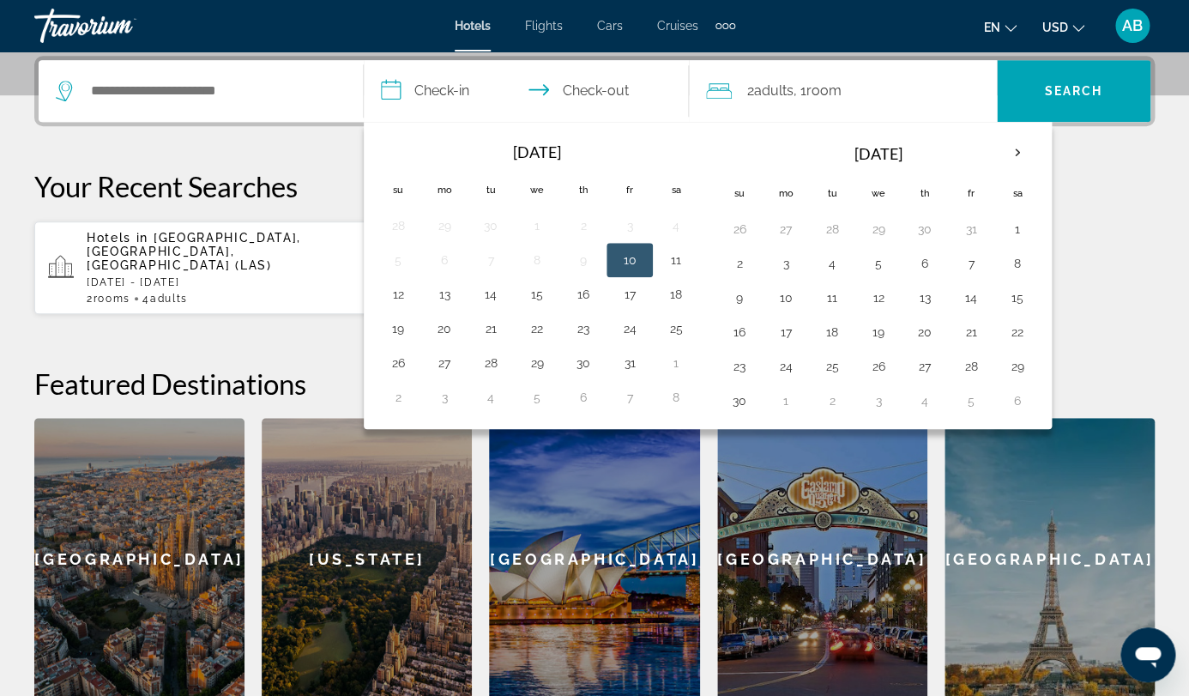
click at [541, 99] on input "**********" at bounding box center [530, 93] width 332 height 67
click at [421, 152] on div "**********" at bounding box center [594, 378] width 1189 height 645
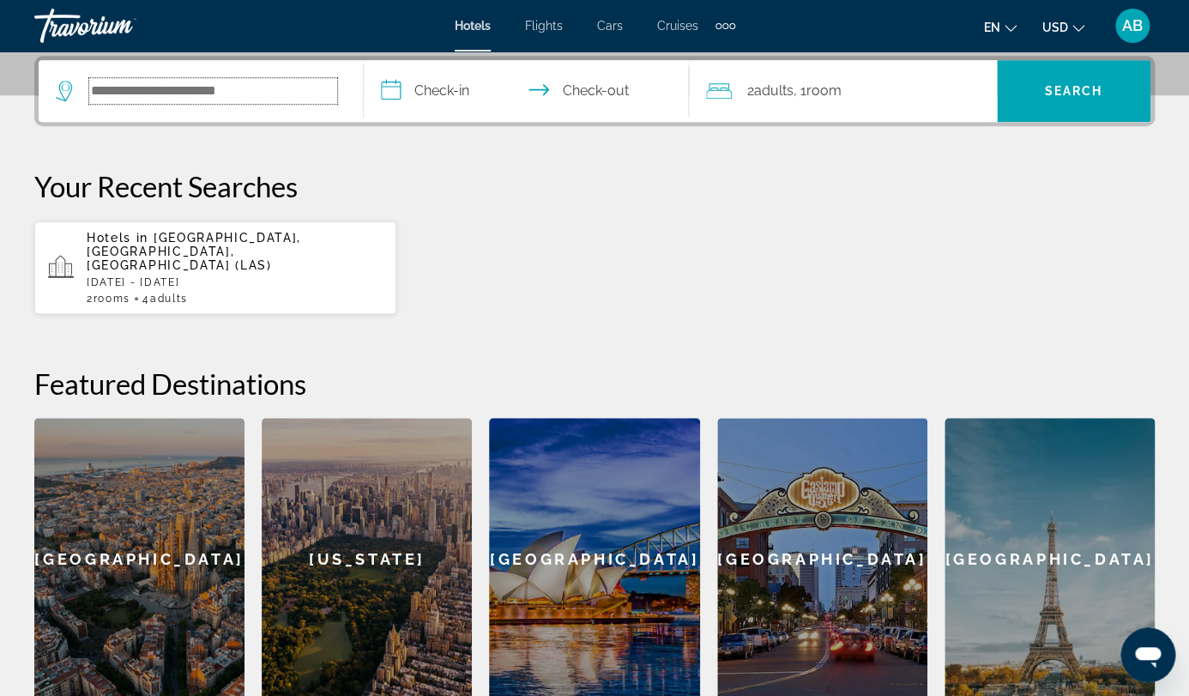
click at [337, 100] on input "Search hotel destination" at bounding box center [213, 91] width 248 height 26
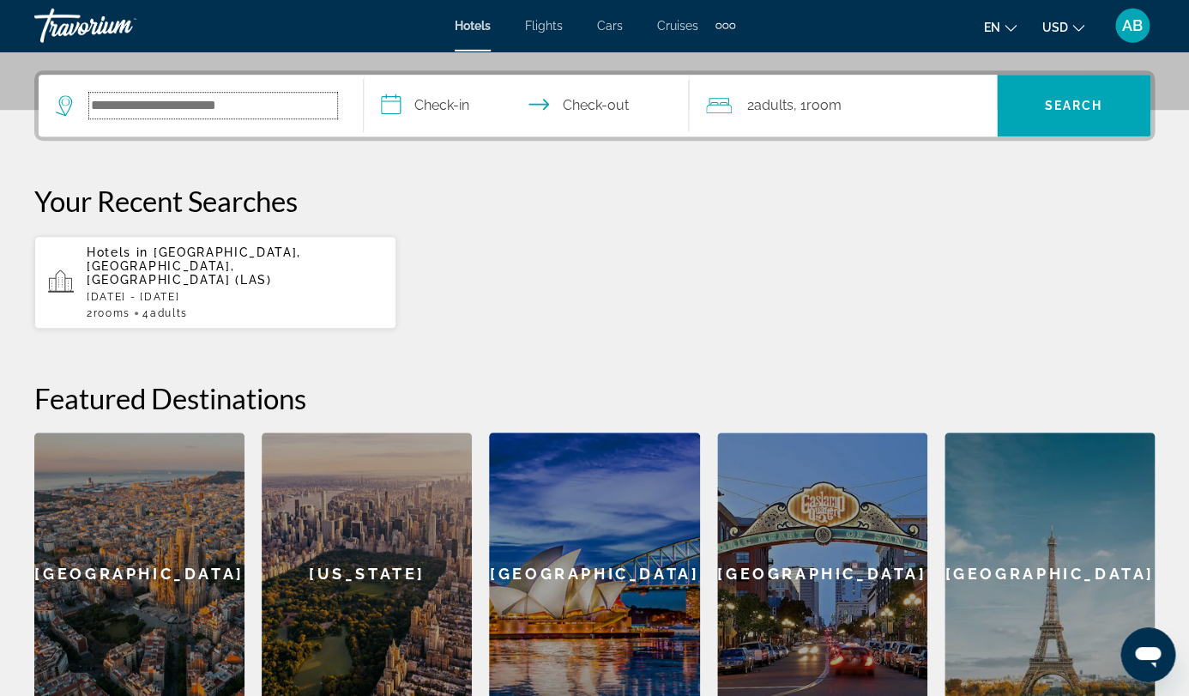
scroll to position [269, 0]
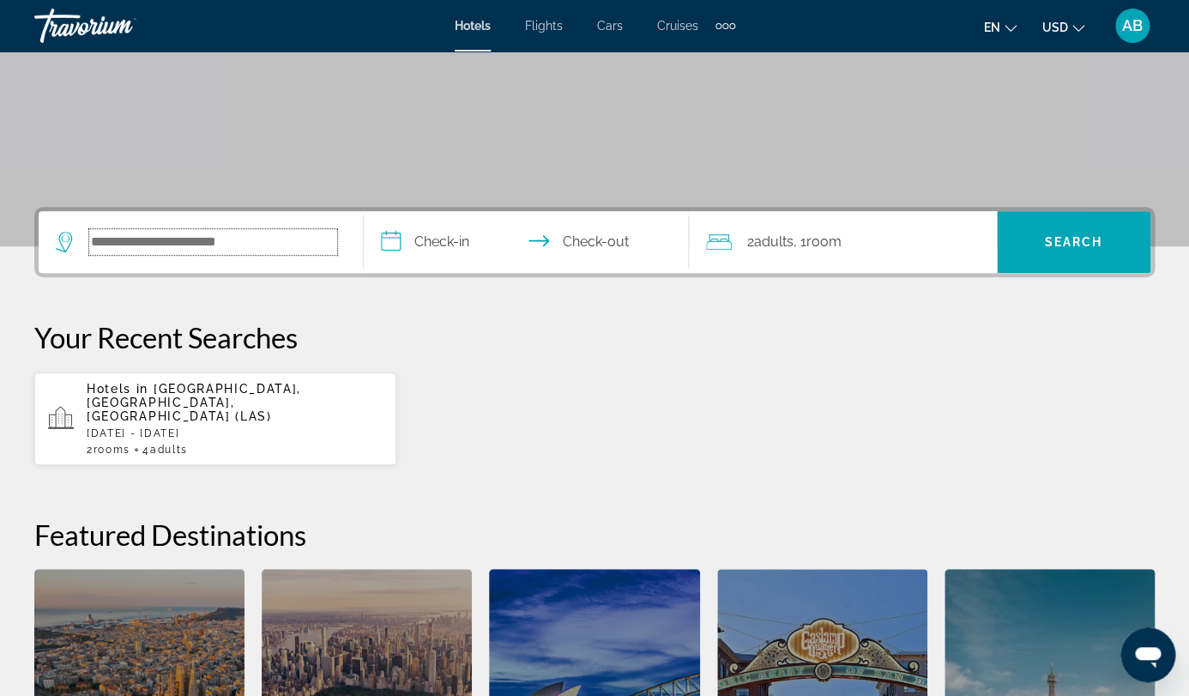
click at [284, 254] on input "Search hotel destination" at bounding box center [213, 242] width 248 height 26
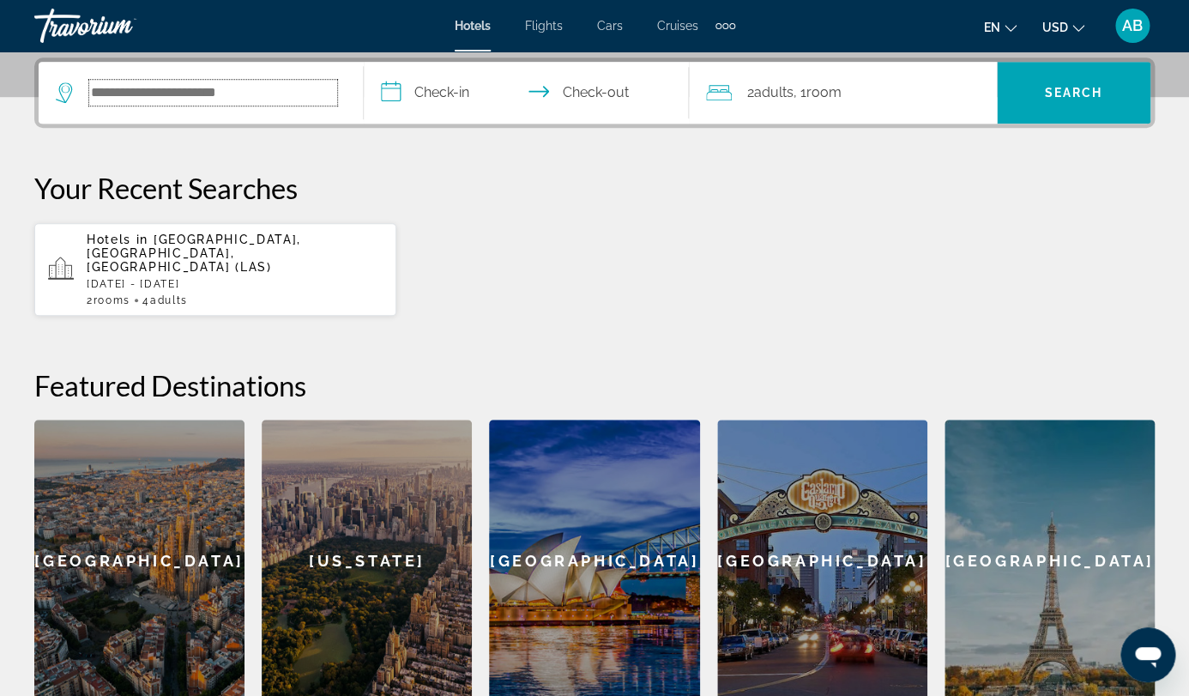
scroll to position [420, 0]
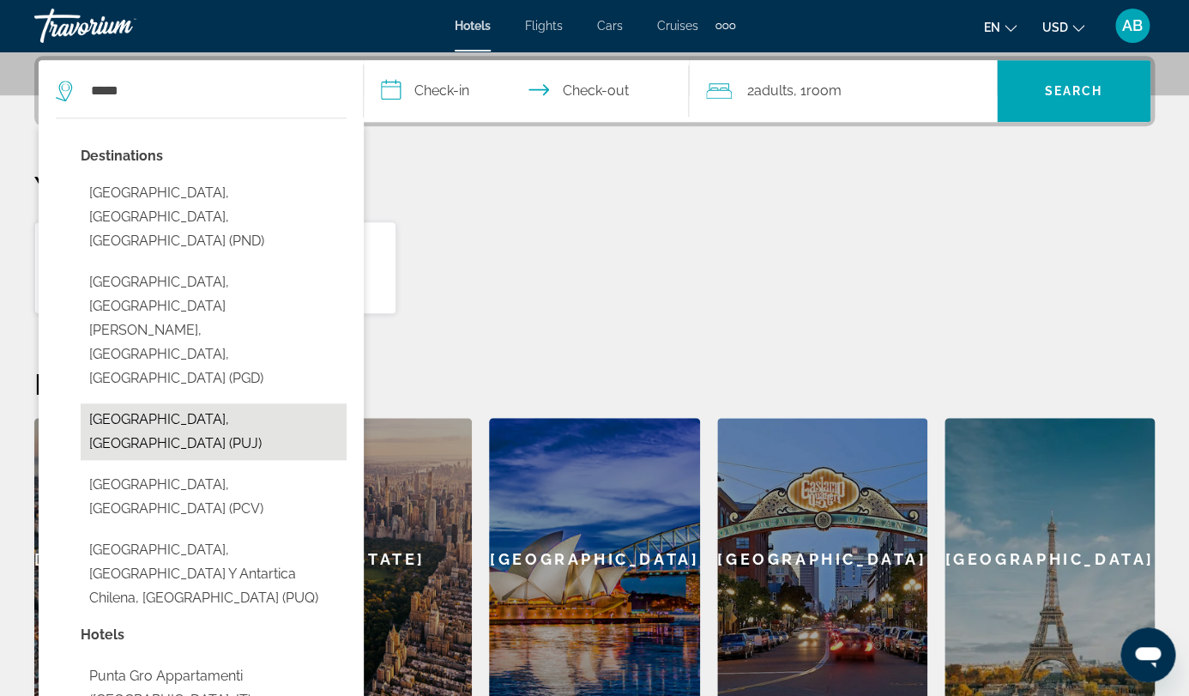
click at [242, 403] on button "[GEOGRAPHIC_DATA], [GEOGRAPHIC_DATA] (PUJ)" at bounding box center [214, 431] width 266 height 57
type input "**********"
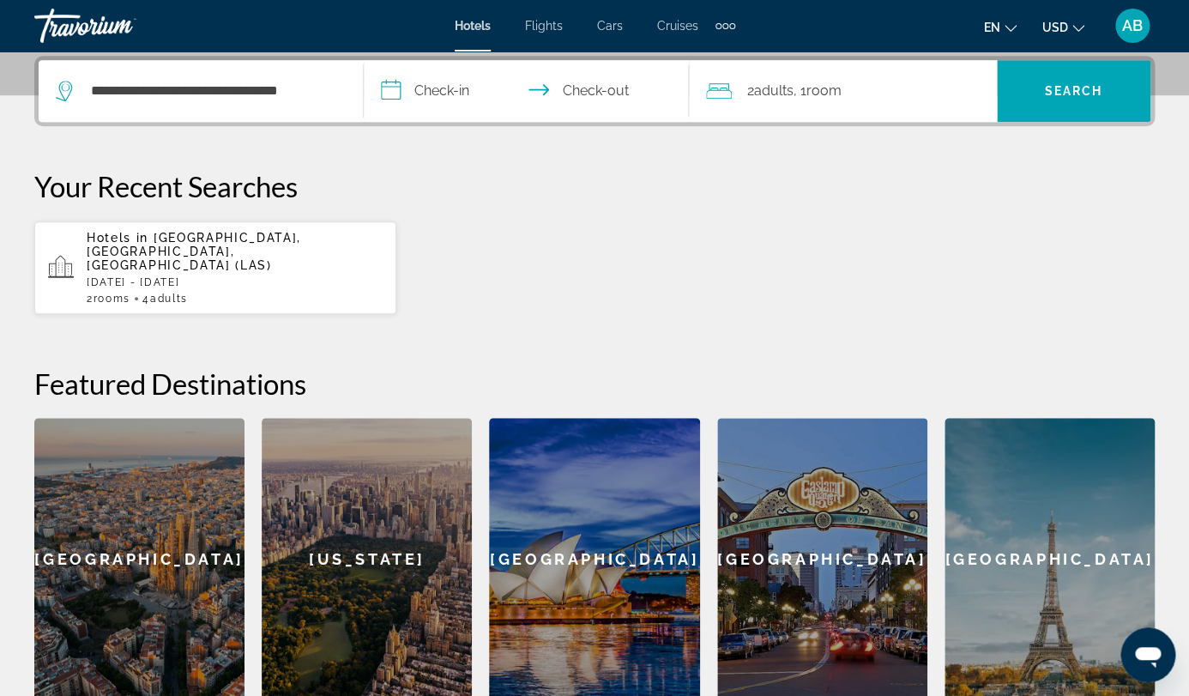
click at [543, 100] on input "**********" at bounding box center [530, 93] width 332 height 67
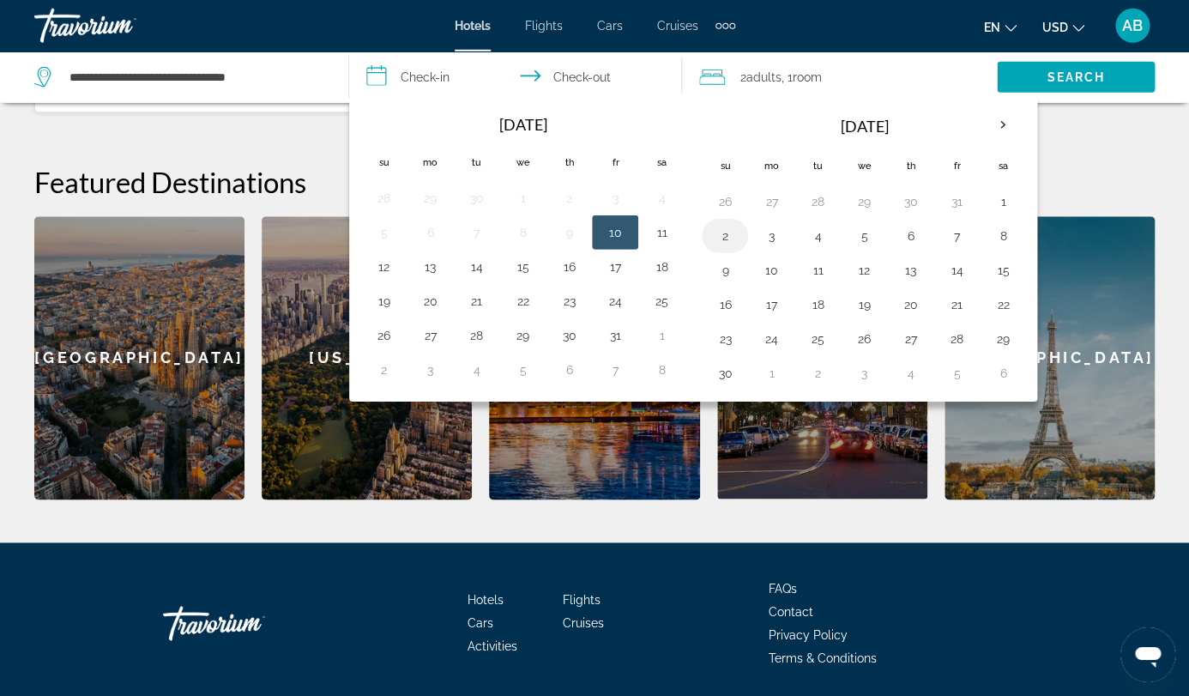
scroll to position [625, 0]
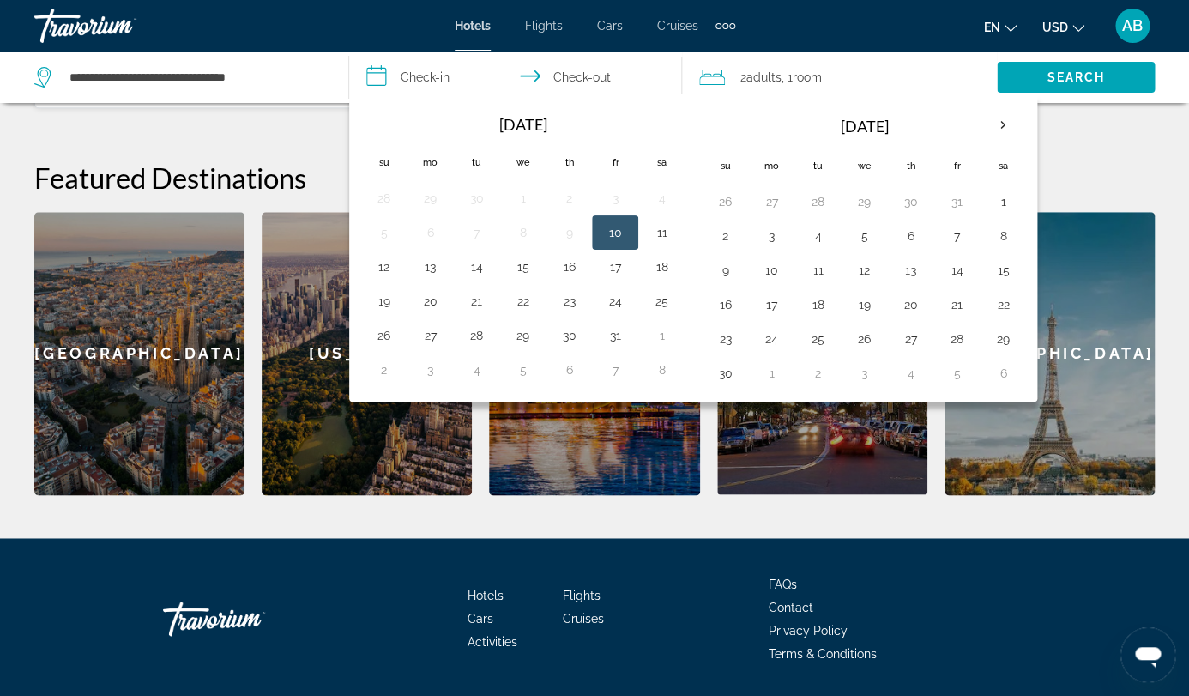
click at [413, 82] on input "**********" at bounding box center [518, 79] width 339 height 57
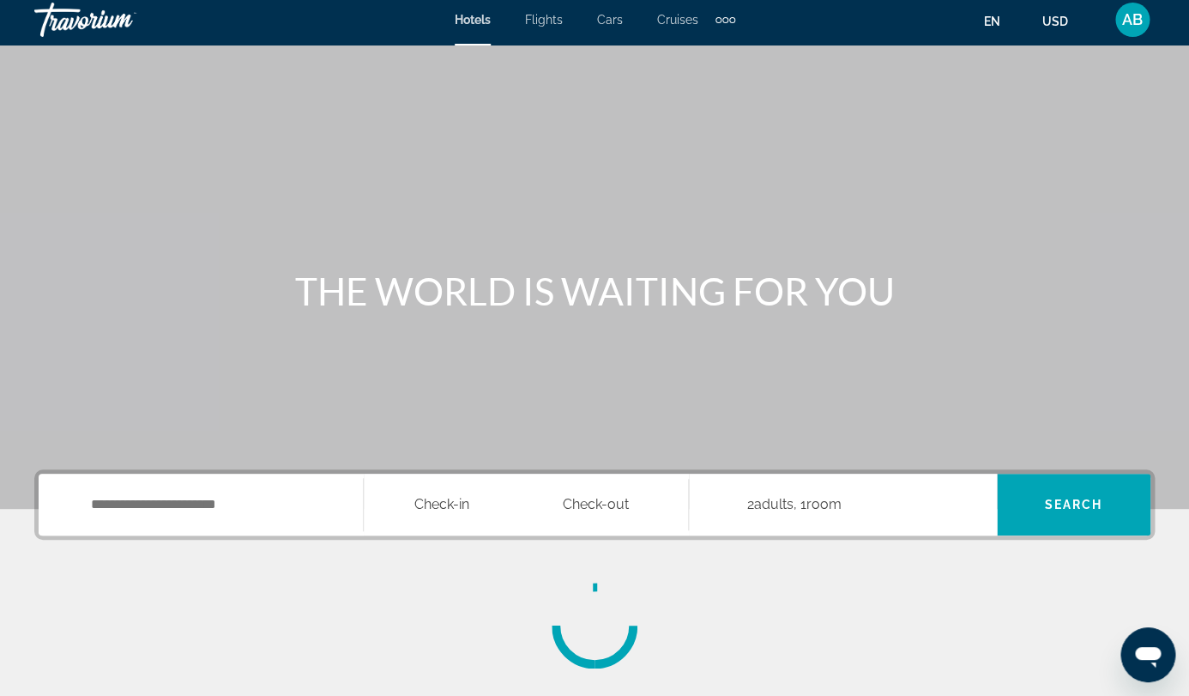
scroll to position [14, 0]
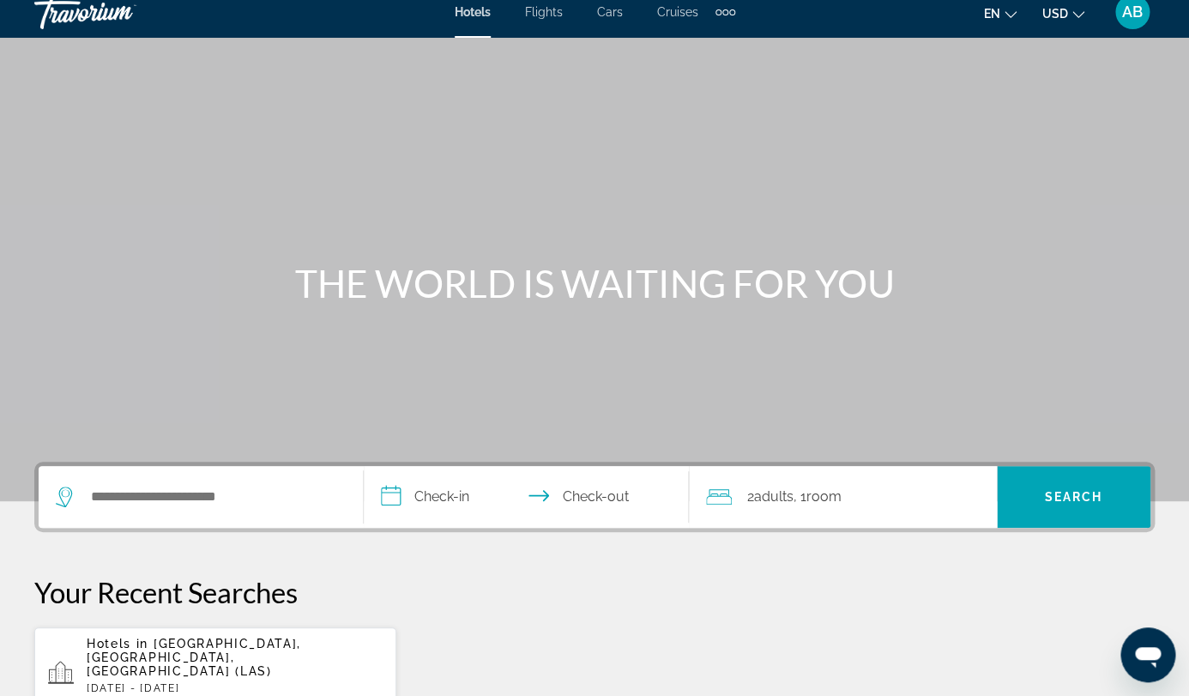
click at [299, 479] on div "Search widget" at bounding box center [201, 497] width 290 height 62
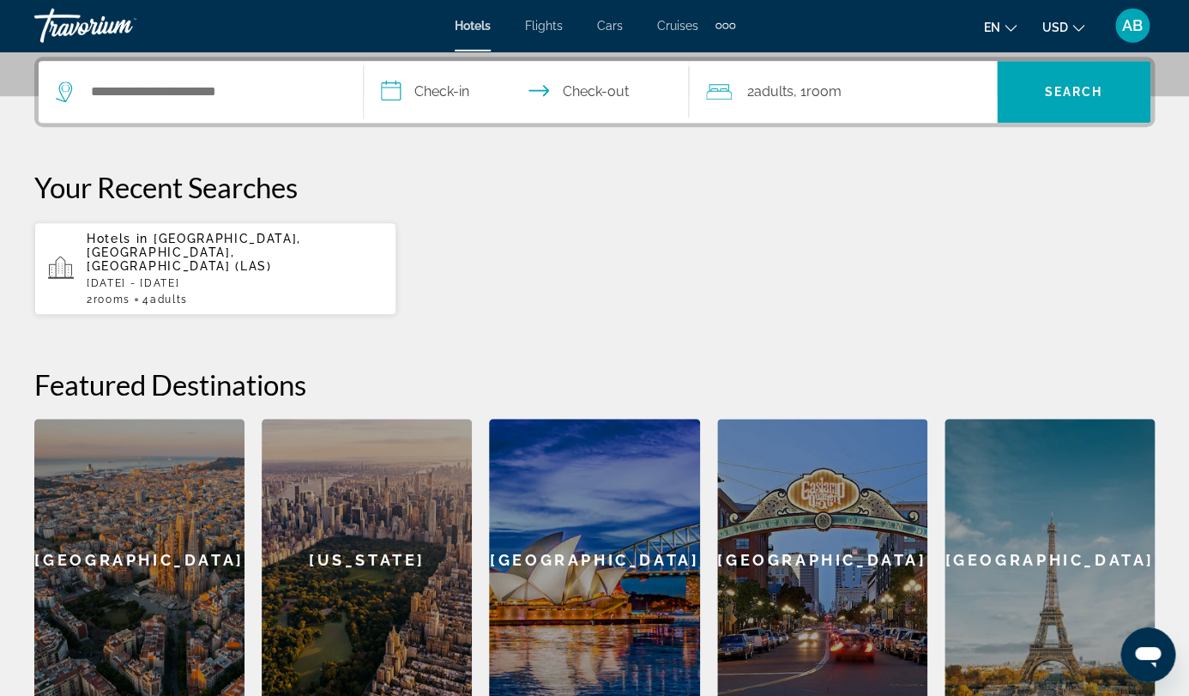
scroll to position [420, 0]
click at [296, 106] on div "Search widget" at bounding box center [201, 91] width 290 height 62
click at [295, 97] on input "Search hotel destination" at bounding box center [213, 91] width 248 height 26
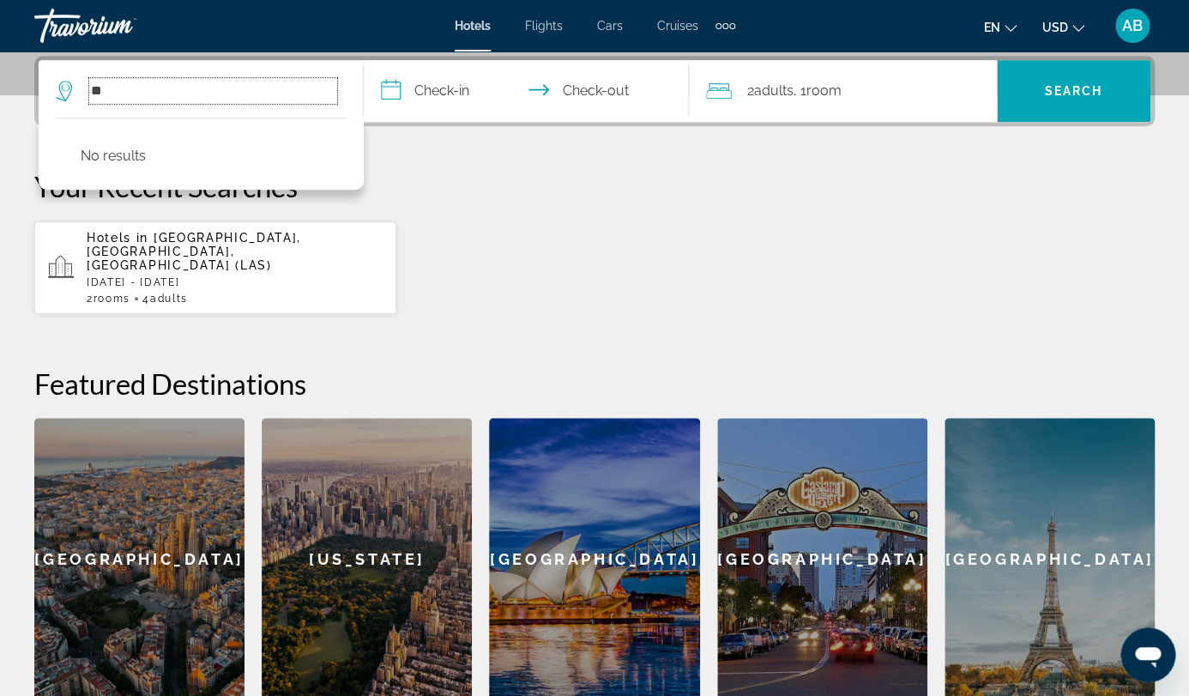
type input "*"
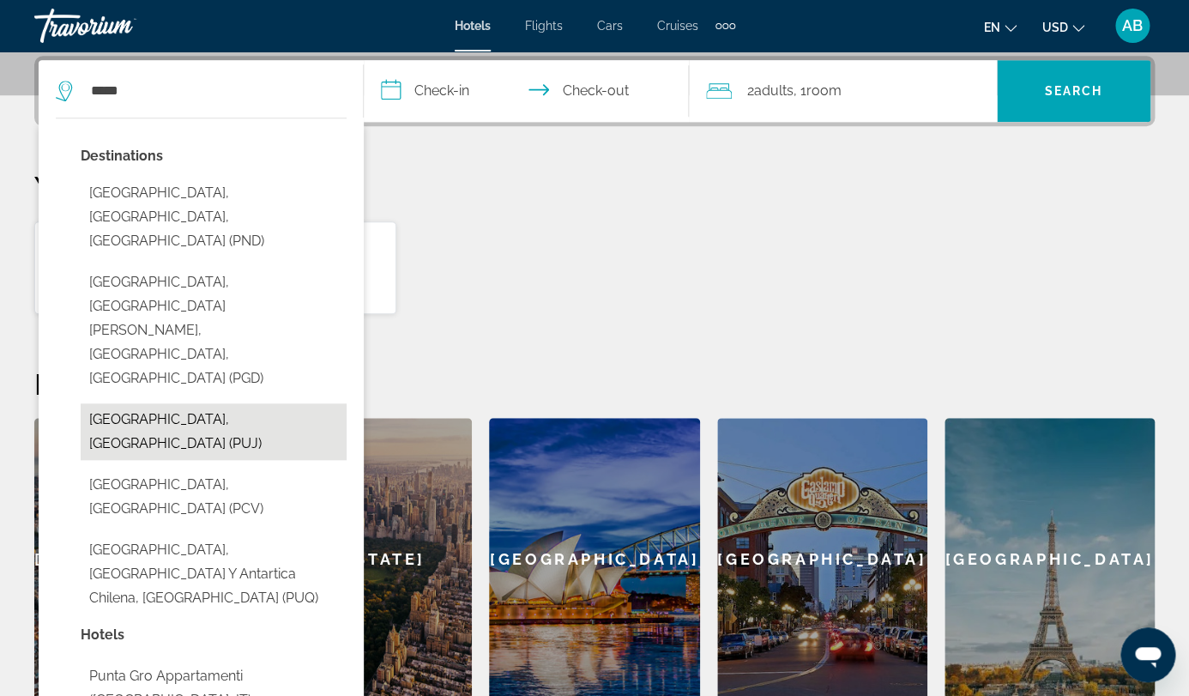
click at [232, 403] on button "[GEOGRAPHIC_DATA], [GEOGRAPHIC_DATA] (PUJ)" at bounding box center [214, 431] width 266 height 57
type input "**********"
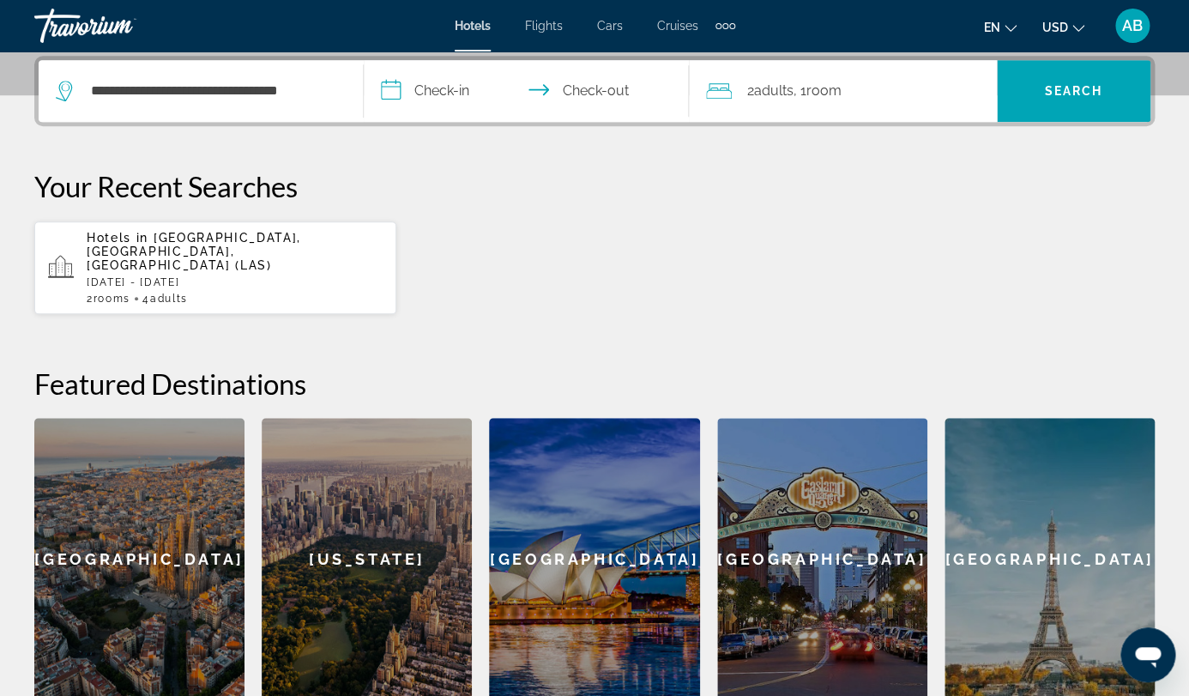
click at [553, 97] on input "**********" at bounding box center [530, 93] width 332 height 67
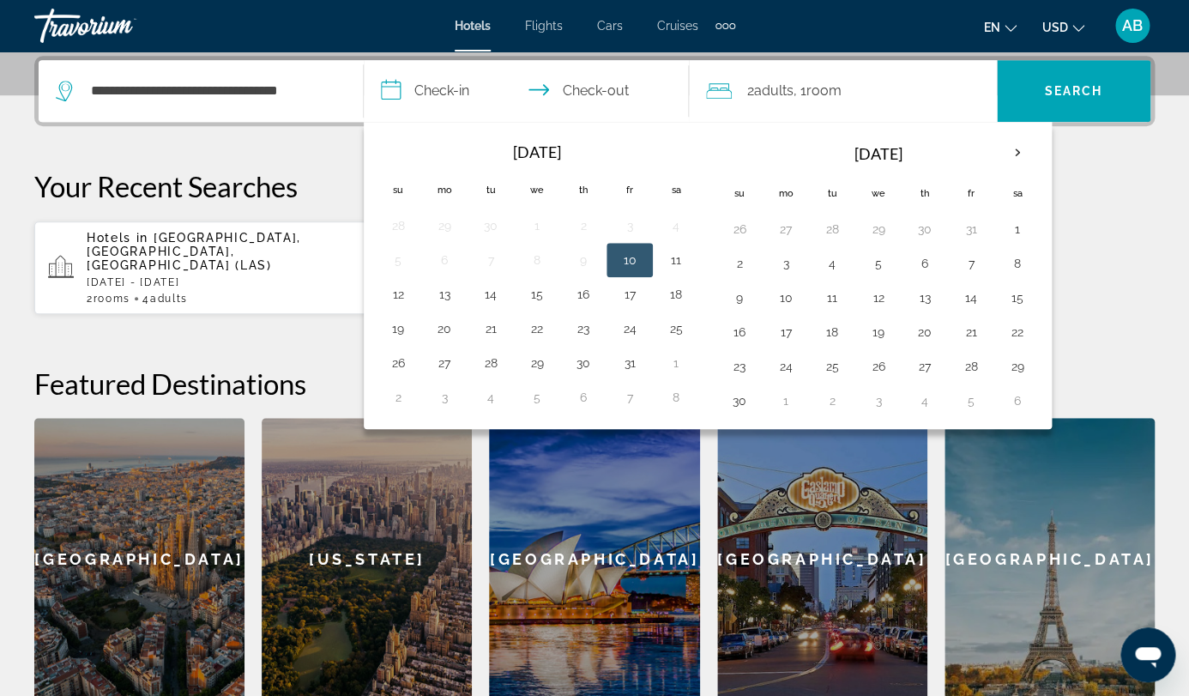
click at [643, 261] on button "10" at bounding box center [629, 260] width 27 height 24
click at [421, 293] on td "12" at bounding box center [398, 294] width 46 height 34
click at [643, 254] on button "10" at bounding box center [629, 260] width 27 height 24
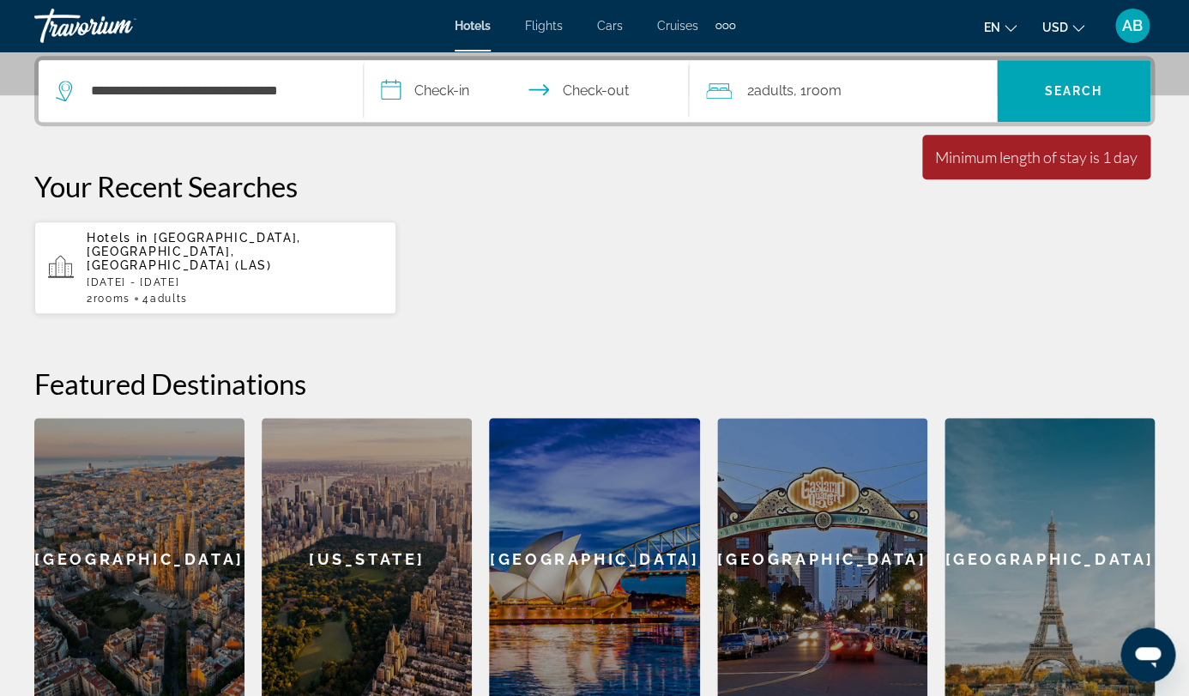
click at [561, 91] on input "**********" at bounding box center [530, 93] width 332 height 67
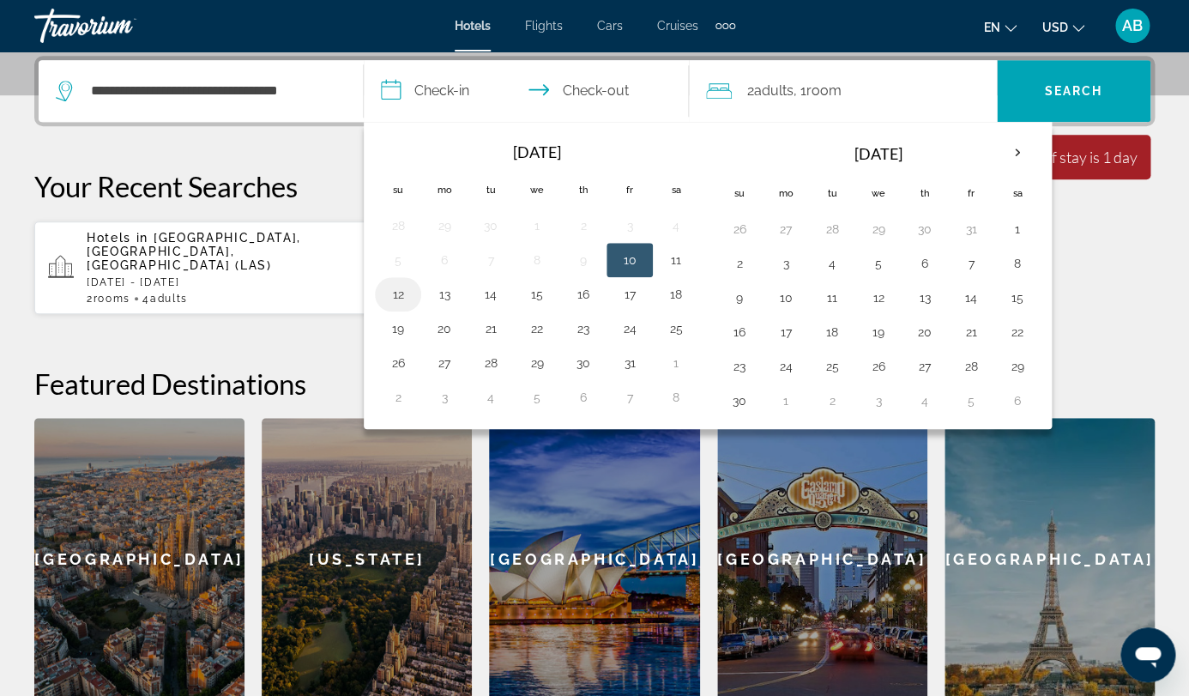
click at [412, 296] on button "12" at bounding box center [397, 294] width 27 height 24
click at [643, 263] on button "10" at bounding box center [629, 260] width 27 height 24
type input "**********"
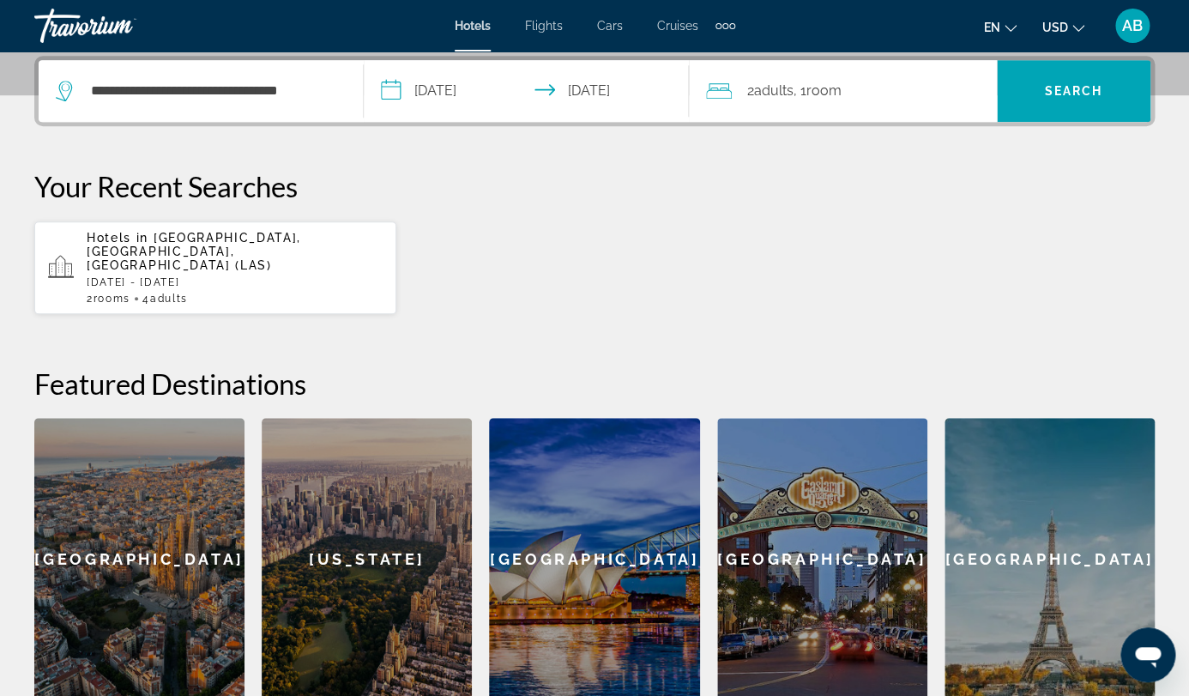
click at [544, 91] on input "**********" at bounding box center [530, 93] width 332 height 67
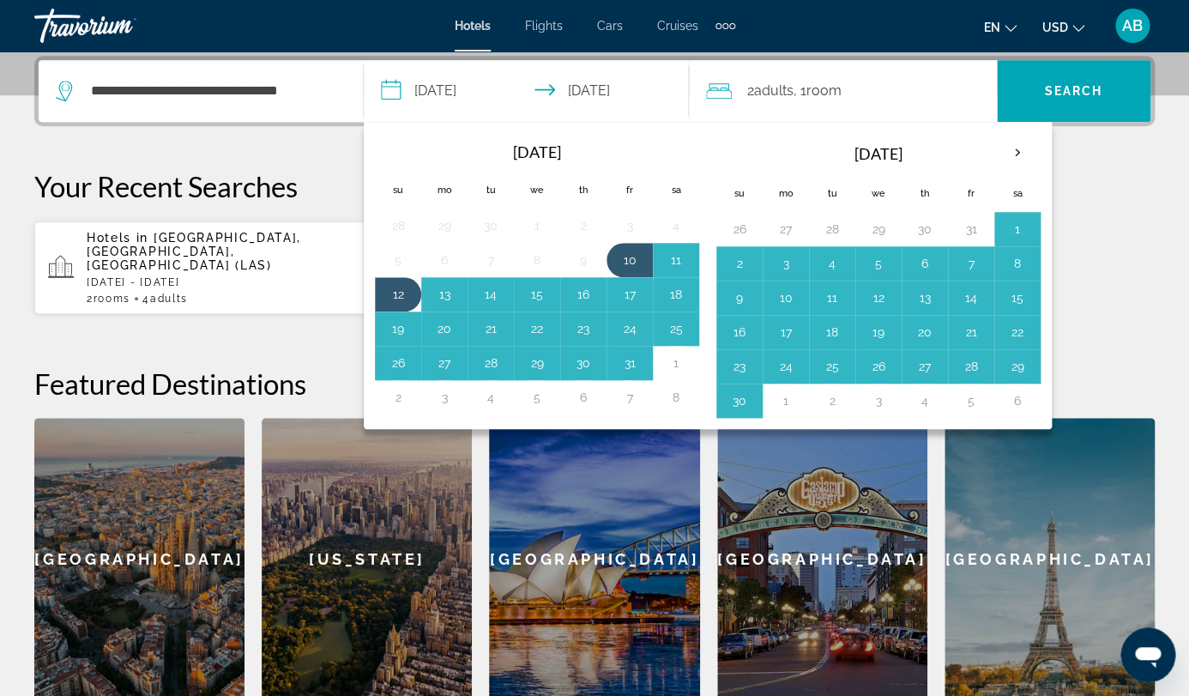
click at [1166, 268] on div "**********" at bounding box center [594, 378] width 1189 height 645
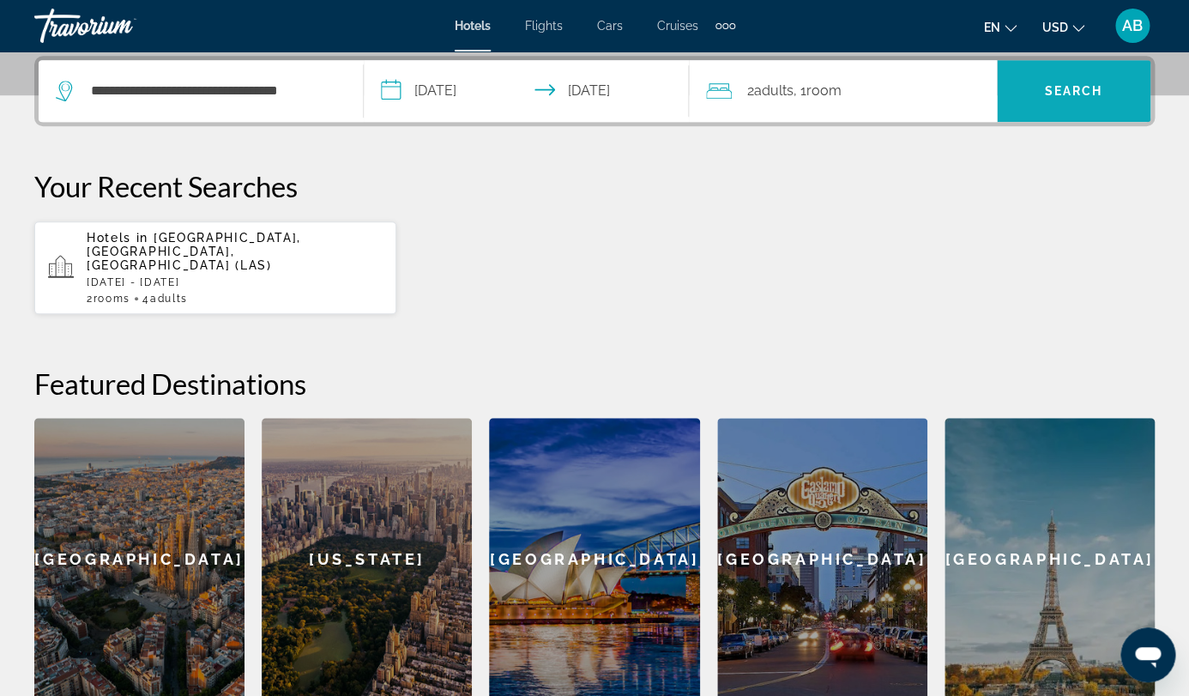
click at [1083, 97] on span "Search" at bounding box center [1073, 91] width 58 height 14
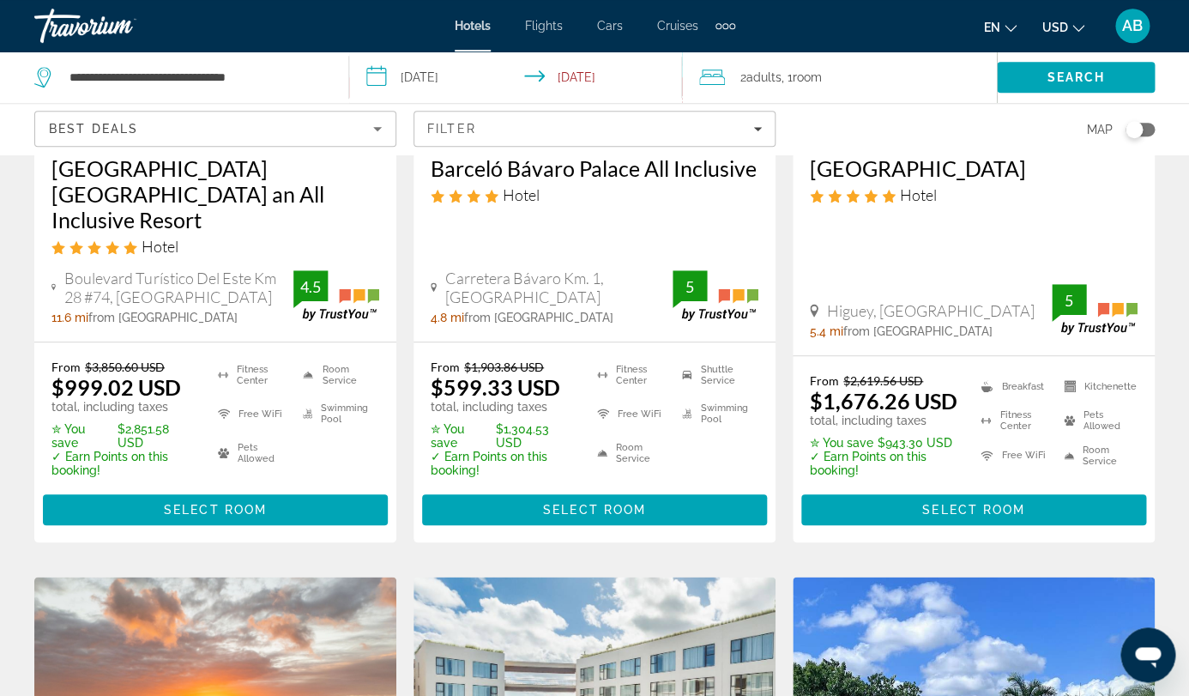
scroll to position [329, 0]
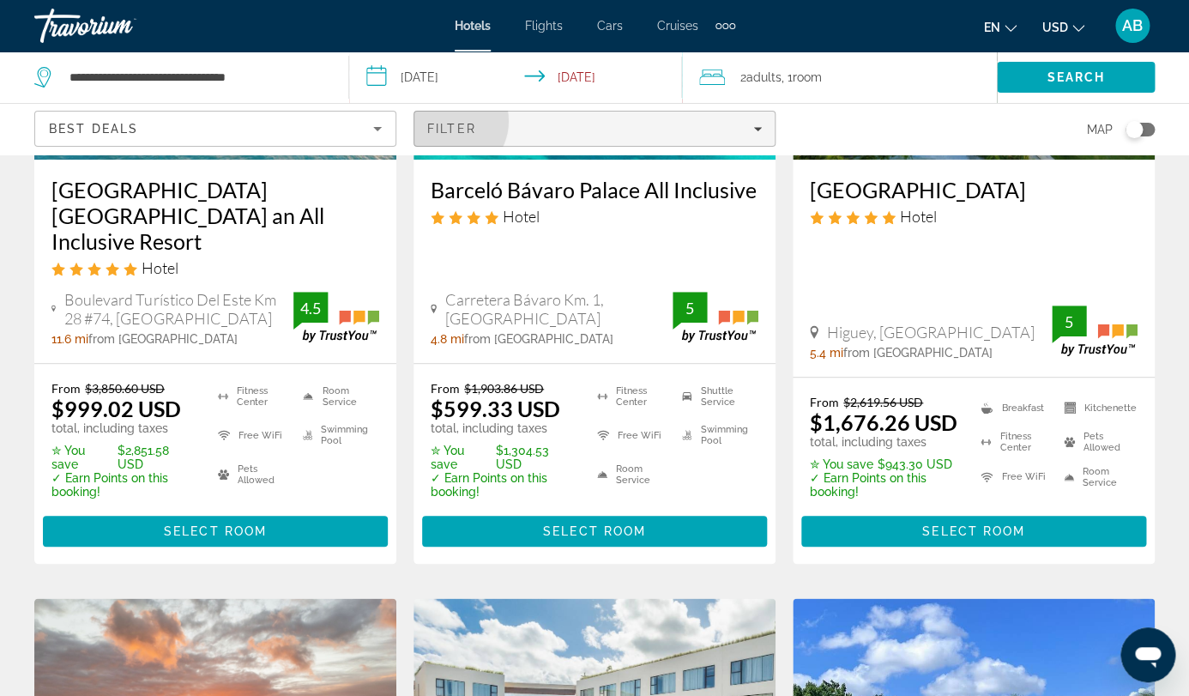
click at [775, 108] on span "Filters" at bounding box center [594, 128] width 360 height 41
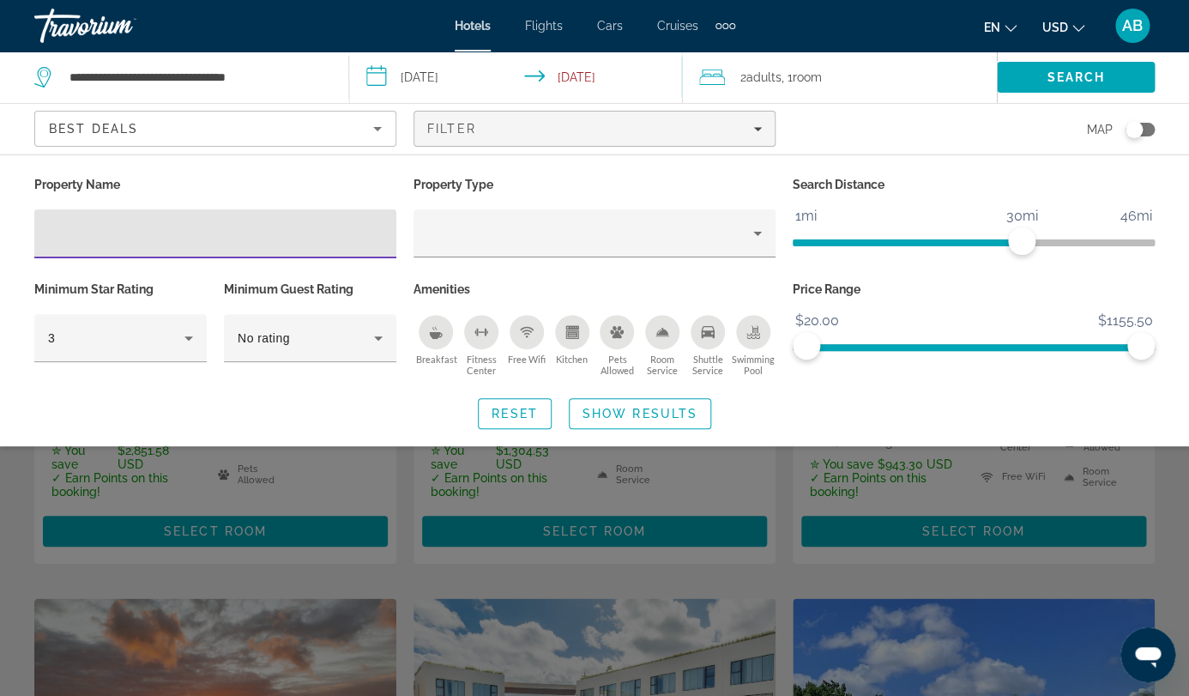
click at [279, 224] on input "Hotel Filters" at bounding box center [215, 234] width 335 height 21
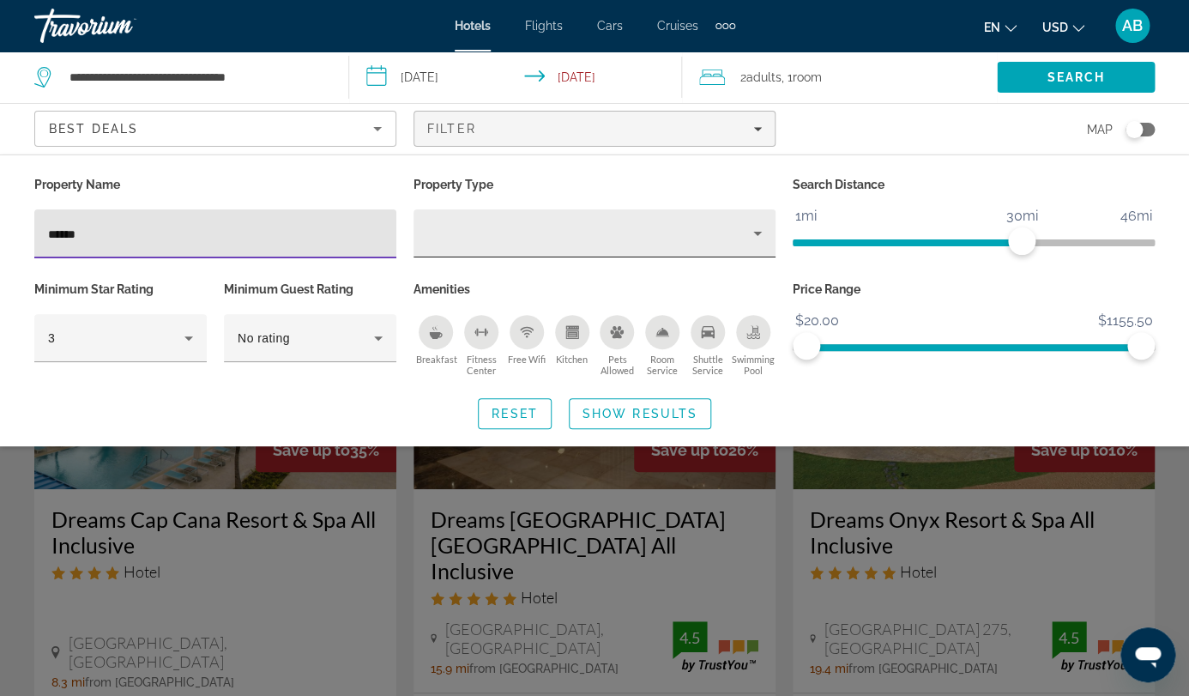
type input "******"
click at [525, 223] on div "Property type" at bounding box center [590, 233] width 326 height 21
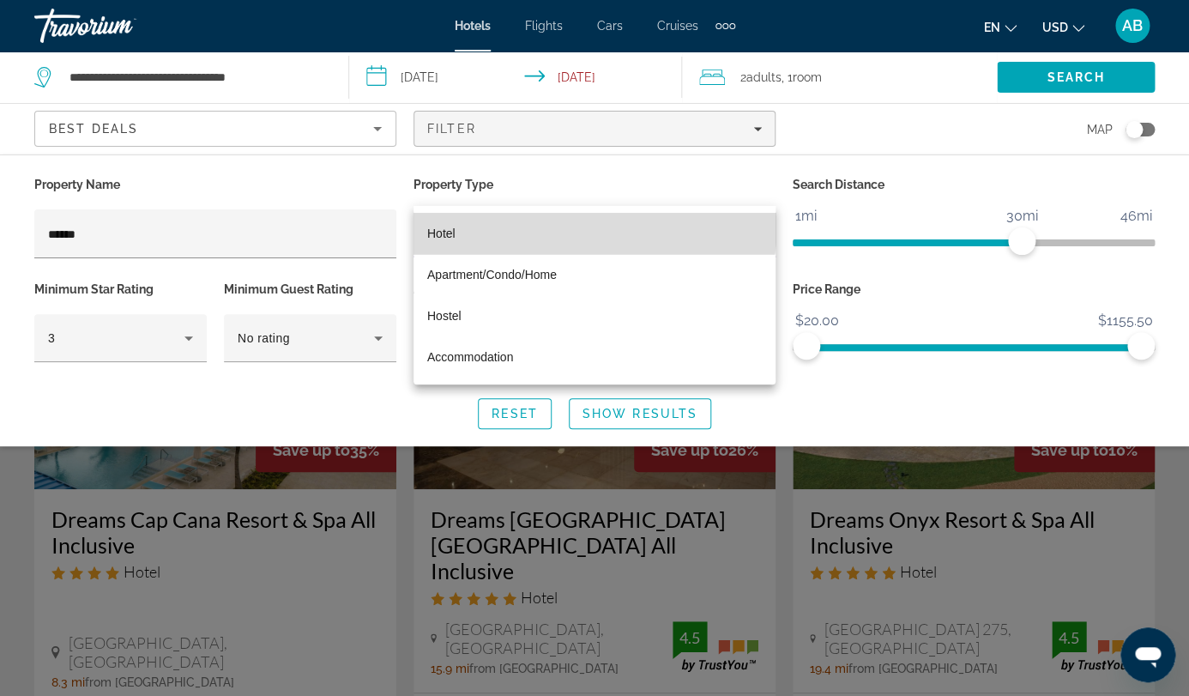
click at [512, 220] on mat-option "Hotel" at bounding box center [595, 233] width 362 height 41
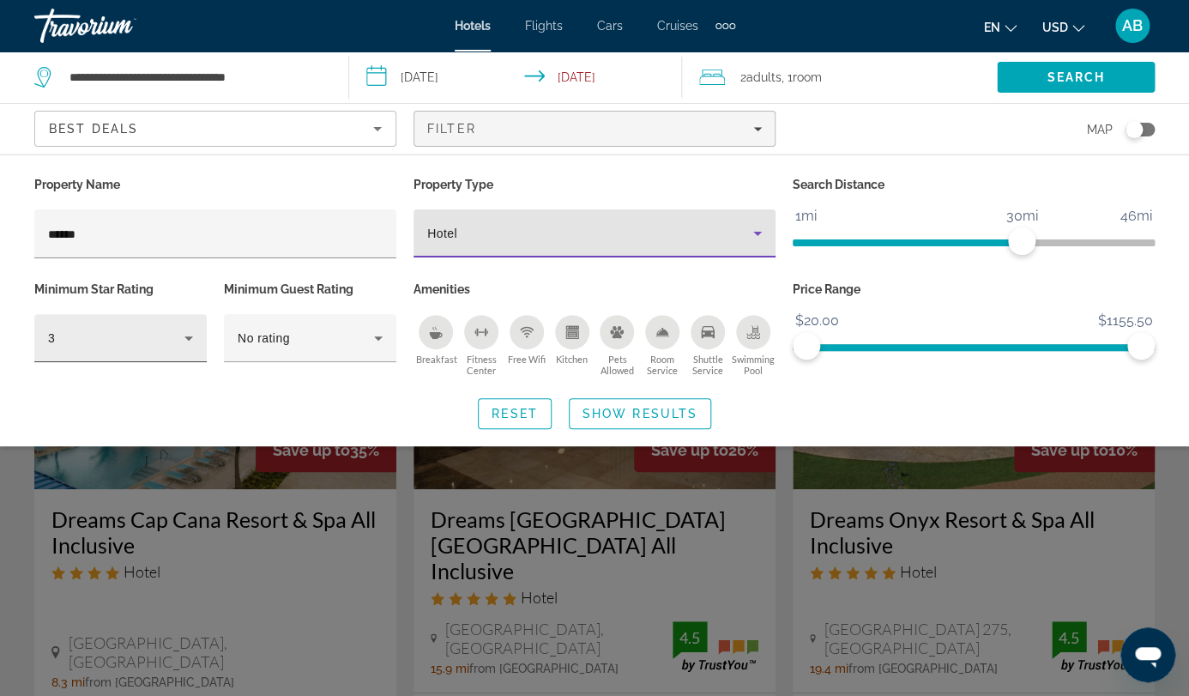
click at [136, 328] on div "3" at bounding box center [116, 338] width 136 height 21
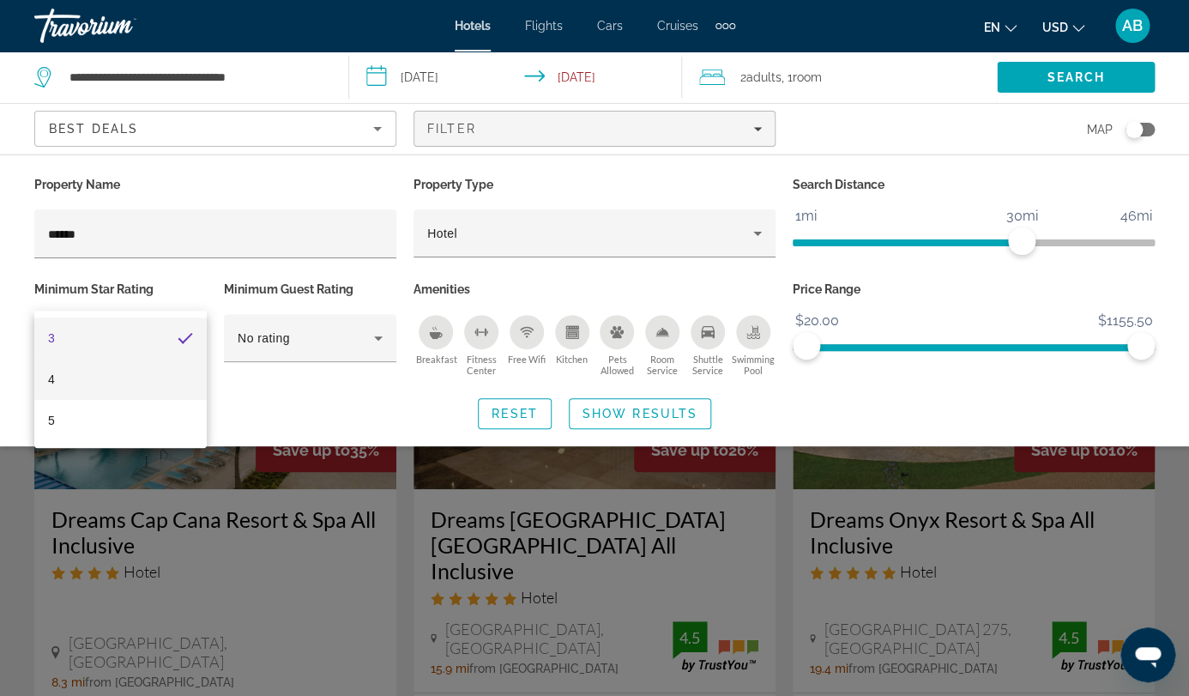
click at [112, 375] on mat-option "4" at bounding box center [120, 379] width 172 height 41
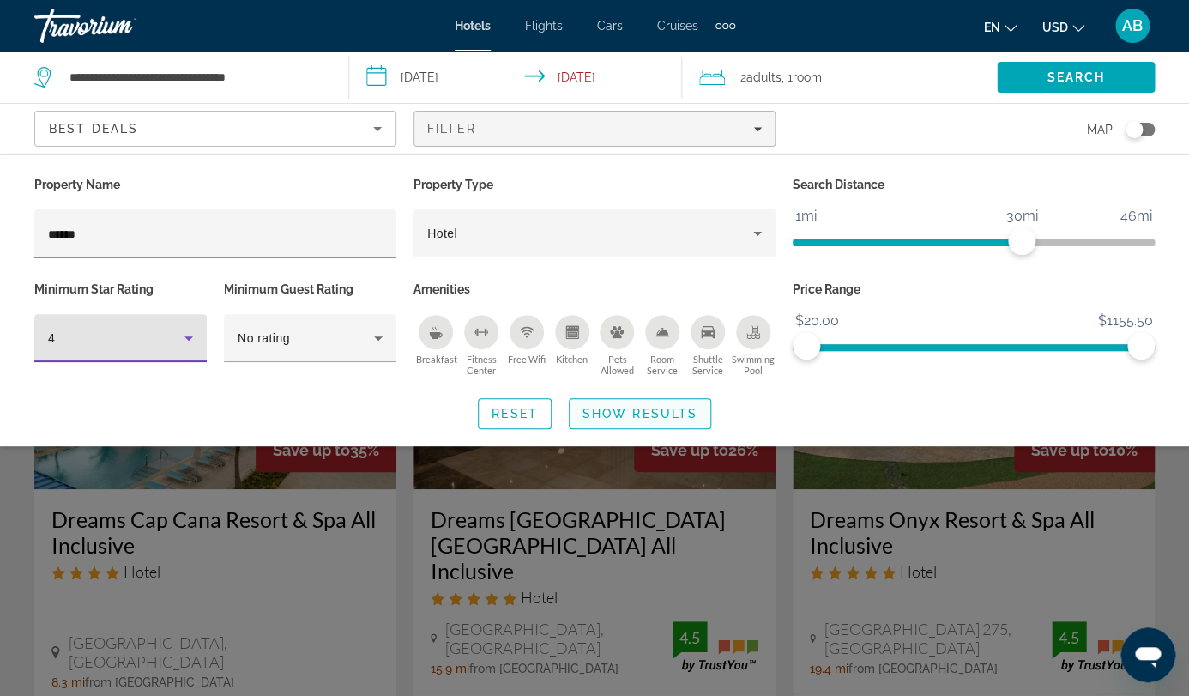
click at [607, 393] on span "Search widget" at bounding box center [640, 413] width 141 height 41
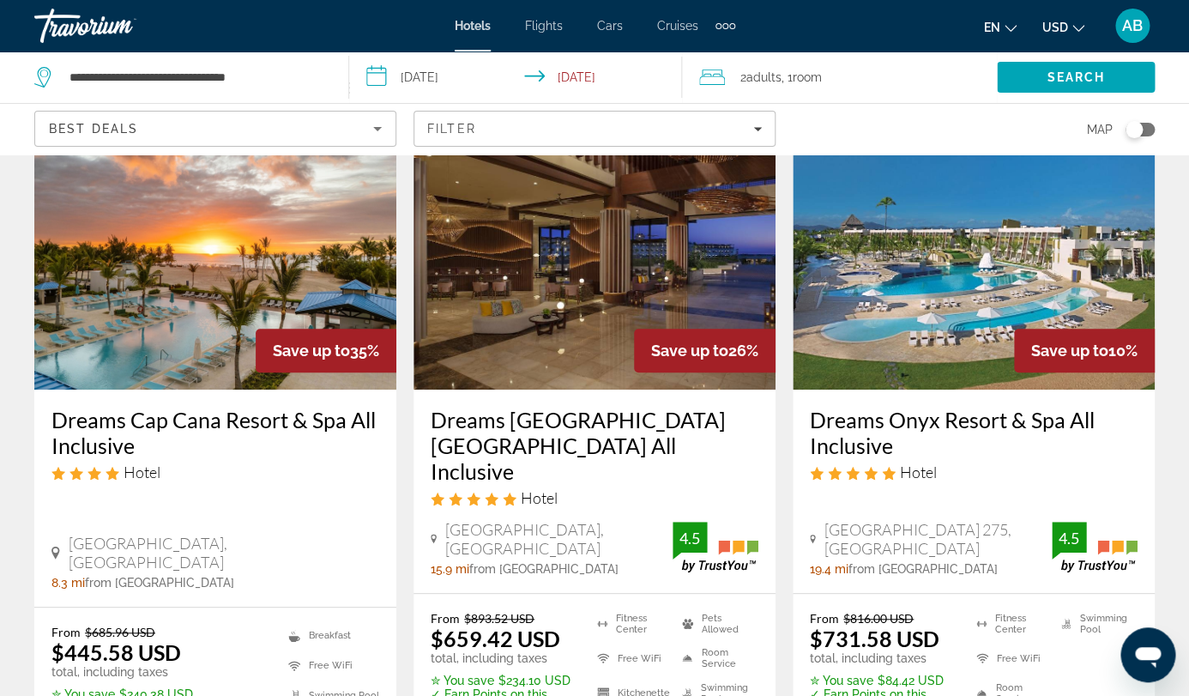
scroll to position [110, 0]
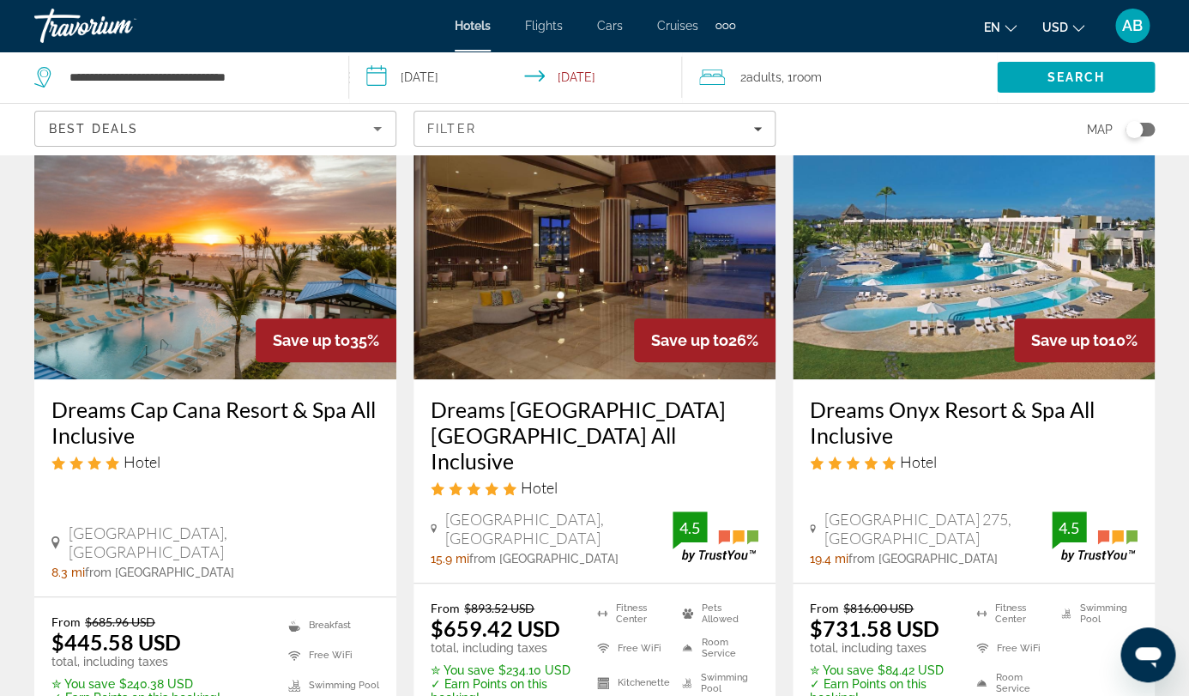
click at [329, 239] on img "Main content" at bounding box center [215, 242] width 362 height 275
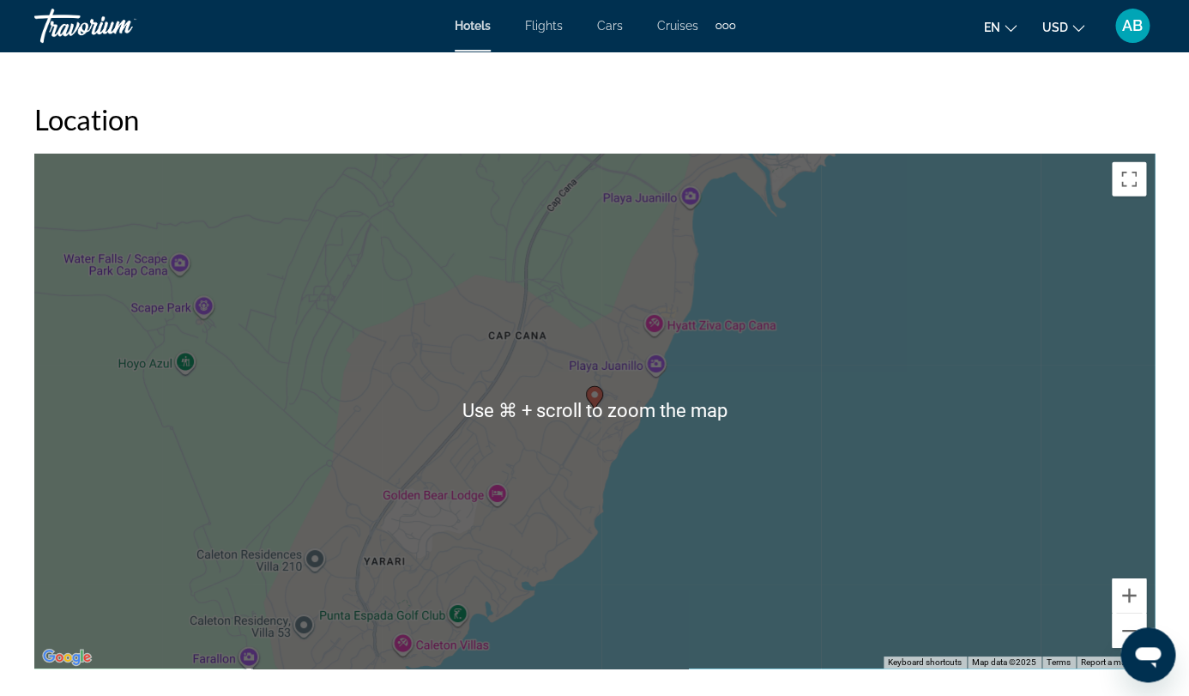
scroll to position [1853, 0]
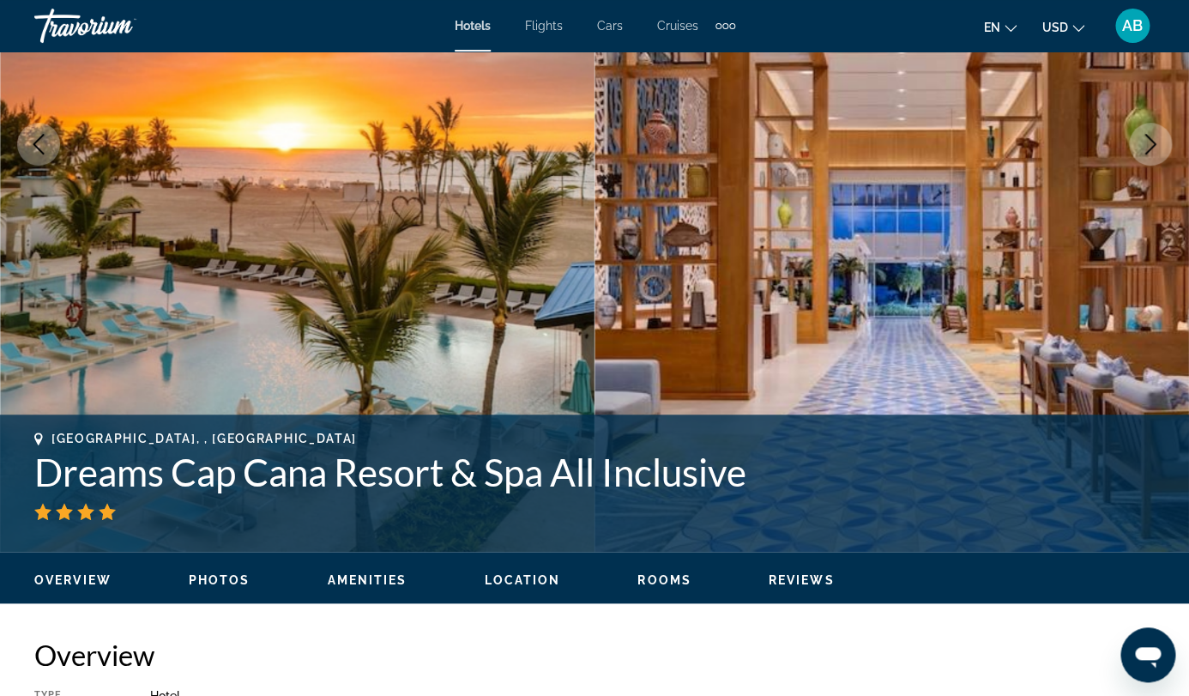
scroll to position [316, 0]
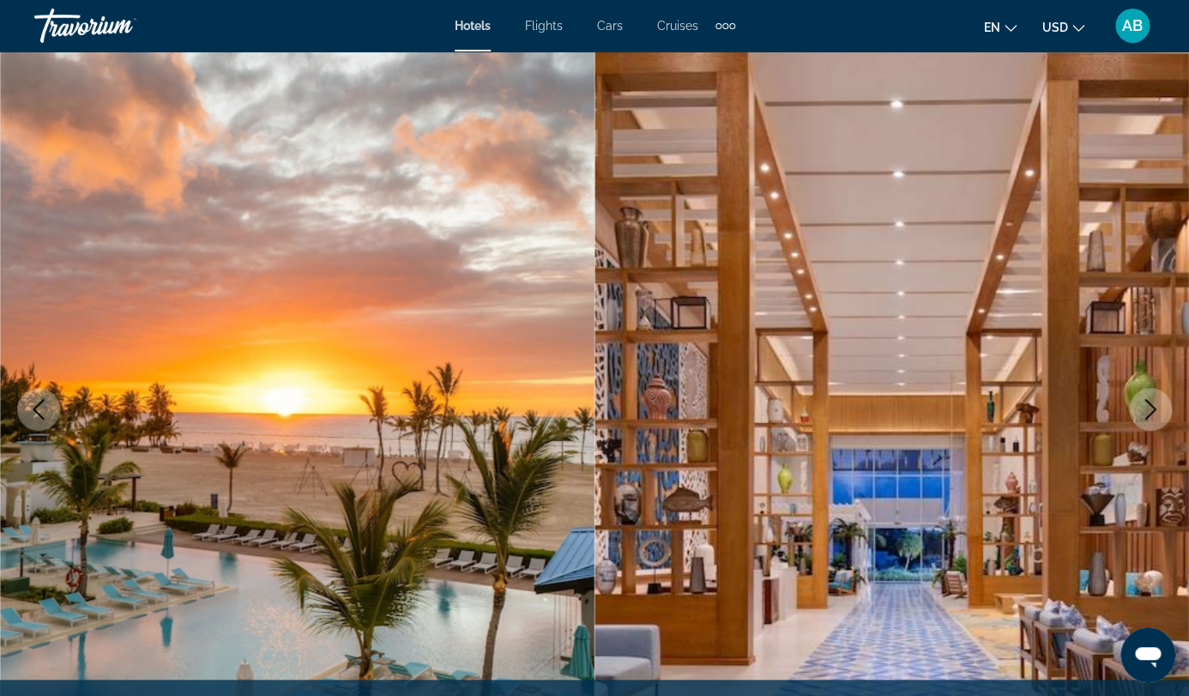
scroll to position [0, 0]
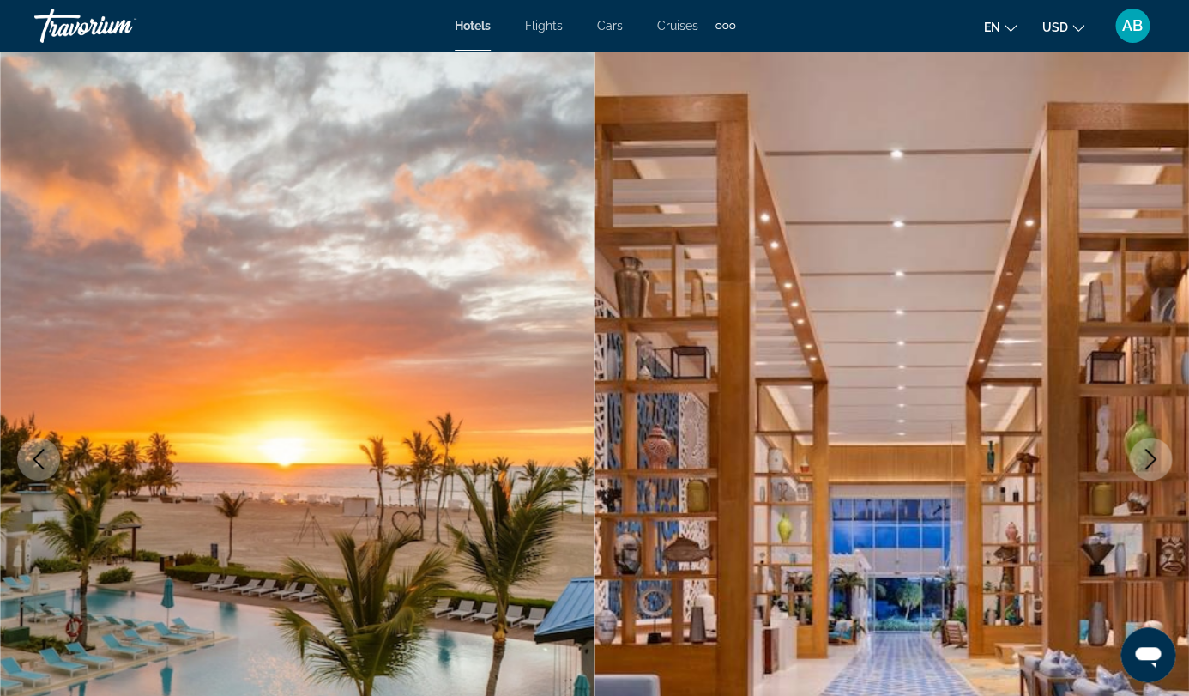
click at [1010, 33] on button "en English Español Français Italiano Português русский" at bounding box center [1000, 27] width 33 height 25
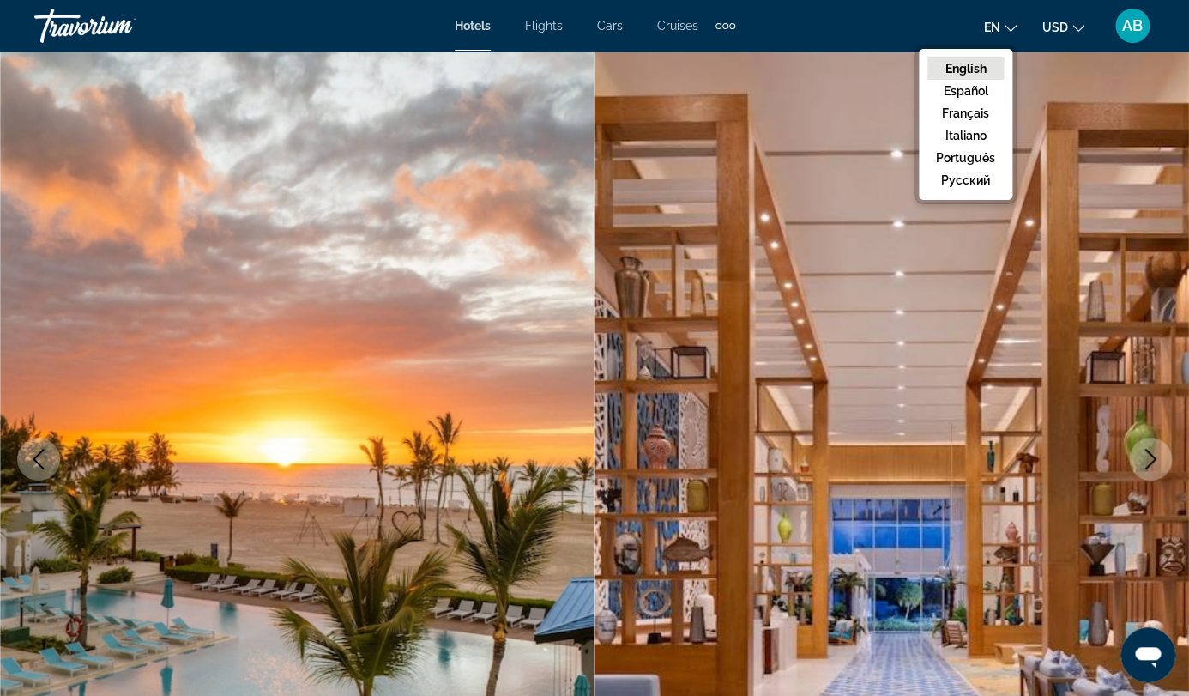
click at [1042, 34] on ul "en English Español Français Italiano Português русский USD USD ($) MXN (Mex$) C…" at bounding box center [1047, 25] width 126 height 27
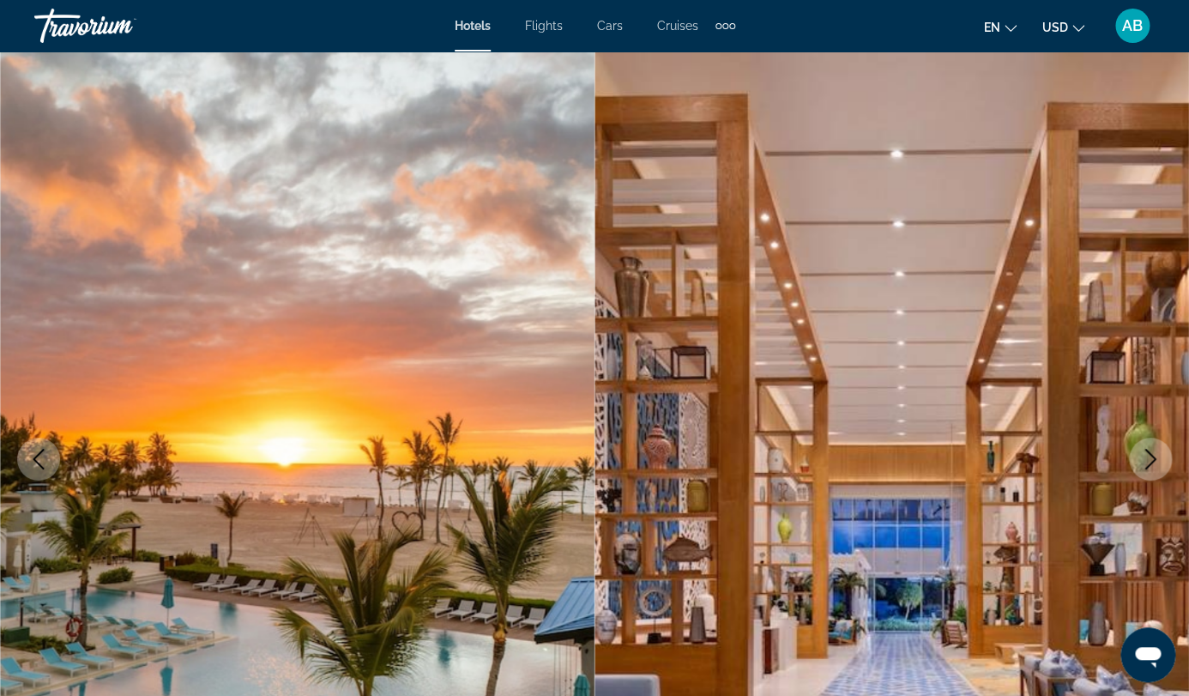
click at [1043, 33] on ul "en English Español Français Italiano Português русский USD USD ($) MXN (Mex$) C…" at bounding box center [1047, 25] width 126 height 27
click at [1061, 30] on span "USD" at bounding box center [1055, 28] width 26 height 14
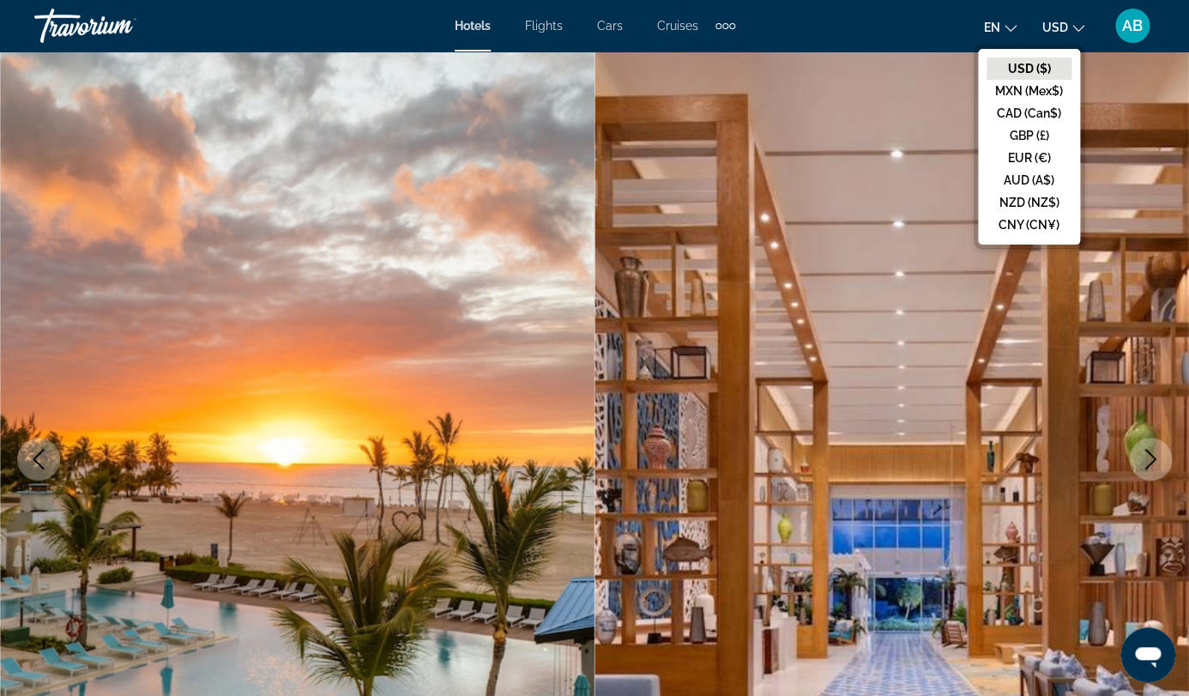
click at [1139, 33] on span "AB" at bounding box center [1132, 25] width 21 height 17
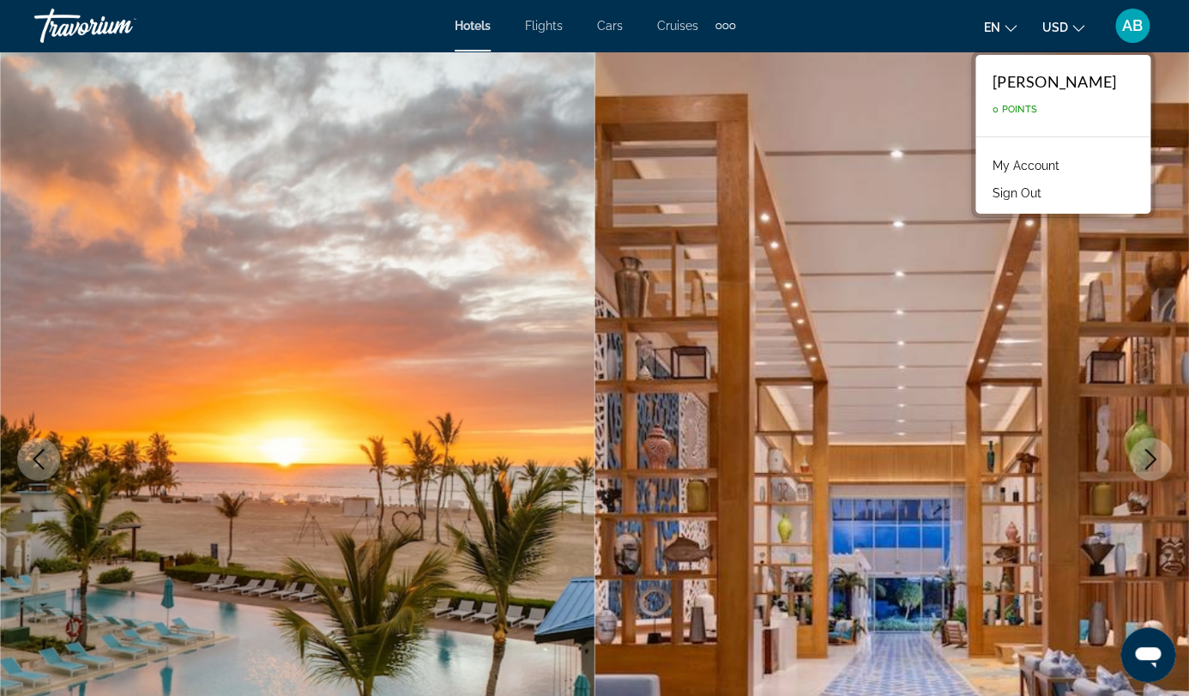
click at [1035, 167] on link "My Account" at bounding box center [1026, 165] width 84 height 22
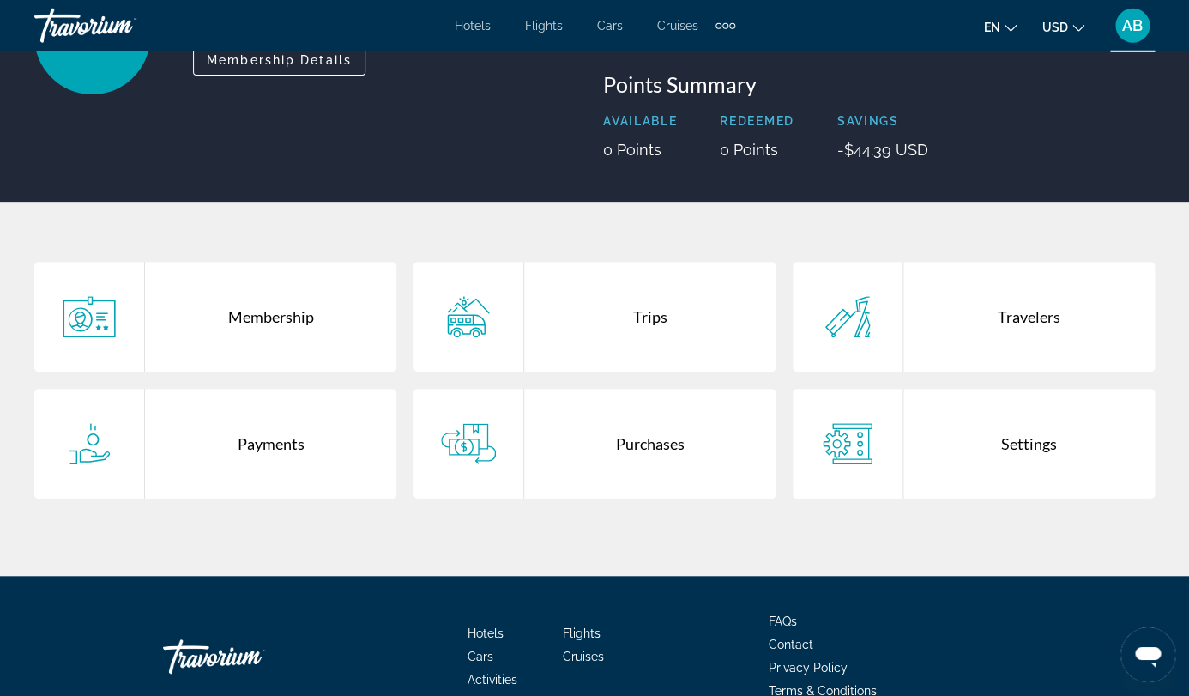
scroll to position [271, 0]
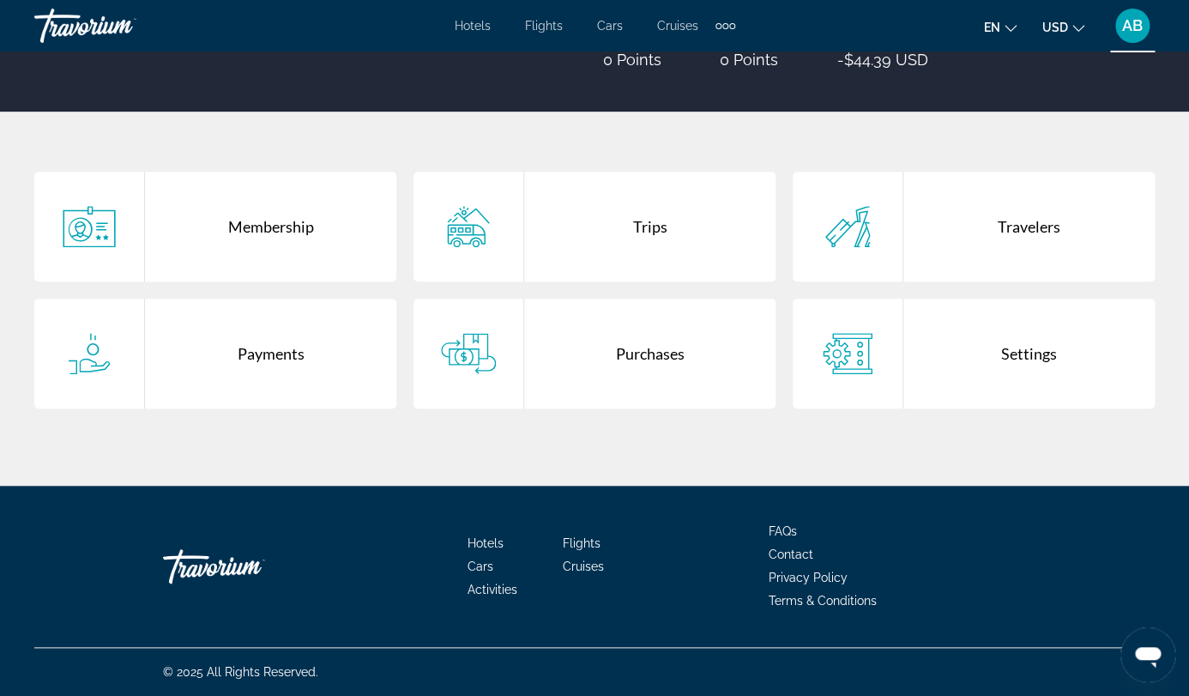
click at [785, 549] on span "Contact" at bounding box center [791, 554] width 45 height 14
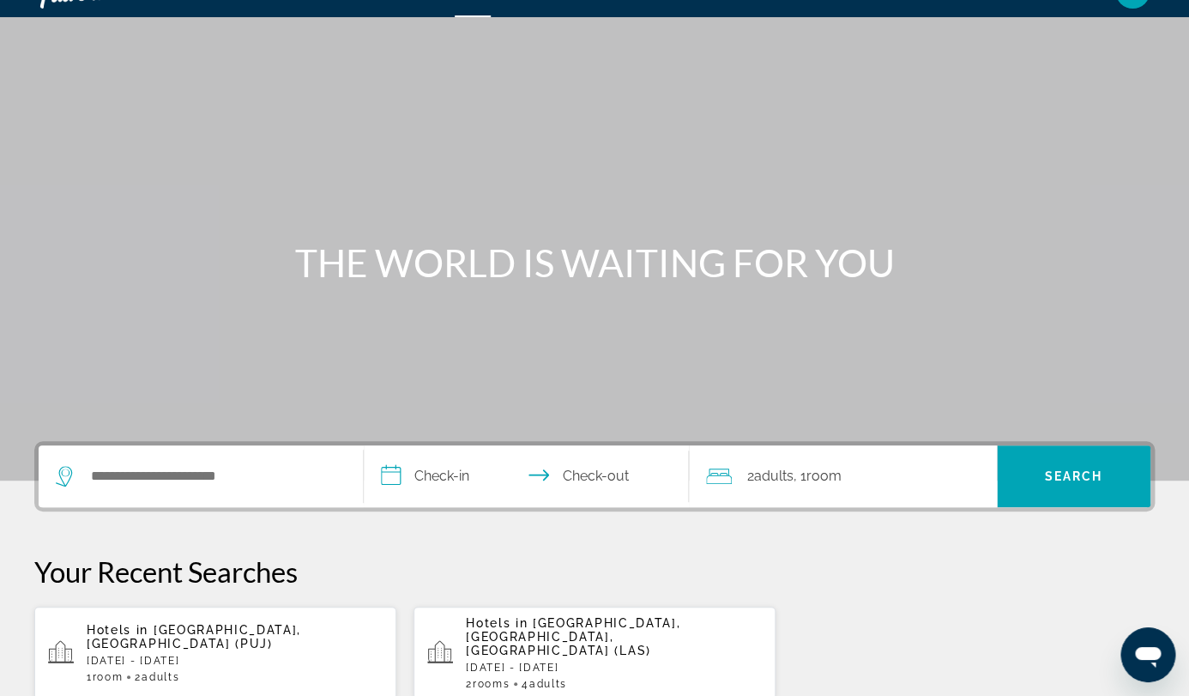
scroll to position [41, 0]
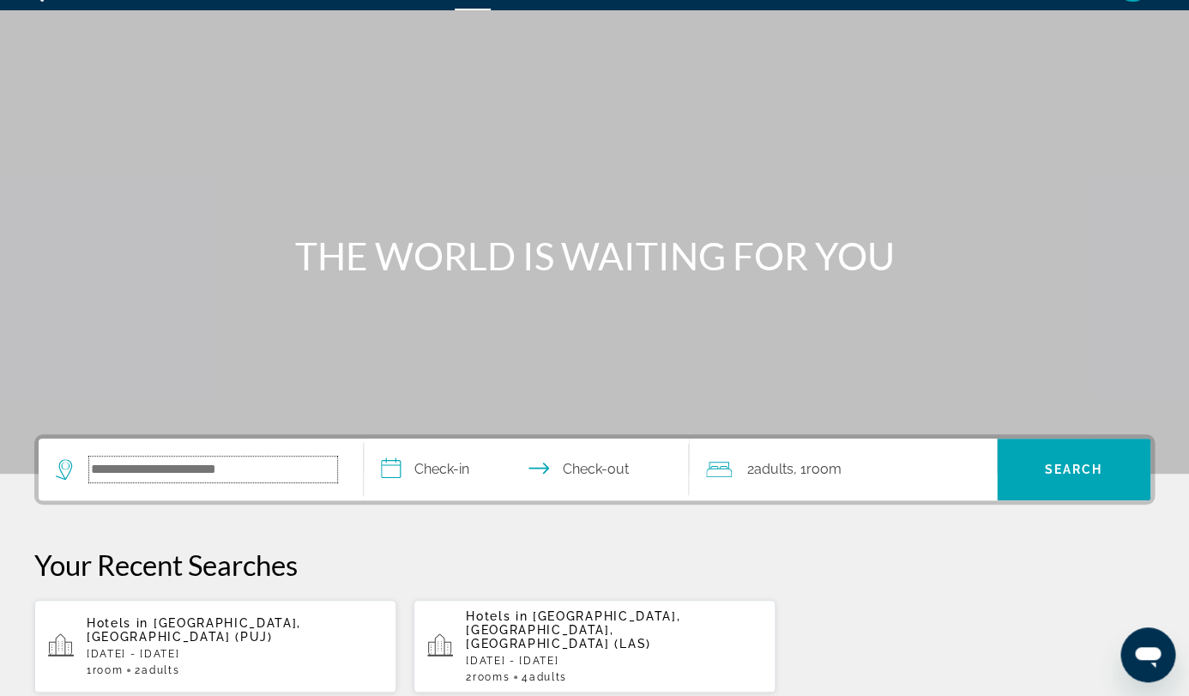
click at [315, 475] on input "Search hotel destination" at bounding box center [213, 469] width 248 height 26
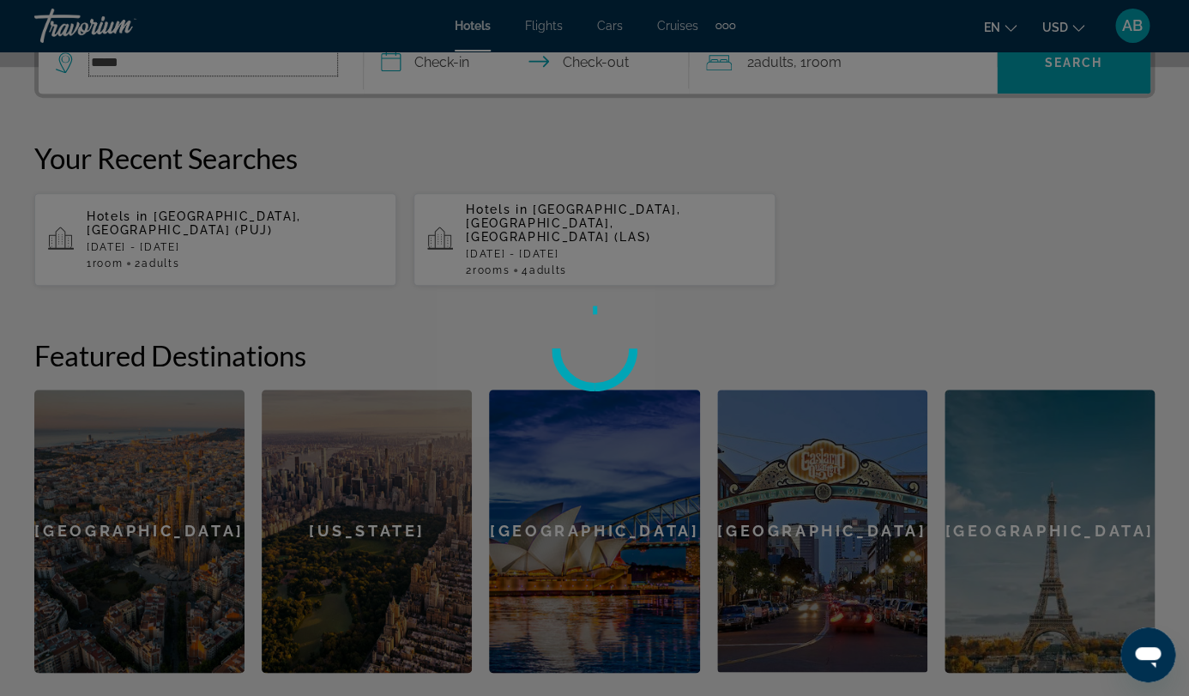
scroll to position [461, 0]
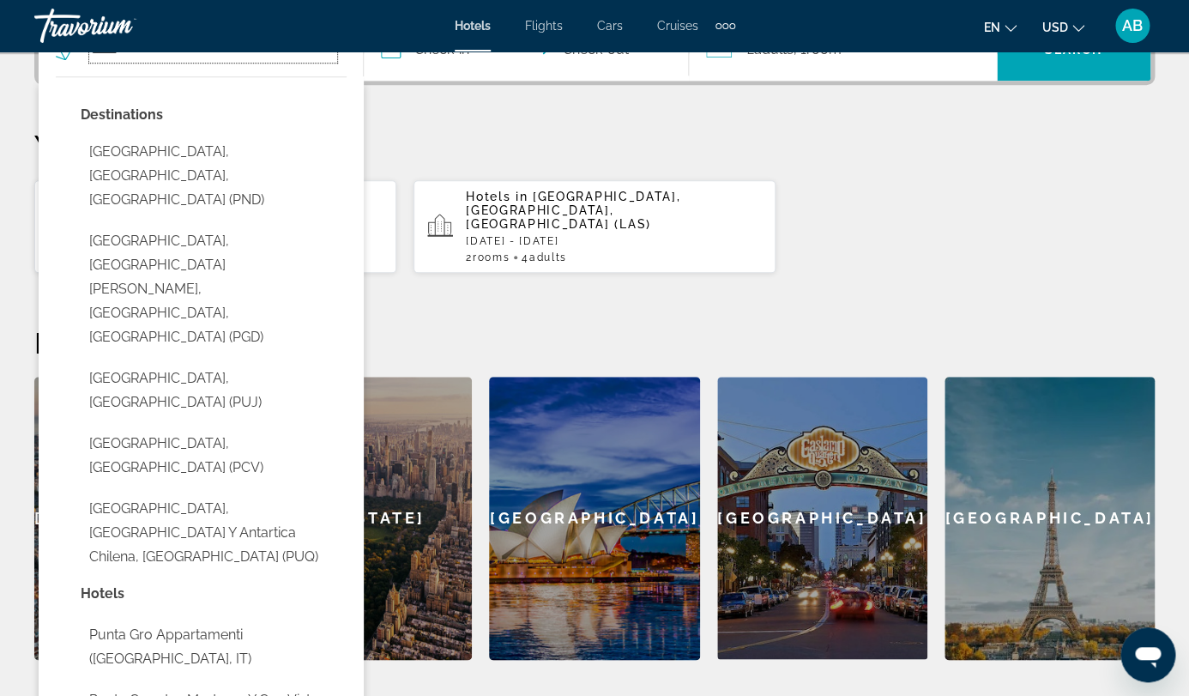
type input "*****"
click at [588, 153] on p "Your Recent Searches" at bounding box center [594, 145] width 1120 height 34
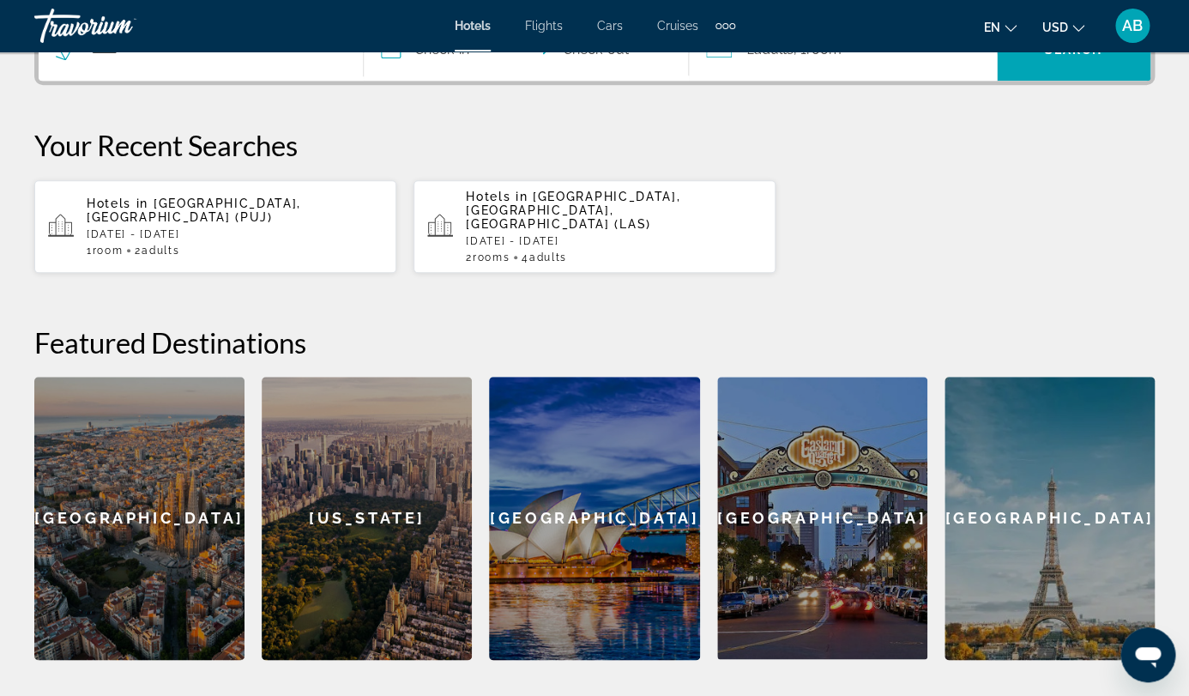
click at [310, 231] on p "Fri, 10 Oct - Sun, 12 Oct" at bounding box center [235, 234] width 296 height 12
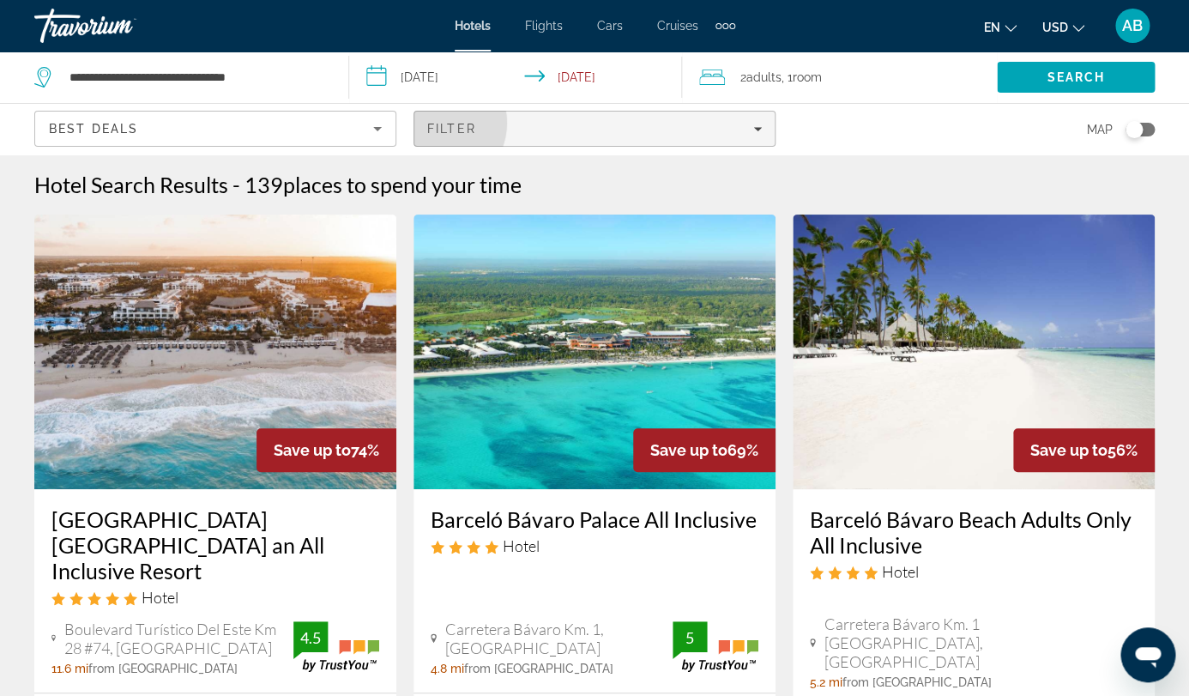
click at [476, 122] on span "Filter" at bounding box center [451, 129] width 49 height 14
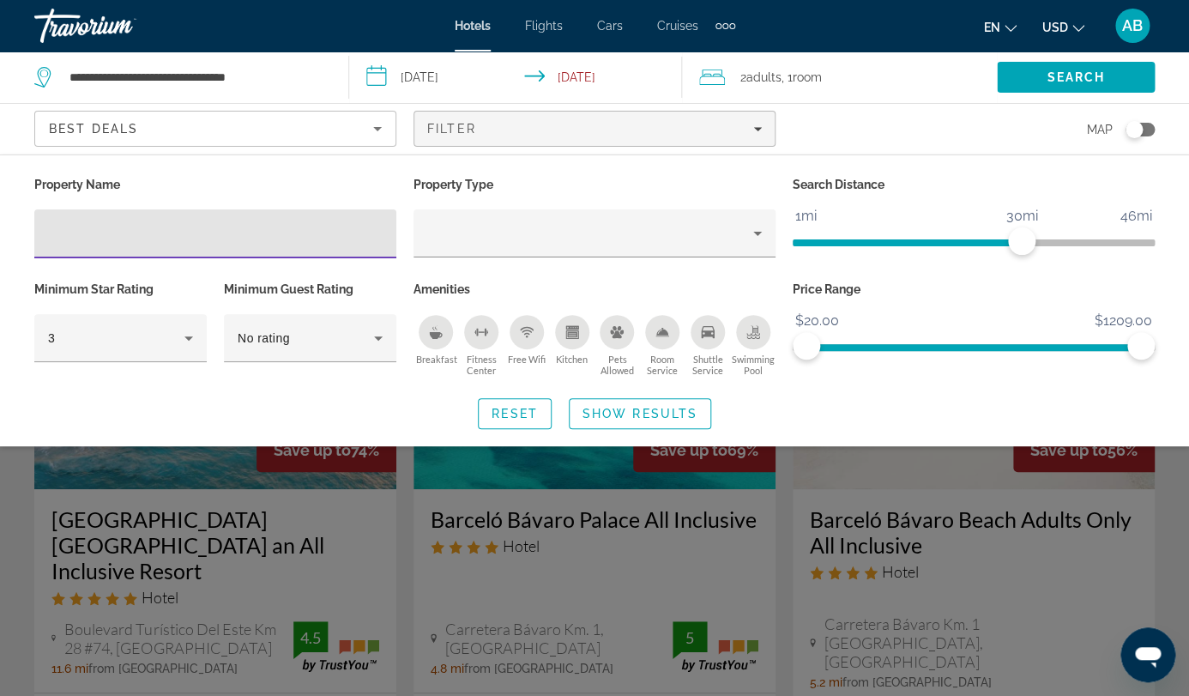
click at [278, 224] on input "Hotel Filters" at bounding box center [215, 234] width 335 height 21
click at [281, 224] on input "Hotel Filters" at bounding box center [215, 234] width 335 height 21
click at [310, 224] on input "Hotel Filters" at bounding box center [215, 234] width 335 height 21
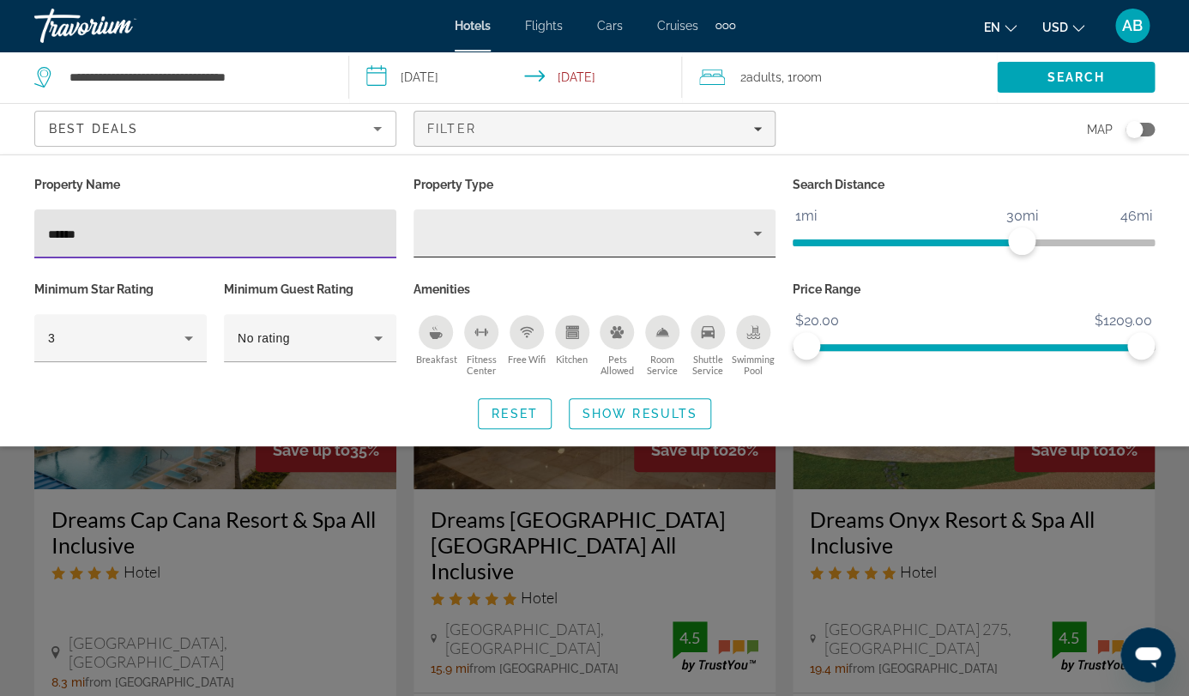
type input "******"
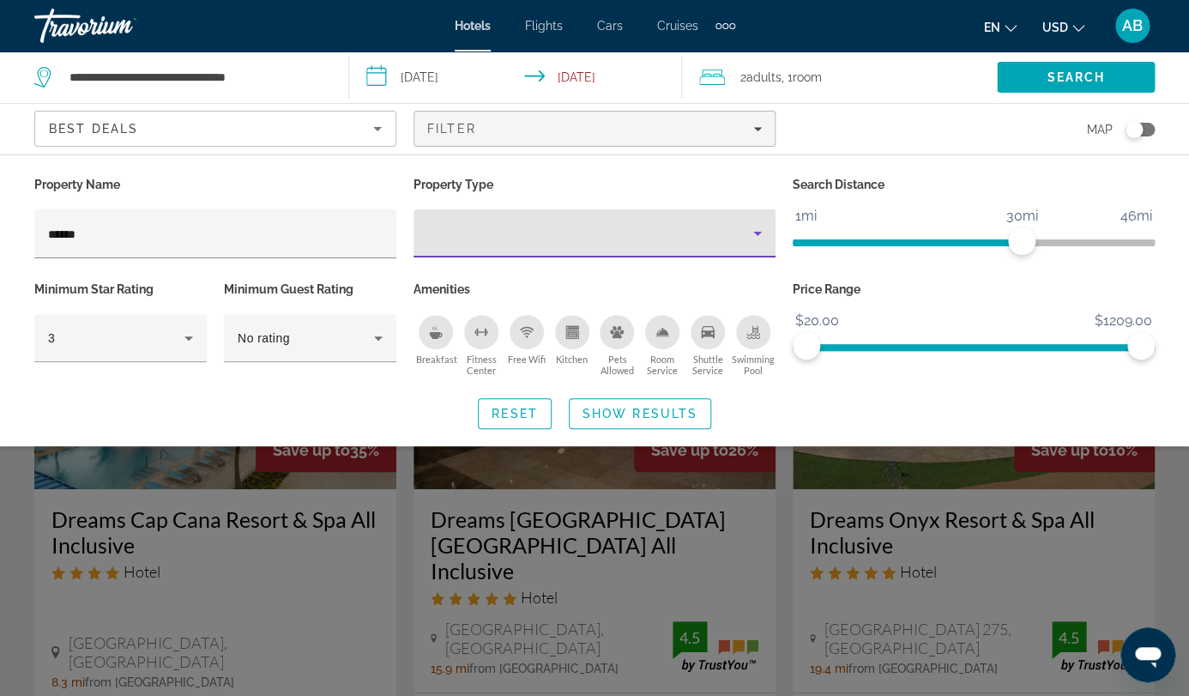
click at [468, 223] on div "Property type" at bounding box center [590, 233] width 326 height 21
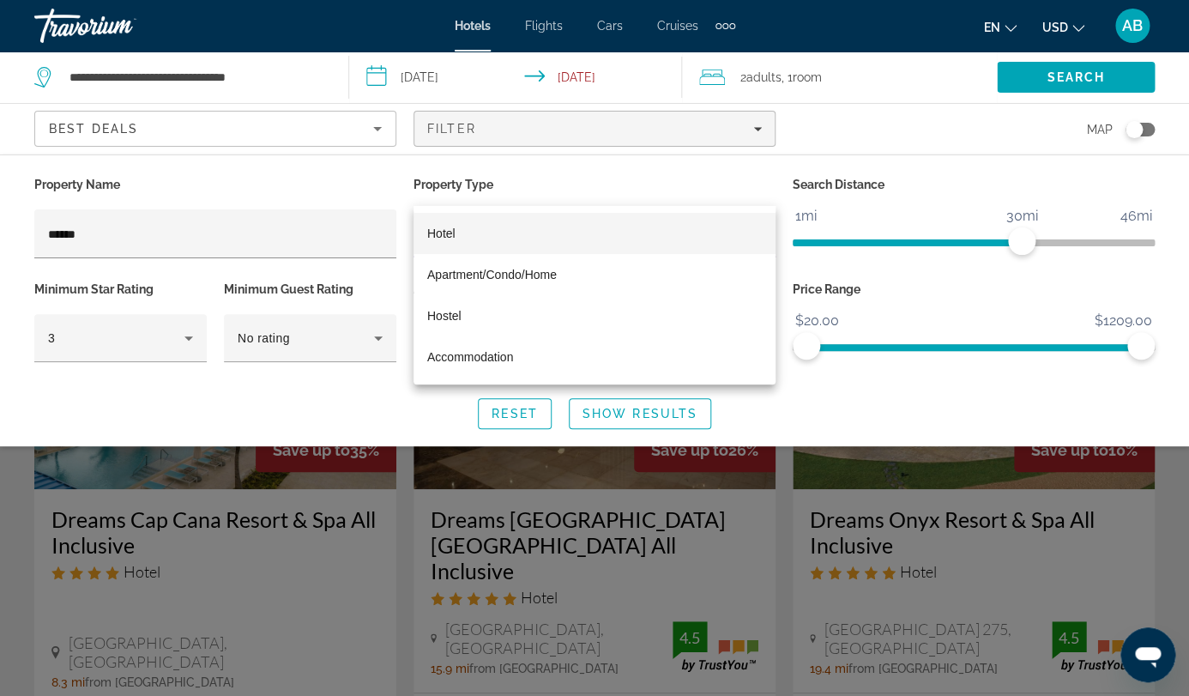
click at [481, 226] on mat-option "Hotel" at bounding box center [595, 233] width 362 height 41
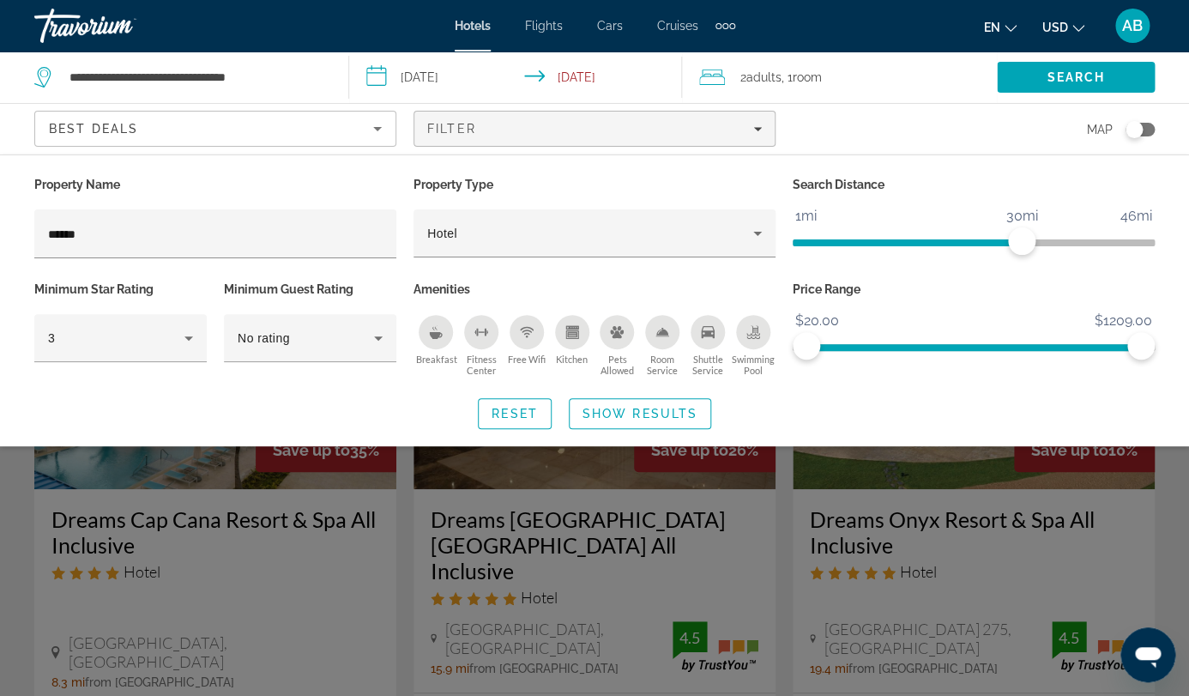
click at [666, 341] on div "Property Name ****** Property Type Hotel Search Distance 1mi 46mi 30mi Minimum …" at bounding box center [594, 300] width 1189 height 257
click at [658, 407] on span "Show Results" at bounding box center [640, 414] width 115 height 14
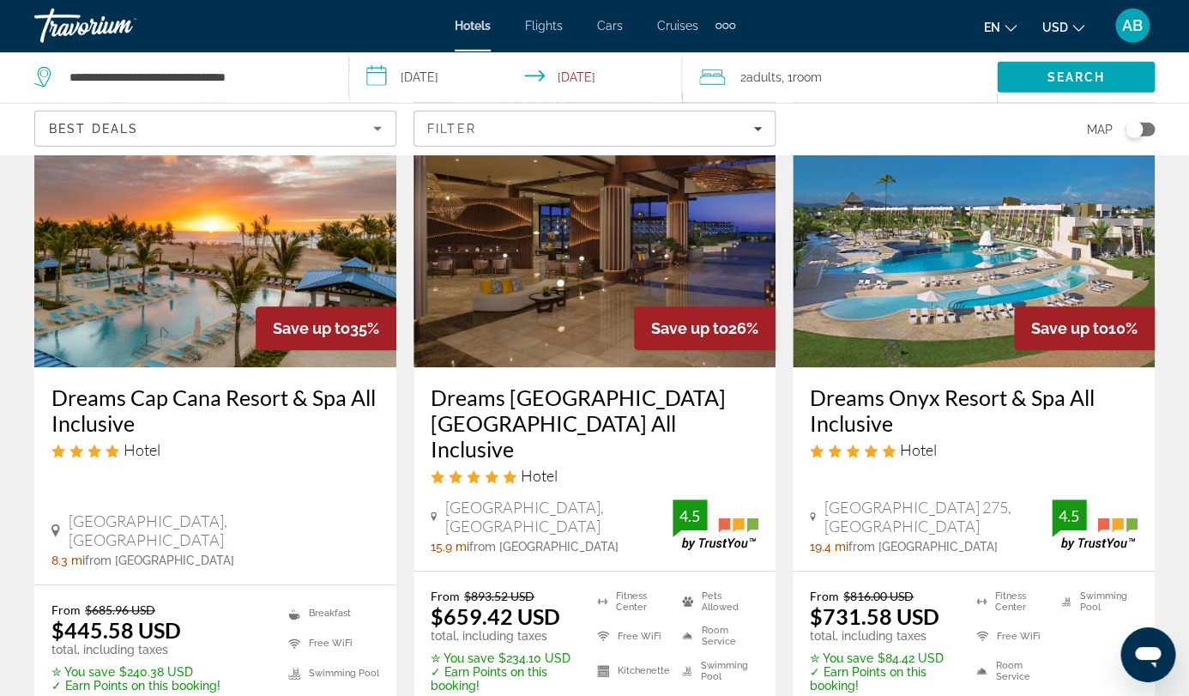
scroll to position [124, 0]
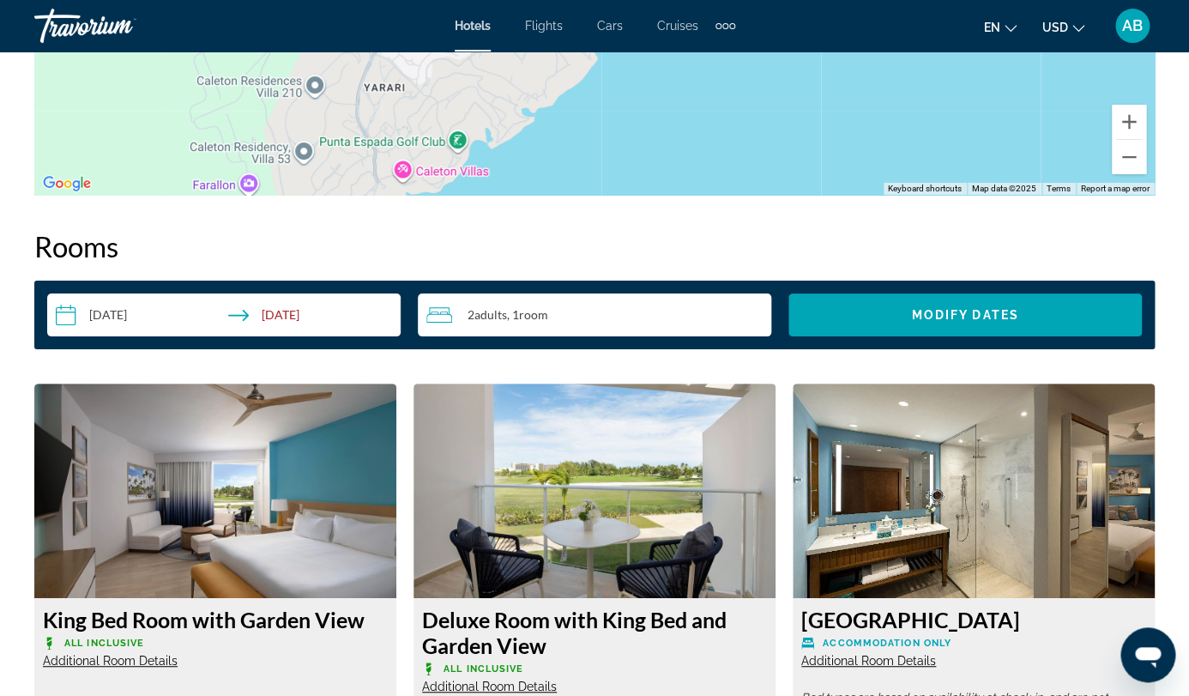
scroll to position [2324, 0]
